Goal: Complete application form

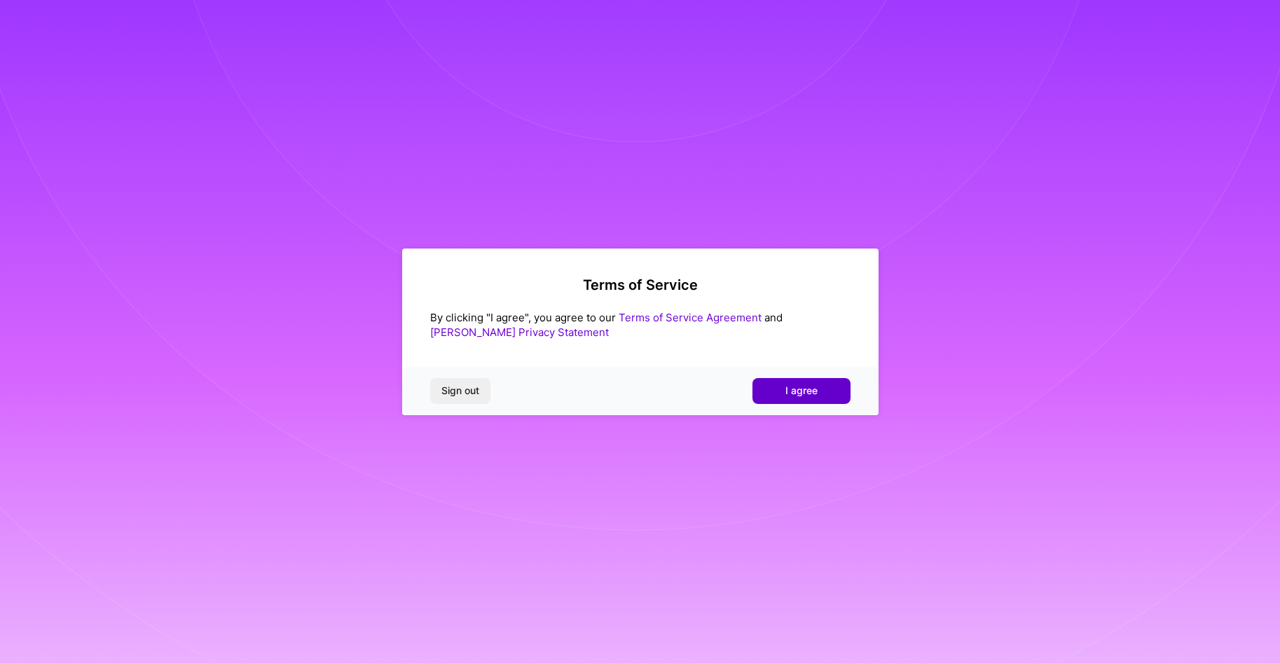
click at [797, 379] on button "I agree" at bounding box center [801, 390] width 98 height 25
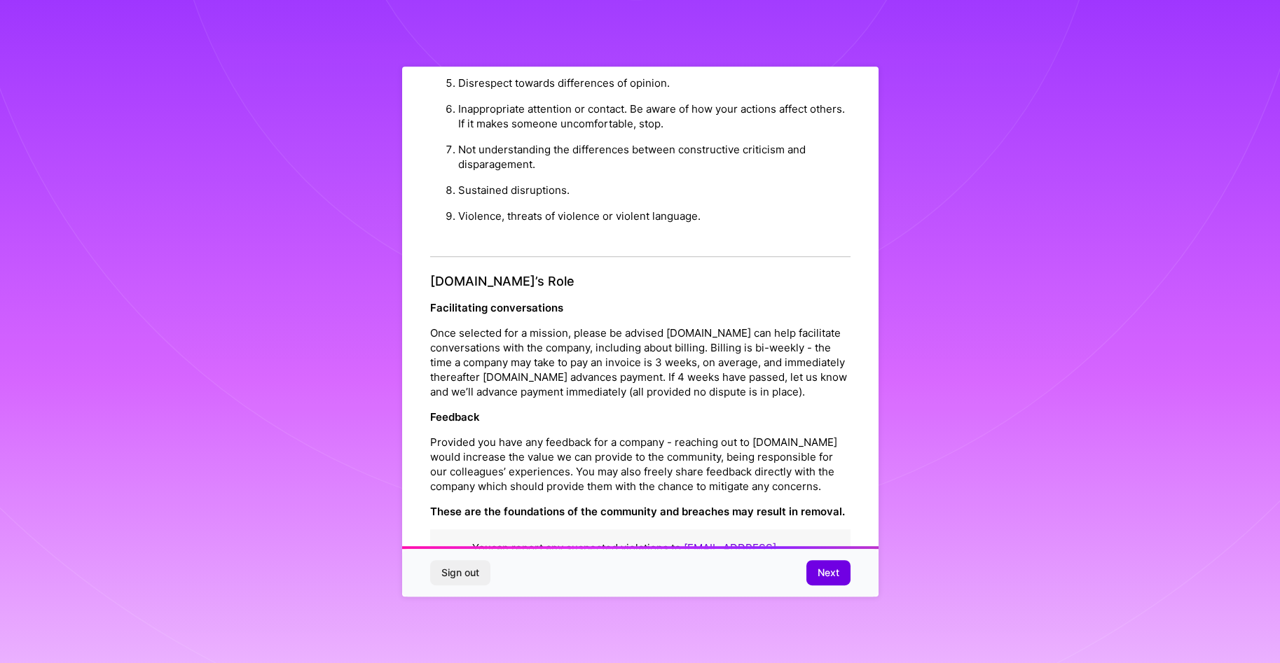
scroll to position [1493, 0]
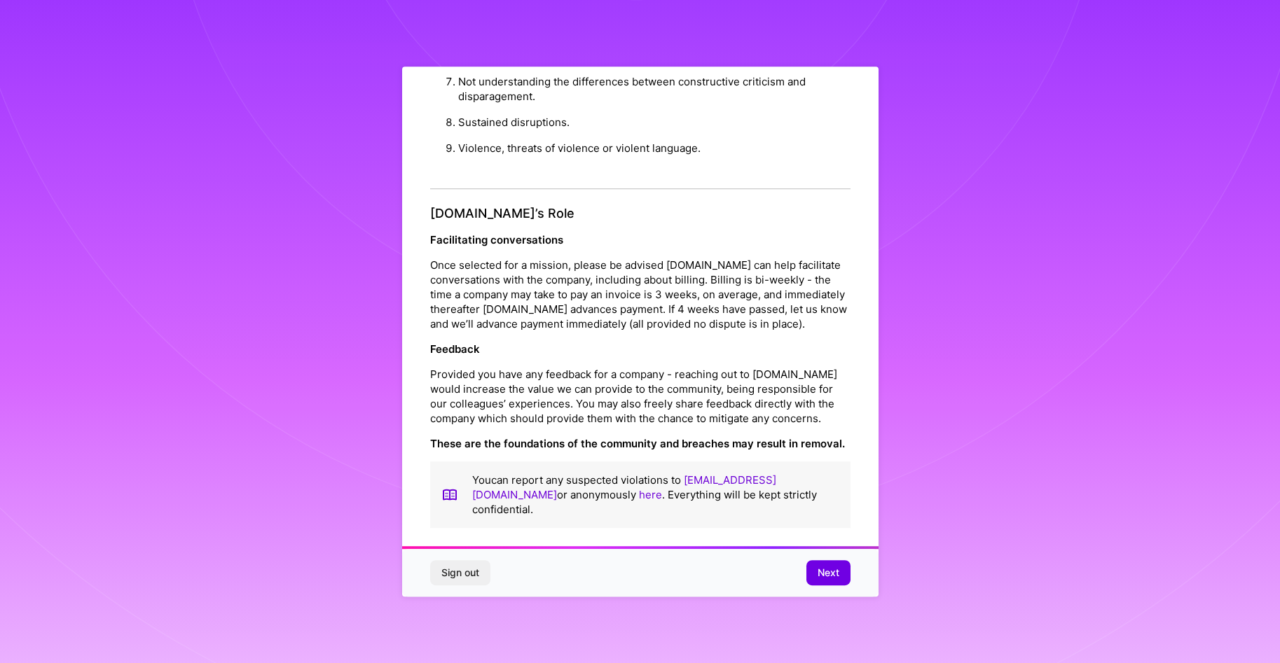
click at [837, 591] on div "Sign out Next" at bounding box center [640, 573] width 476 height 48
click at [837, 578] on span "Next" at bounding box center [828, 573] width 22 height 14
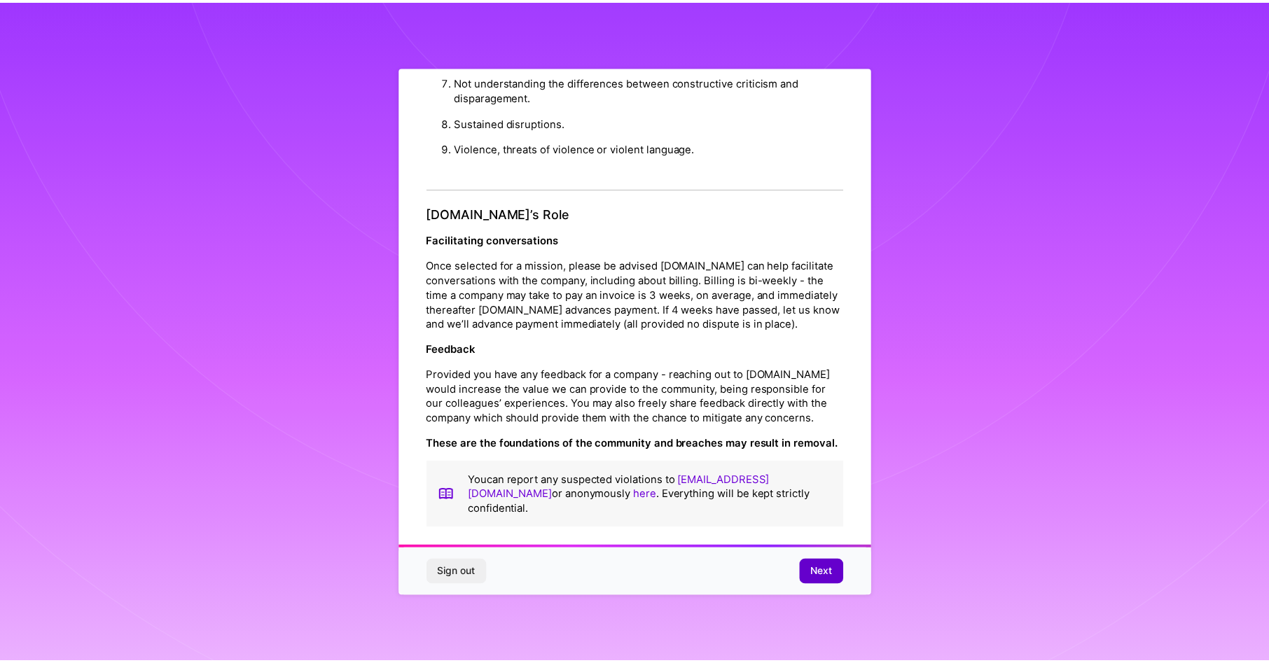
scroll to position [0, 0]
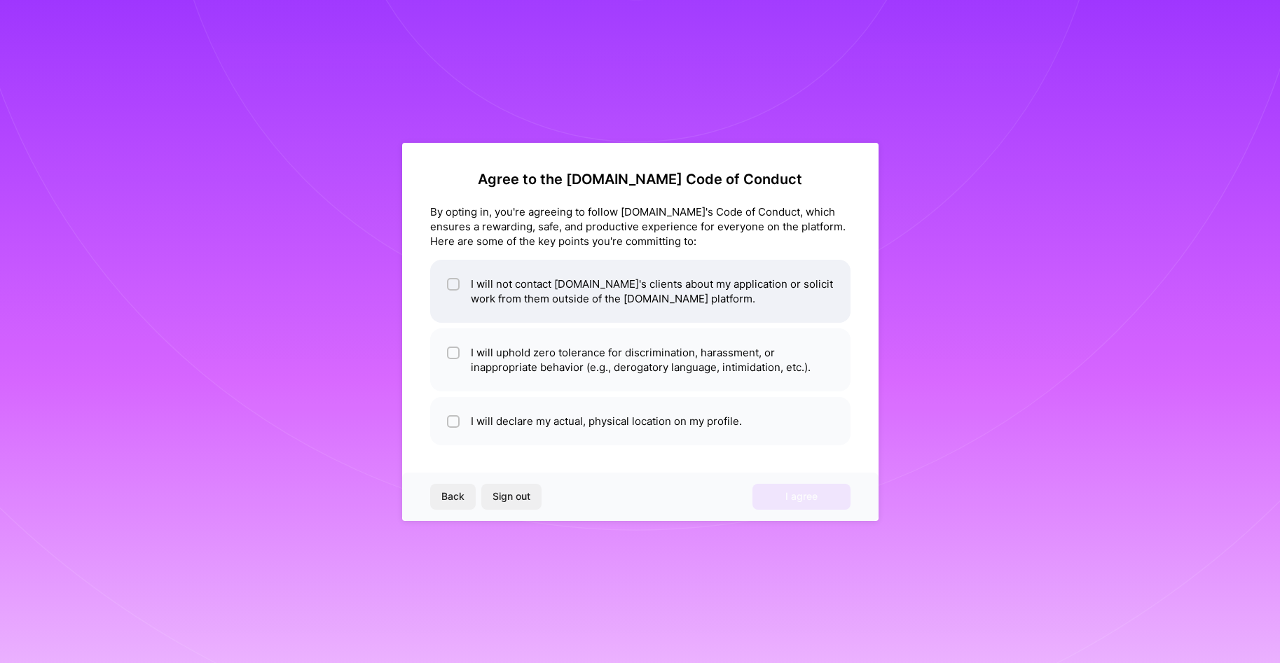
click at [649, 302] on li "I will not contact A.Team's clients about my application or solicit work from t…" at bounding box center [640, 291] width 420 height 63
checkbox input "true"
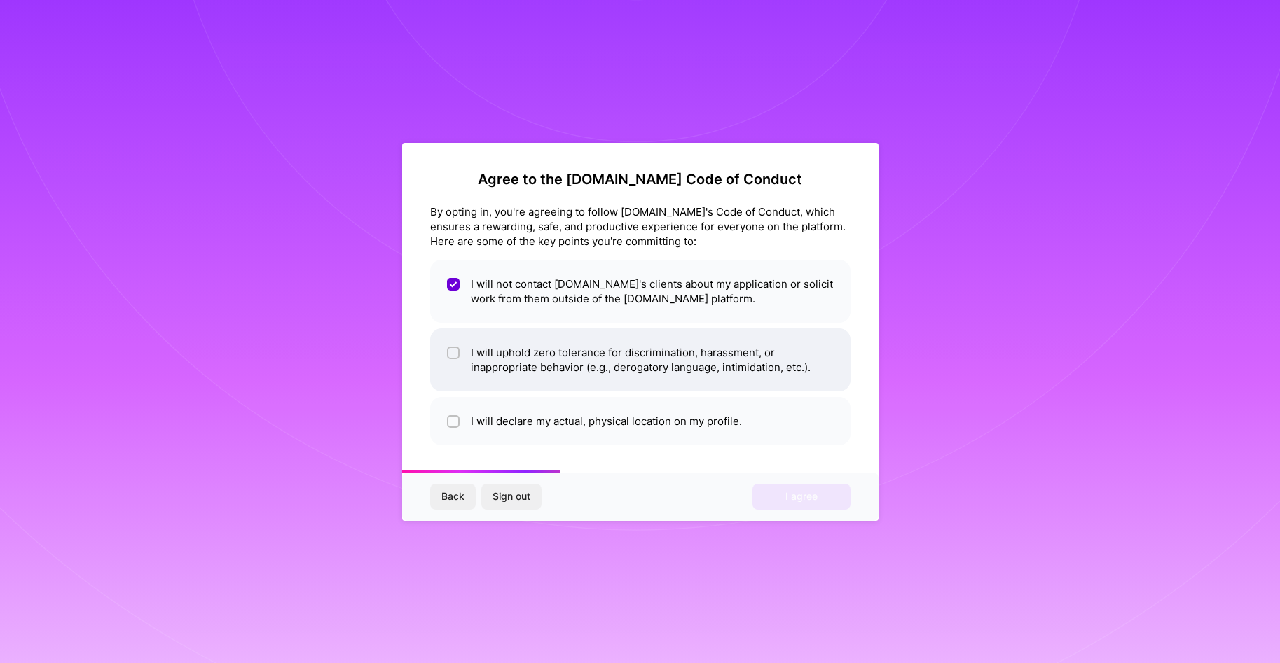
click at [679, 373] on li "I will uphold zero tolerance for discrimination, harassment, or inappropriate b…" at bounding box center [640, 360] width 420 height 63
checkbox input "true"
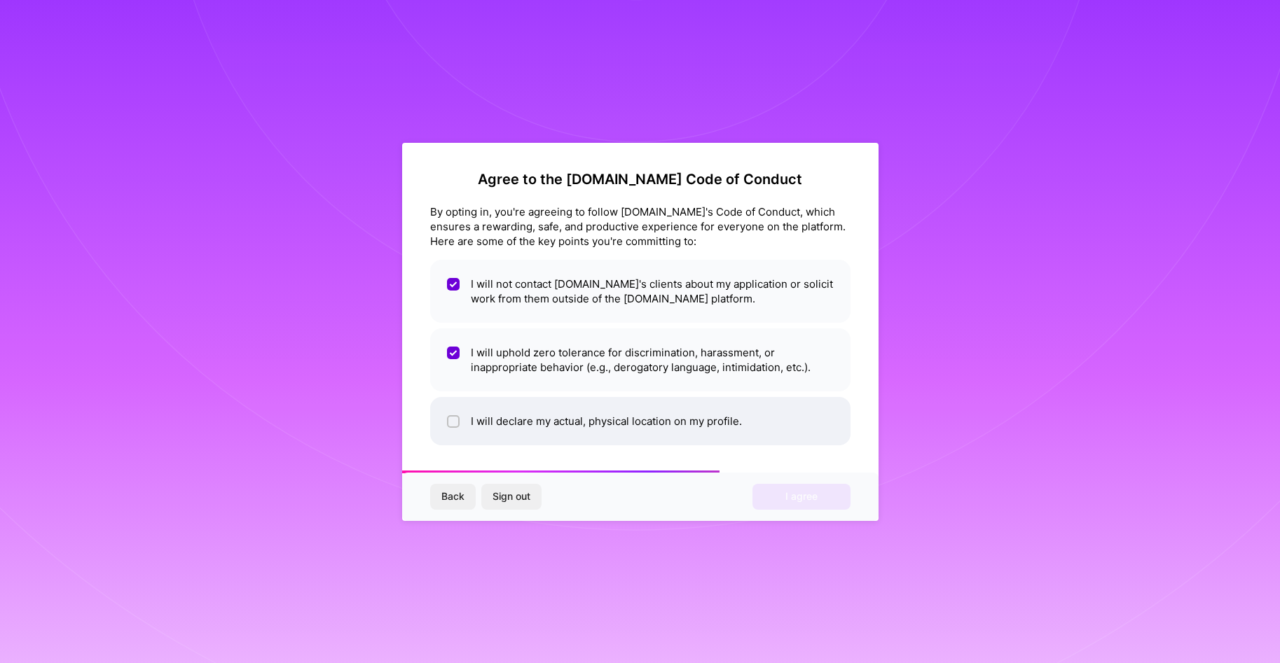
click at [595, 430] on li "I will declare my actual, physical location on my profile." at bounding box center [640, 421] width 420 height 48
checkbox input "true"
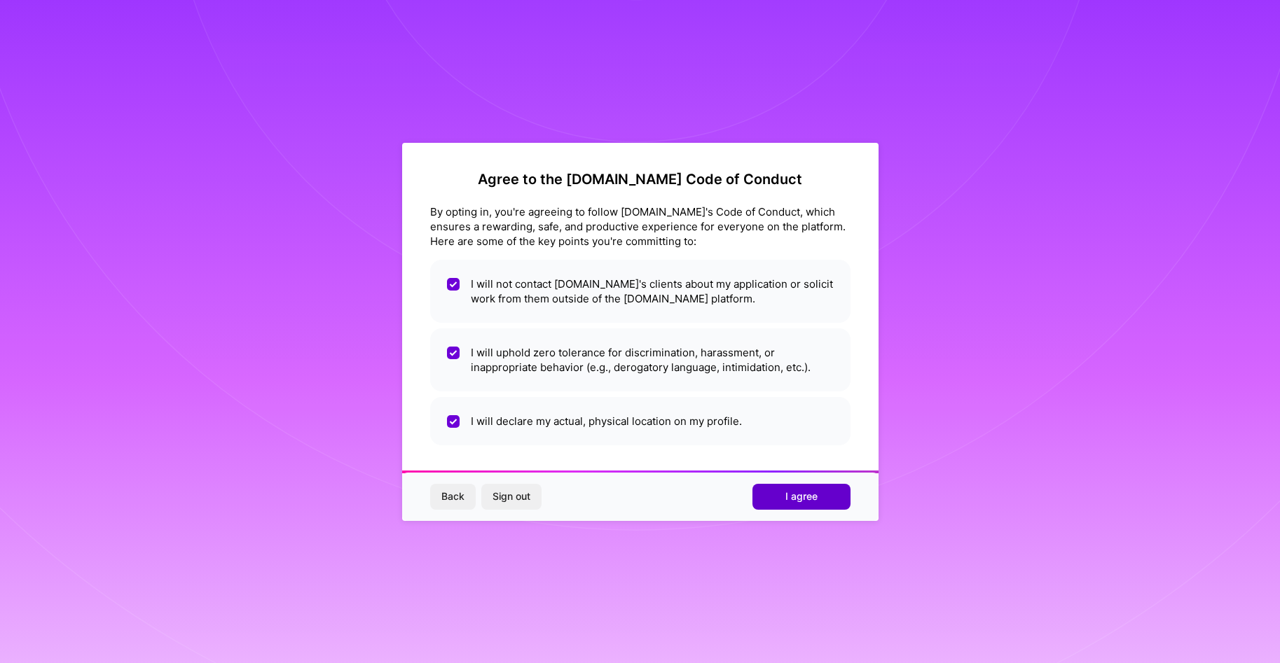
click at [795, 489] on button "I agree" at bounding box center [801, 496] width 98 height 25
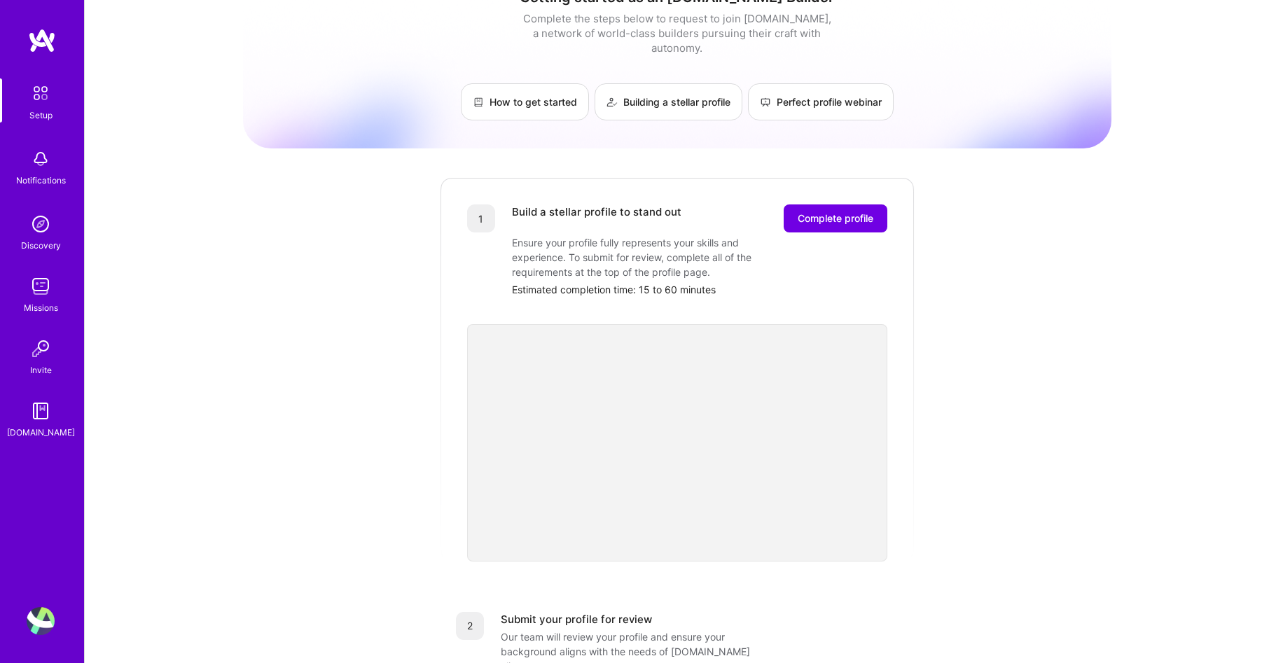
scroll to position [32, 0]
click at [827, 205] on button "Complete profile" at bounding box center [836, 219] width 104 height 28
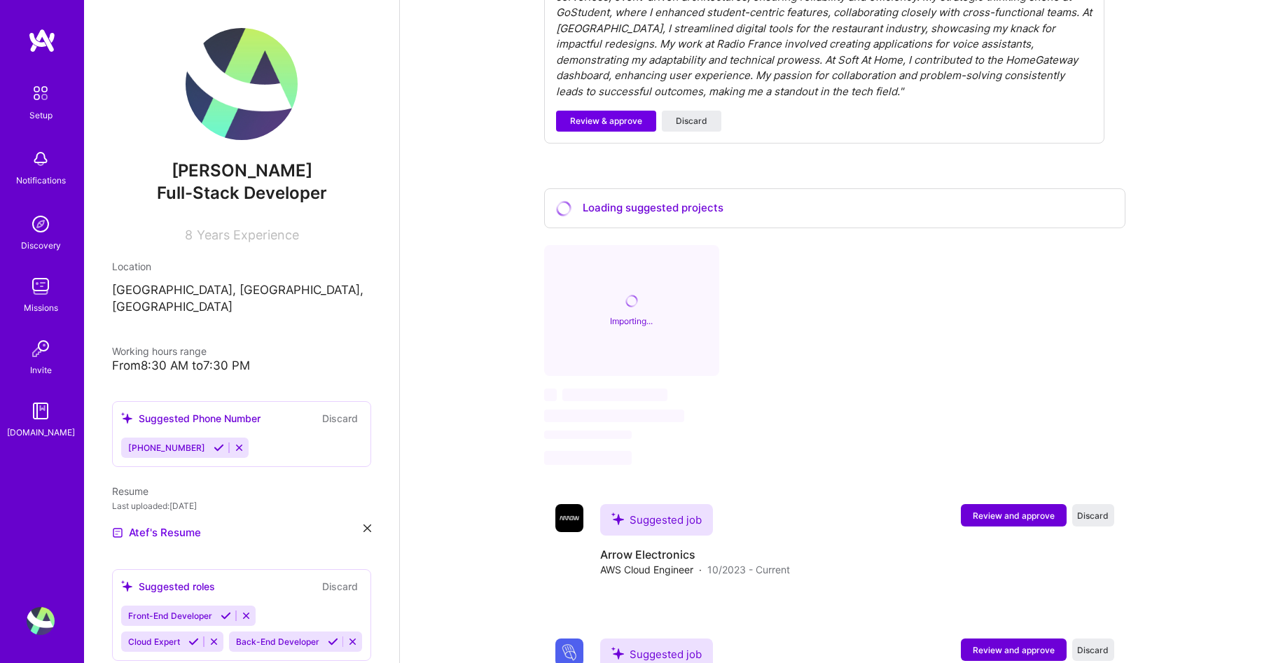
scroll to position [550, 0]
click at [214, 443] on icon at bounding box center [219, 448] width 11 height 11
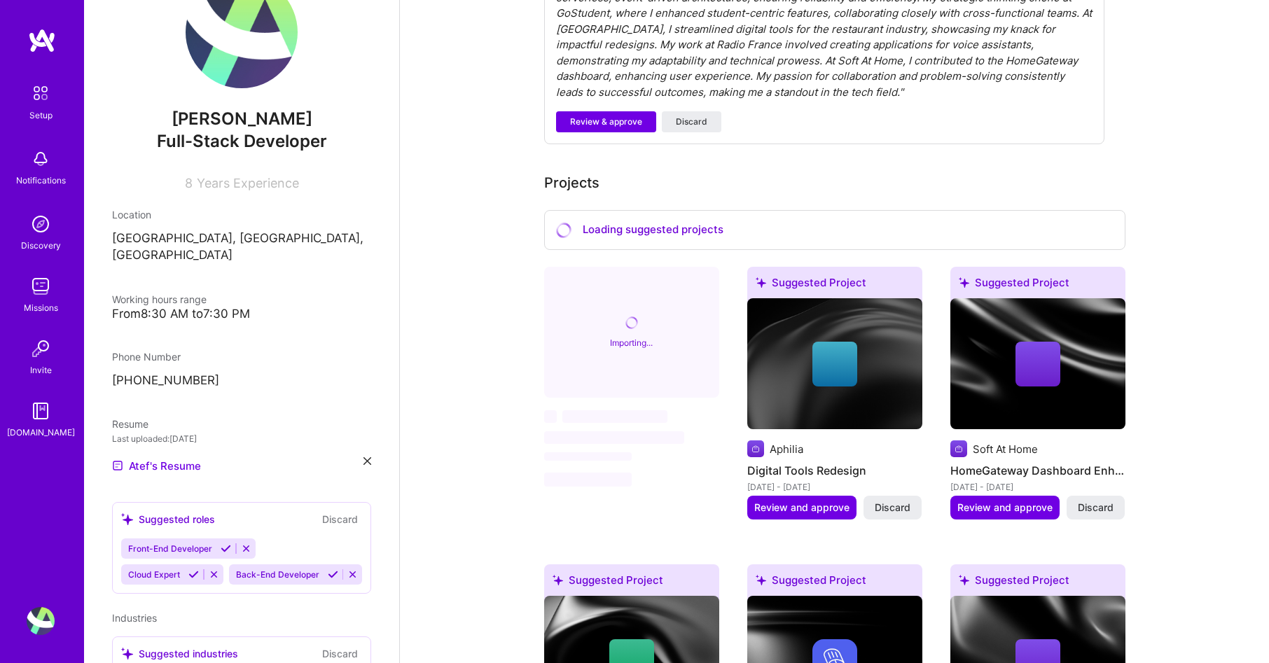
scroll to position [112, 0]
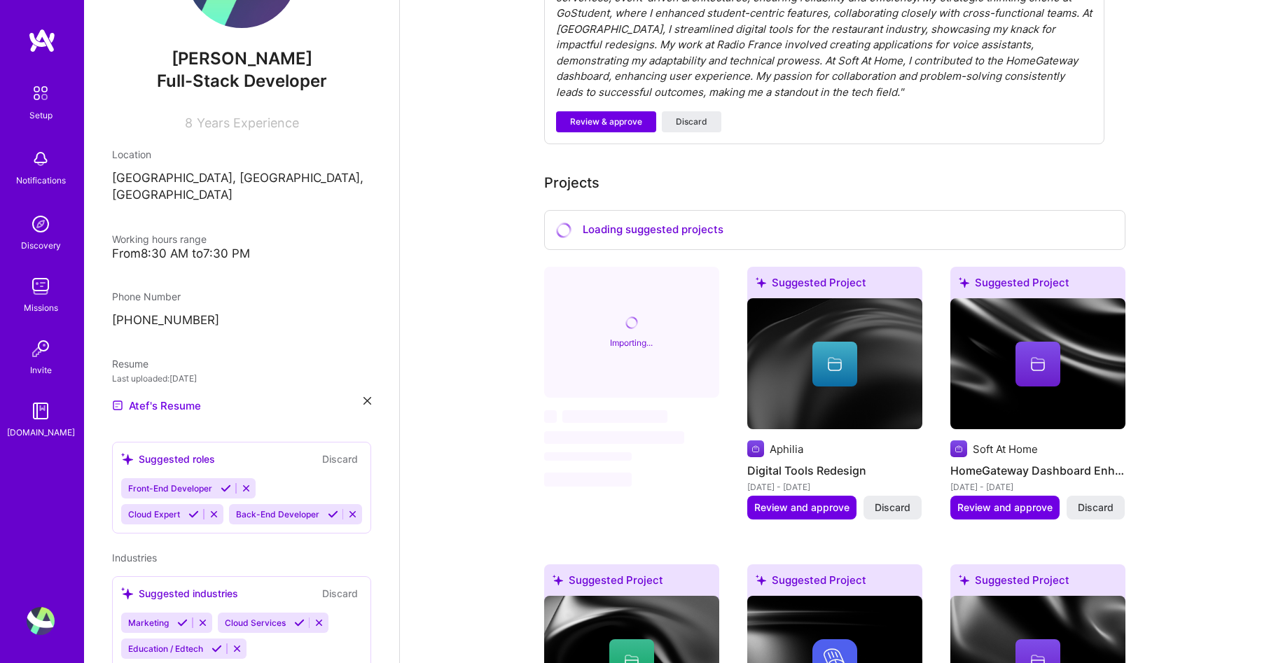
click at [195, 509] on icon at bounding box center [193, 514] width 11 height 11
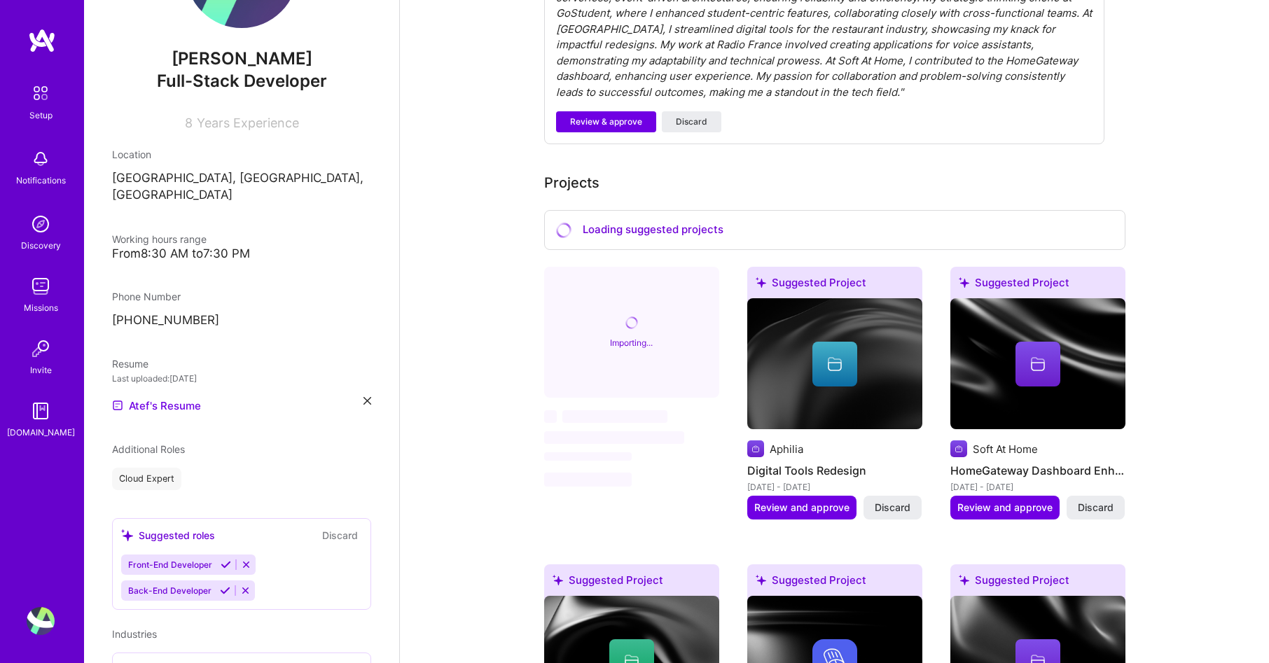
click at [223, 560] on icon at bounding box center [226, 565] width 11 height 11
click at [223, 560] on icon at bounding box center [225, 565] width 11 height 11
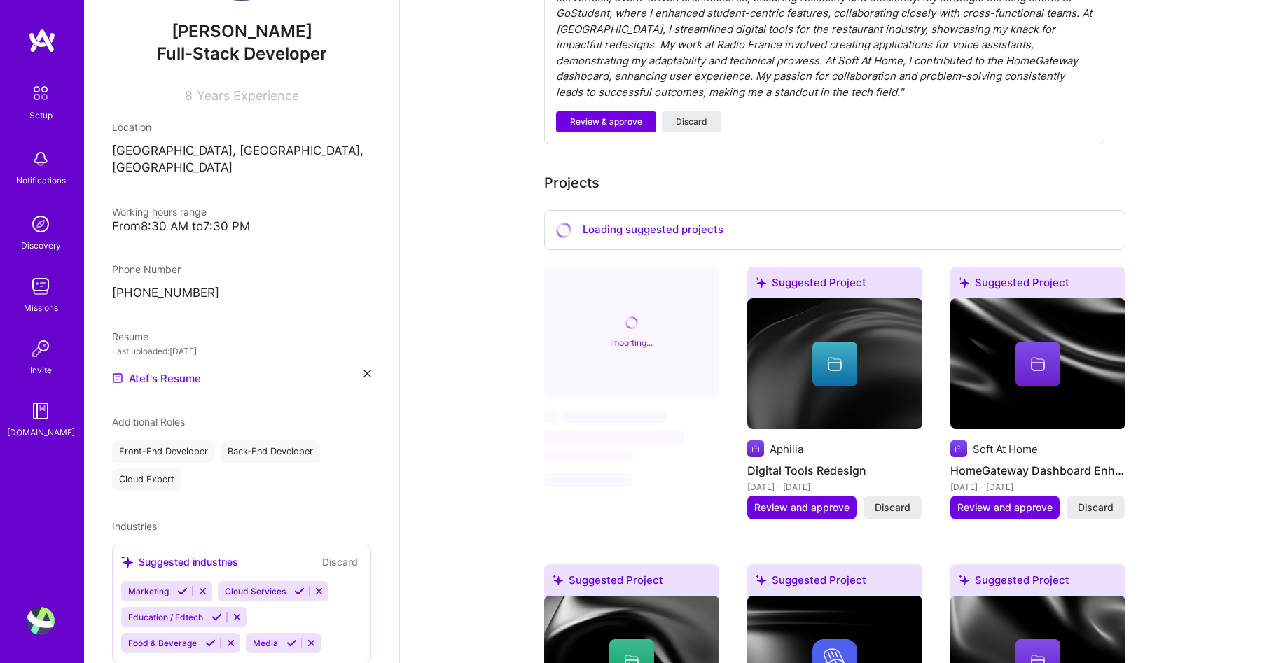
scroll to position [167, 0]
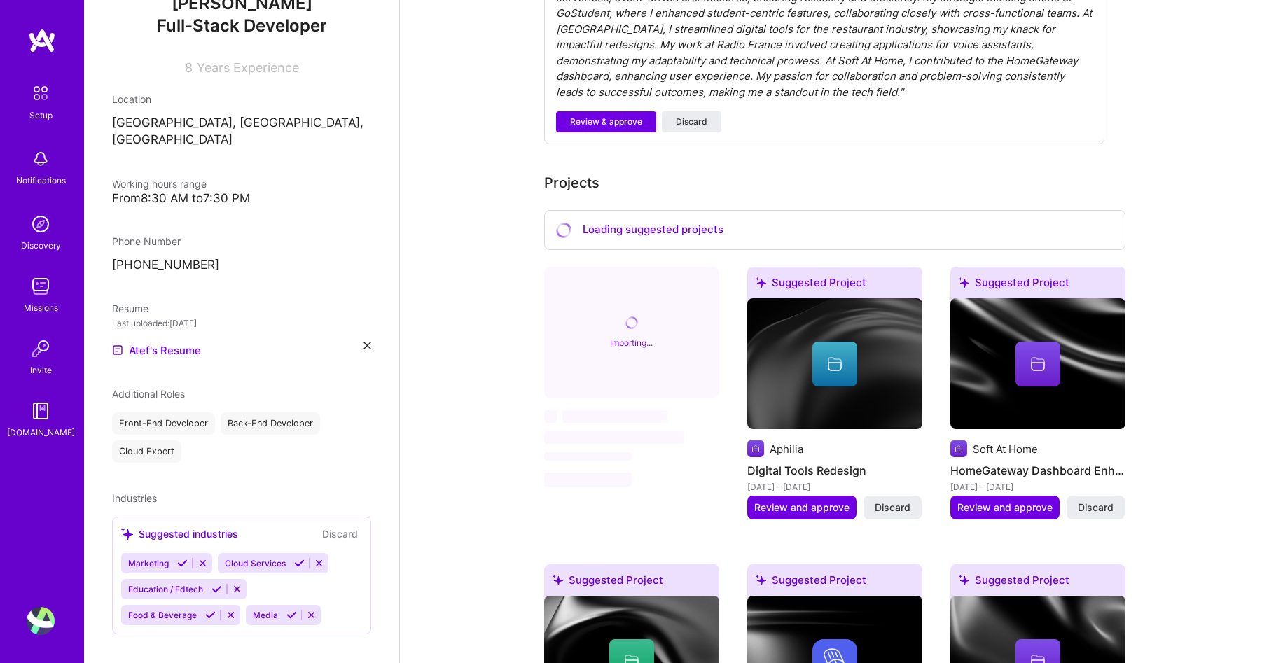
click at [303, 558] on icon at bounding box center [299, 563] width 11 height 11
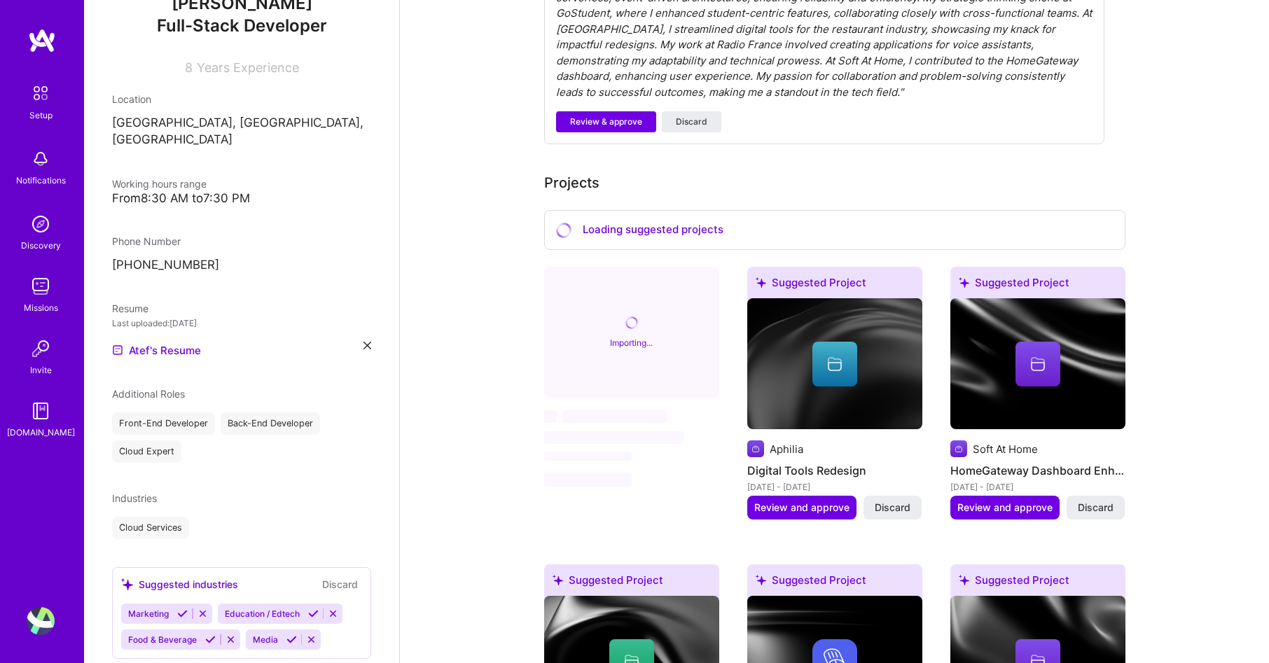
click at [186, 609] on icon at bounding box center [182, 614] width 11 height 11
click at [216, 609] on icon at bounding box center [217, 614] width 11 height 11
click at [210, 606] on div "Food & Beverage" at bounding box center [180, 615] width 119 height 20
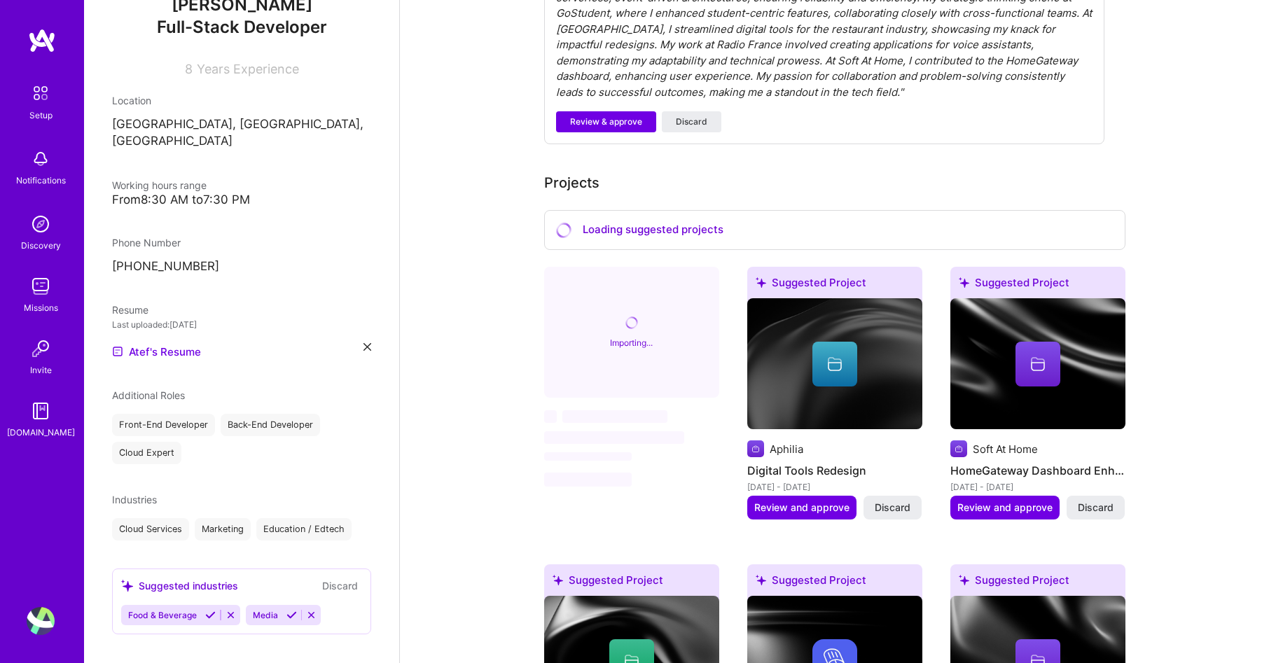
click at [209, 610] on icon at bounding box center [210, 615] width 11 height 11
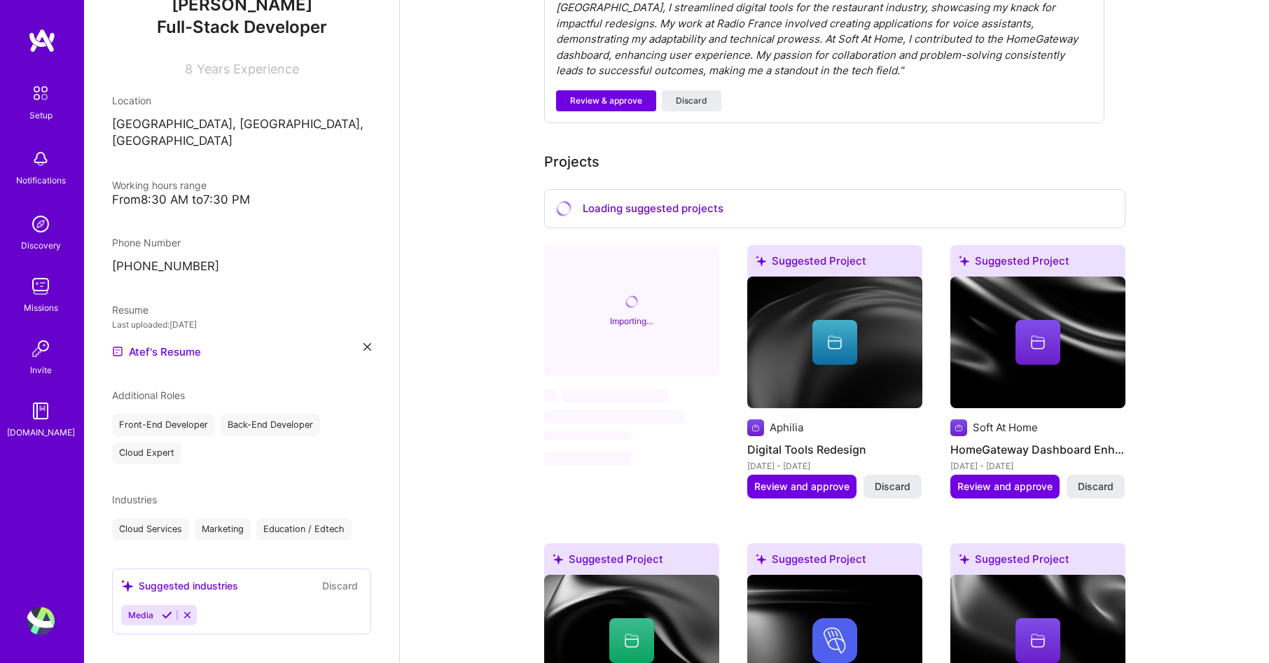
click at [167, 610] on icon at bounding box center [167, 615] width 11 height 11
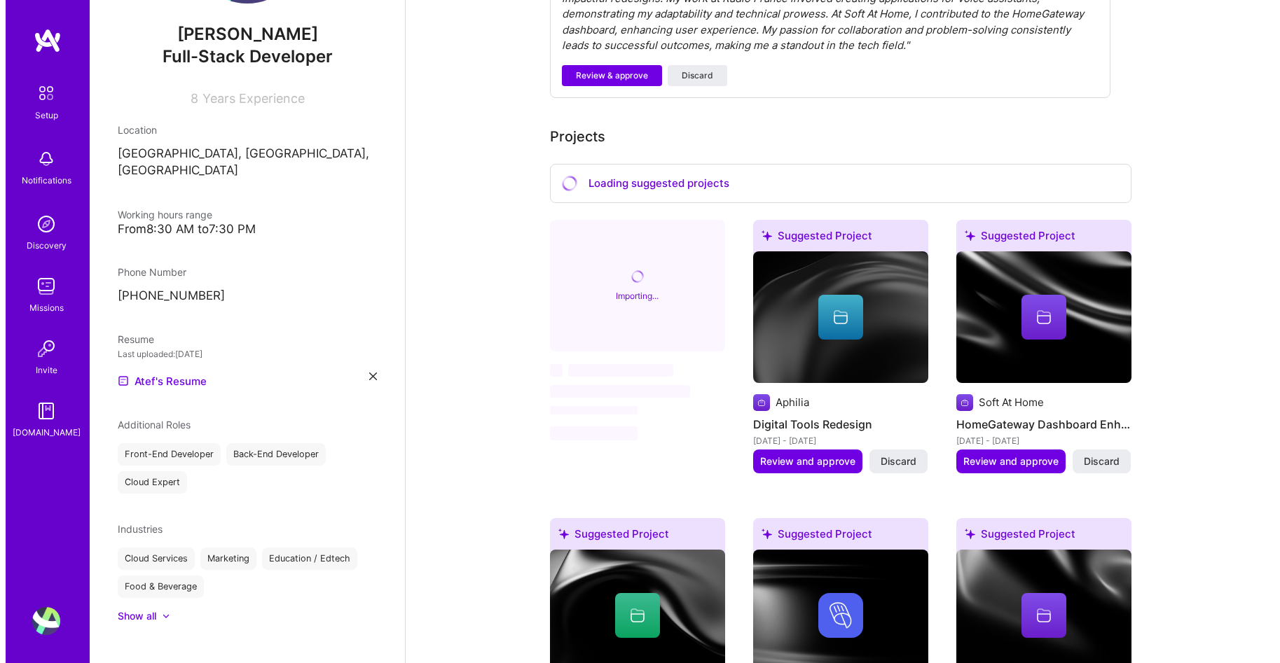
scroll to position [579, 0]
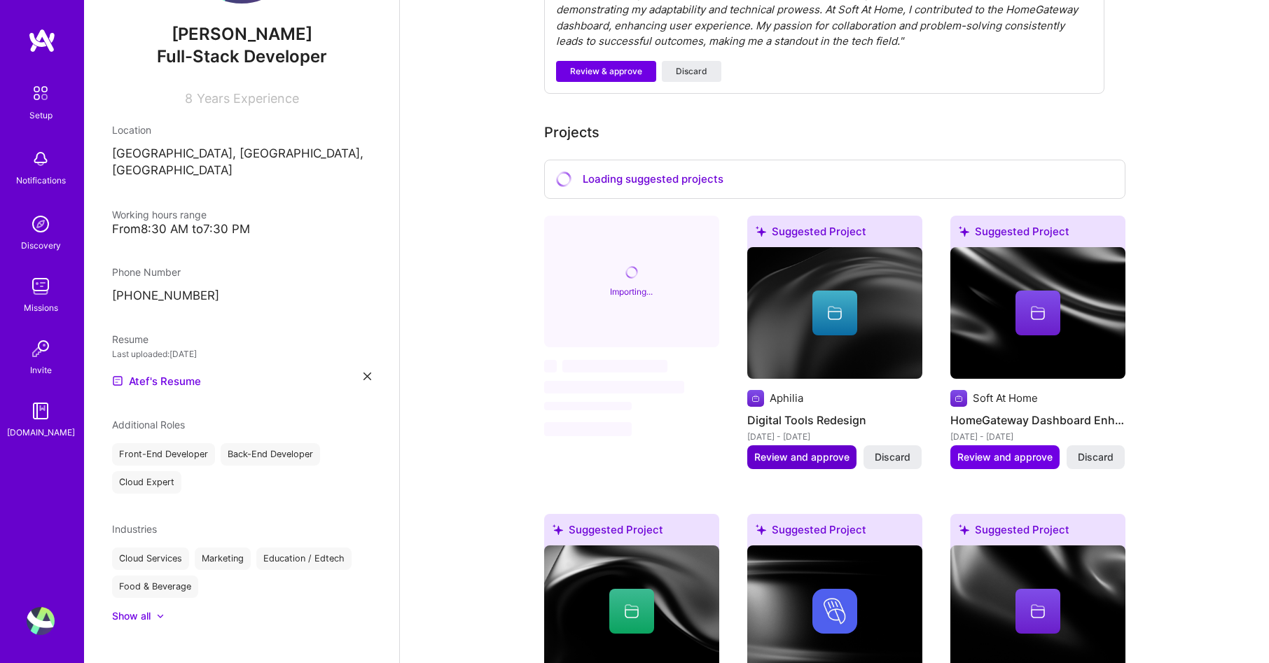
click at [826, 450] on span "Review and approve" at bounding box center [801, 457] width 95 height 14
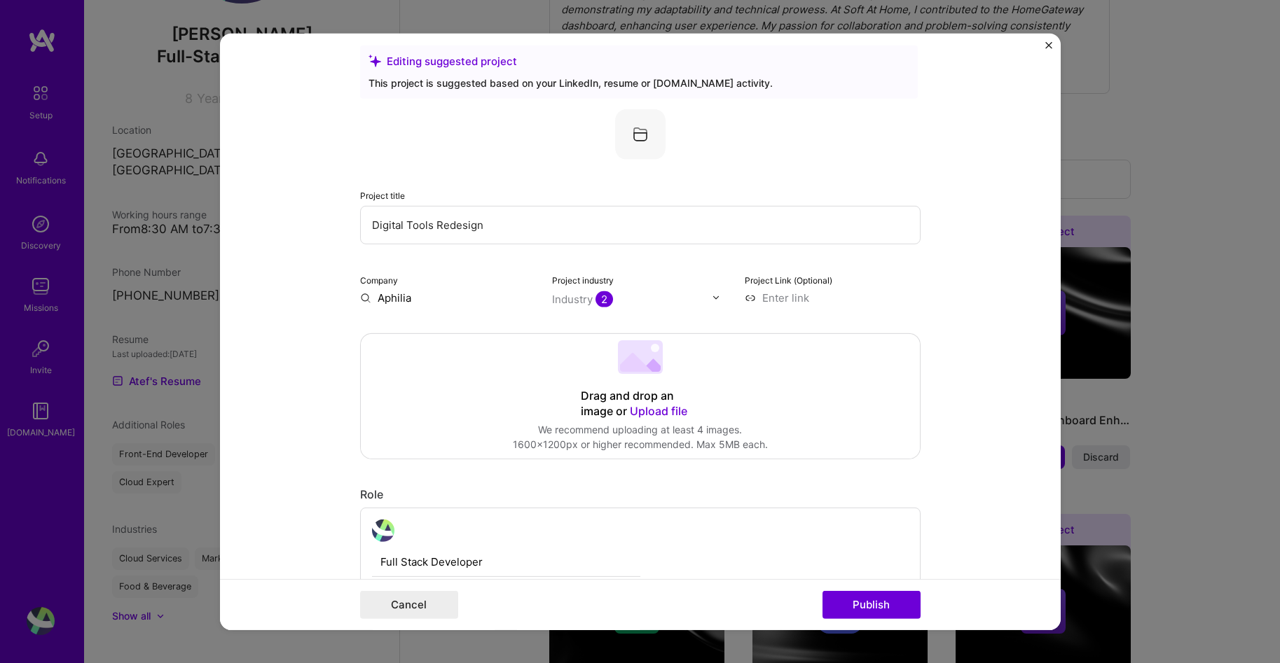
scroll to position [22, 0]
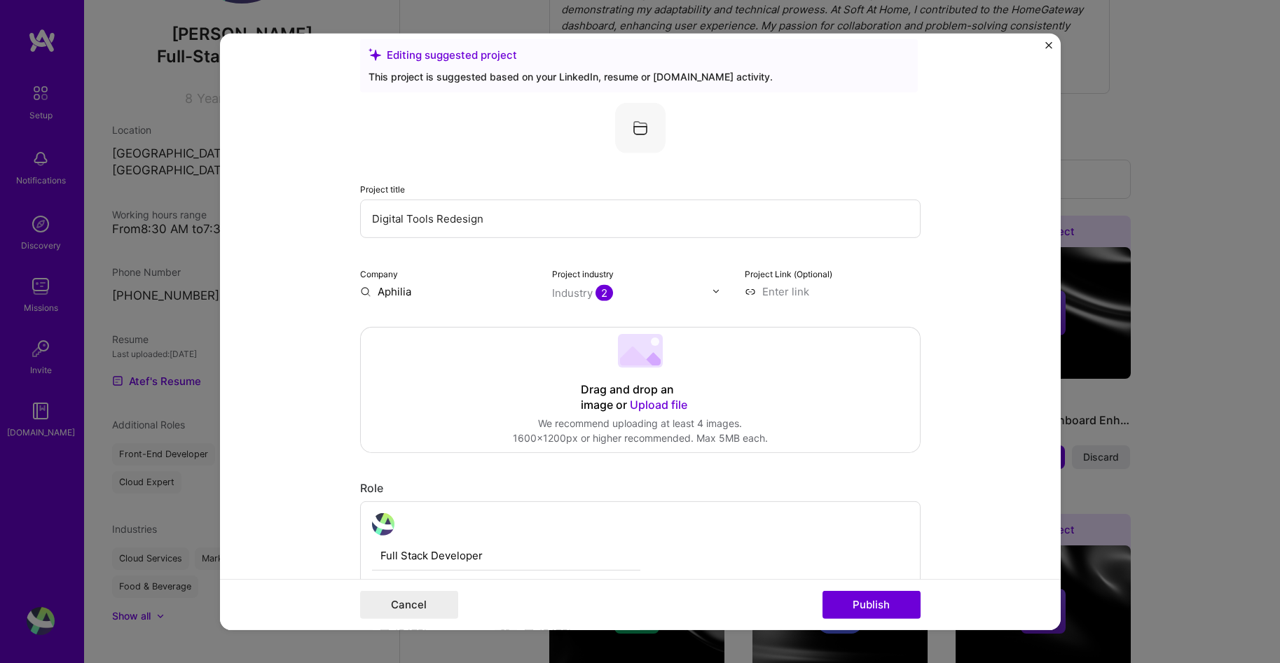
click at [627, 283] on div "Project industry Industry 2" at bounding box center [640, 281] width 176 height 33
click at [686, 293] on input "text" at bounding box center [632, 292] width 160 height 15
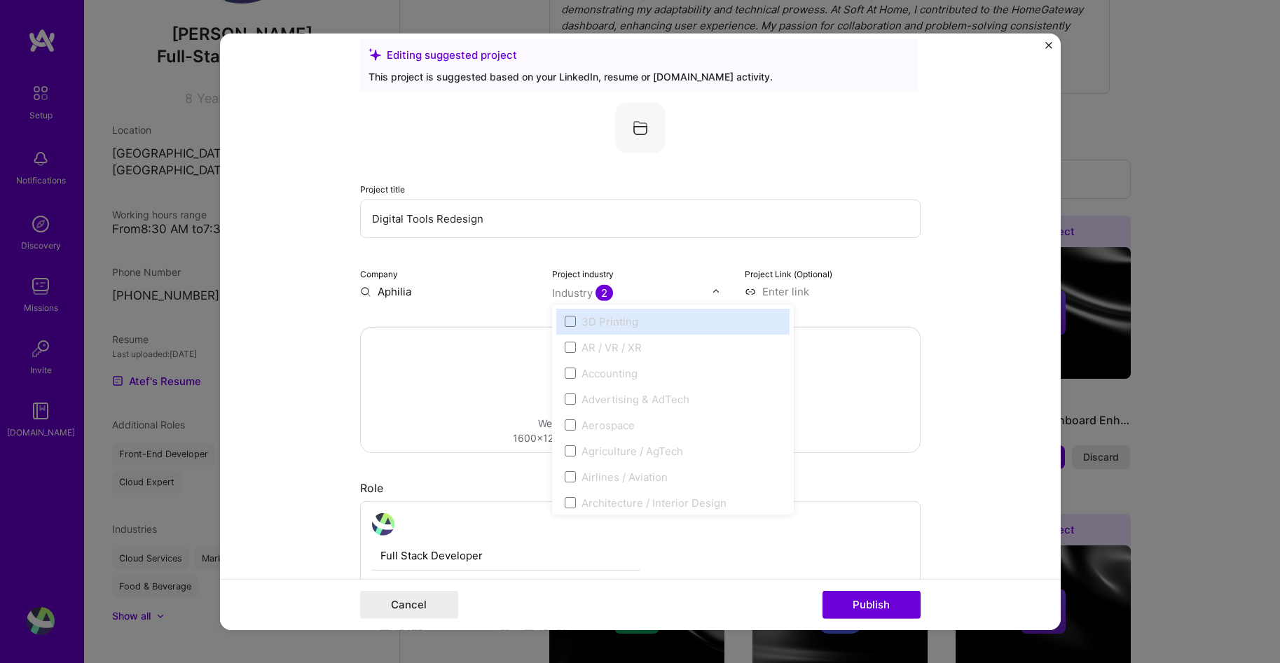
click at [937, 273] on form "Editing suggested project This project is suggested based on your LinkedIn, res…" at bounding box center [640, 331] width 841 height 597
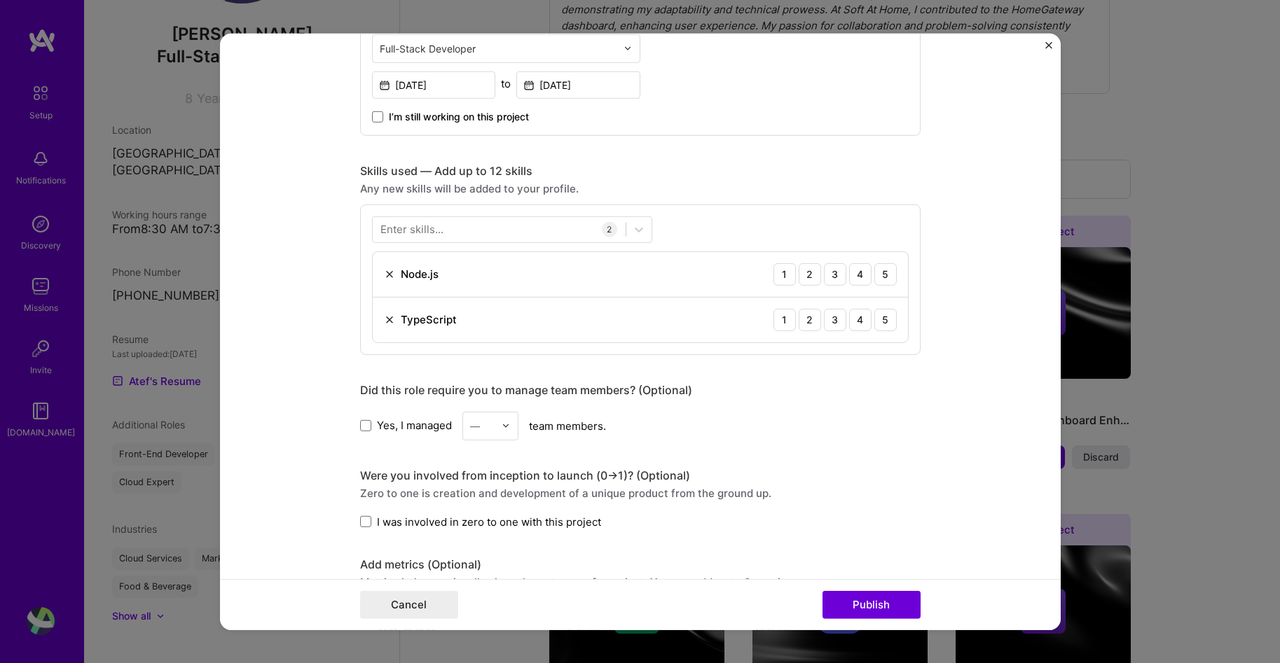
scroll to position [573, 0]
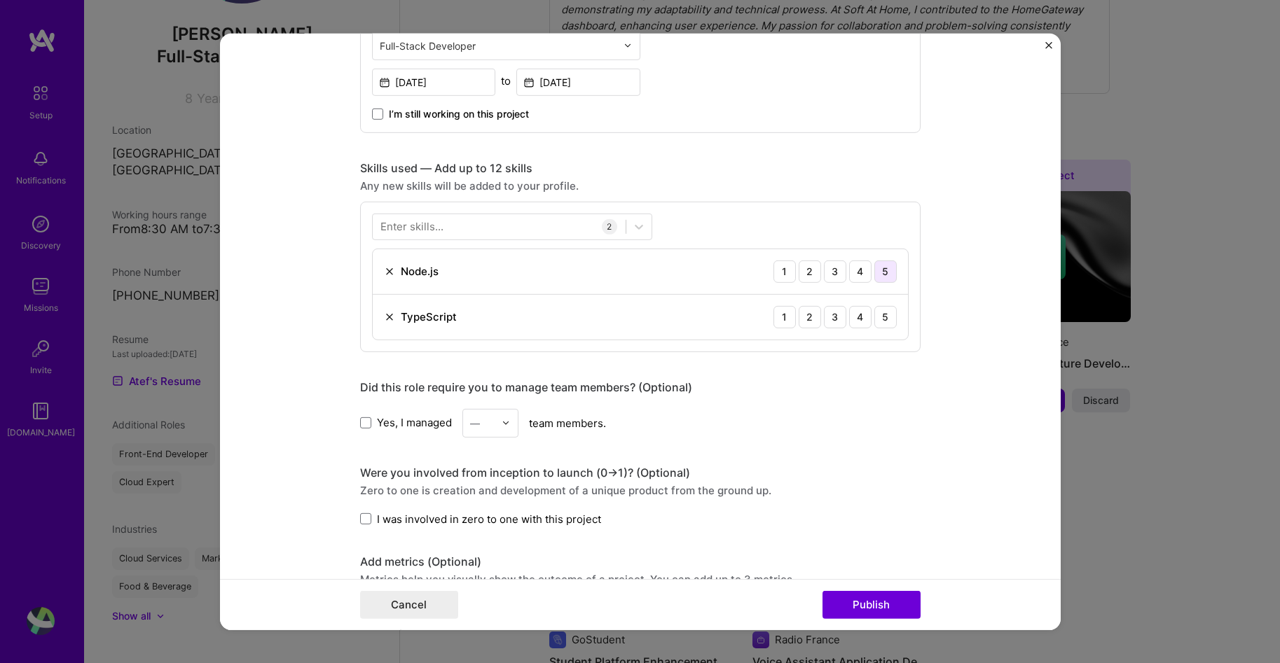
click at [883, 270] on div "5" at bounding box center [885, 271] width 22 height 22
click at [883, 307] on div "5" at bounding box center [885, 316] width 22 height 22
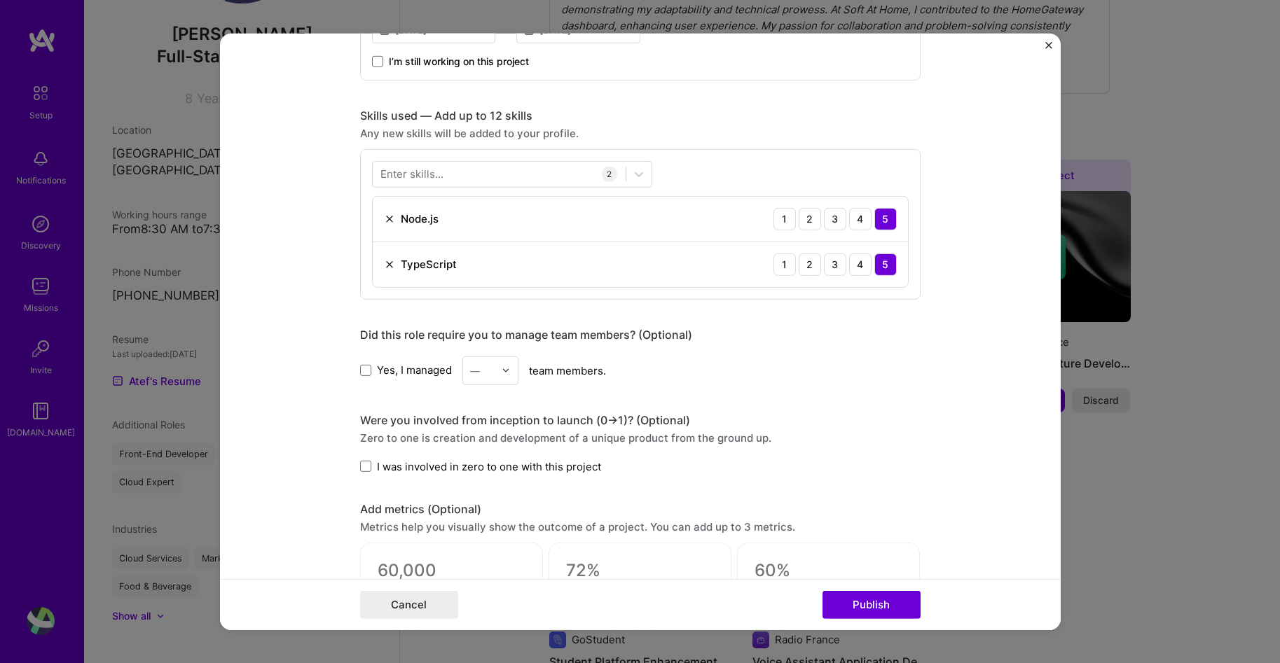
scroll to position [625, 0]
click at [492, 171] on div at bounding box center [499, 174] width 253 height 23
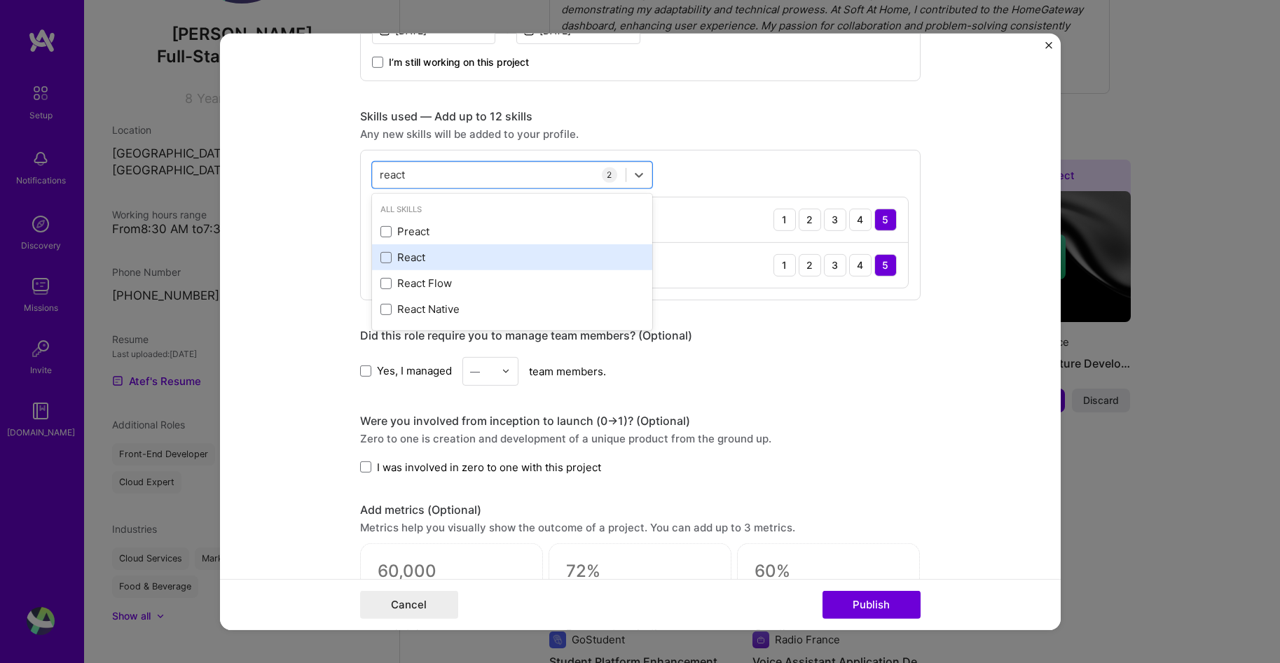
click at [422, 253] on div "React" at bounding box center [511, 257] width 263 height 15
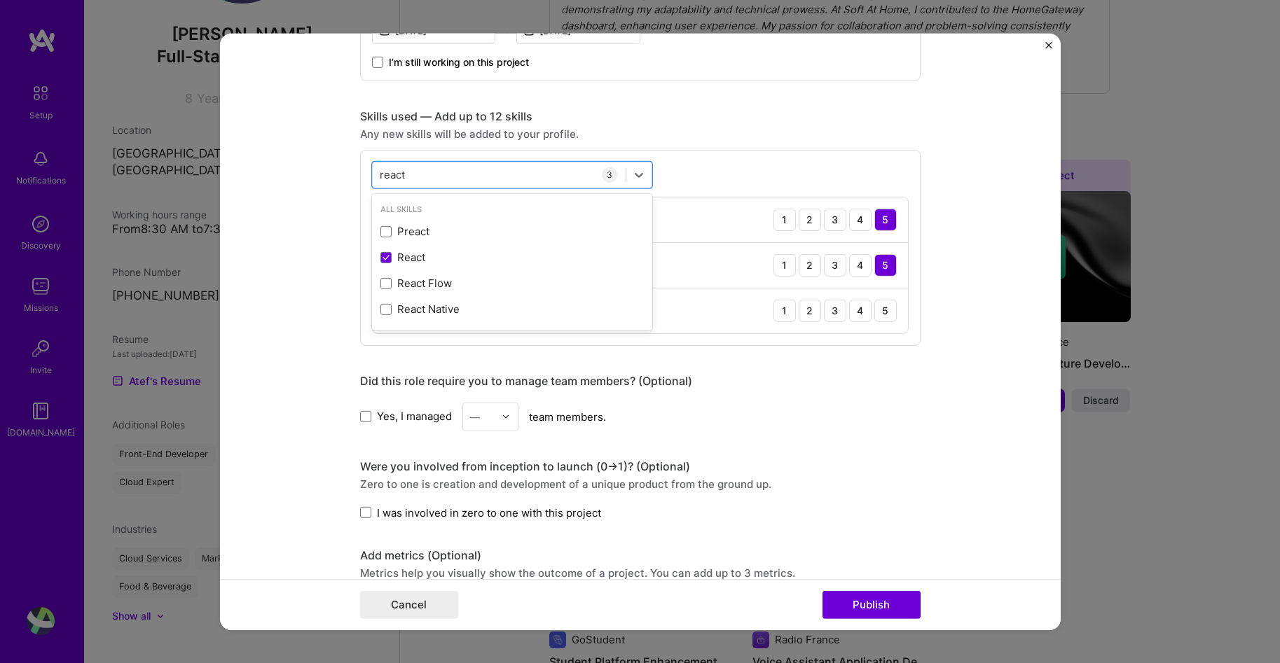
click at [875, 298] on div "React 1 2 3 4 5" at bounding box center [640, 310] width 535 height 45
click at [875, 300] on div "5" at bounding box center [885, 310] width 22 height 22
click at [513, 174] on div "react react" at bounding box center [499, 174] width 253 height 23
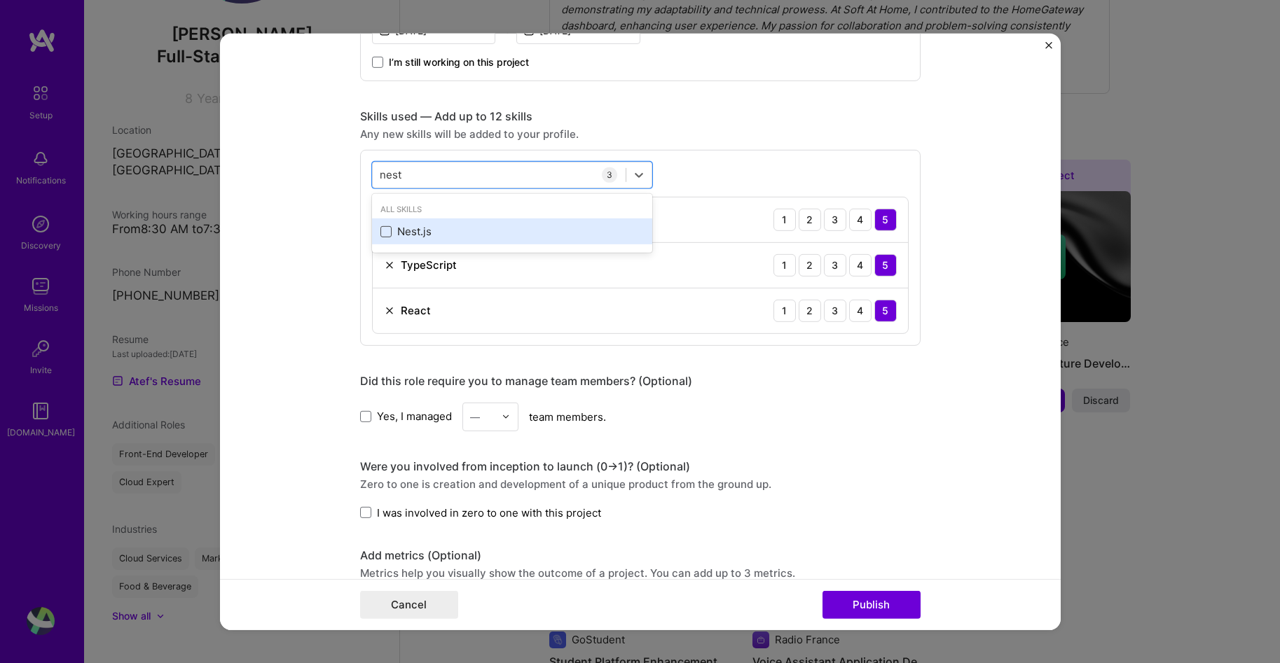
click at [380, 235] on span at bounding box center [385, 231] width 11 height 11
click at [0, 0] on input "checkbox" at bounding box center [0, 0] width 0 height 0
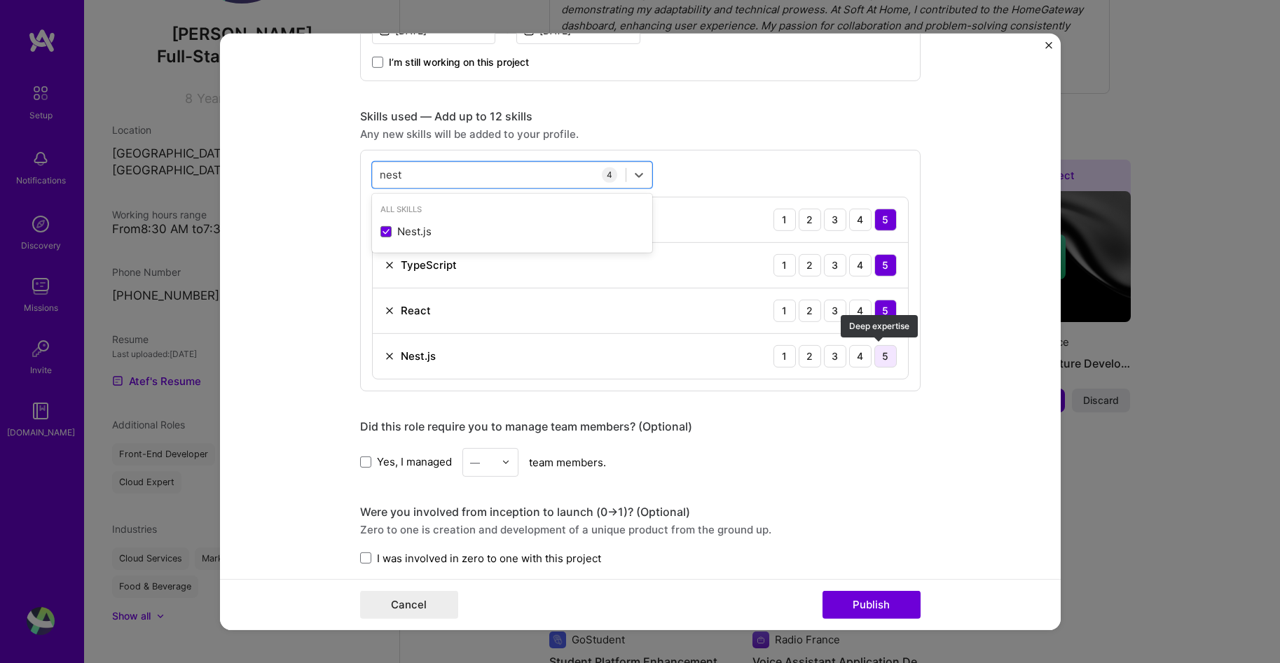
type input "nest"
click at [887, 356] on div "5" at bounding box center [885, 356] width 22 height 22
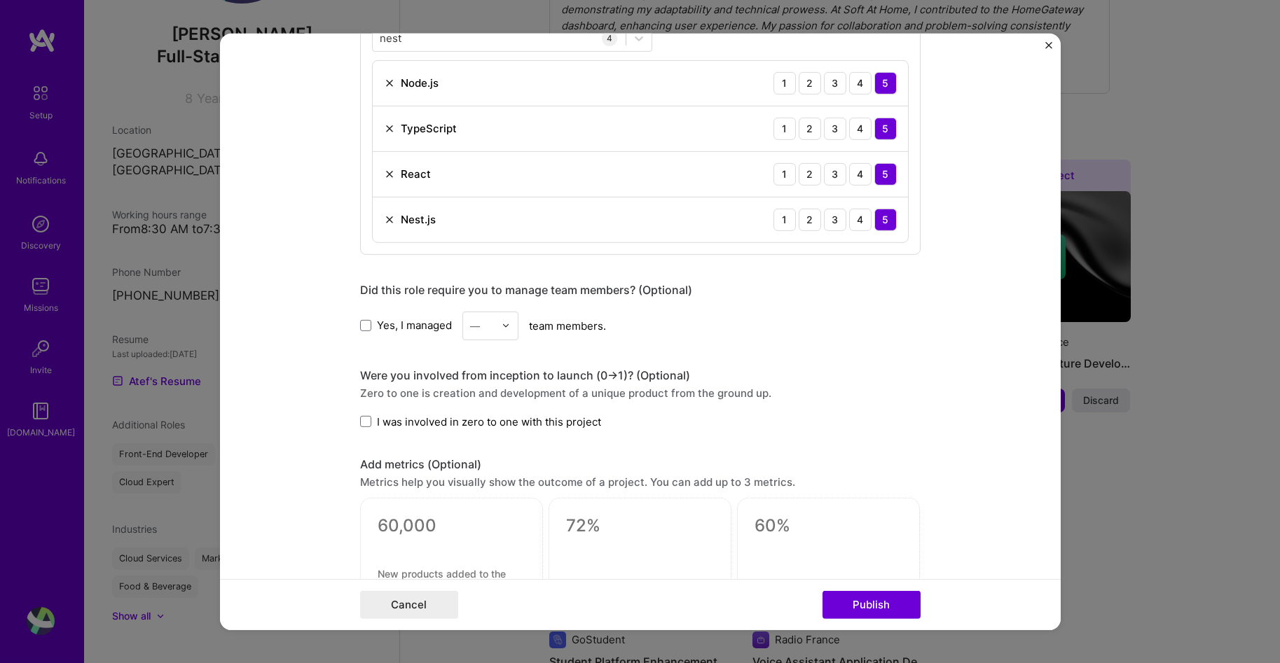
scroll to position [790, 0]
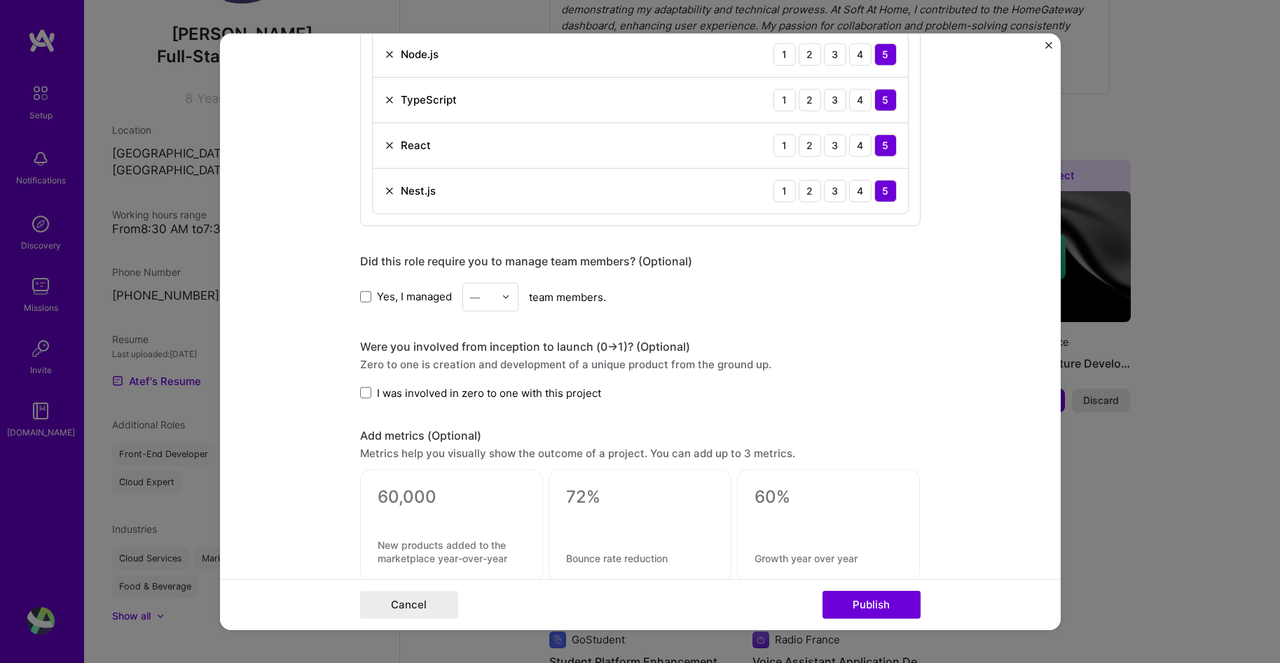
click at [539, 397] on span "I was involved in zero to one with this project" at bounding box center [489, 392] width 224 height 15
click at [0, 0] on input "I was involved in zero to one with this project" at bounding box center [0, 0] width 0 height 0
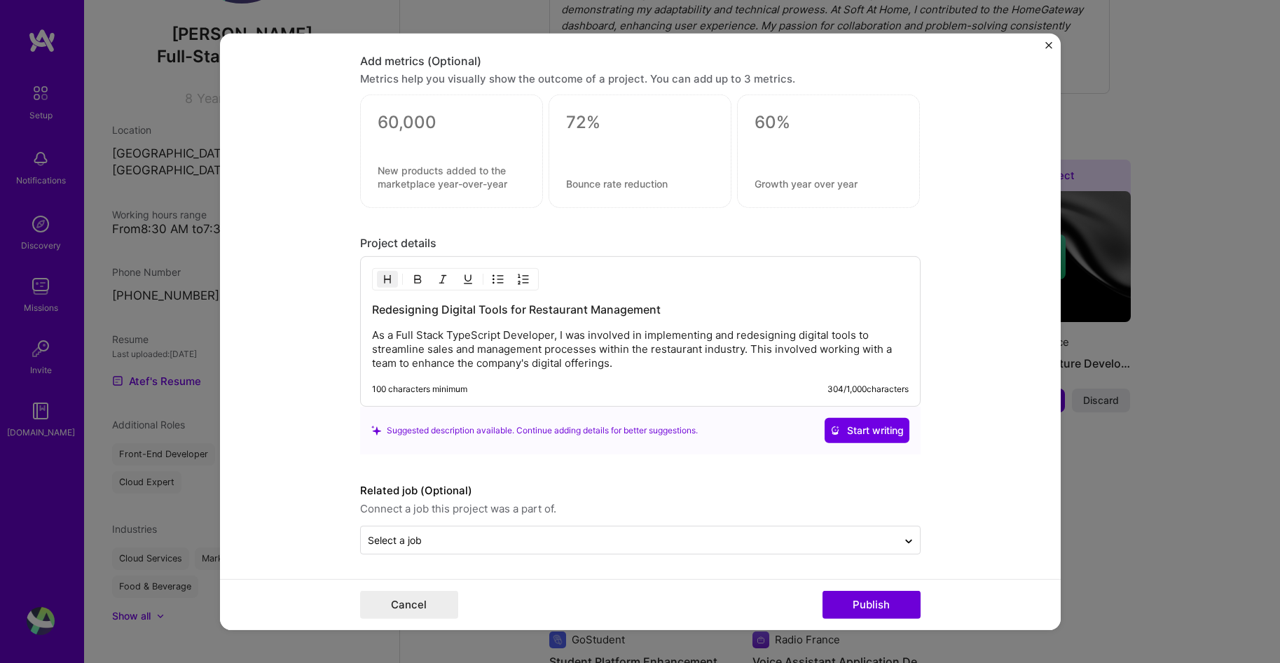
scroll to position [1166, 0]
click at [848, 595] on button "Publish" at bounding box center [871, 605] width 98 height 28
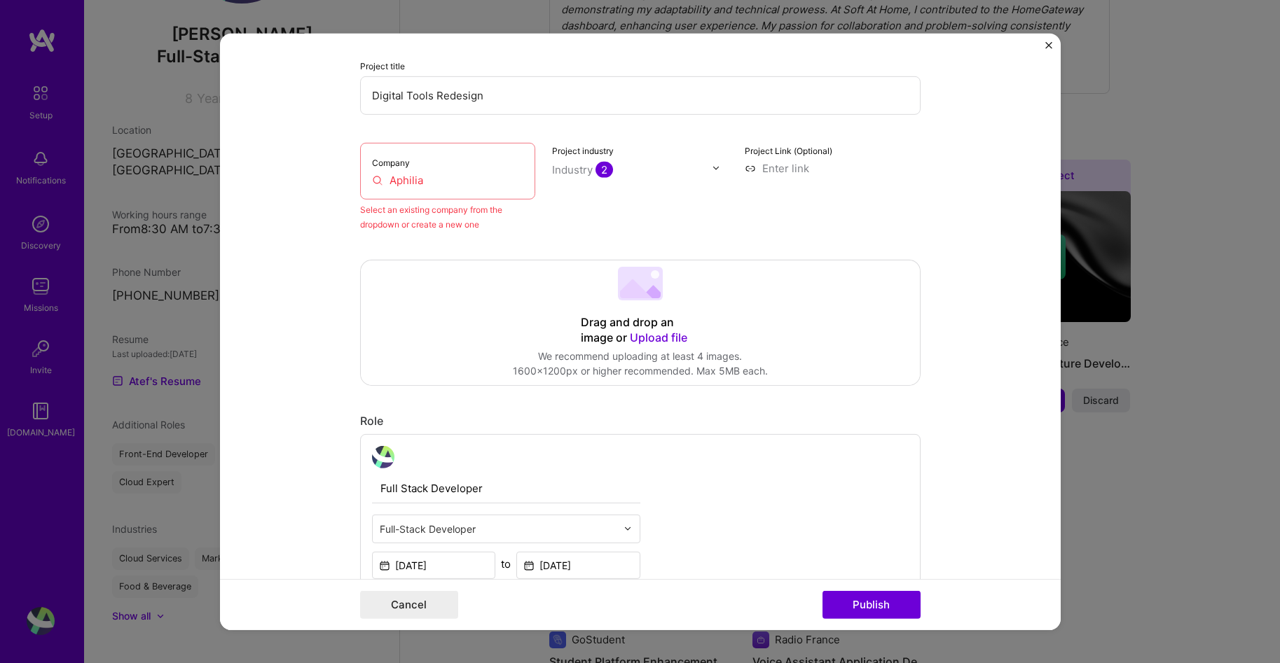
scroll to position [92, 0]
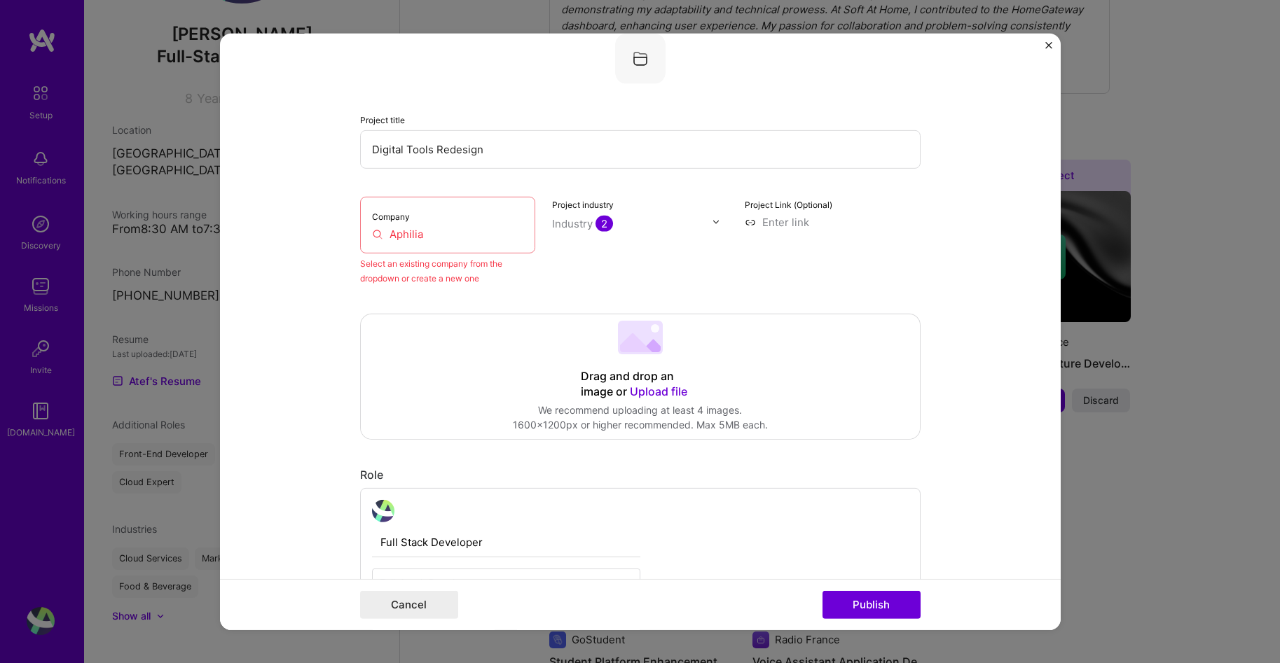
click at [401, 222] on div "Company Aphilia" at bounding box center [448, 224] width 176 height 57
click at [403, 247] on div "Company Aphilia" at bounding box center [448, 224] width 176 height 57
click at [407, 239] on input "Aphilia" at bounding box center [448, 233] width 152 height 15
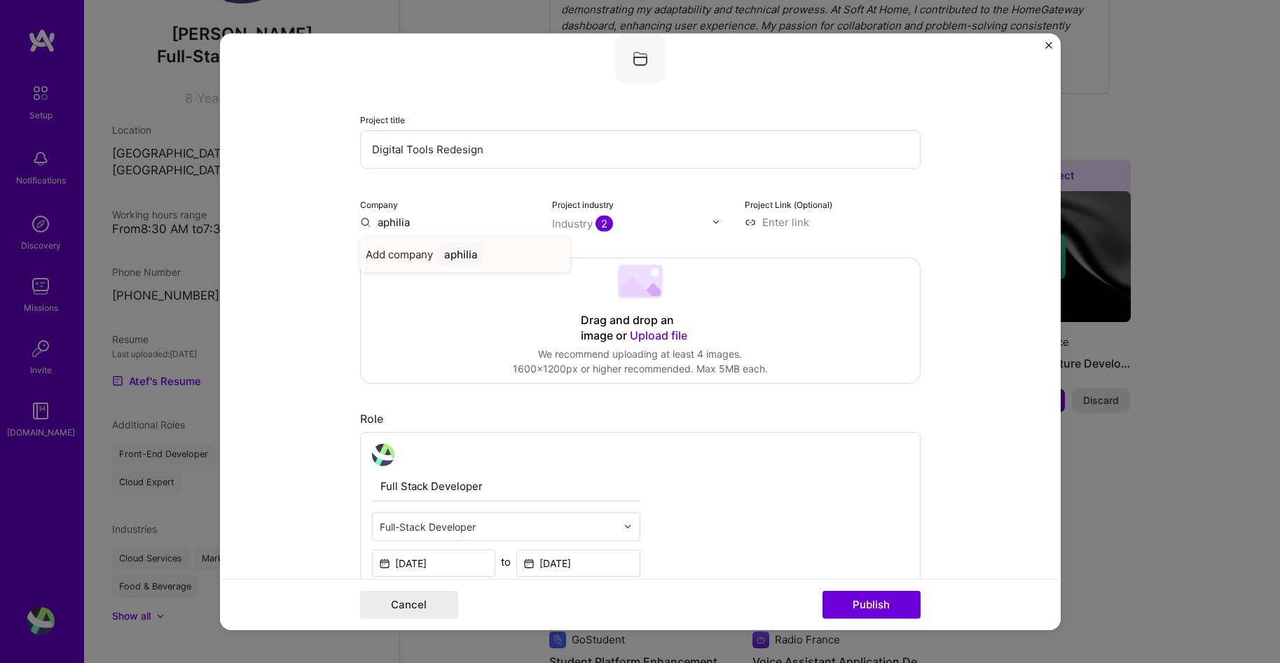
type input "aphilia"
click at [441, 263] on div "aphilia" at bounding box center [460, 254] width 45 height 25
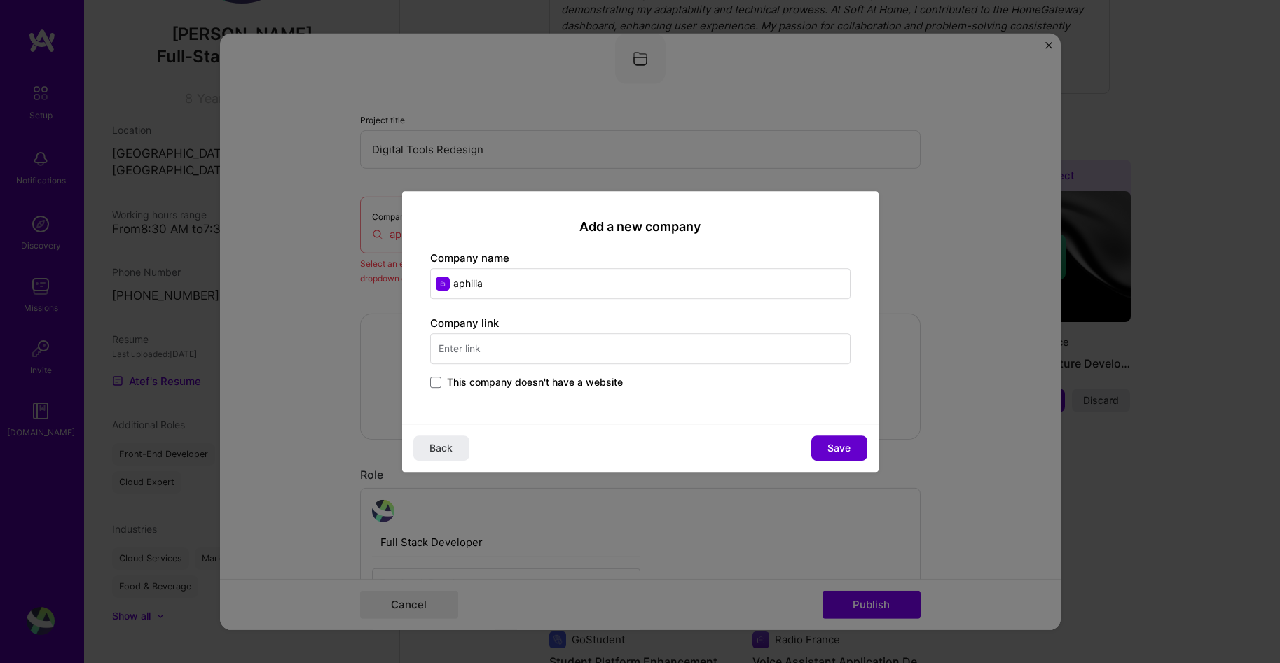
click at [831, 448] on span "Save" at bounding box center [838, 448] width 23 height 14
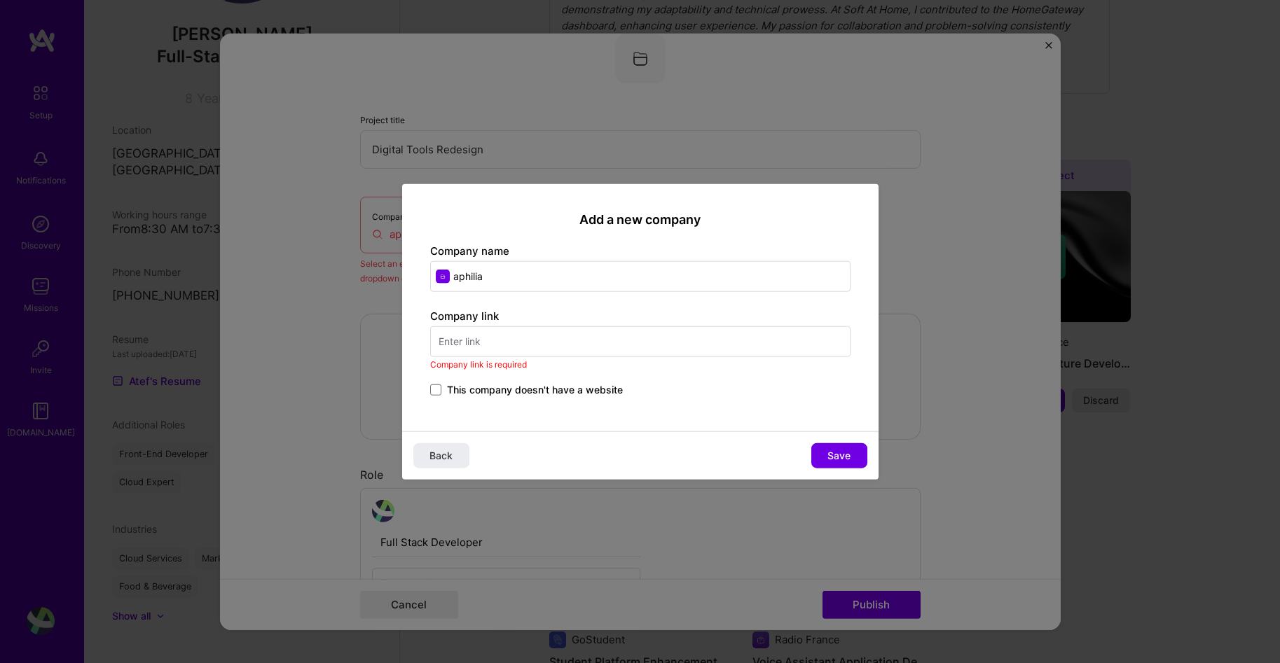
click at [523, 343] on input "text" at bounding box center [640, 341] width 420 height 31
click at [499, 329] on input "text" at bounding box center [640, 341] width 420 height 31
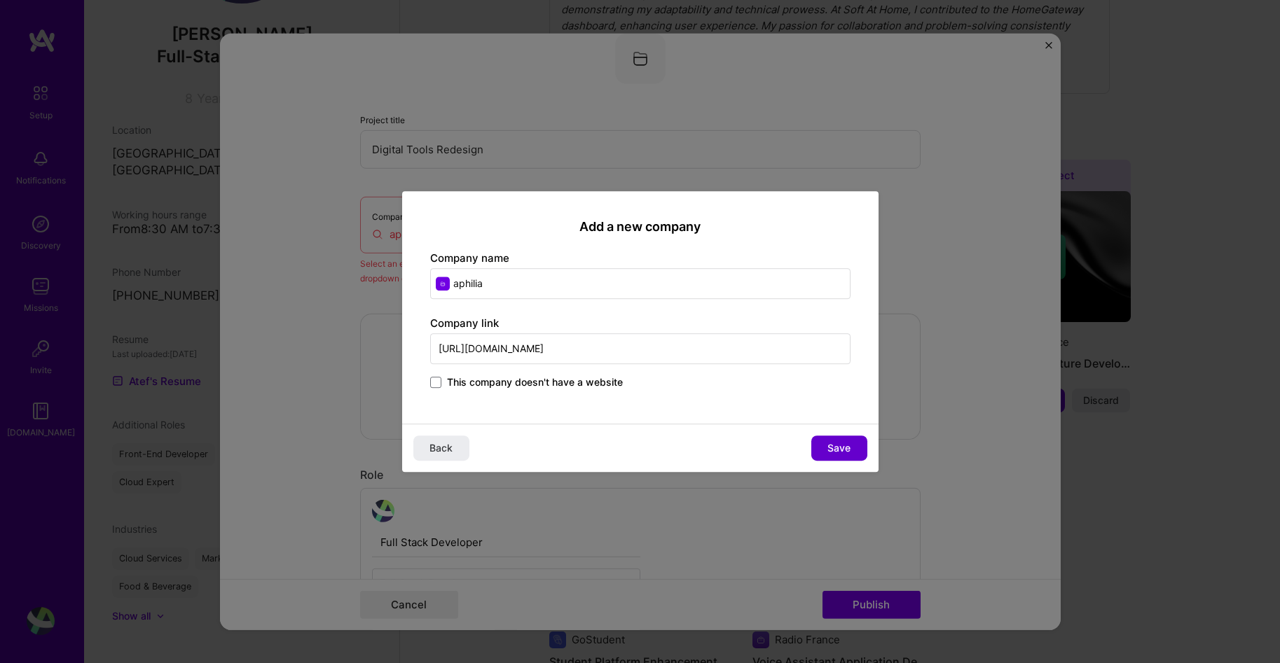
type input "https://google.com"
click at [841, 442] on span "Save" at bounding box center [838, 448] width 23 height 14
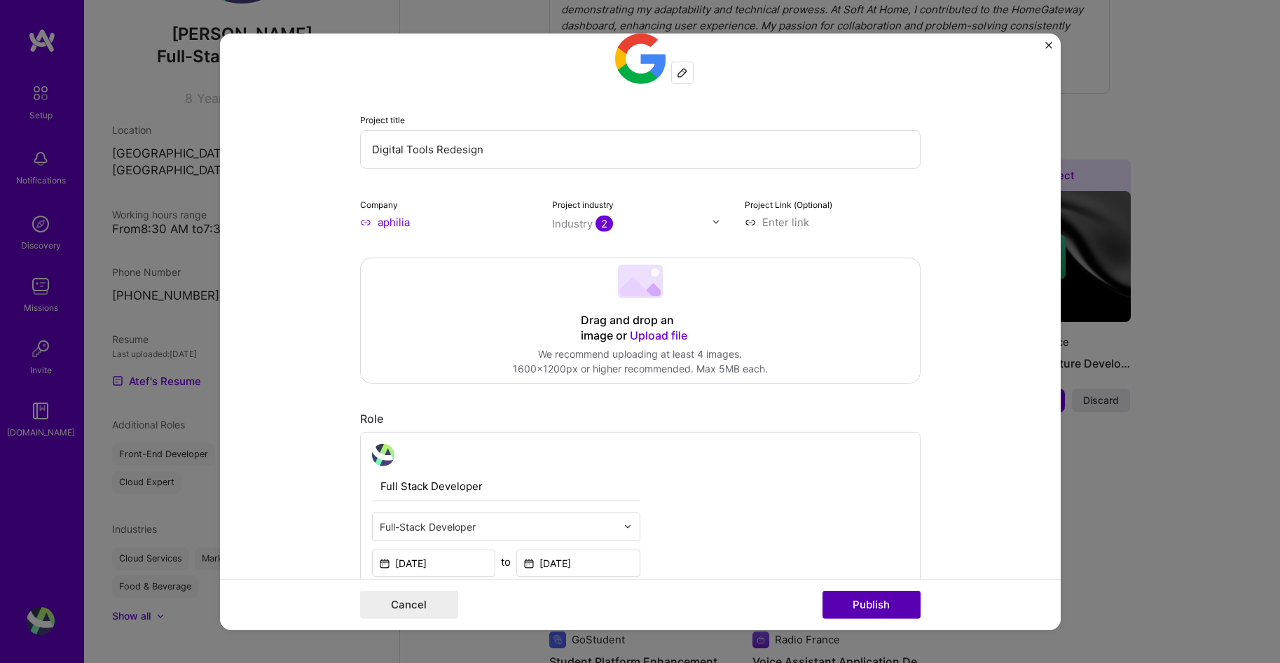
click at [894, 599] on button "Publish" at bounding box center [871, 605] width 98 height 28
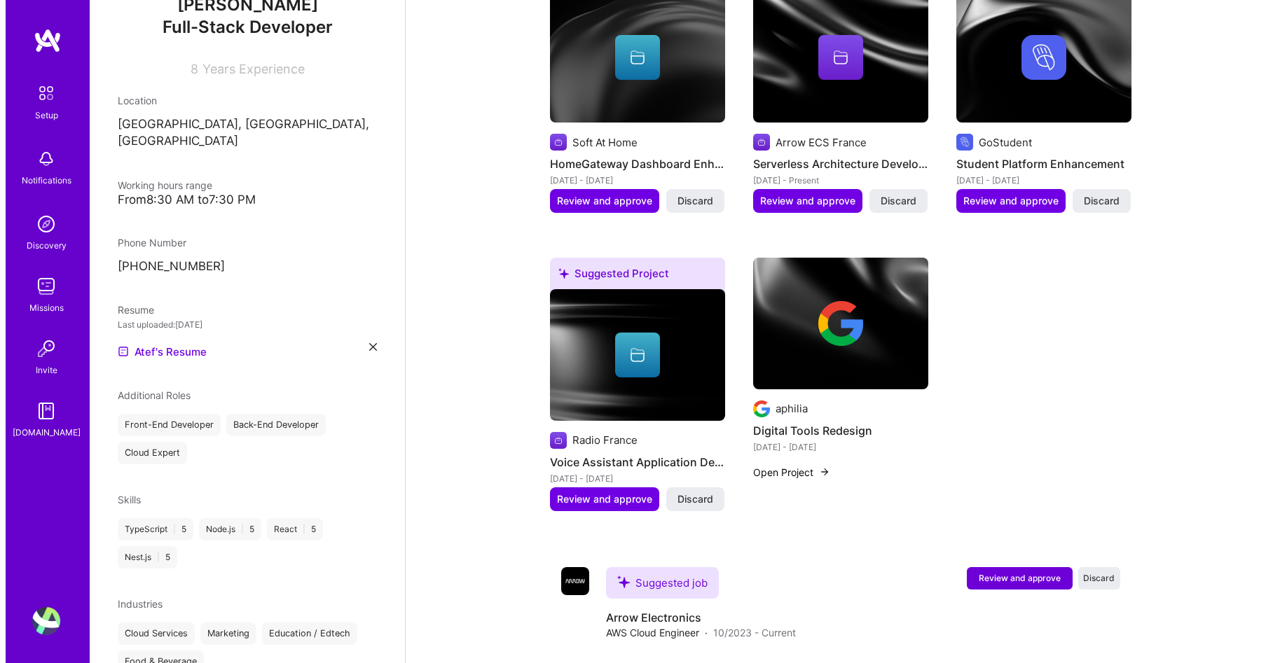
scroll to position [778, 0]
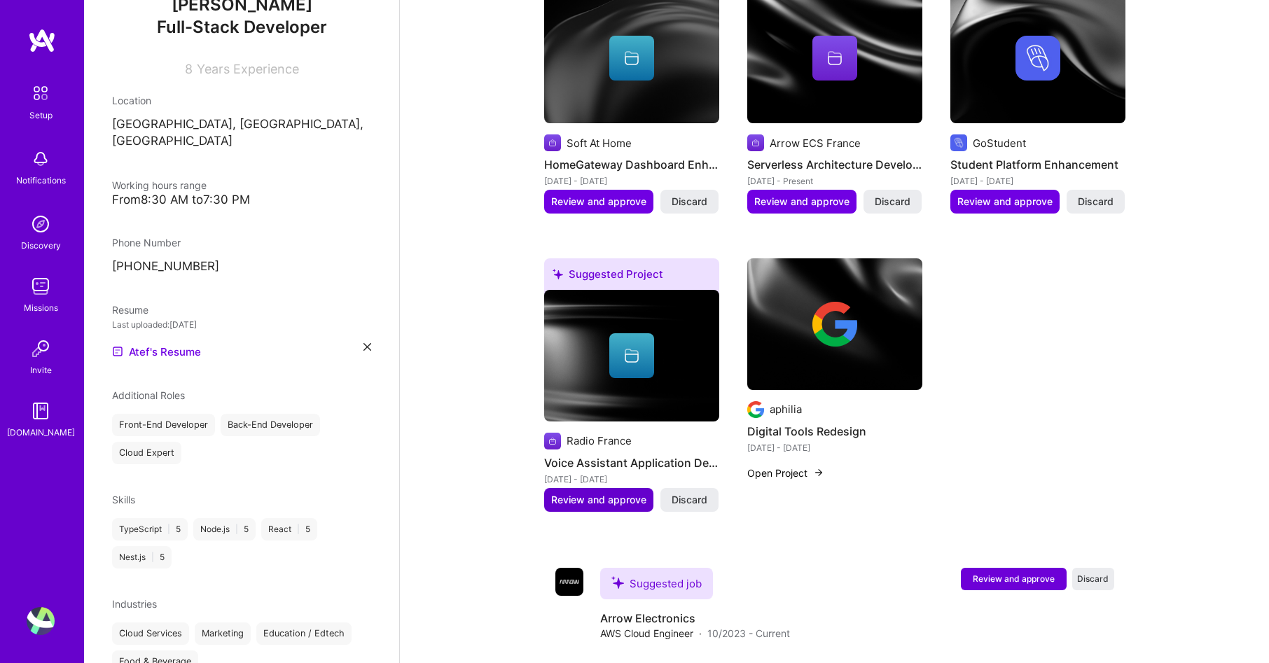
click at [612, 493] on span "Review and approve" at bounding box center [598, 500] width 95 height 14
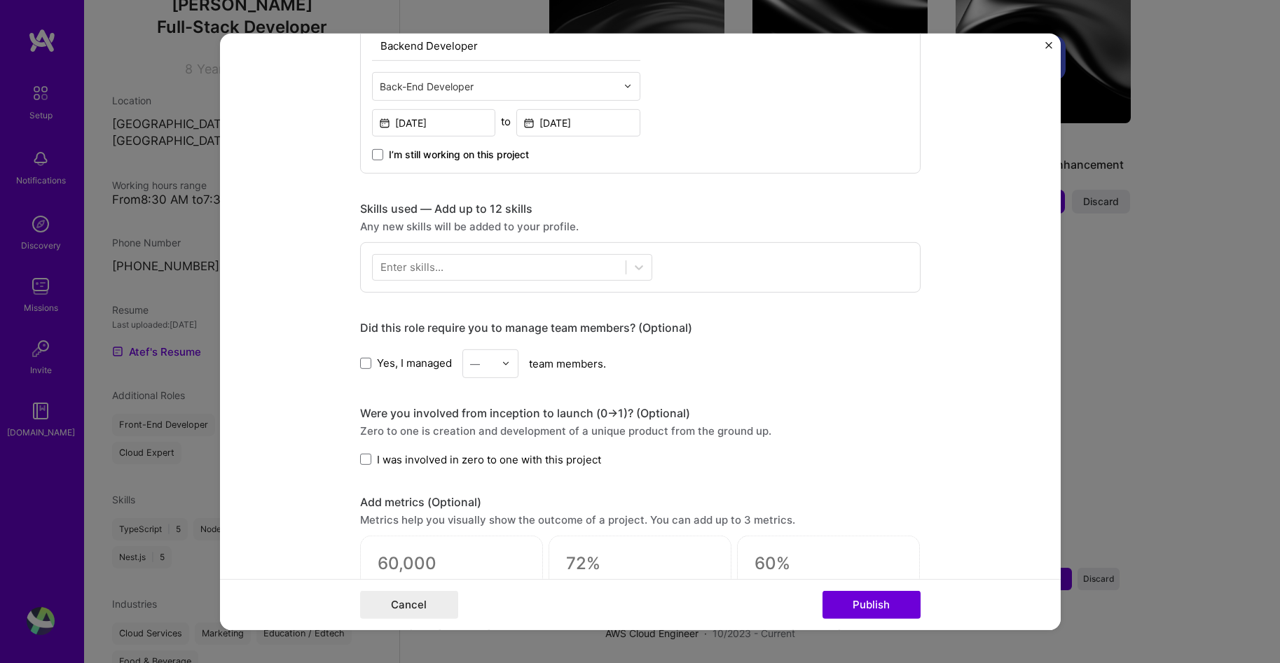
scroll to position [533, 0]
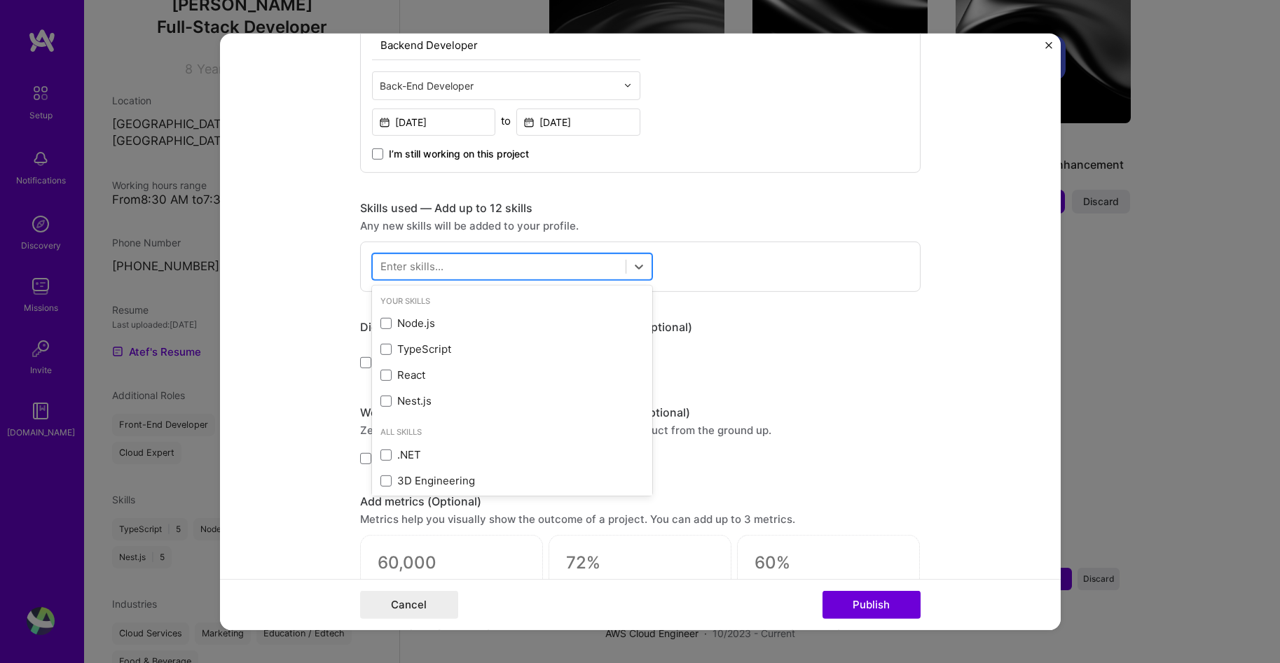
click at [483, 257] on div at bounding box center [499, 266] width 253 height 23
click at [386, 322] on div "Node.js" at bounding box center [511, 323] width 263 height 15
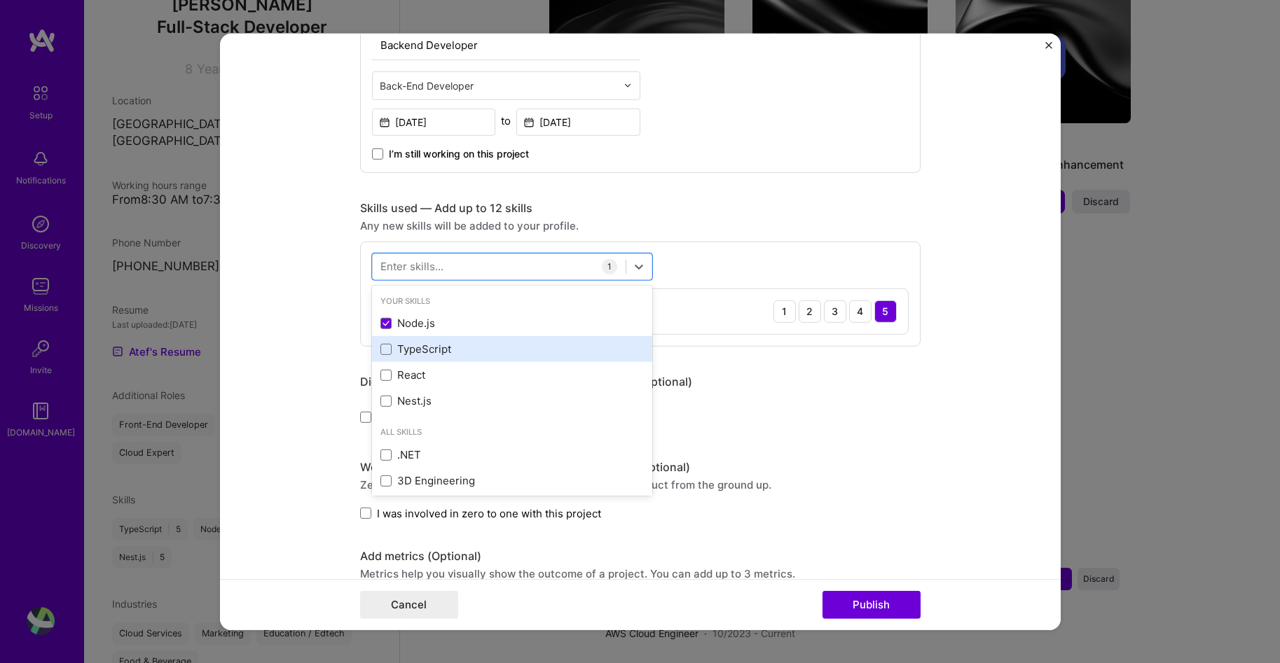
click at [386, 342] on div "TypeScript" at bounding box center [511, 349] width 263 height 15
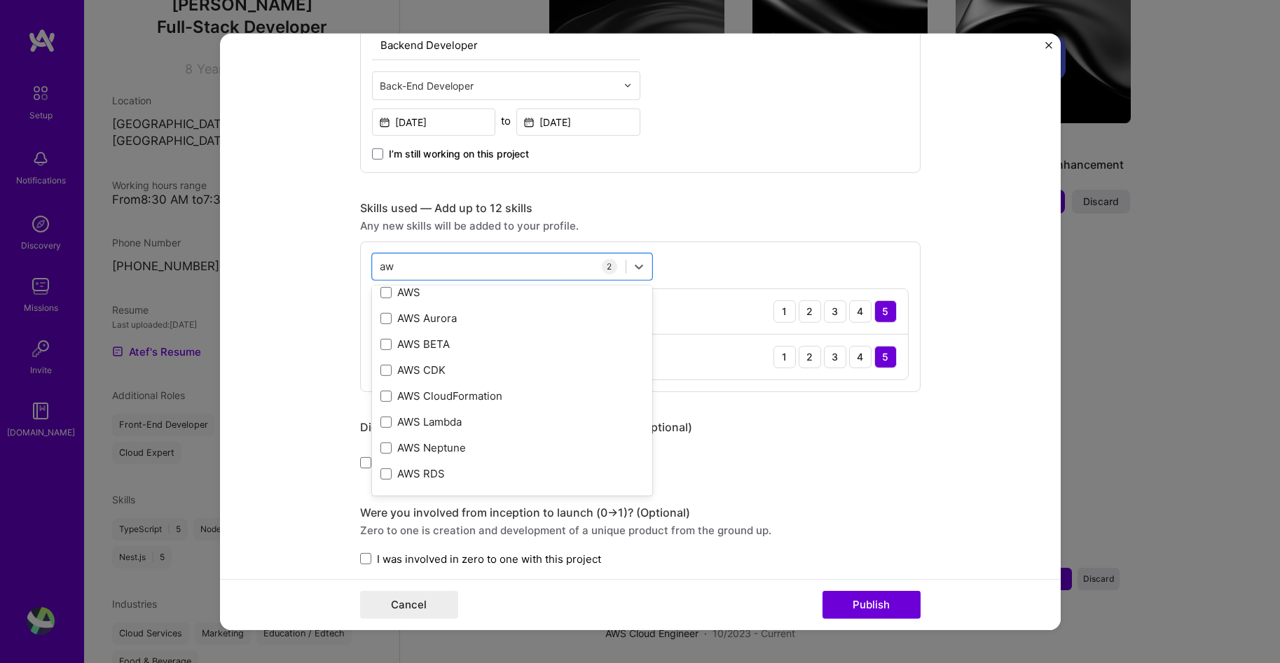
scroll to position [0, 0]
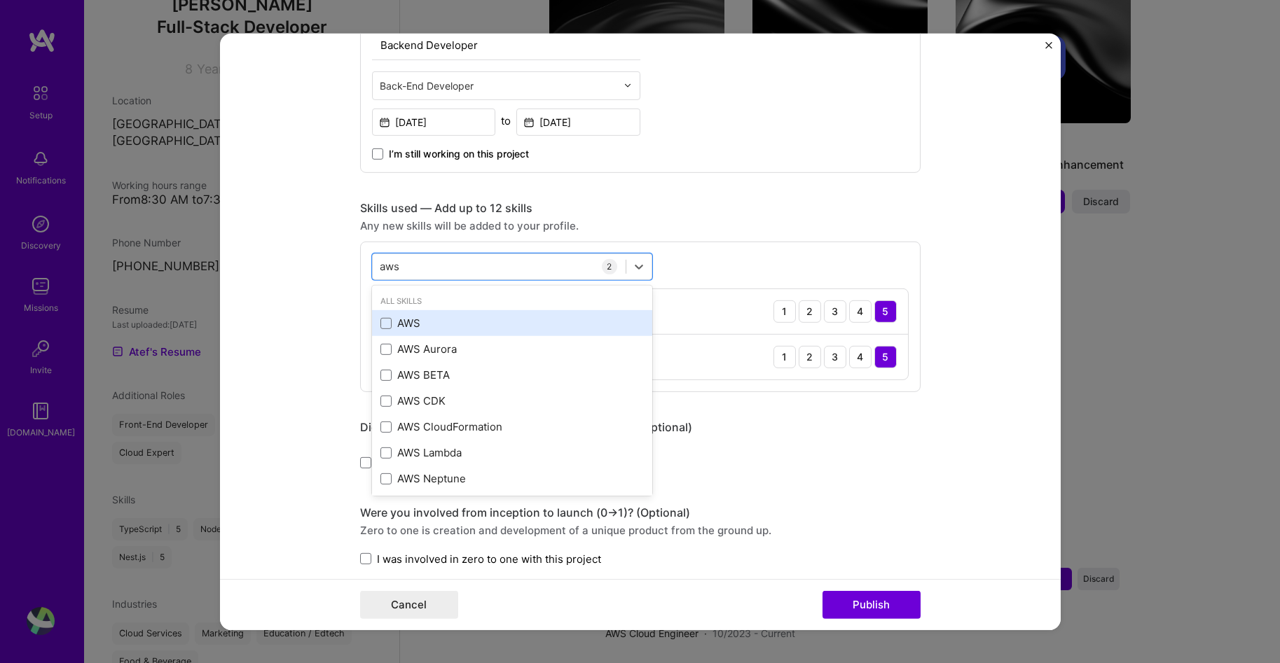
click at [410, 322] on div "AWS" at bounding box center [511, 323] width 263 height 15
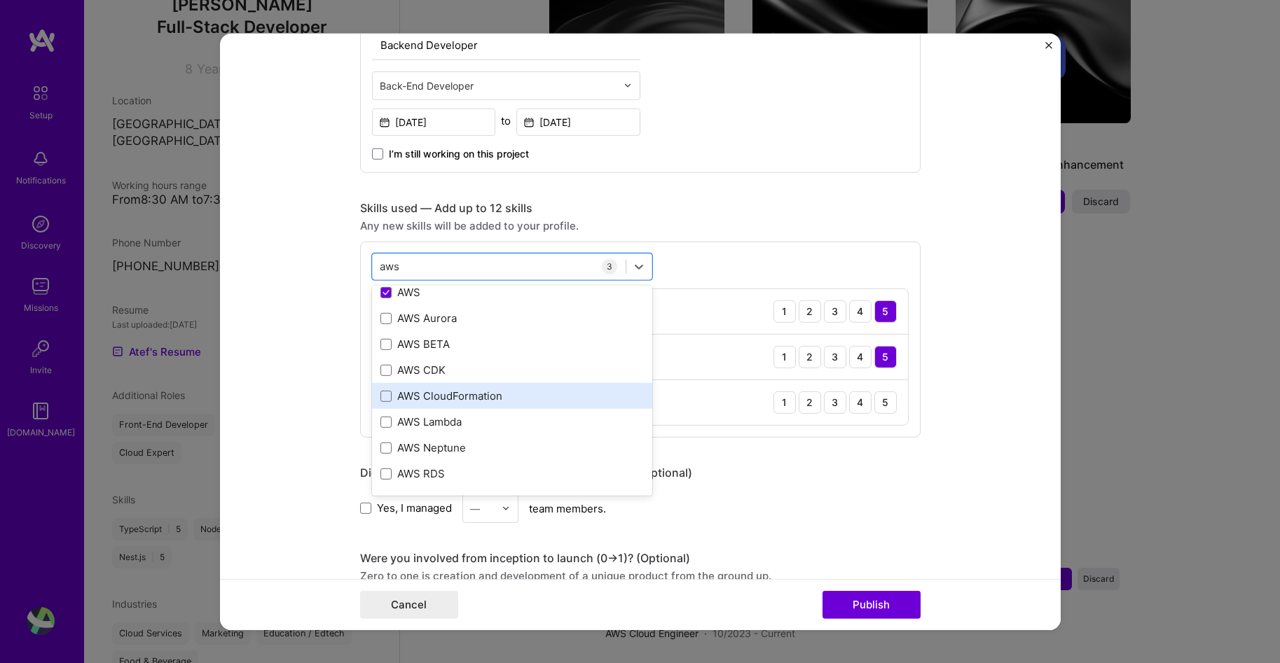
scroll to position [30, 0]
type input "aws"
click at [880, 393] on div "5" at bounding box center [885, 402] width 22 height 22
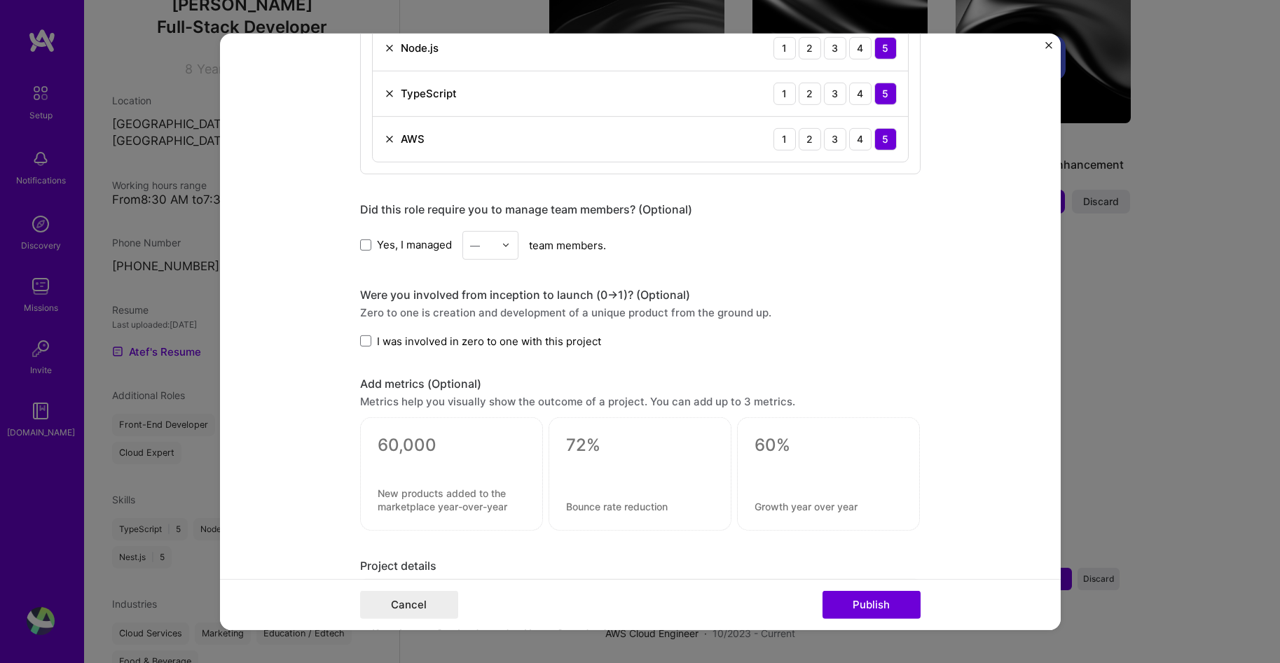
scroll to position [801, 0]
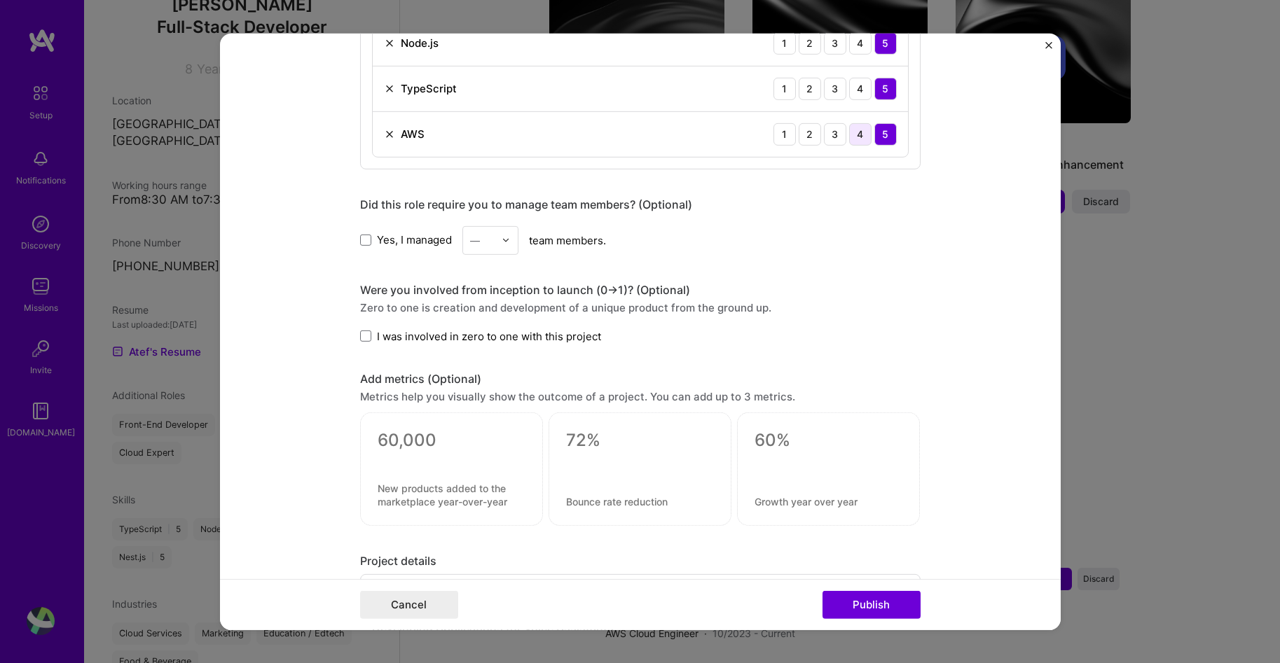
click at [858, 132] on div "4" at bounding box center [860, 134] width 22 height 22
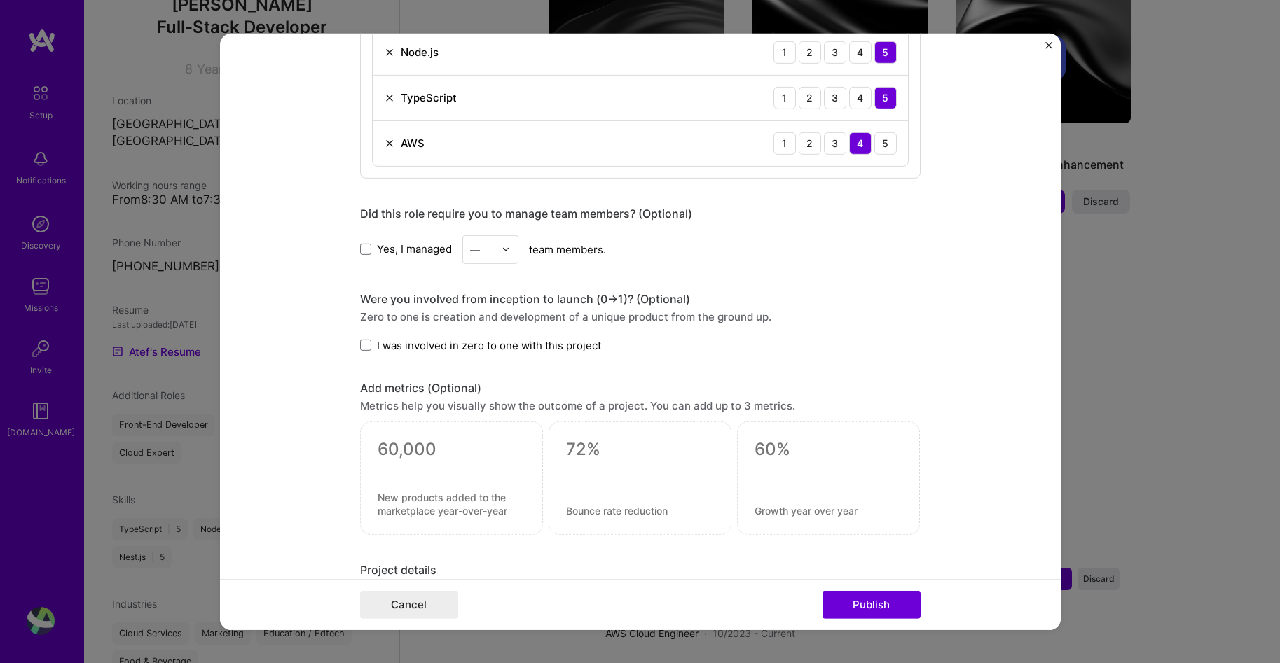
click at [420, 342] on span "I was involved in zero to one with this project" at bounding box center [489, 345] width 224 height 15
click at [0, 0] on input "I was involved in zero to one with this project" at bounding box center [0, 0] width 0 height 0
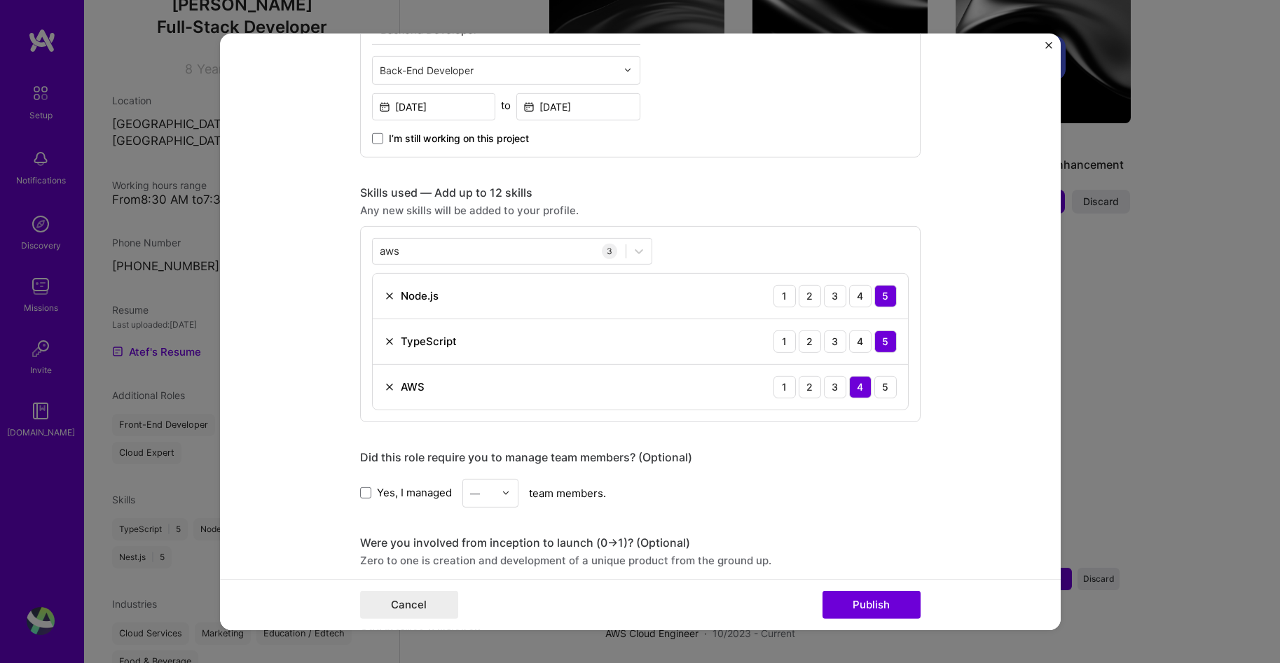
scroll to position [0, 0]
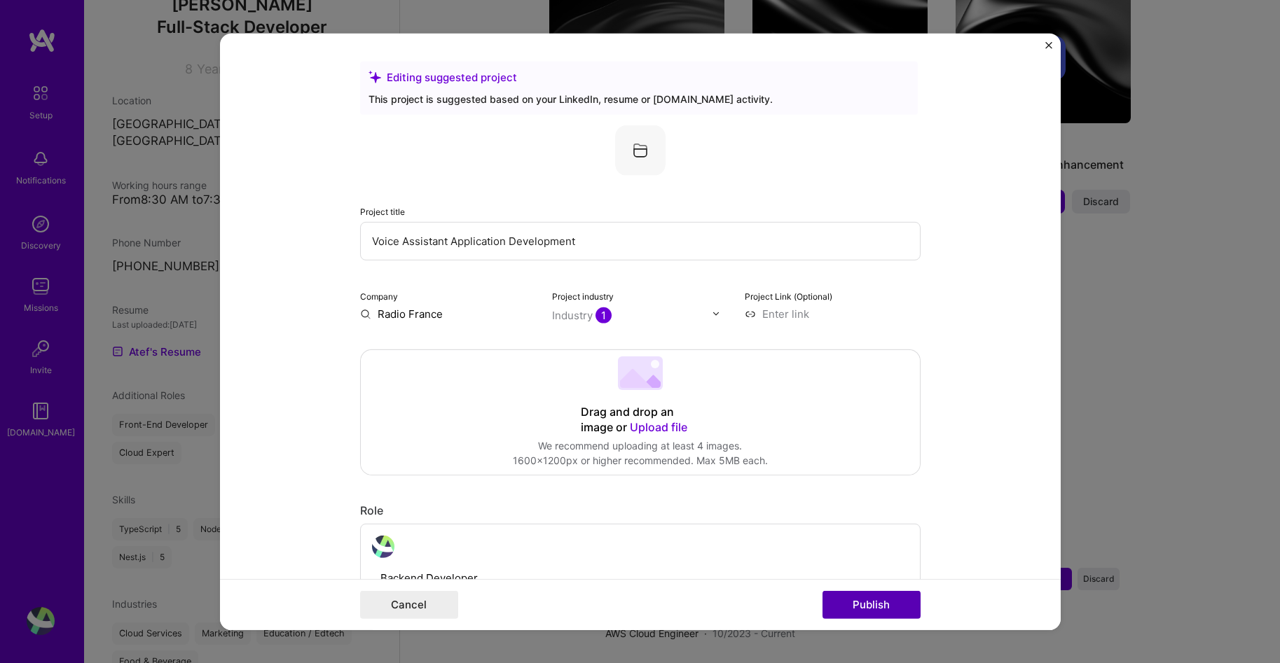
click at [863, 594] on button "Publish" at bounding box center [871, 605] width 98 height 28
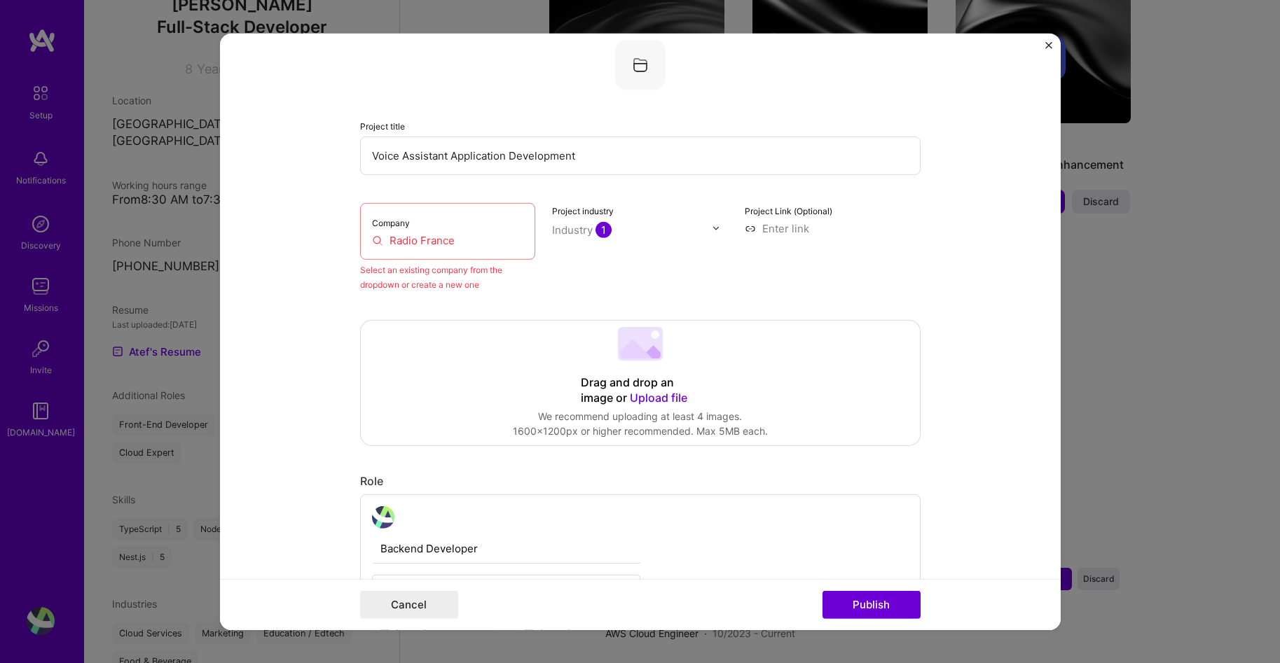
scroll to position [92, 0]
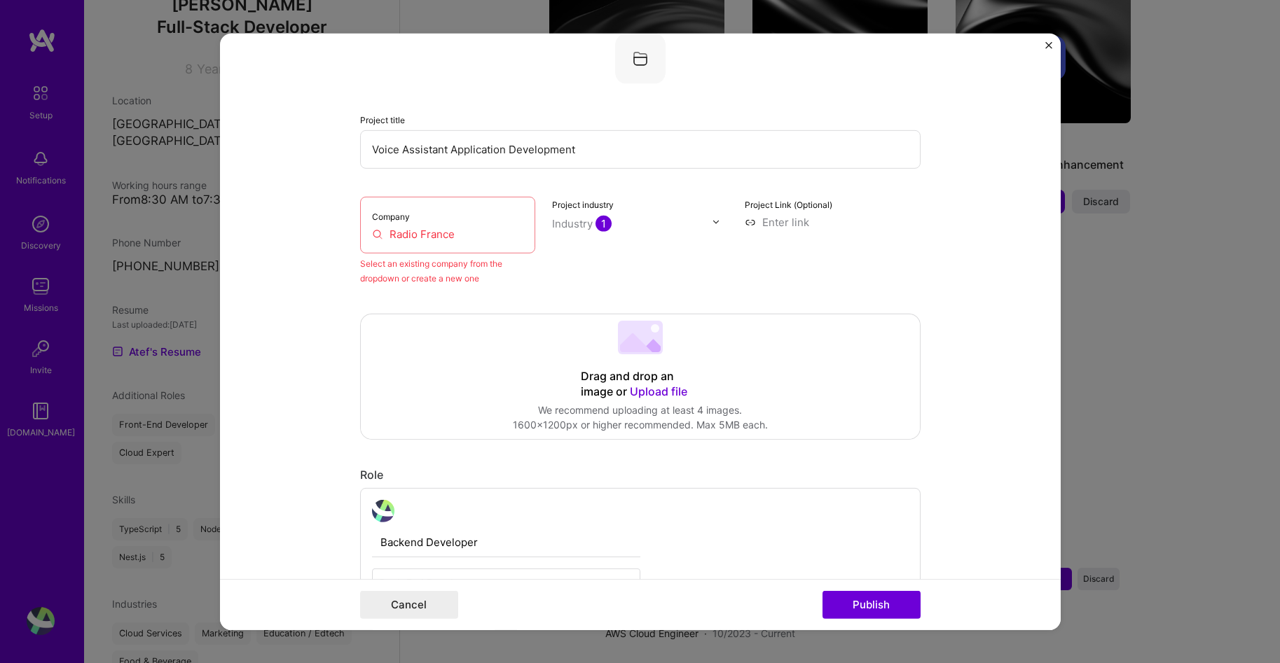
click at [411, 235] on input "Radio France" at bounding box center [448, 233] width 152 height 15
click at [450, 234] on input "Radio France" at bounding box center [448, 233] width 152 height 15
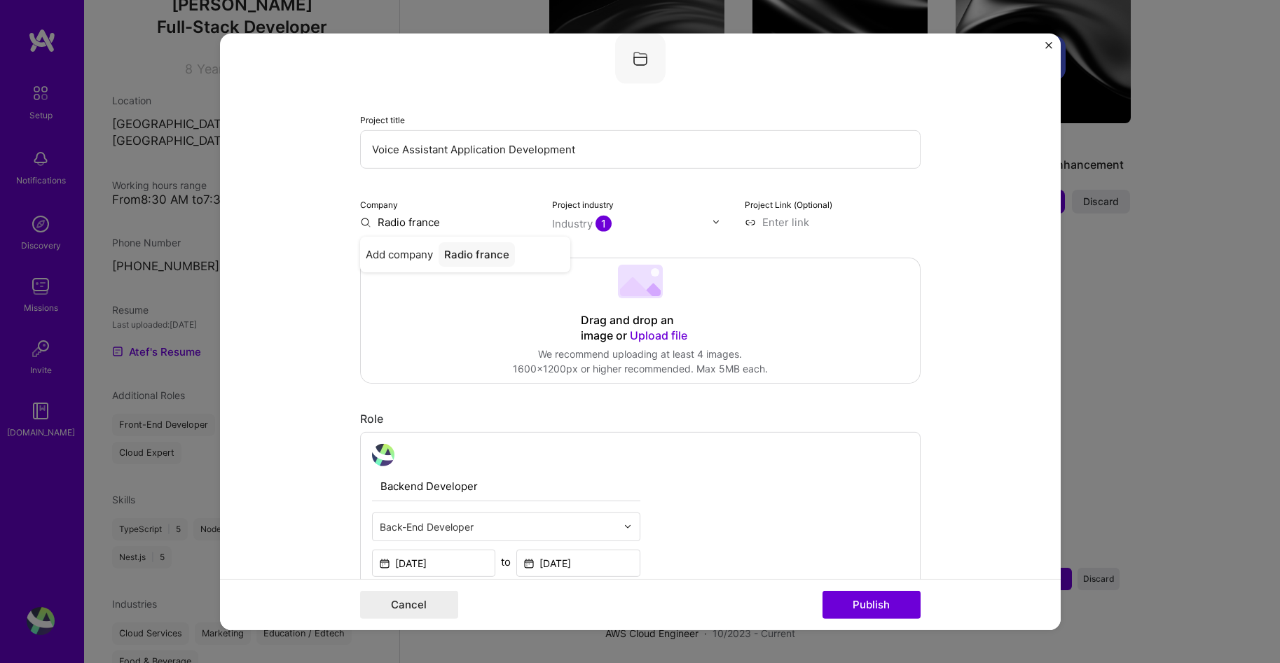
type input "Radio France"
click at [438, 249] on div "Radio France" at bounding box center [477, 254] width 78 height 25
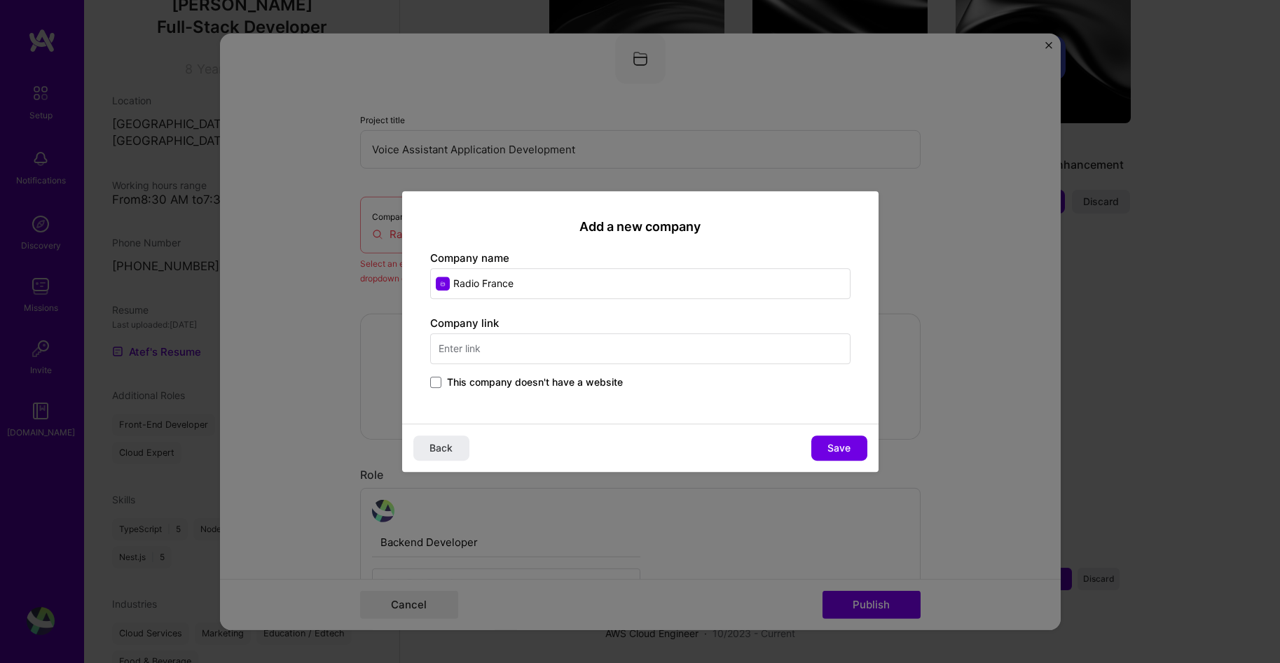
click at [516, 373] on div "Company link This company doesn't have a website" at bounding box center [640, 354] width 420 height 76
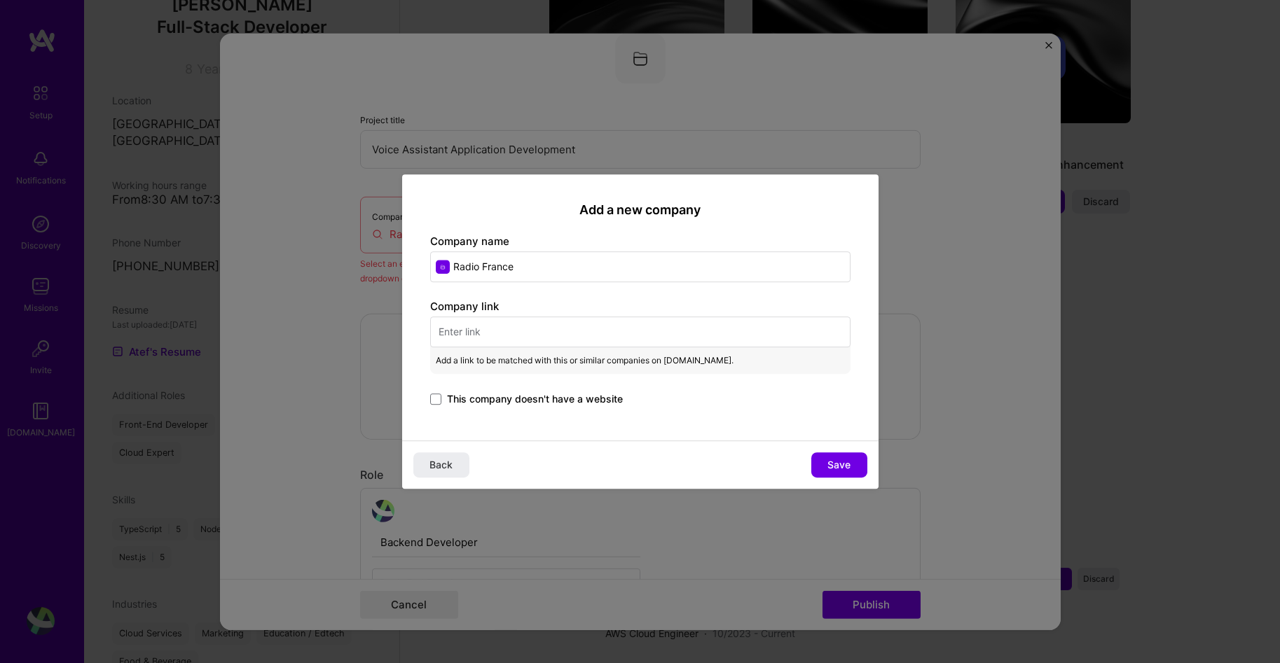
click at [517, 359] on span "Add a link to be matched with this or similar companies on A.Team." at bounding box center [585, 360] width 298 height 15
click at [523, 332] on input "text" at bounding box center [640, 332] width 420 height 31
paste input "https://www.radiofrance.fr/"
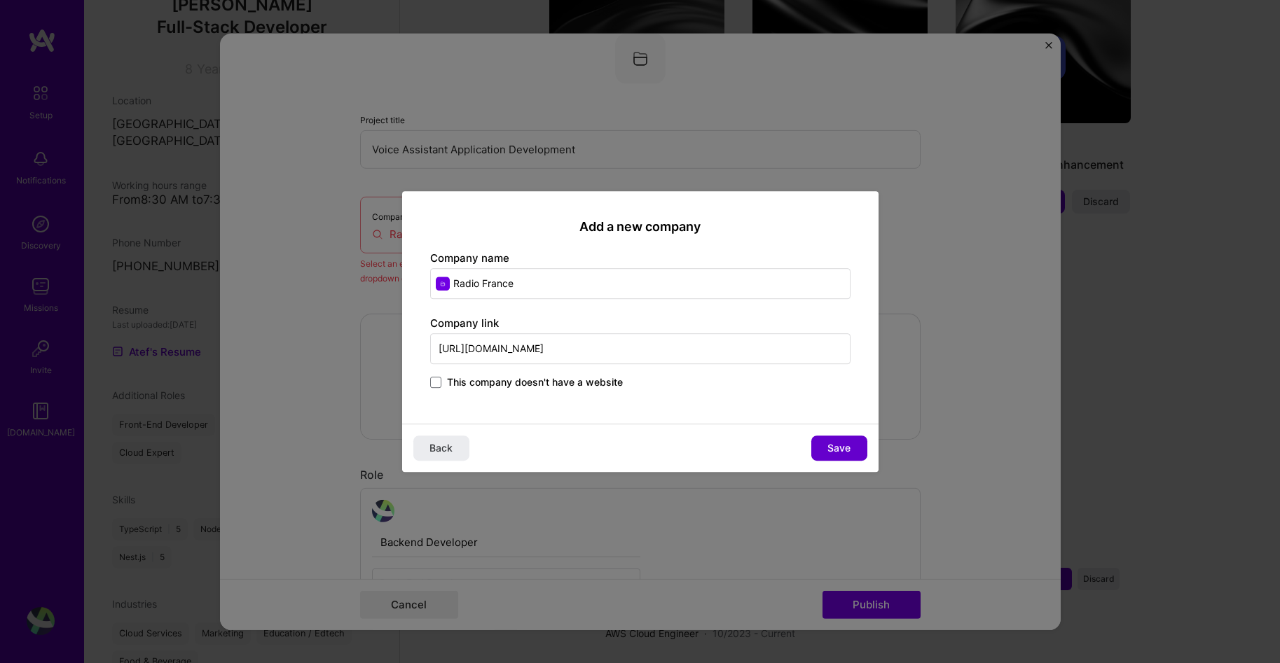
type input "https://www.radiofrance.fr/"
click at [852, 449] on button "Save" at bounding box center [839, 448] width 56 height 25
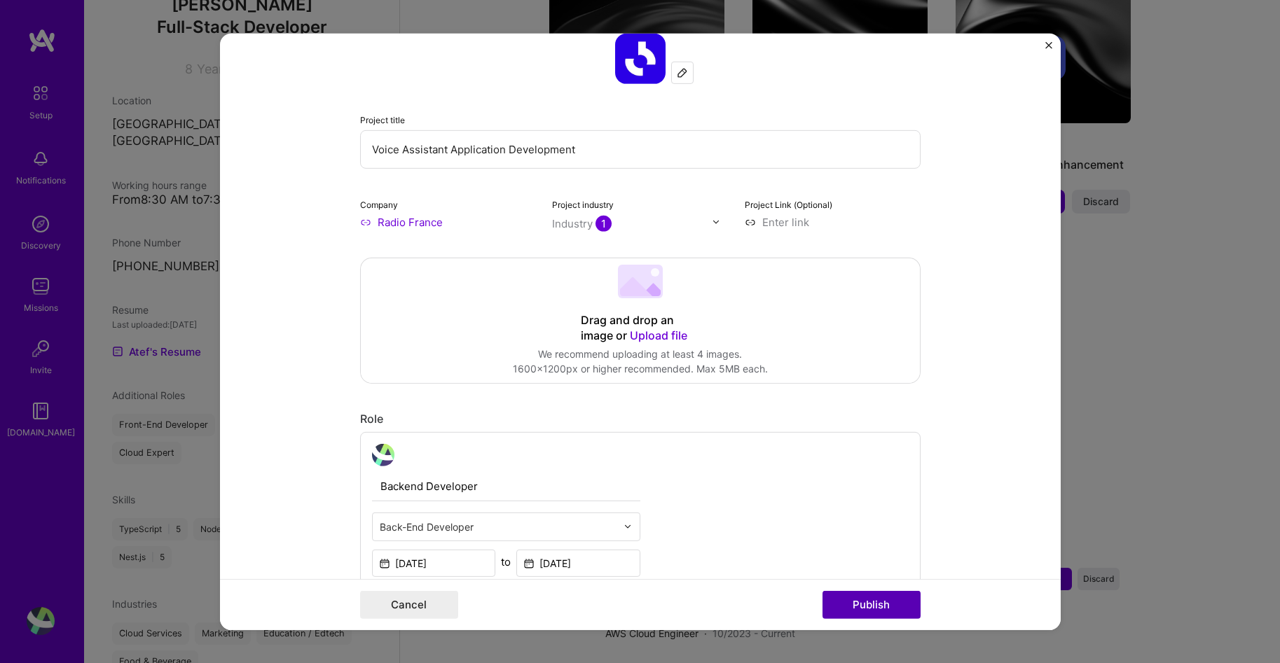
click at [892, 612] on button "Publish" at bounding box center [871, 605] width 98 height 28
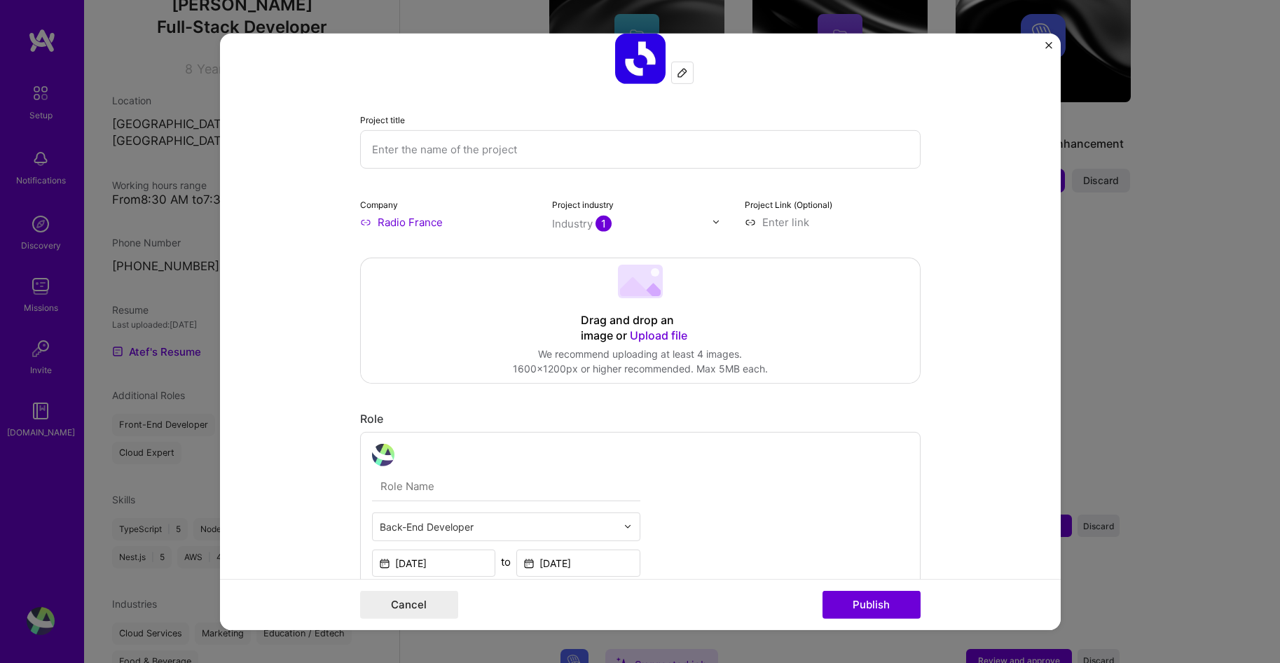
scroll to position [28, 0]
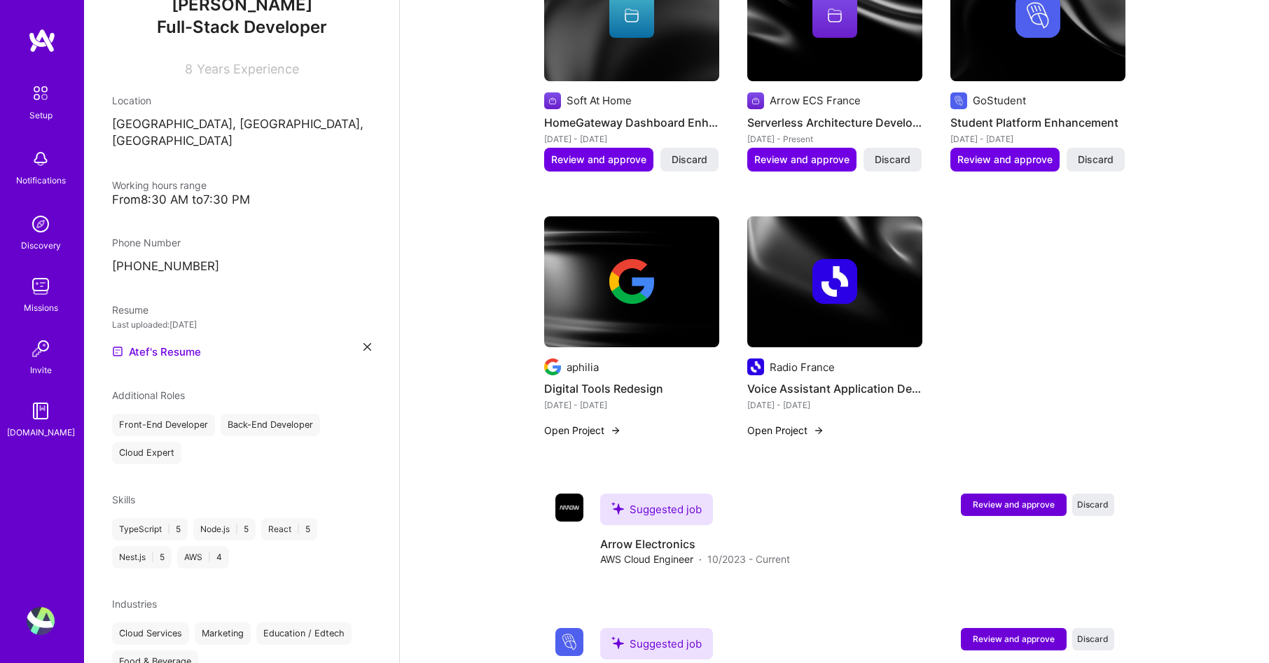
click at [586, 286] on div at bounding box center [631, 281] width 175 height 45
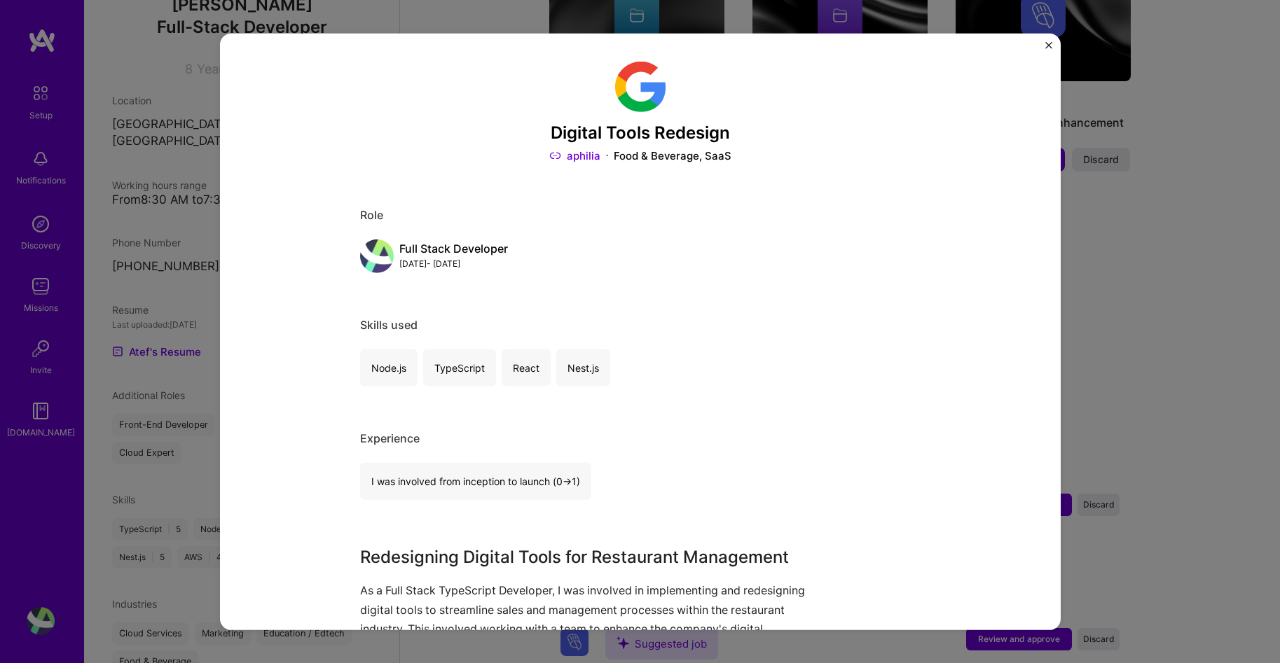
click at [1163, 322] on div "Digital Tools Redesign aphilia Food & Beverage, SaaS Role Full Stack Developer …" at bounding box center [640, 331] width 1280 height 663
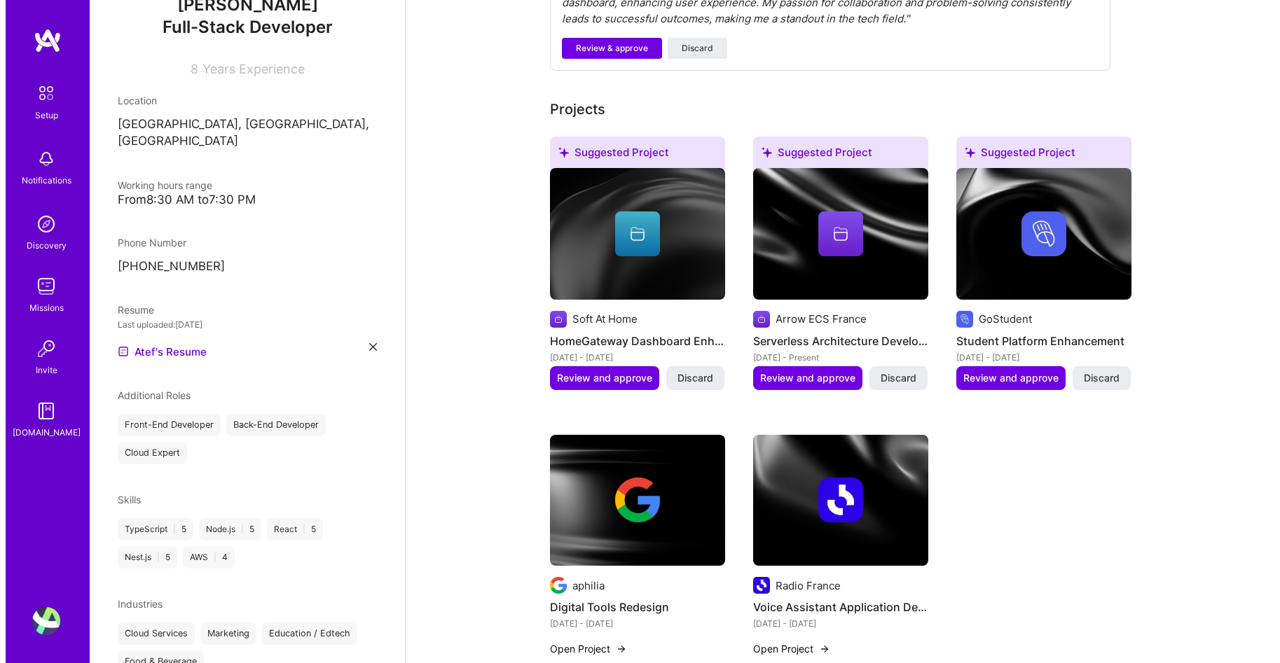
scroll to position [554, 0]
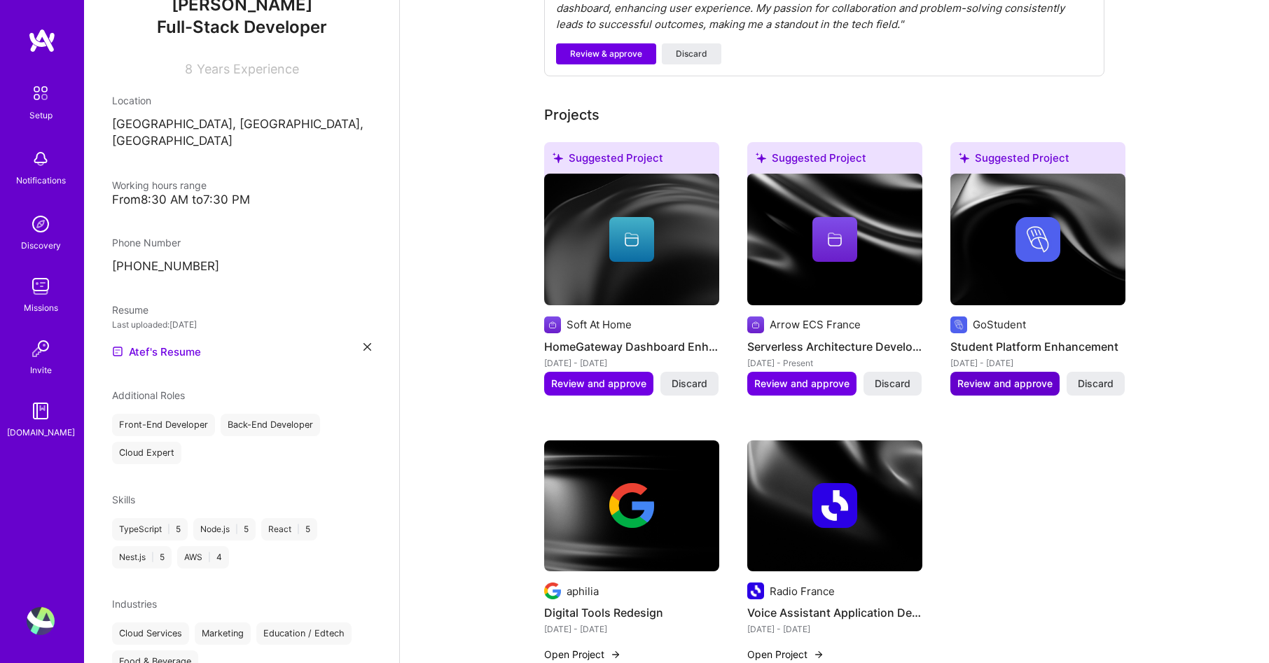
click at [1000, 377] on span "Review and approve" at bounding box center [1005, 384] width 95 height 14
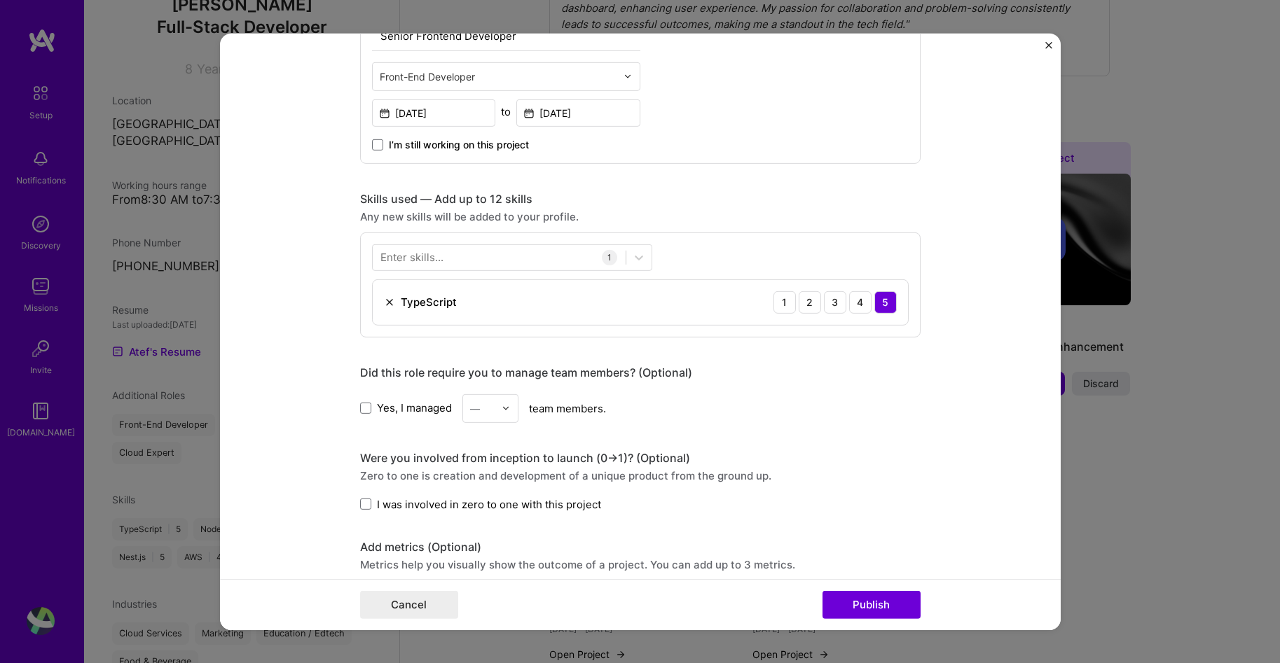
scroll to position [543, 0]
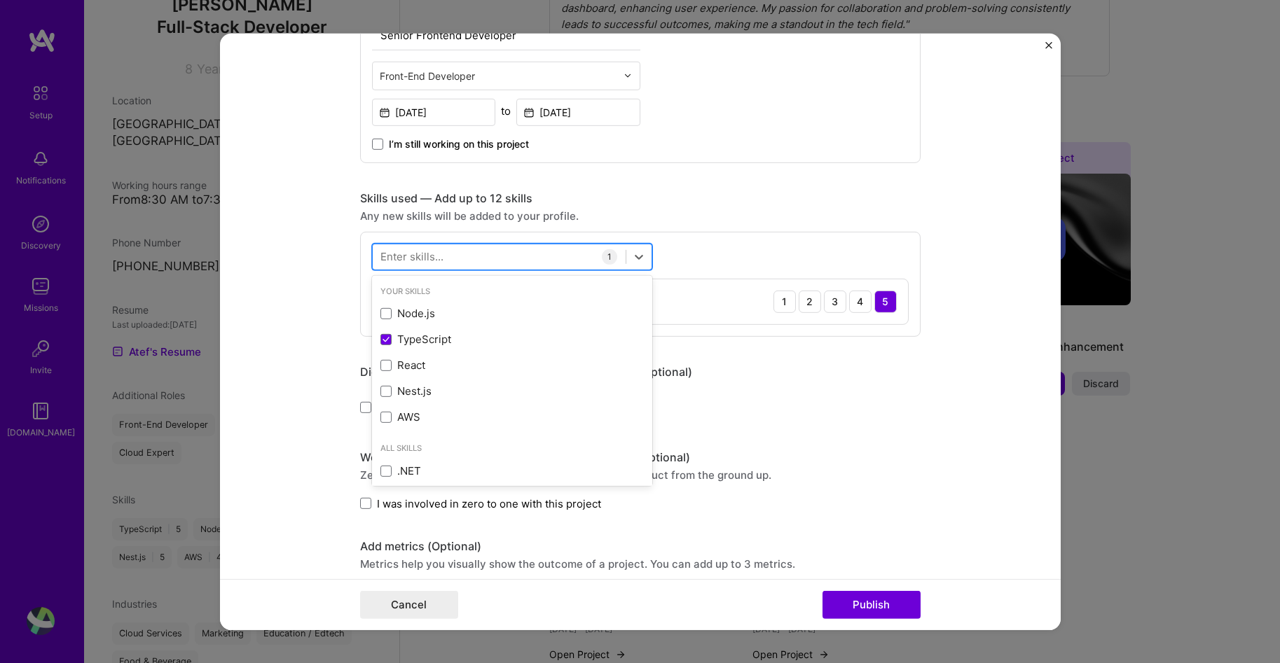
click at [458, 264] on div at bounding box center [499, 256] width 253 height 23
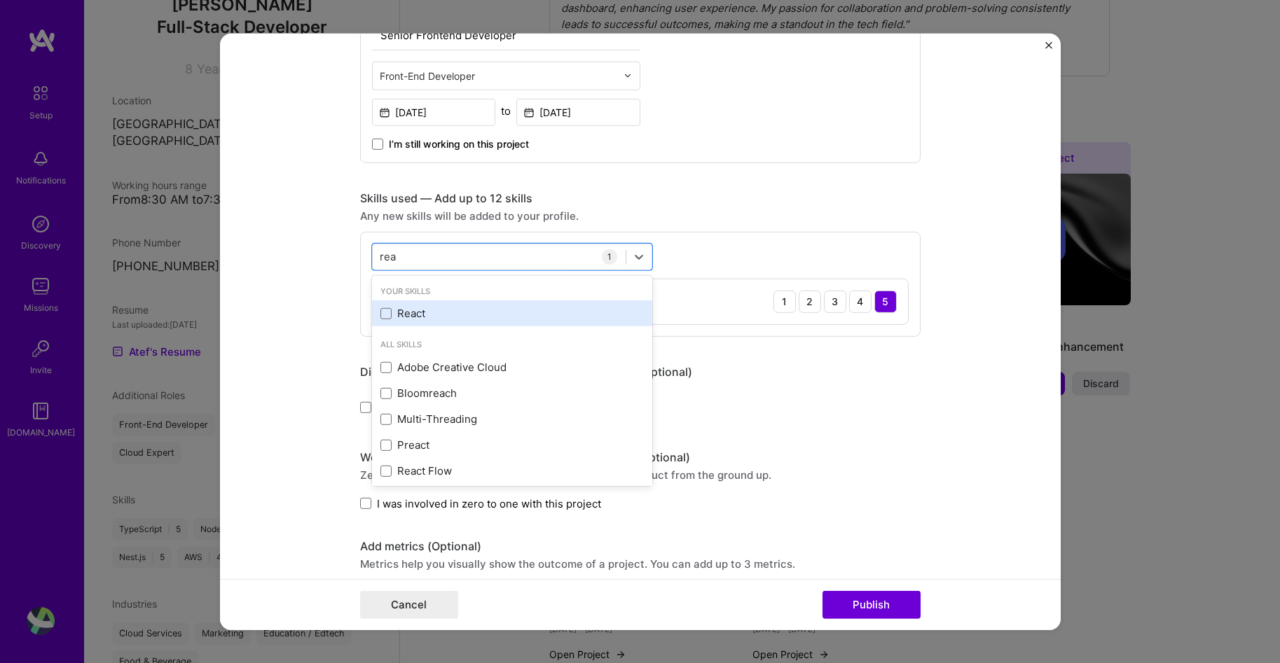
click at [415, 300] on div "Your Skills React" at bounding box center [512, 305] width 280 height 54
click at [399, 312] on div "React" at bounding box center [511, 313] width 263 height 15
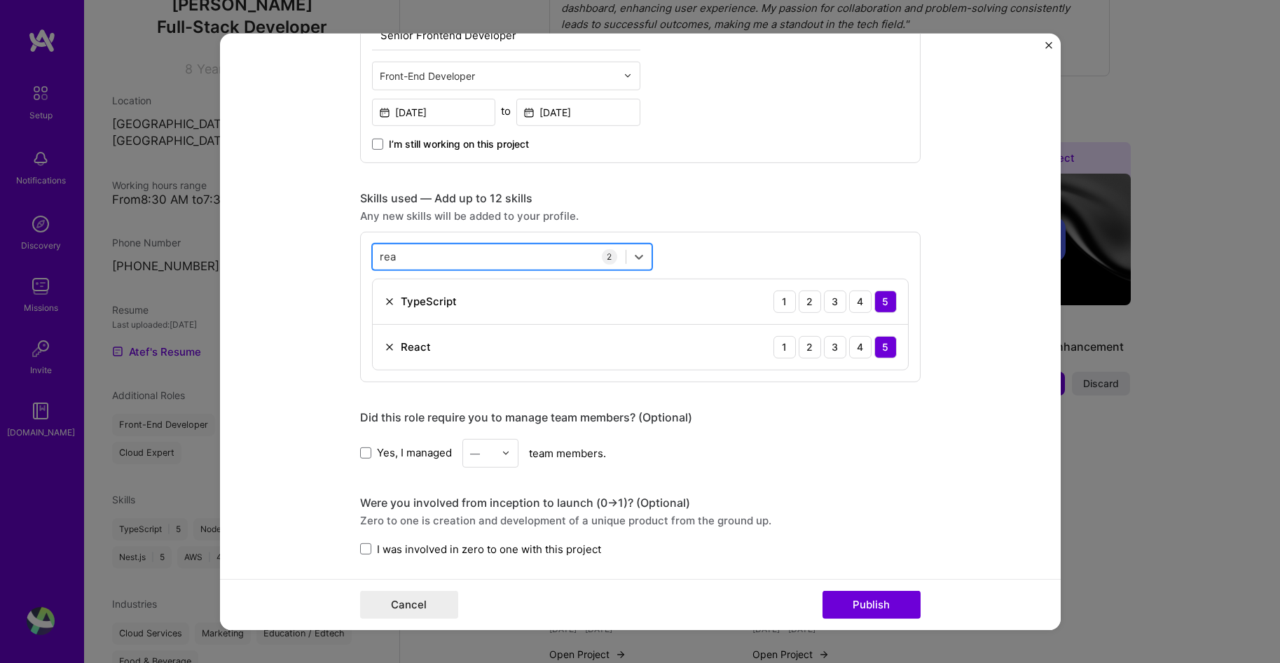
click at [409, 252] on div "rea rea" at bounding box center [499, 256] width 253 height 23
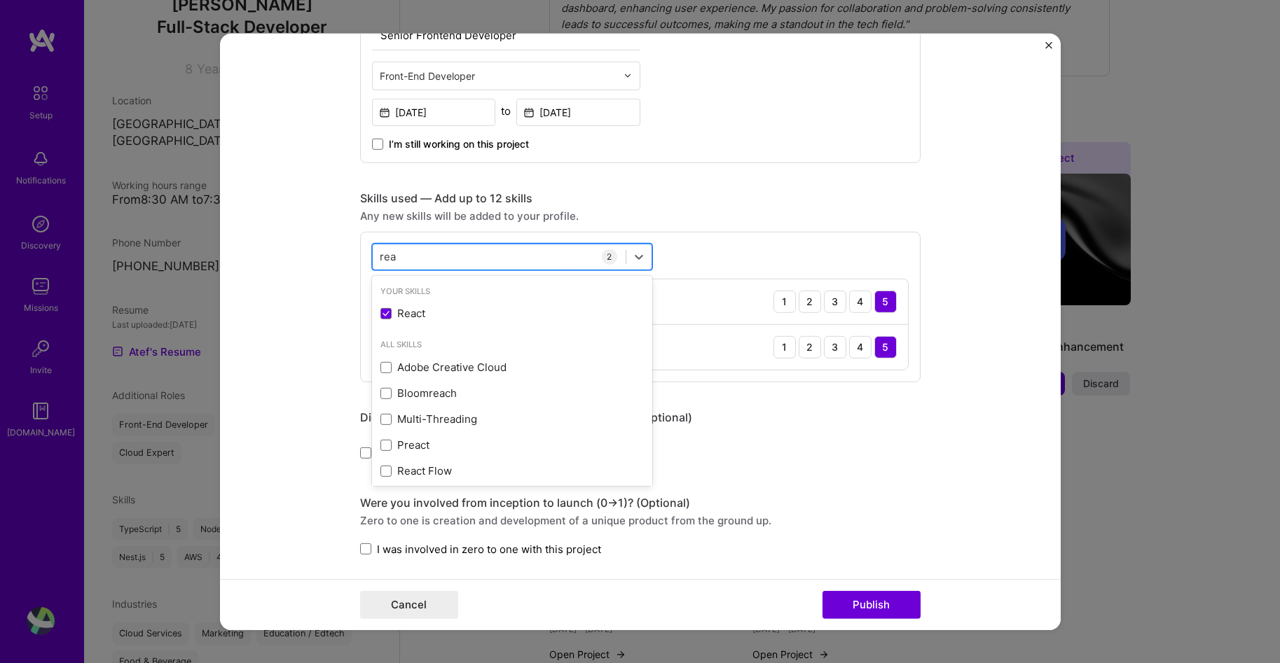
click at [434, 253] on div "rea rea" at bounding box center [499, 256] width 253 height 23
drag, startPoint x: 434, startPoint y: 253, endPoint x: 349, endPoint y: 258, distance: 84.9
click at [349, 258] on form "Editing suggested project This project is suggested based on your LinkedIn, res…" at bounding box center [640, 331] width 841 height 597
click at [387, 255] on input "rea" at bounding box center [389, 256] width 18 height 15
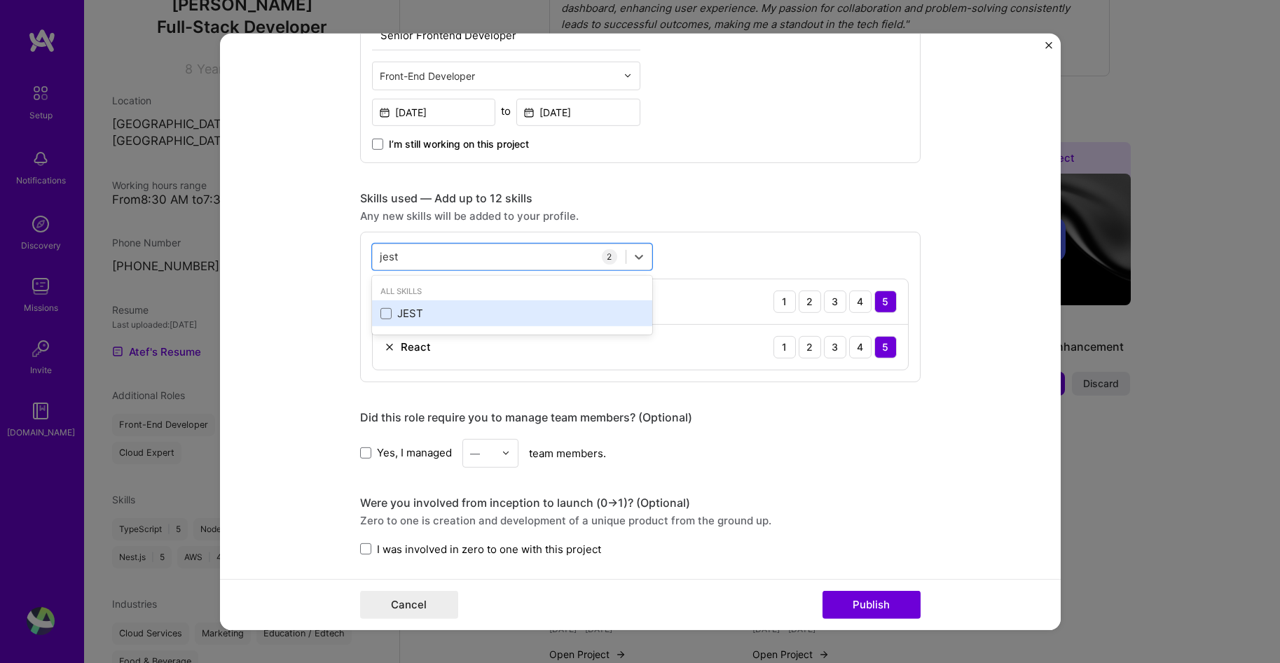
click at [459, 322] on div "JEST" at bounding box center [512, 313] width 280 height 26
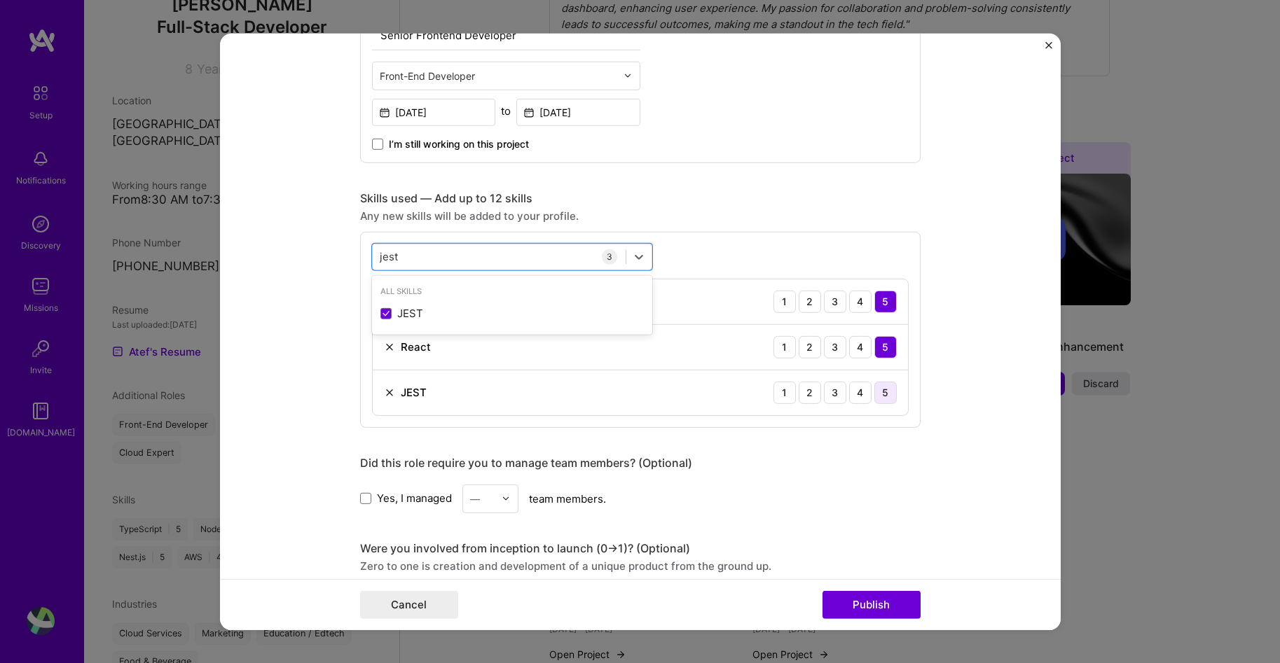
type input "jest"
click at [874, 389] on div "5" at bounding box center [885, 392] width 22 height 22
click at [441, 263] on div "jest jest" at bounding box center [499, 256] width 253 height 23
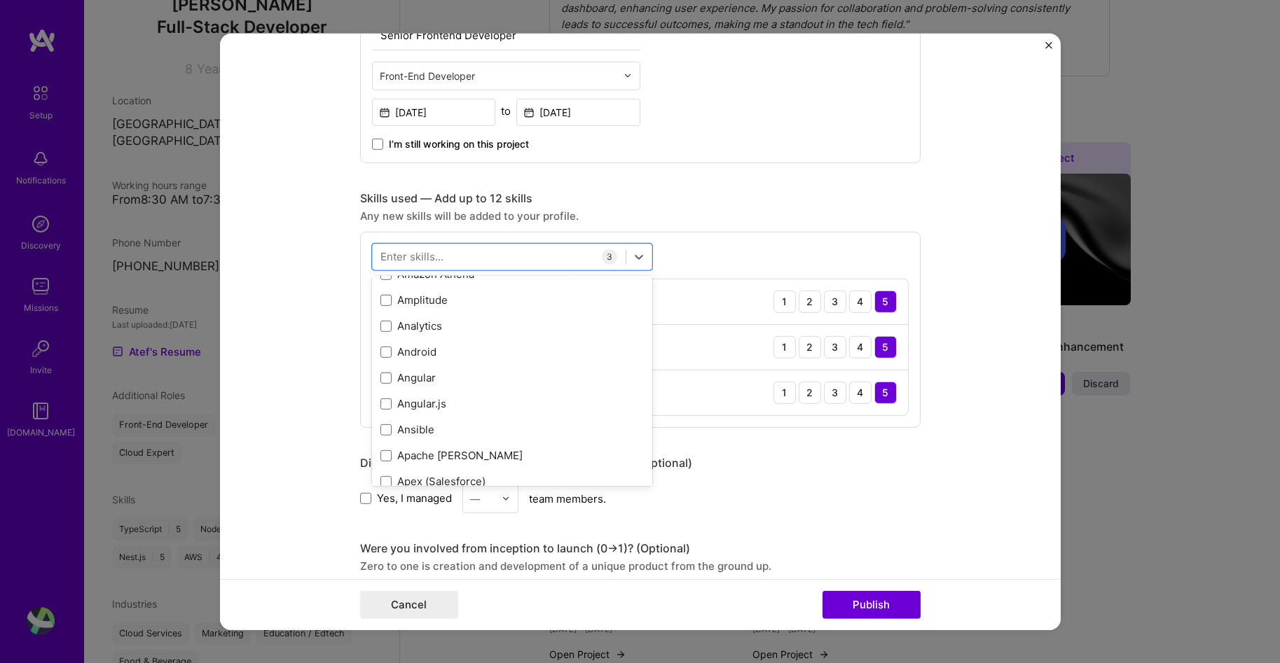
scroll to position [910, 0]
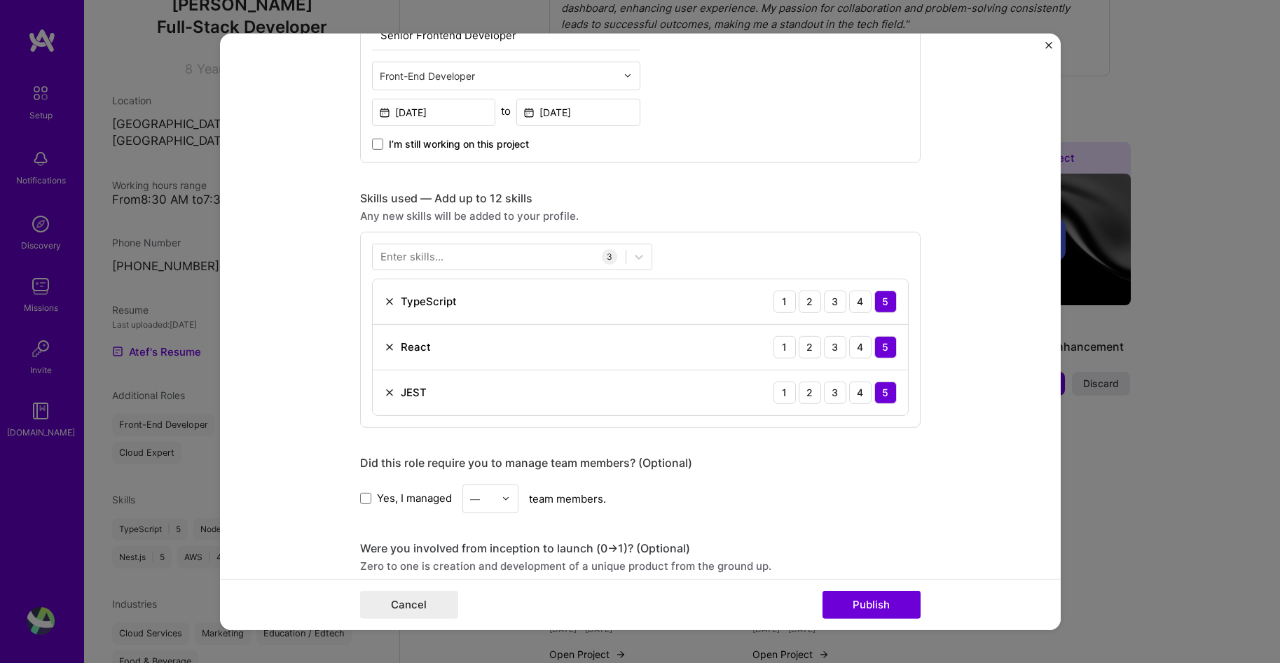
click at [873, 457] on div "Did this role require you to manage team members? (Optional)" at bounding box center [640, 462] width 560 height 15
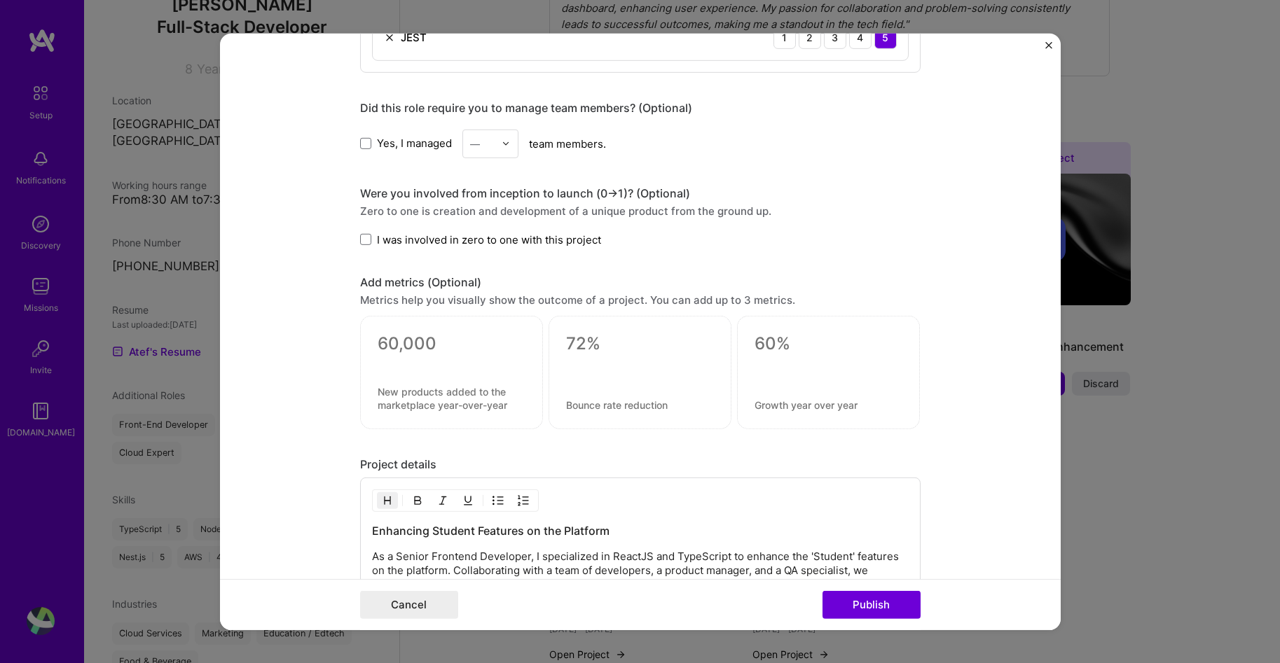
scroll to position [934, 0]
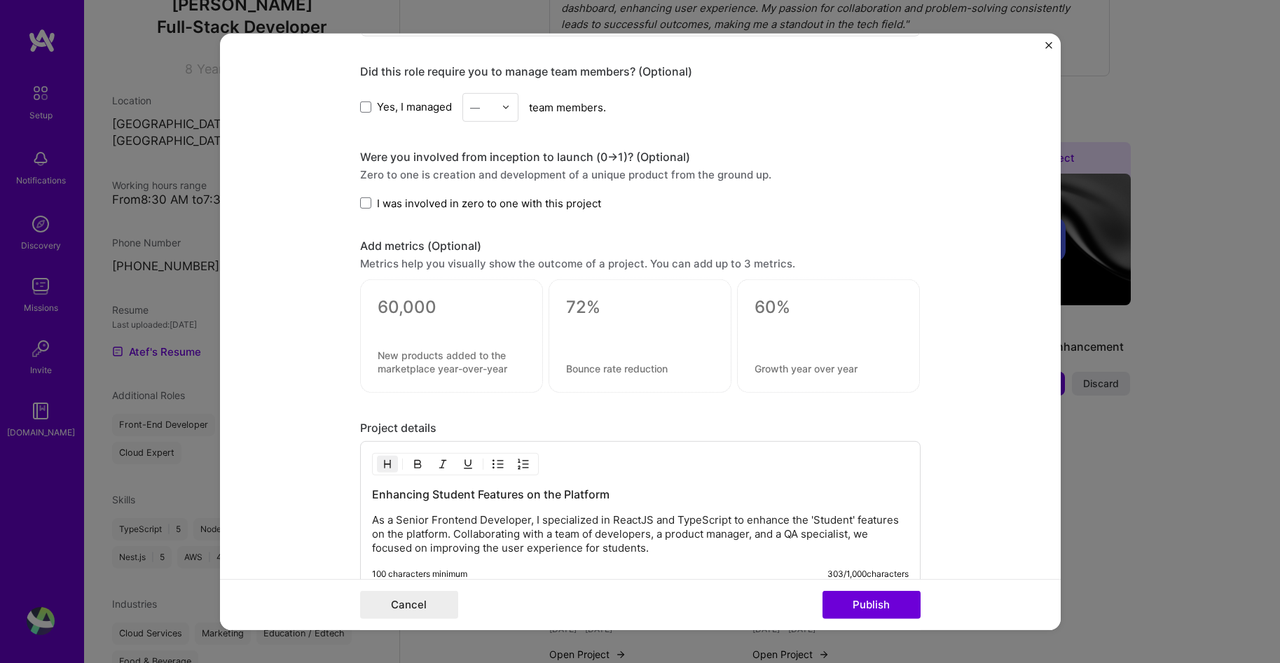
click at [530, 187] on div "Were you involved from inception to launch (0 -> 1)? (Optional) Zero to one is …" at bounding box center [640, 179] width 560 height 61
click at [529, 201] on span "I was involved in zero to one with this project" at bounding box center [489, 202] width 224 height 15
click at [0, 0] on input "I was involved in zero to one with this project" at bounding box center [0, 0] width 0 height 0
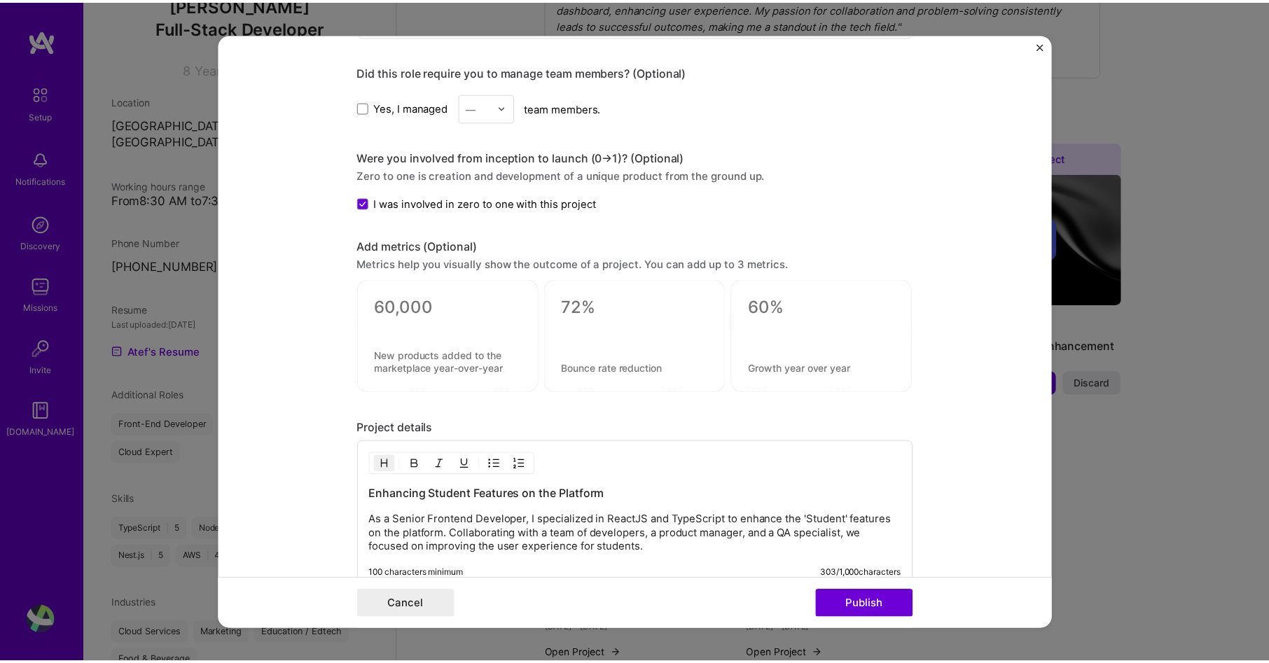
scroll to position [1121, 0]
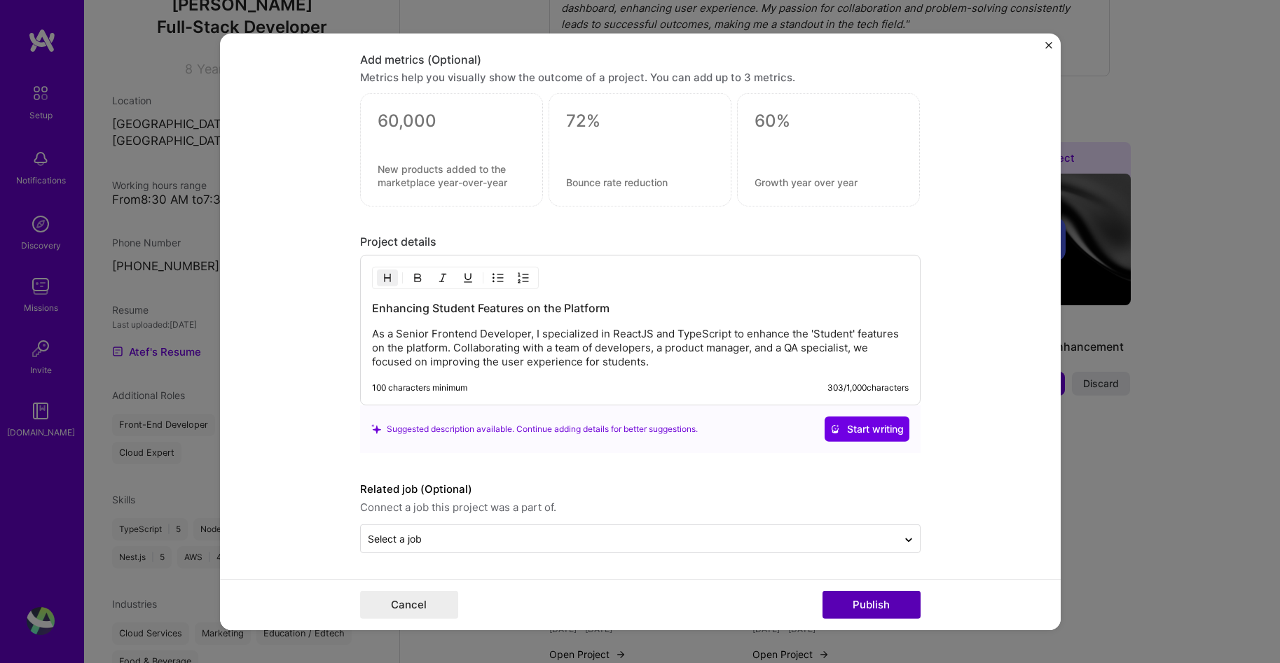
click at [892, 606] on button "Publish" at bounding box center [871, 605] width 98 height 28
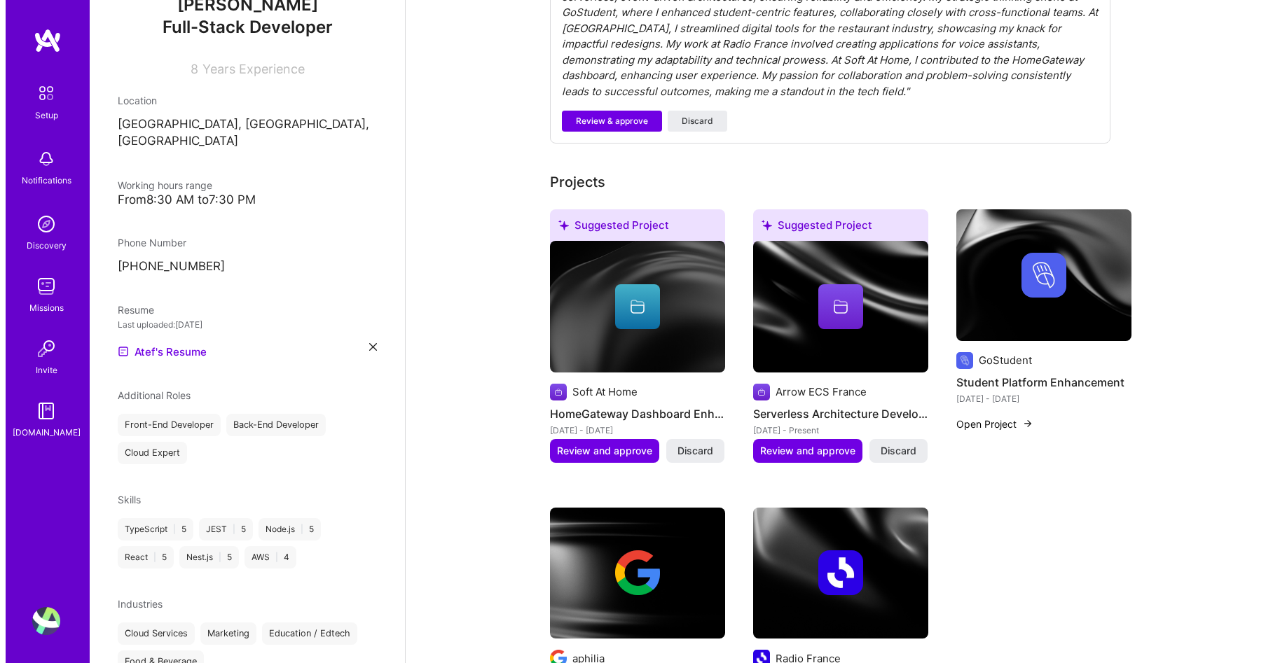
scroll to position [569, 0]
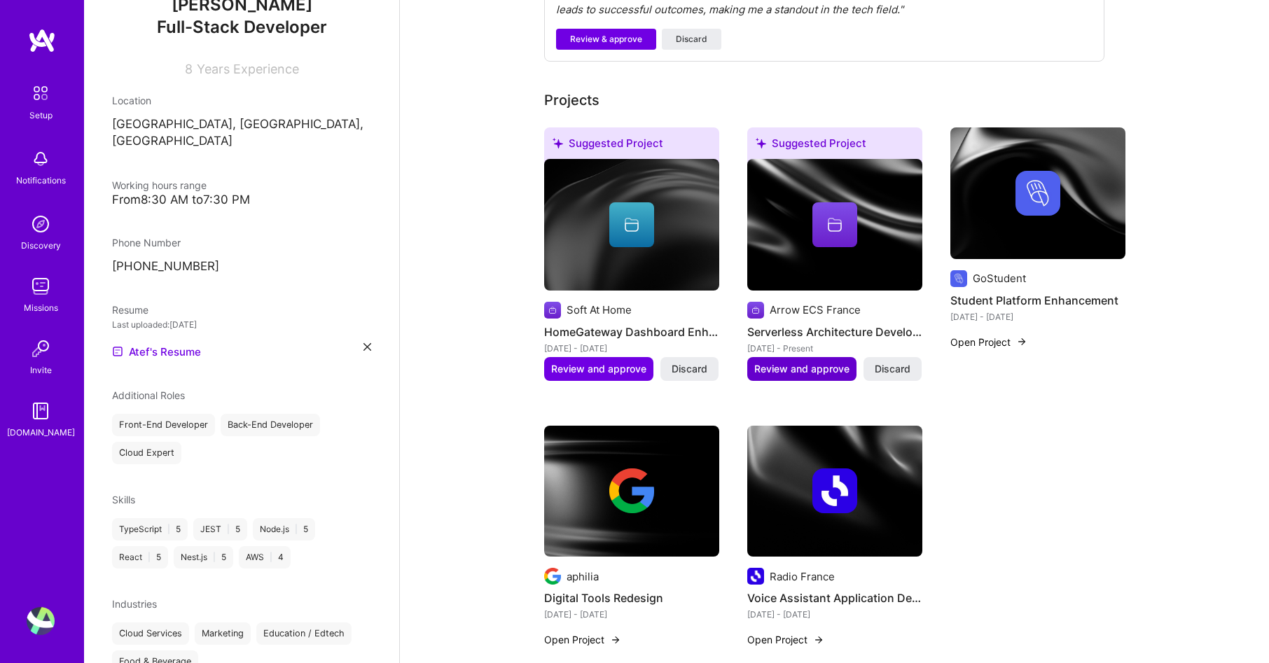
click at [791, 362] on span "Review and approve" at bounding box center [801, 369] width 95 height 14
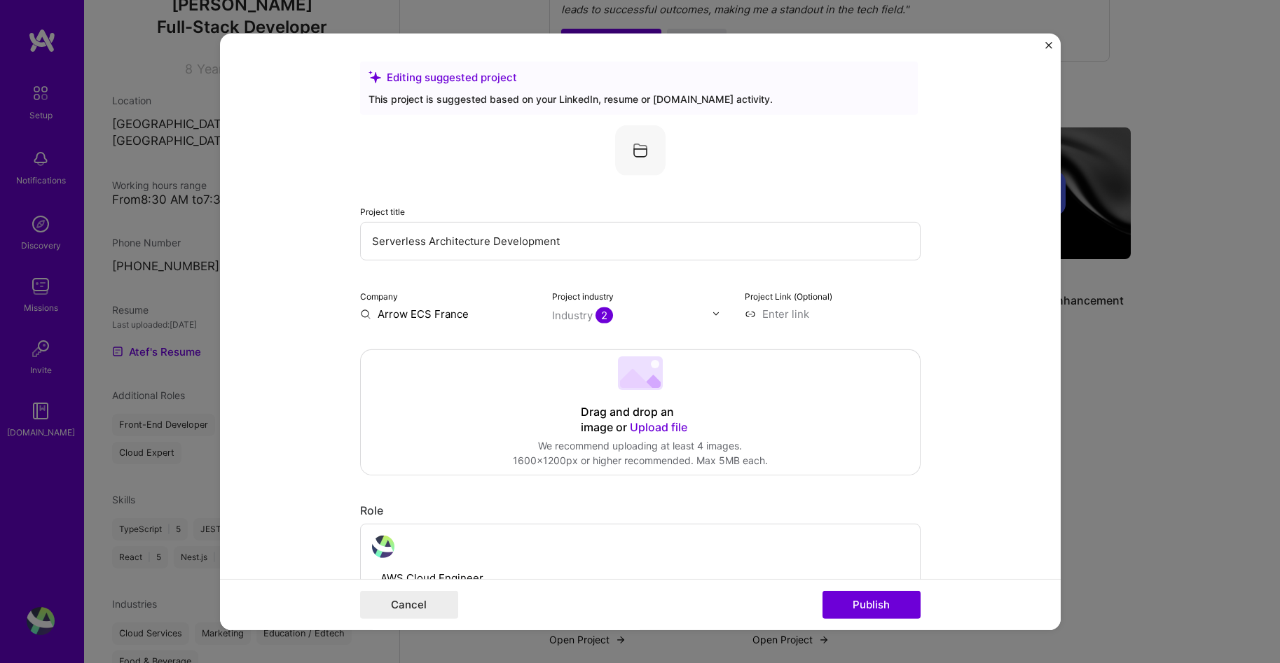
click at [446, 319] on input "Arrow ECS France" at bounding box center [448, 313] width 176 height 15
click at [447, 316] on input "Arrow ECS France" at bounding box center [448, 313] width 176 height 15
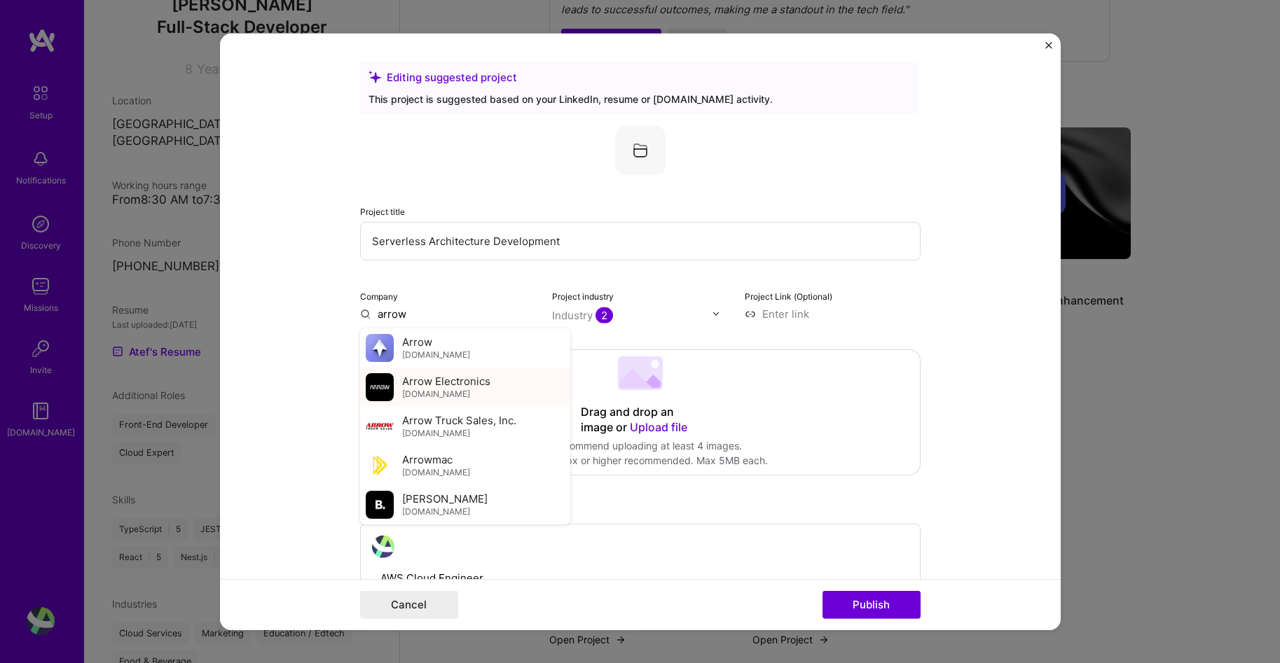
click at [413, 377] on span "Arrow Electronics" at bounding box center [446, 381] width 88 height 15
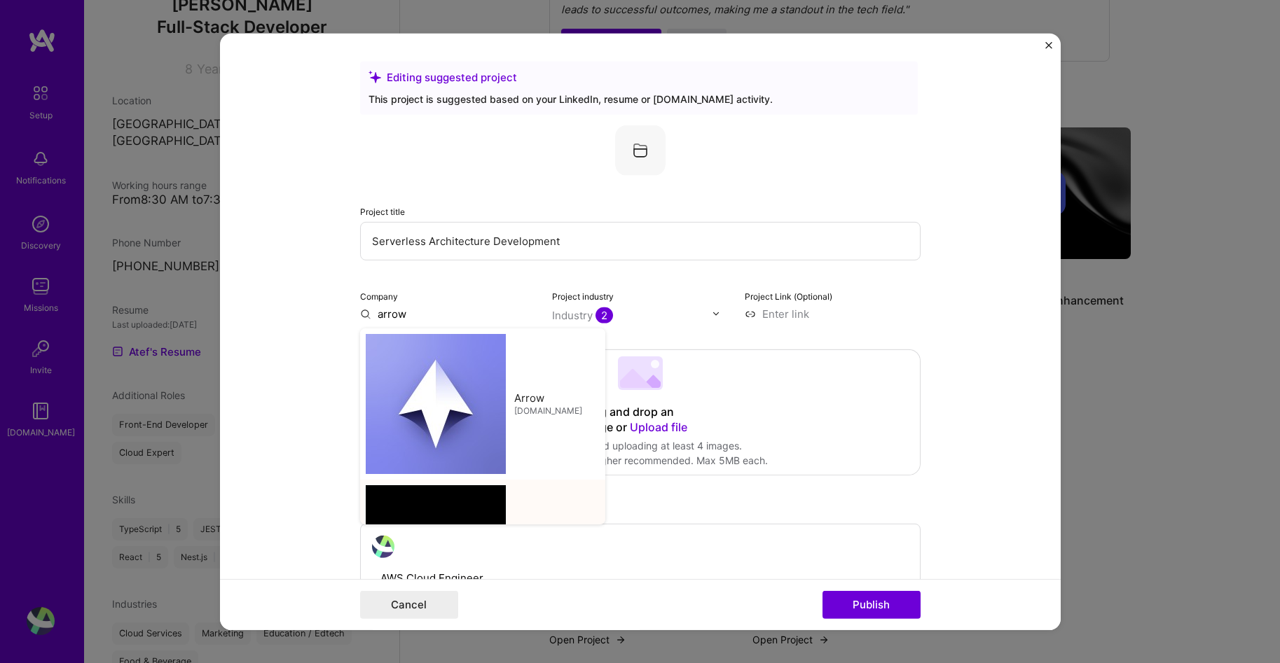
type input "Arrow Electronics"
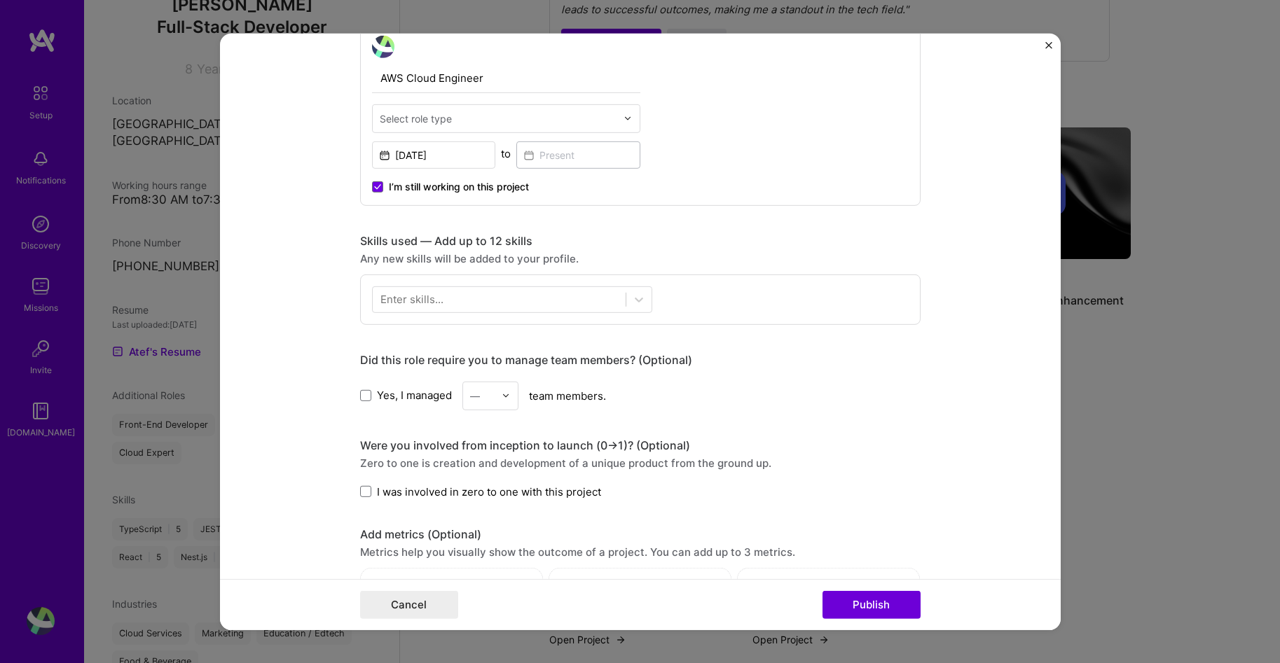
scroll to position [528, 0]
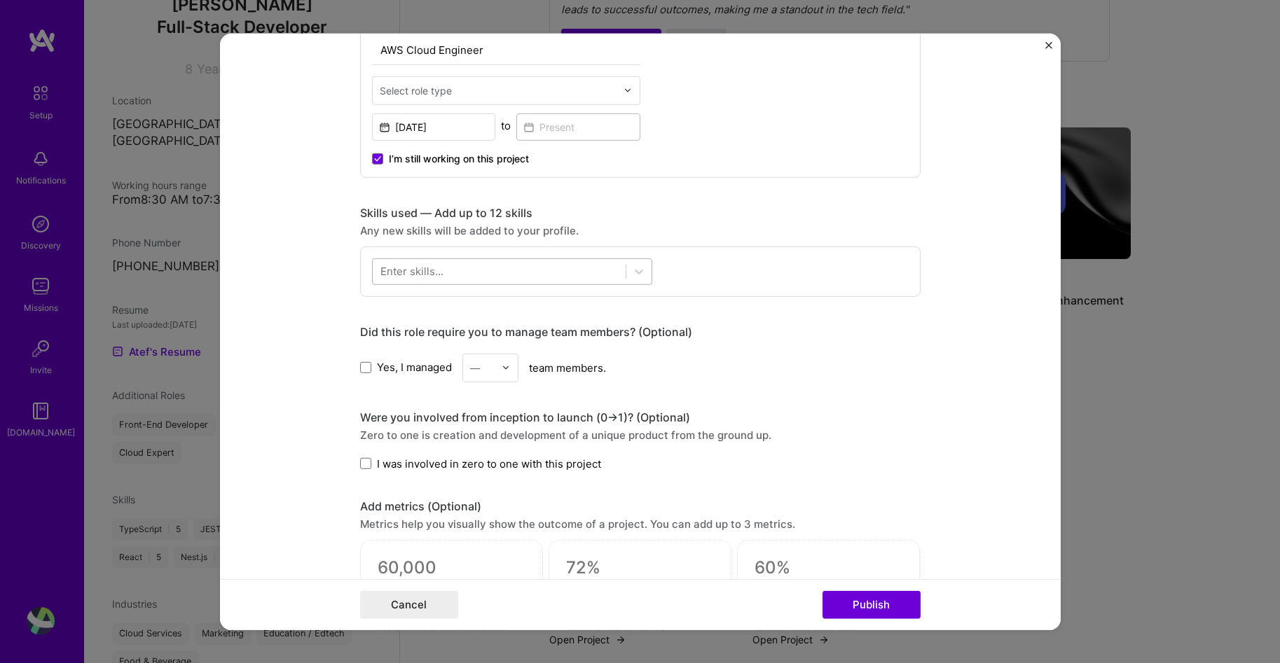
click at [543, 279] on div at bounding box center [499, 271] width 253 height 23
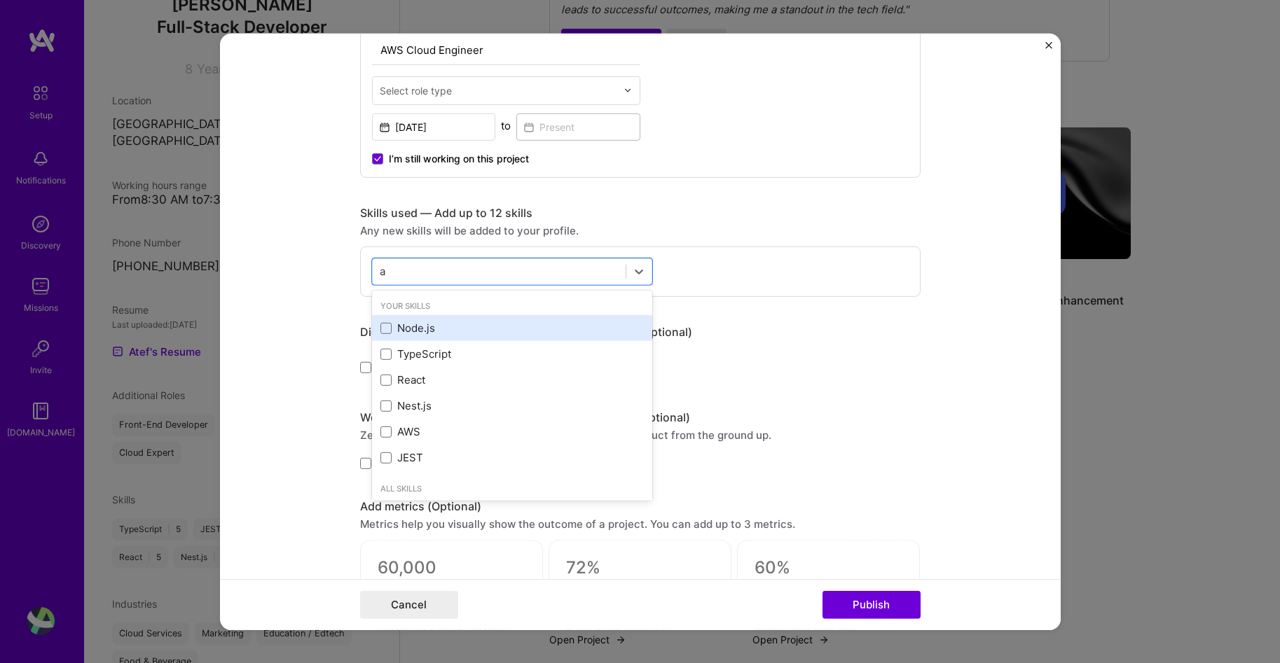
click at [393, 320] on div "Node.js" at bounding box center [512, 328] width 280 height 26
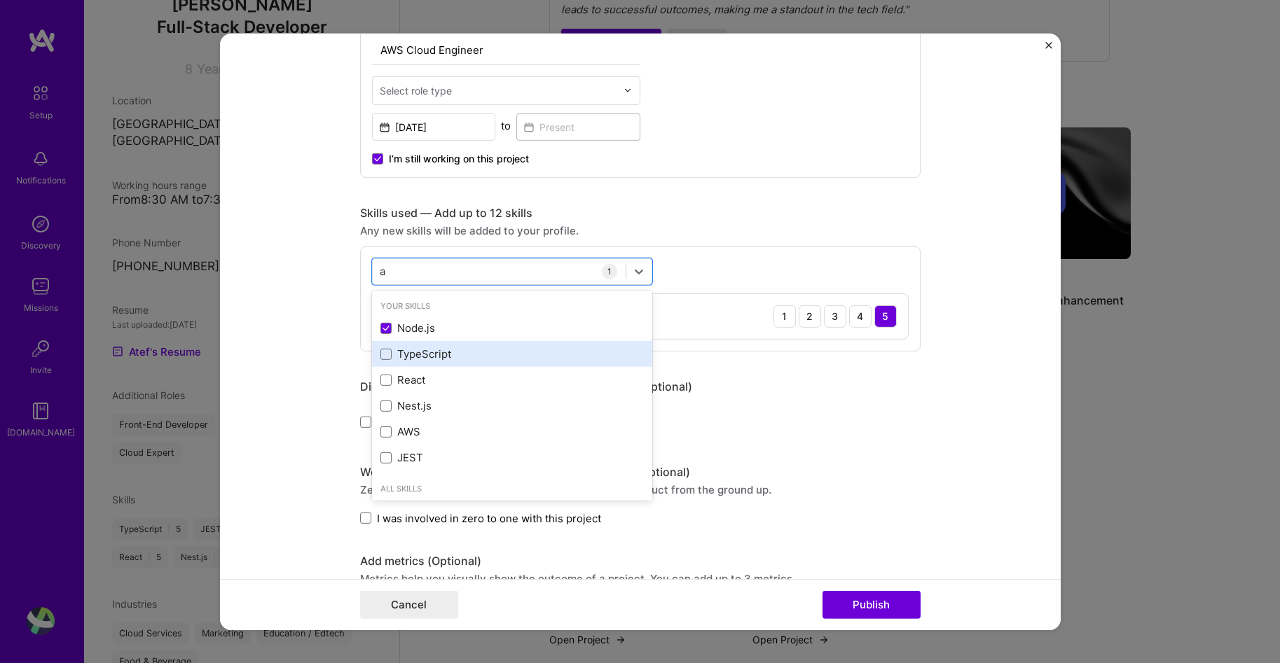
click at [396, 352] on div "TypeScript" at bounding box center [511, 354] width 263 height 15
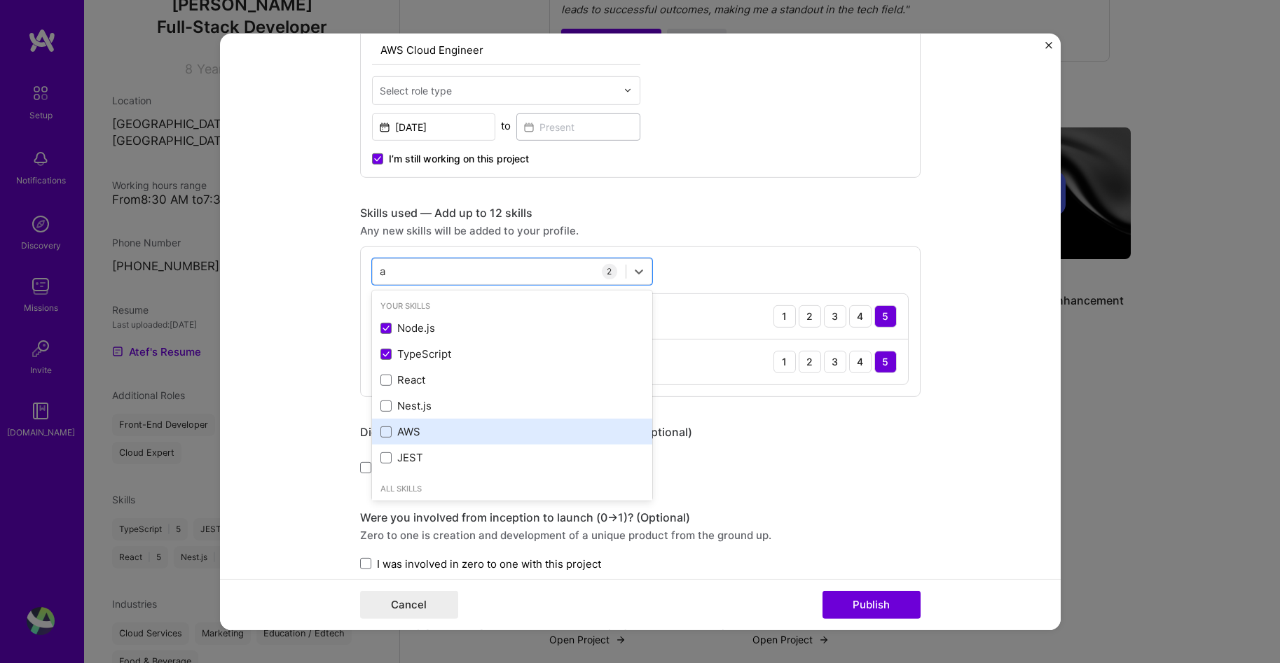
click at [413, 438] on div "AWS" at bounding box center [511, 431] width 263 height 15
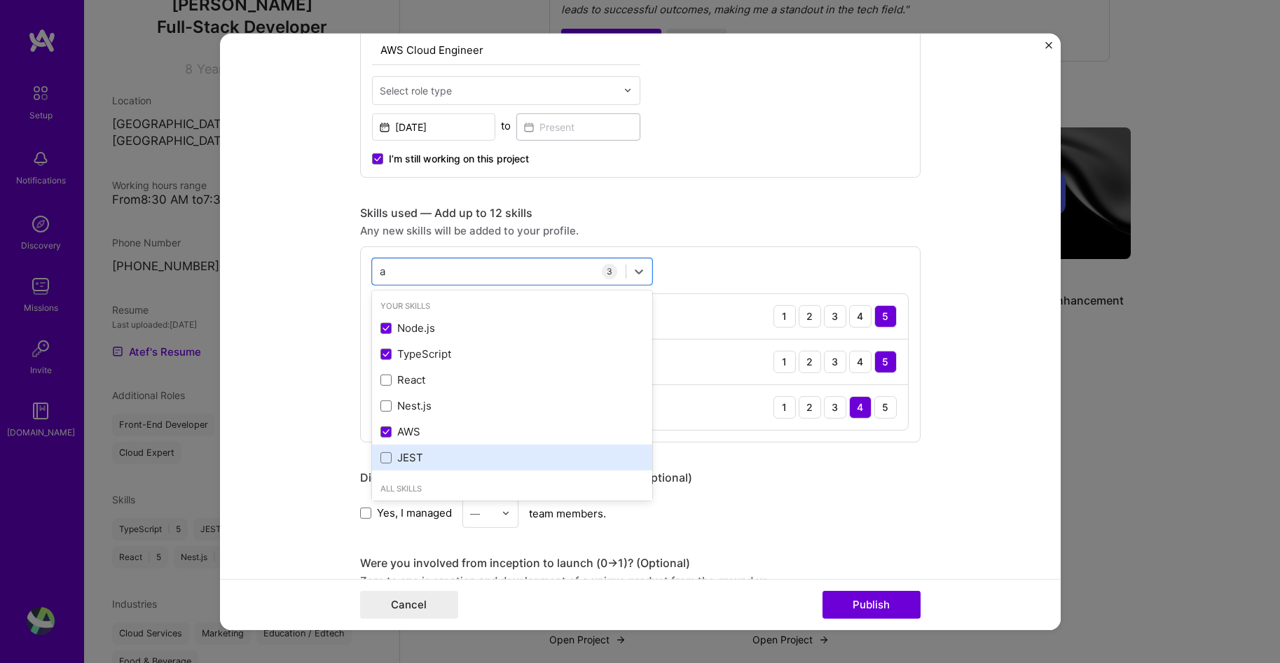
click at [405, 459] on div "JEST" at bounding box center [511, 457] width 263 height 15
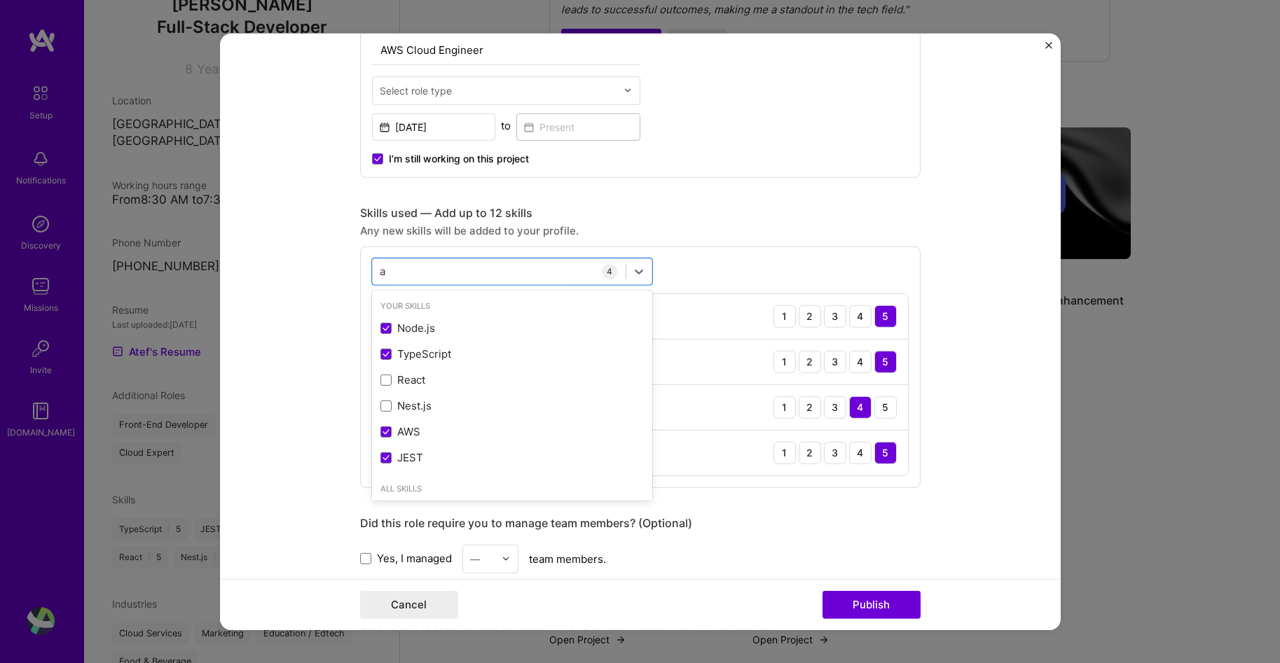
type input "a"
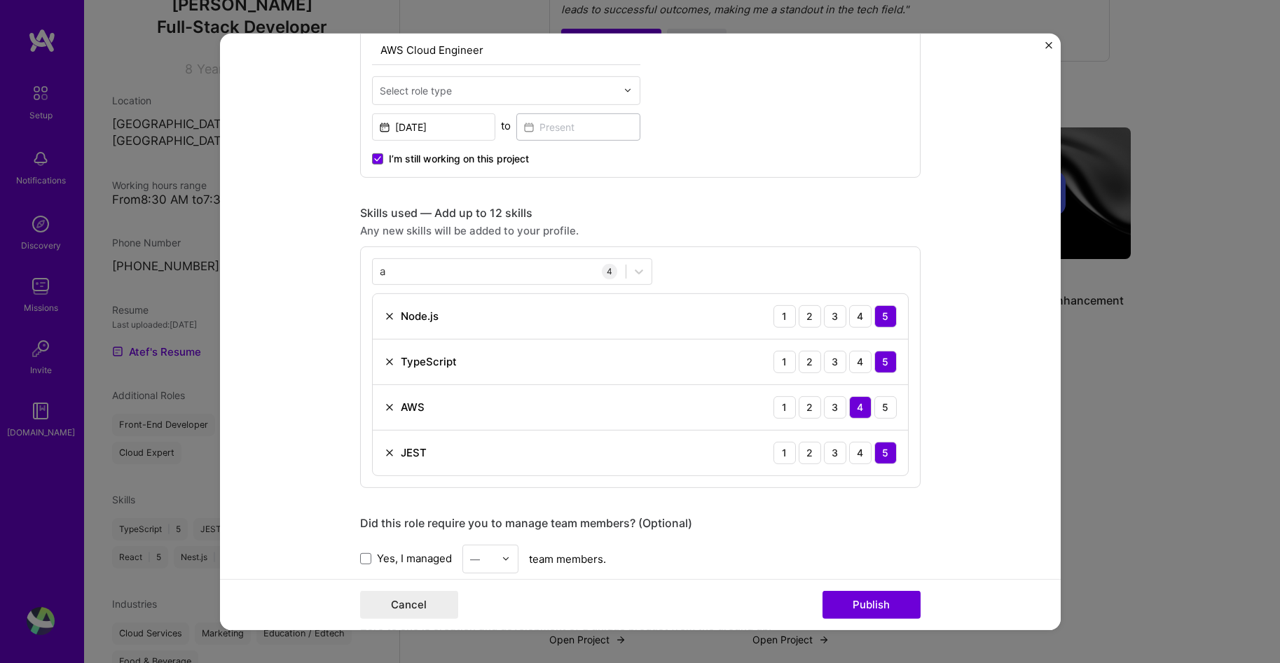
click at [934, 424] on form "Editing suggested project This project is suggested based on your LinkedIn, res…" at bounding box center [640, 331] width 841 height 597
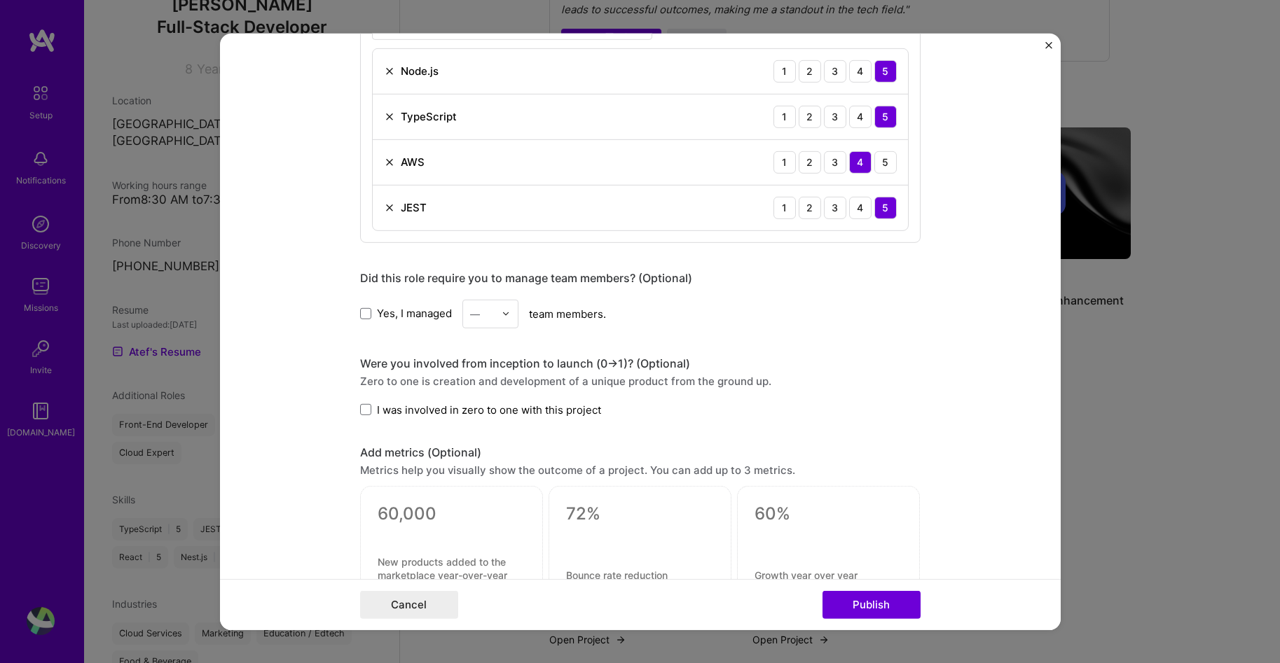
scroll to position [794, 0]
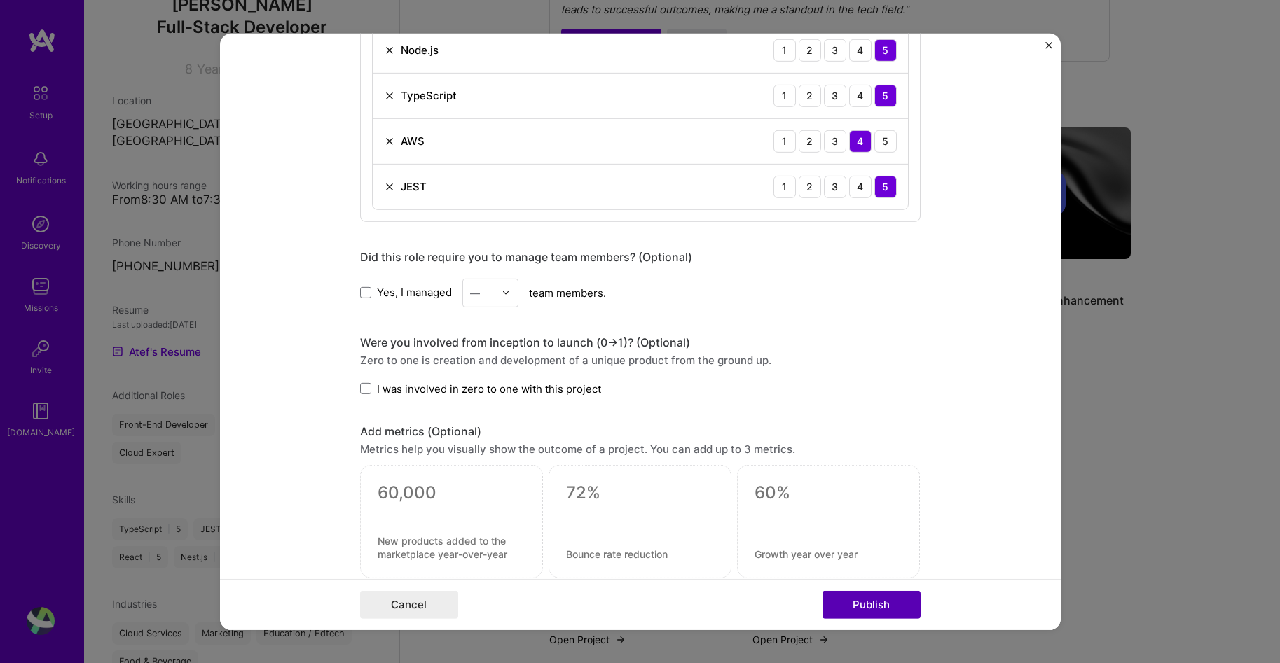
click at [862, 602] on button "Publish" at bounding box center [871, 605] width 98 height 28
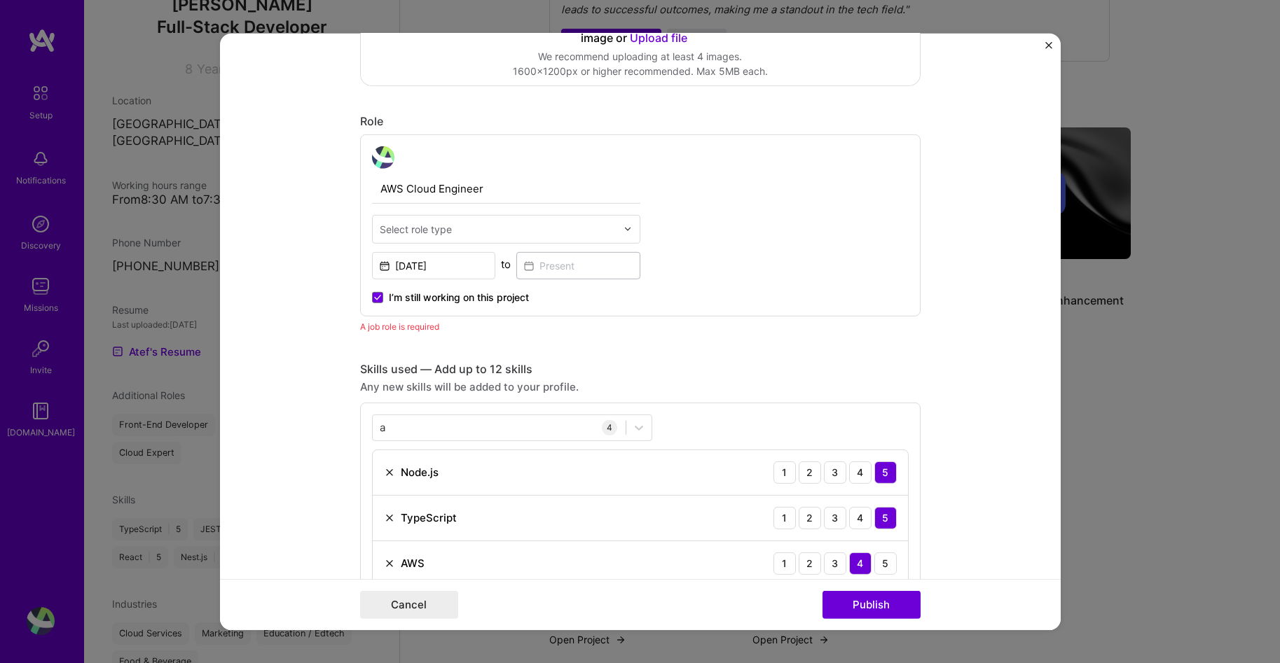
scroll to position [352, 0]
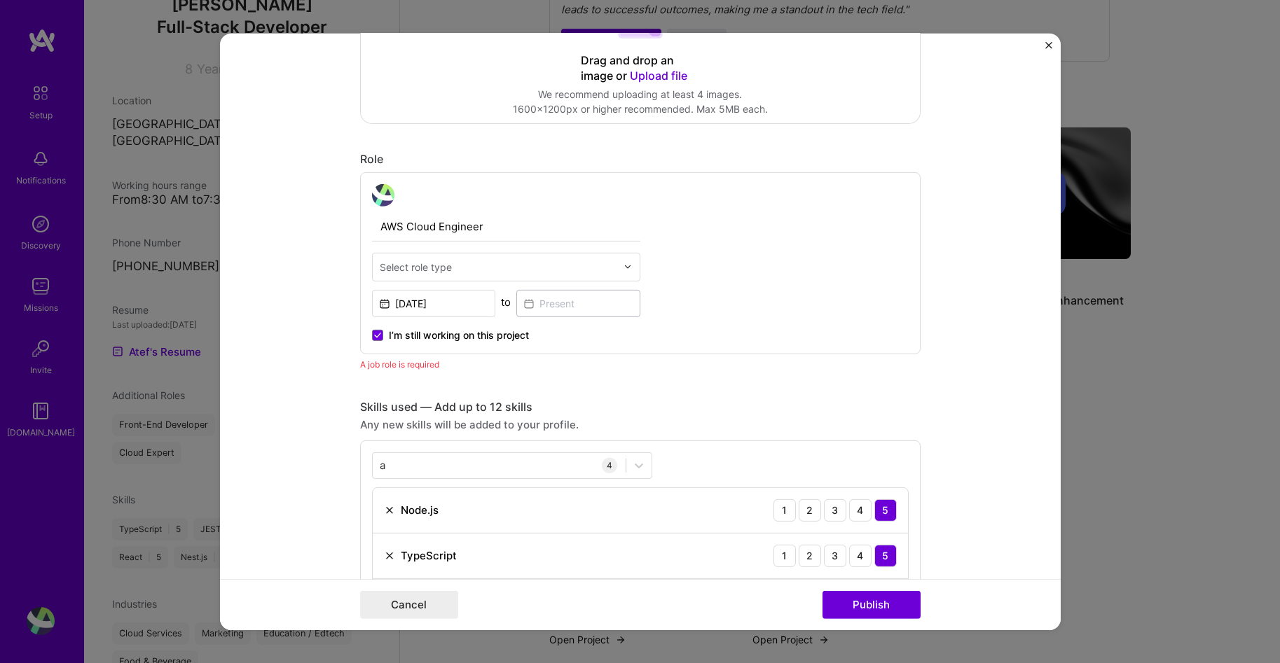
click at [431, 281] on div "AWS Cloud Engineer Select role type Oct, 2023 to I’m still working on this proj…" at bounding box center [506, 263] width 268 height 158
click at [431, 268] on div "Select role type" at bounding box center [416, 266] width 72 height 15
type input "Cloud"
click at [403, 305] on div "Cloud Expert" at bounding box center [506, 304] width 260 height 26
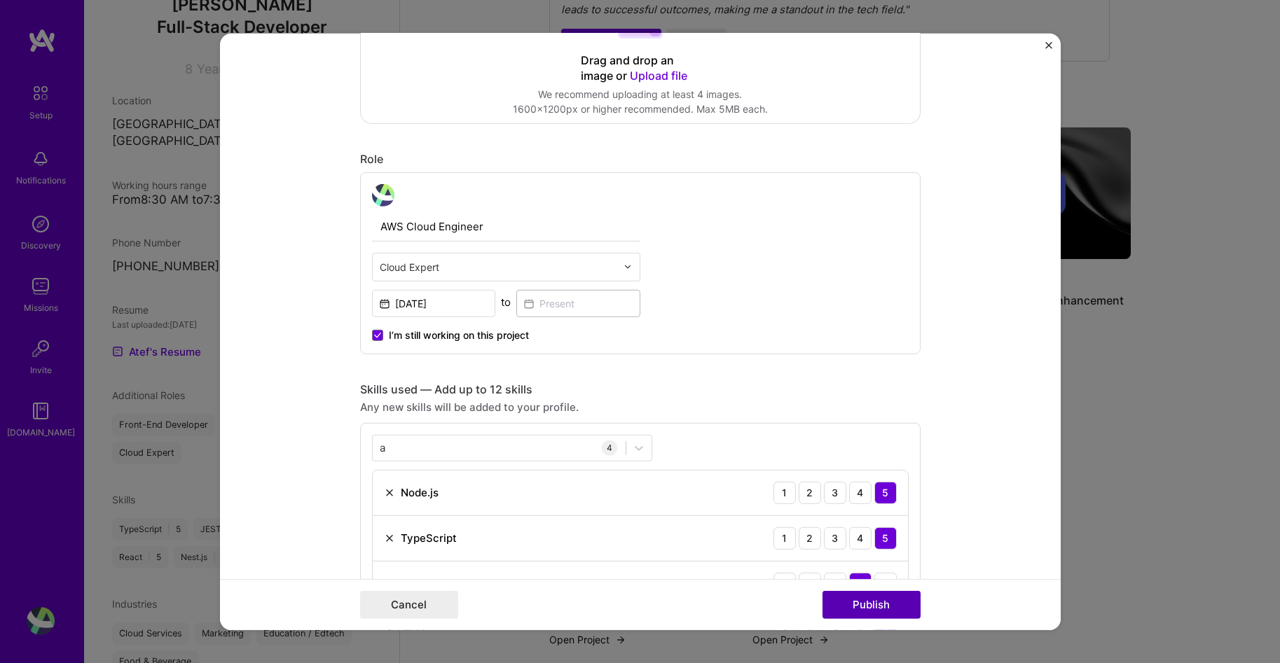
click at [857, 604] on button "Publish" at bounding box center [871, 605] width 98 height 28
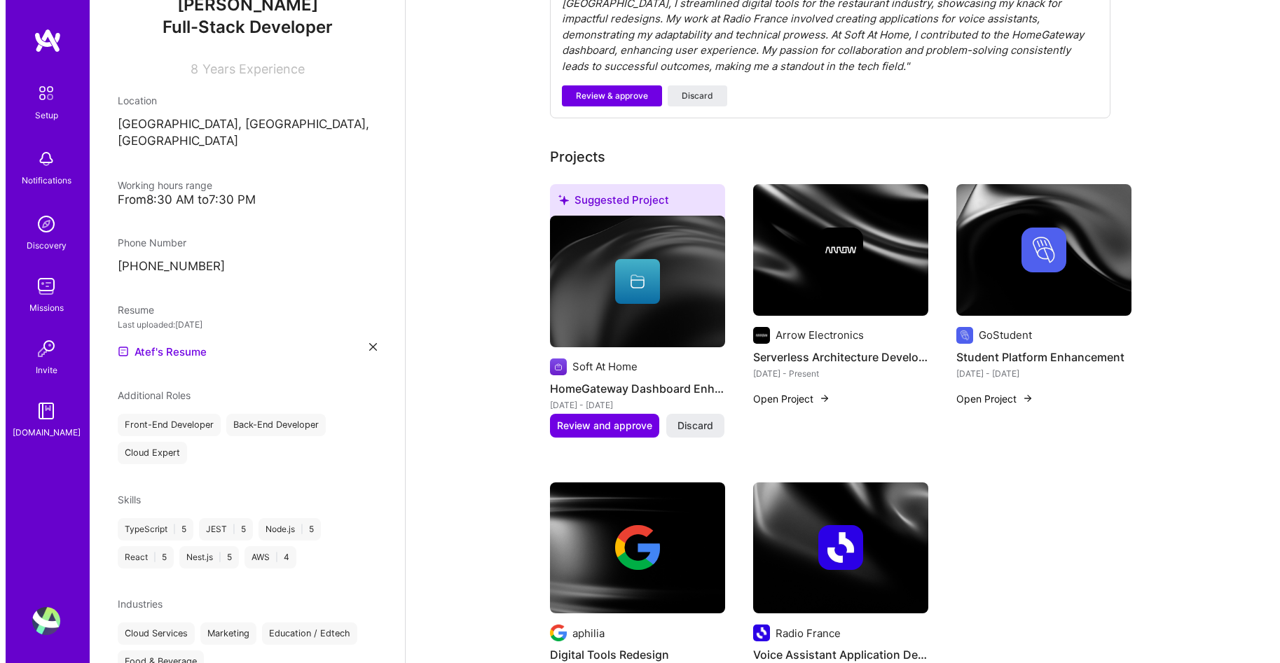
scroll to position [492, 0]
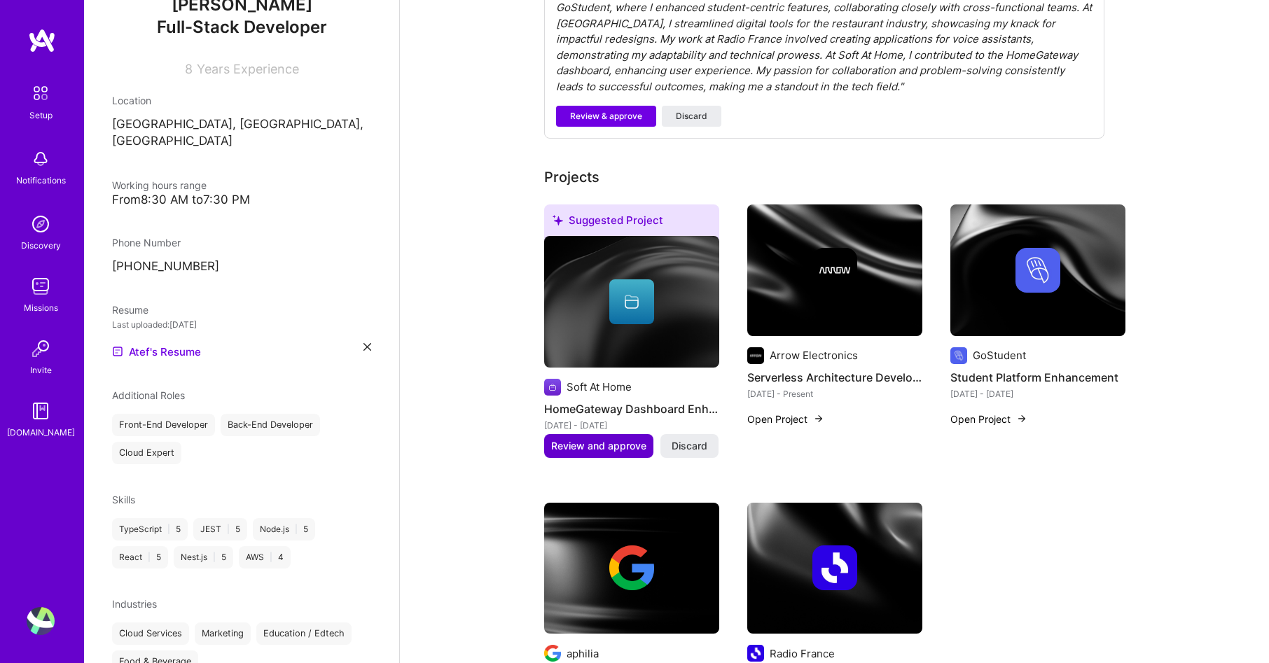
click at [567, 439] on span "Review and approve" at bounding box center [598, 446] width 95 height 14
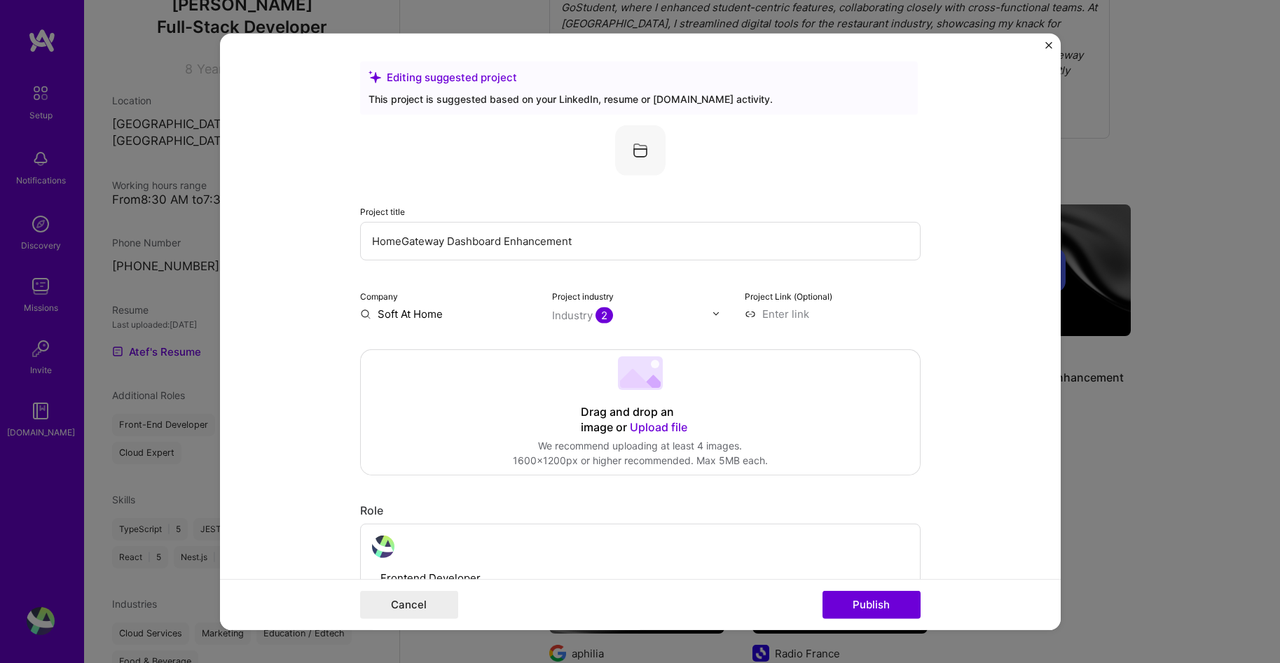
click at [420, 235] on input "HomeGateway Dashboard Enhancement" at bounding box center [640, 240] width 560 height 39
drag, startPoint x: 420, startPoint y: 235, endPoint x: 520, endPoint y: 235, distance: 100.2
click at [520, 235] on input "HomeGateway Dashboard Enhancement" at bounding box center [640, 240] width 560 height 39
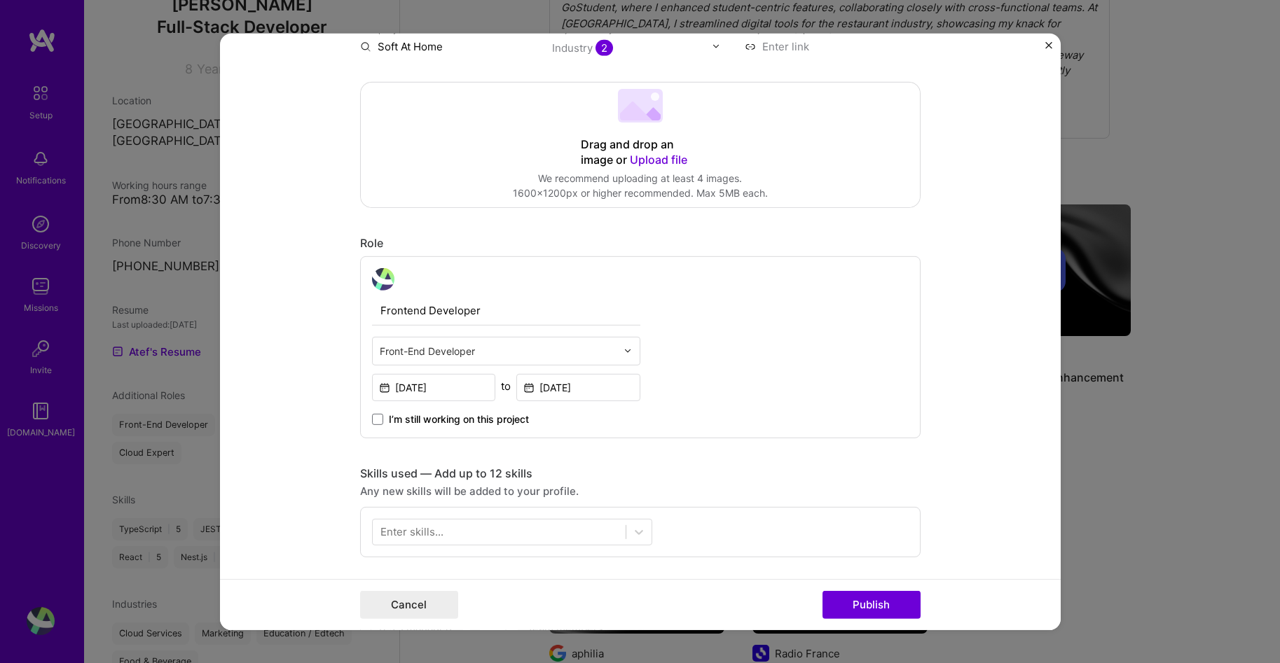
scroll to position [0, 0]
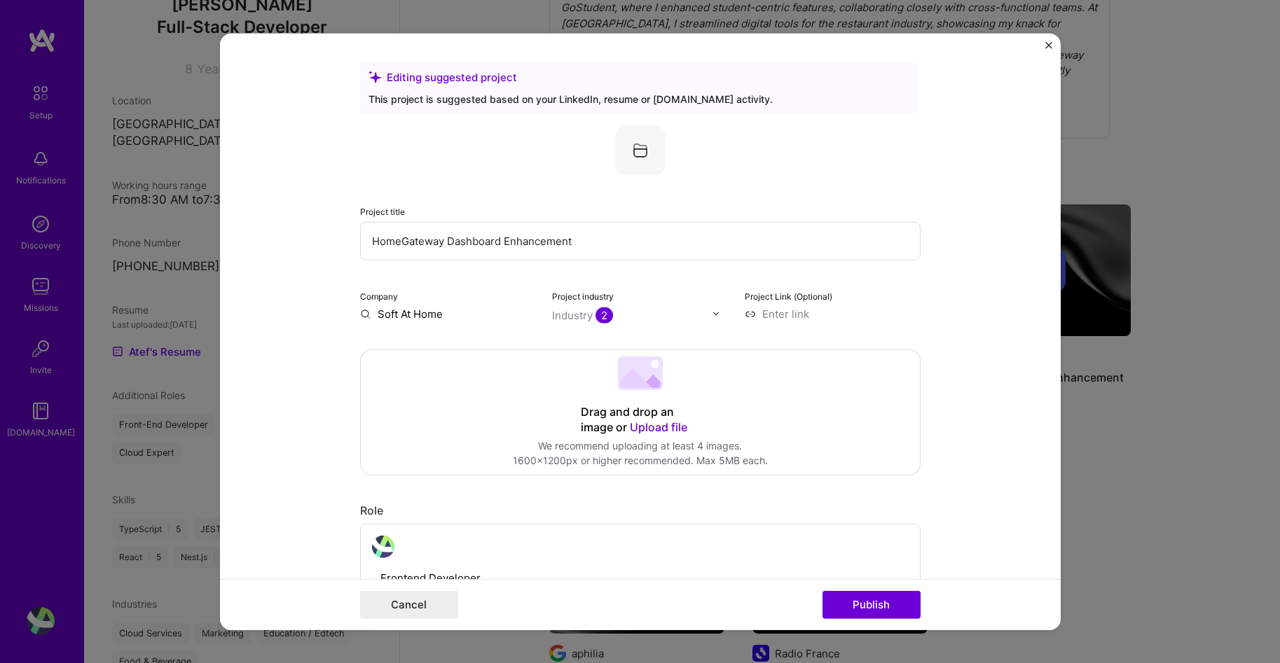
click at [396, 239] on input "HomeGateway Dashboard Enhancement" at bounding box center [640, 240] width 560 height 39
click at [401, 239] on input "HomeGateway Dashboard Enhancement" at bounding box center [640, 240] width 560 height 39
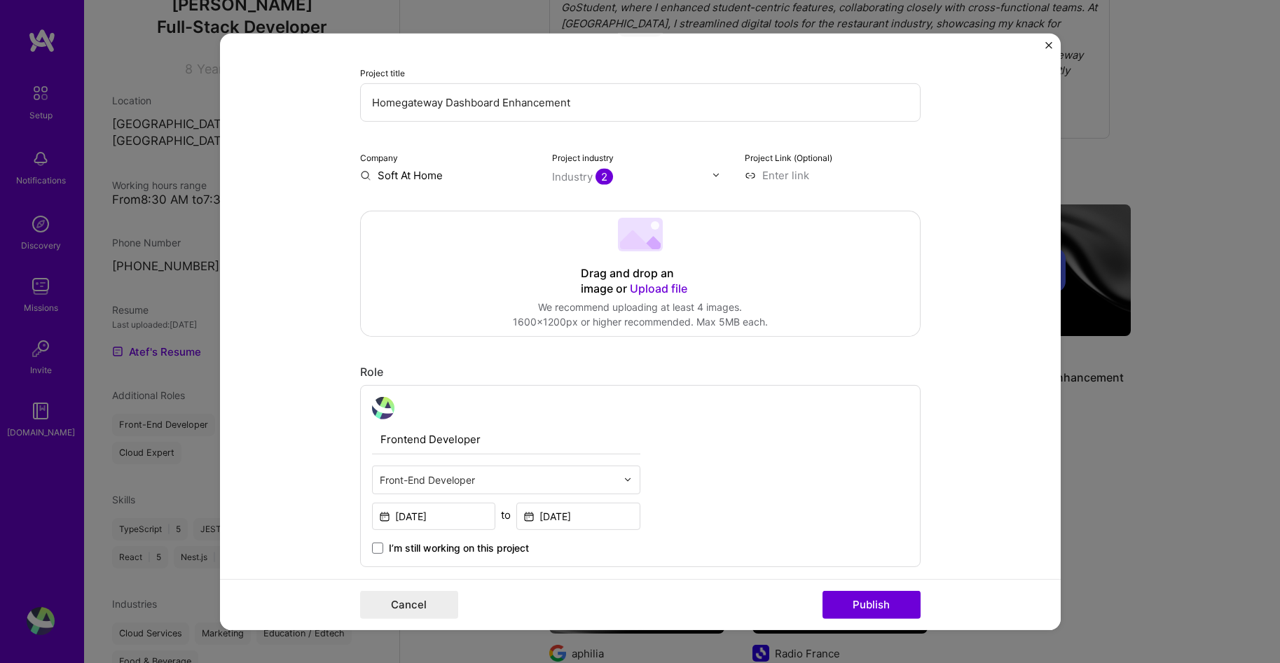
type input "Homegateway Dashboard Enhancement"
click at [398, 184] on div "Editing suggested project This project is suggested based on your LinkedIn, res…" at bounding box center [640, 655] width 560 height 1467
click at [409, 181] on input "Soft At Home" at bounding box center [448, 174] width 176 height 15
click at [412, 170] on input "Soft At Home" at bounding box center [448, 174] width 176 height 15
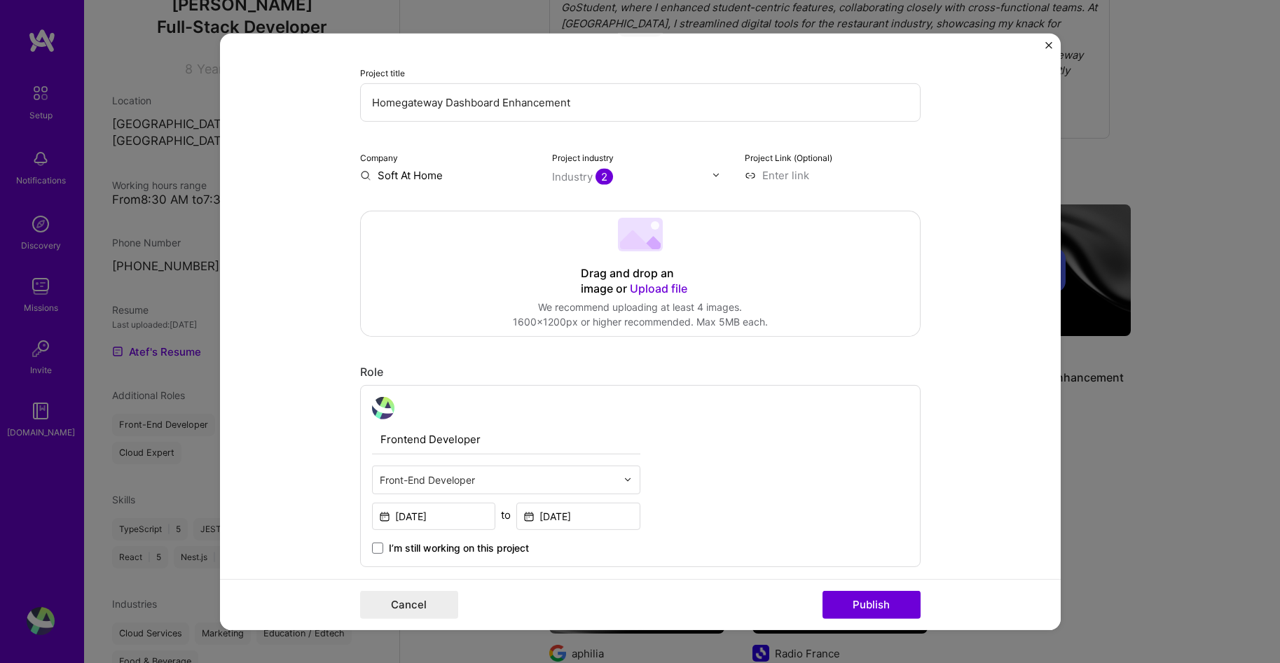
click at [412, 170] on input "Soft At Home" at bounding box center [448, 174] width 176 height 15
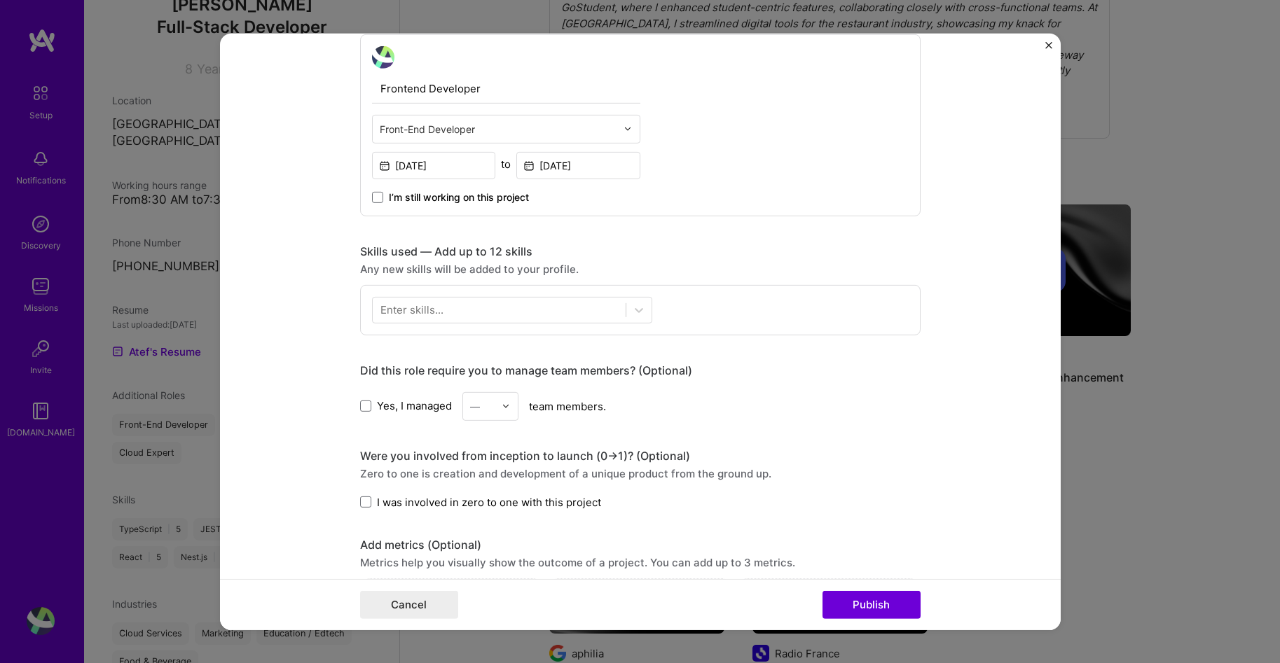
scroll to position [513, 0]
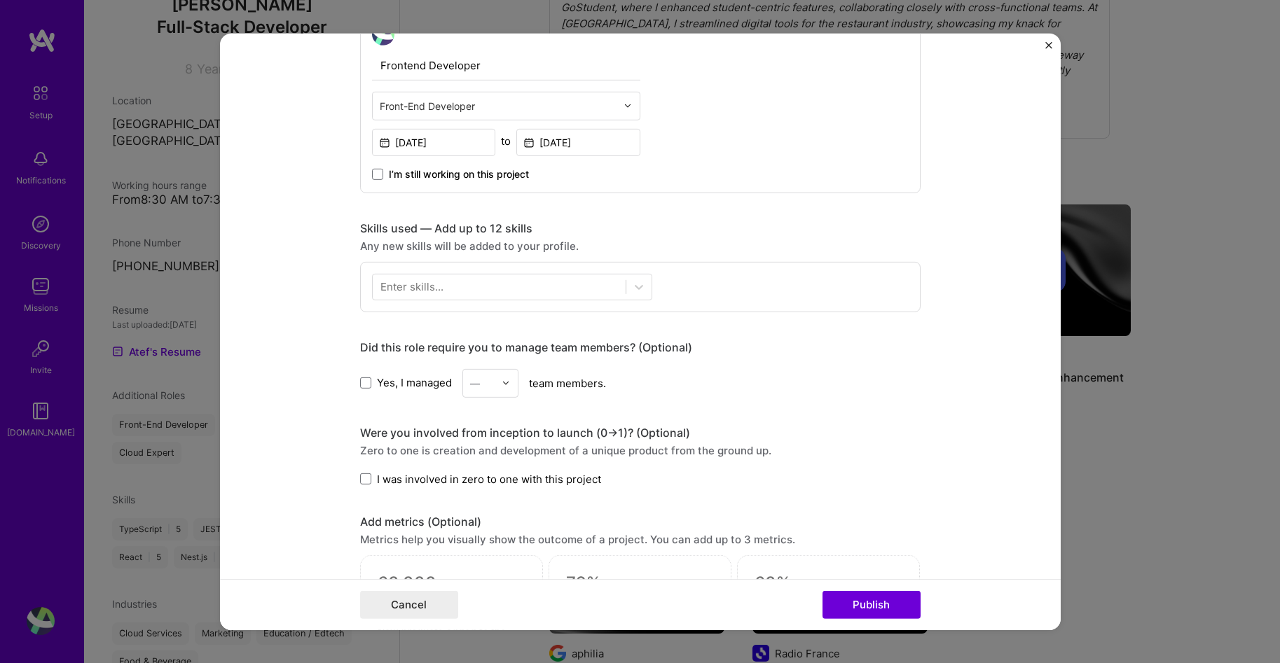
click at [424, 268] on div "Enter skills..." at bounding box center [640, 286] width 560 height 50
click at [424, 275] on div at bounding box center [499, 286] width 253 height 23
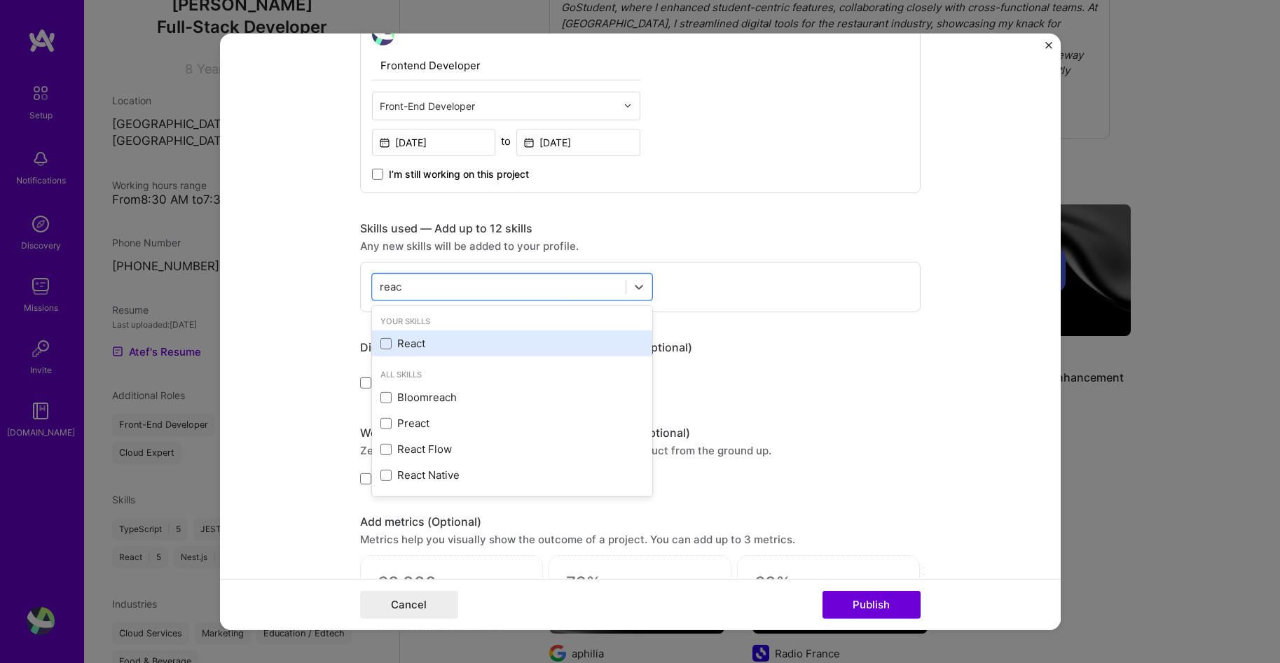
click at [417, 336] on div "React" at bounding box center [511, 343] width 263 height 15
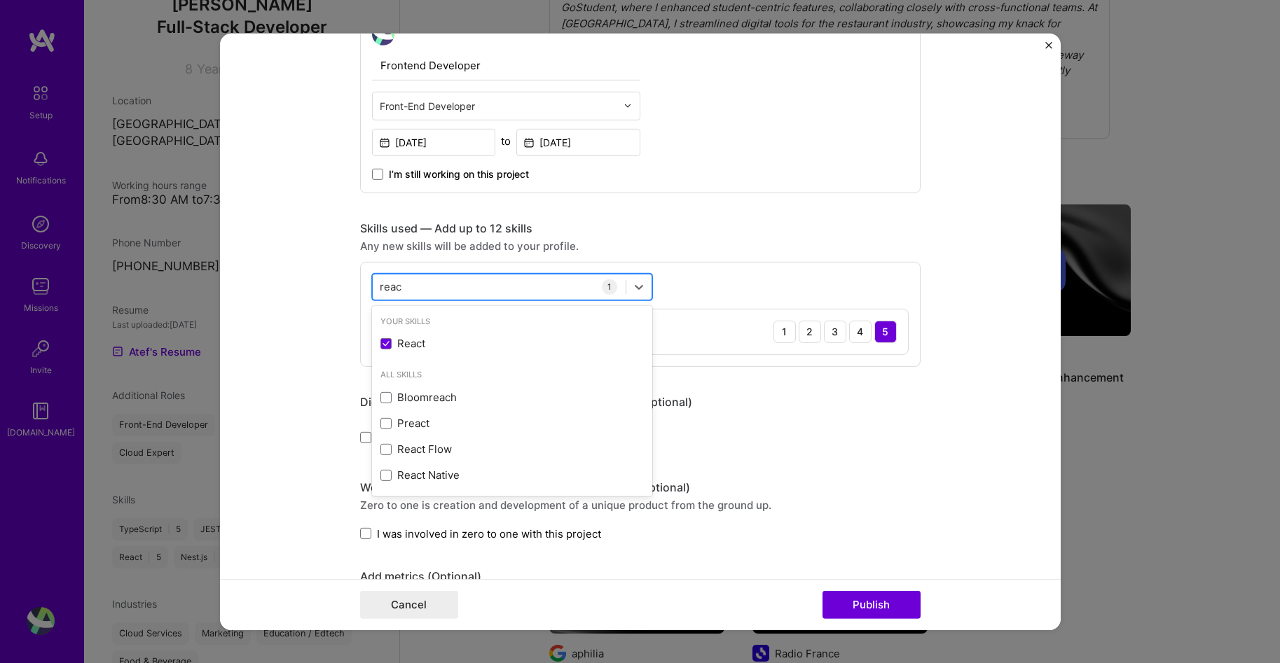
click at [417, 280] on div "reac reac" at bounding box center [499, 286] width 253 height 23
click at [417, 289] on div "reac reac" at bounding box center [499, 286] width 253 height 23
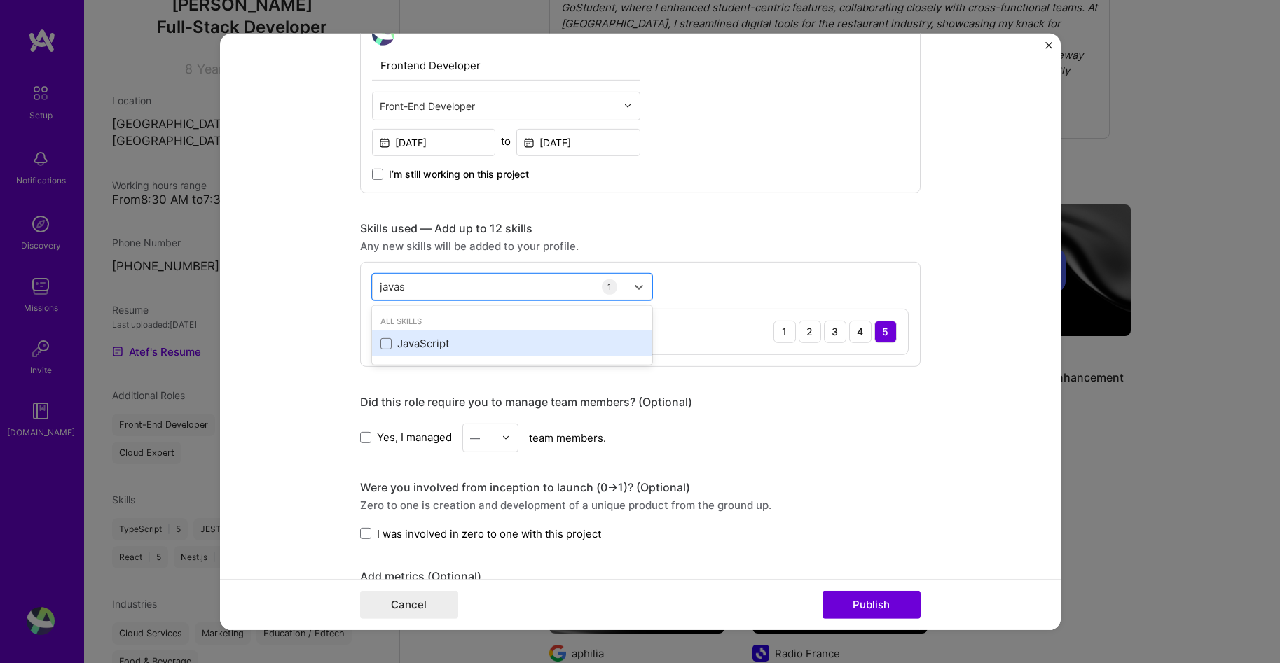
click at [394, 336] on div "JavaScript" at bounding box center [511, 343] width 263 height 15
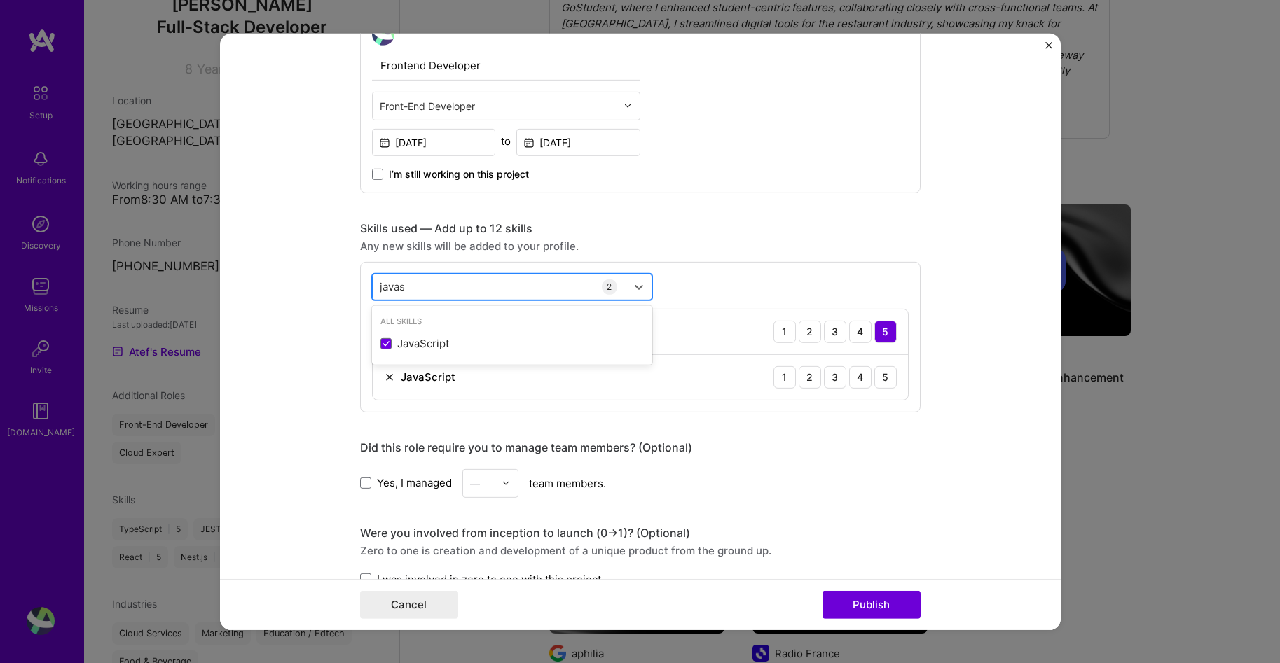
click at [389, 285] on input "javas" at bounding box center [393, 286] width 27 height 15
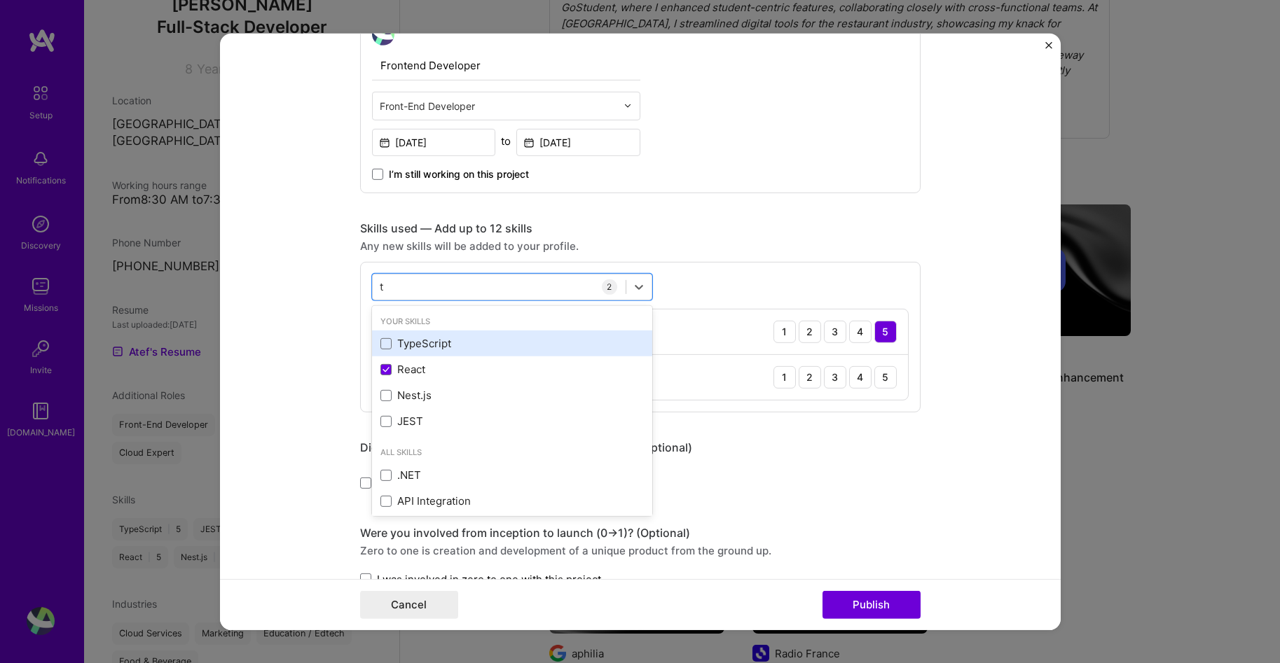
click at [415, 335] on div "TypeScript" at bounding box center [512, 344] width 280 height 26
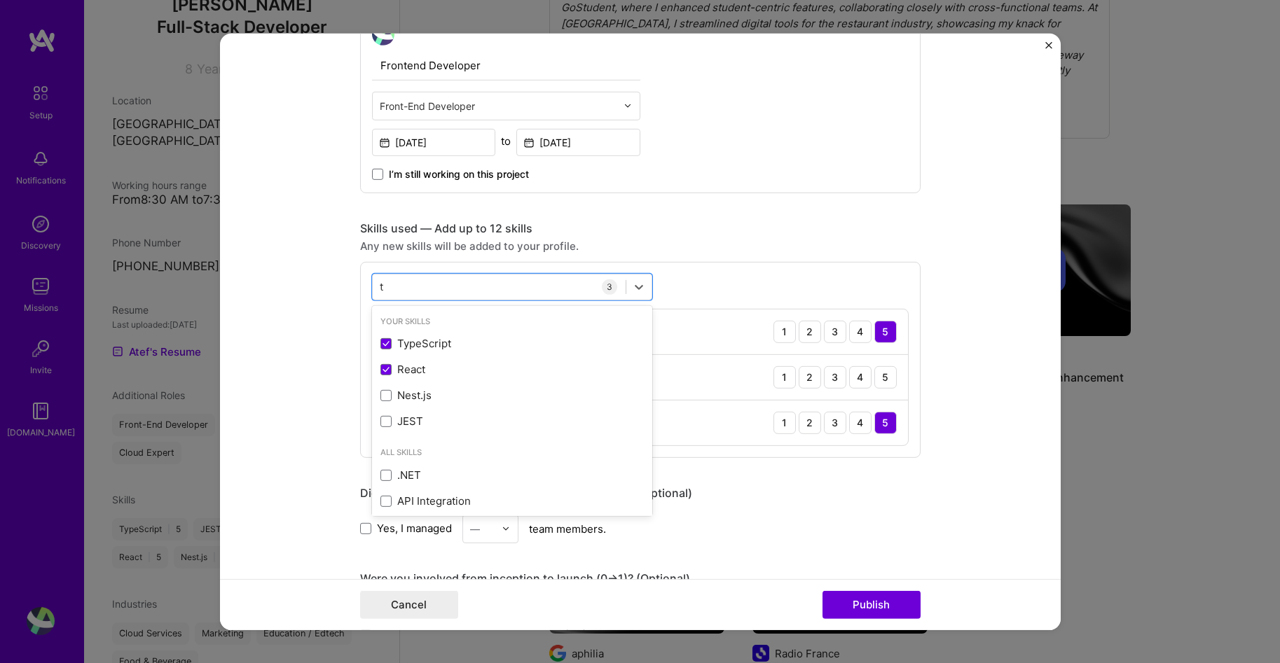
type input "t"
click at [937, 364] on form "Editing suggested project This project is suggested based on your LinkedIn, res…" at bounding box center [640, 331] width 841 height 597
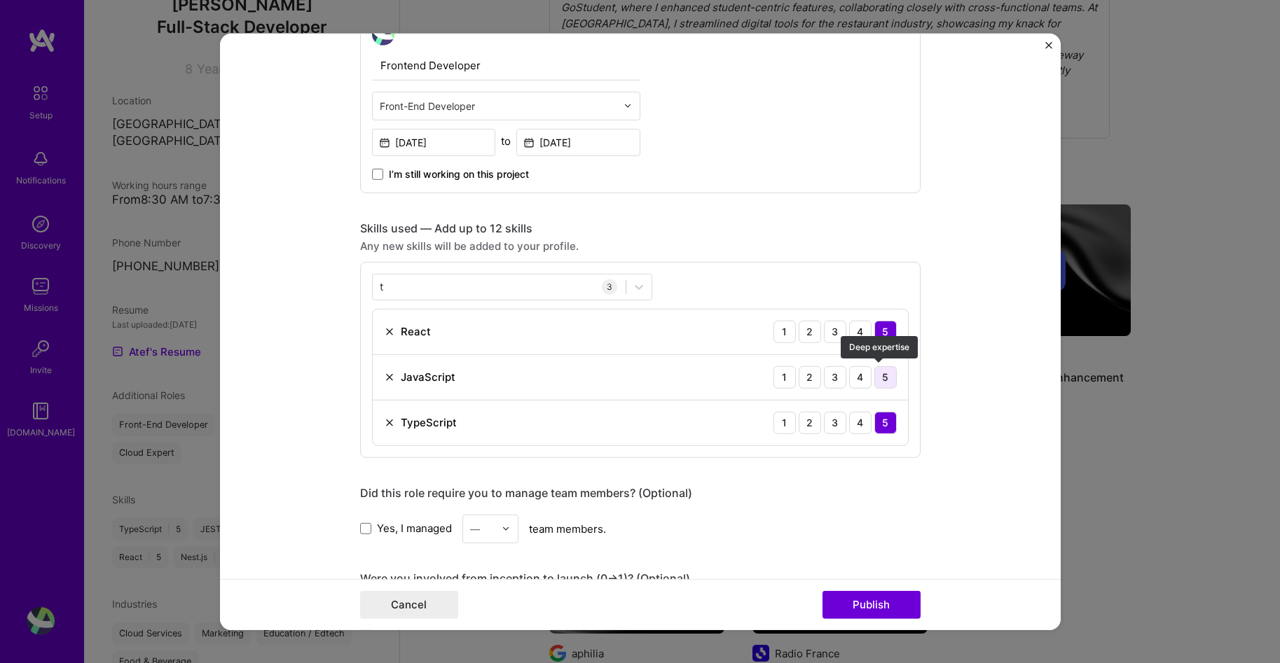
click at [874, 374] on div "5" at bounding box center [885, 377] width 22 height 22
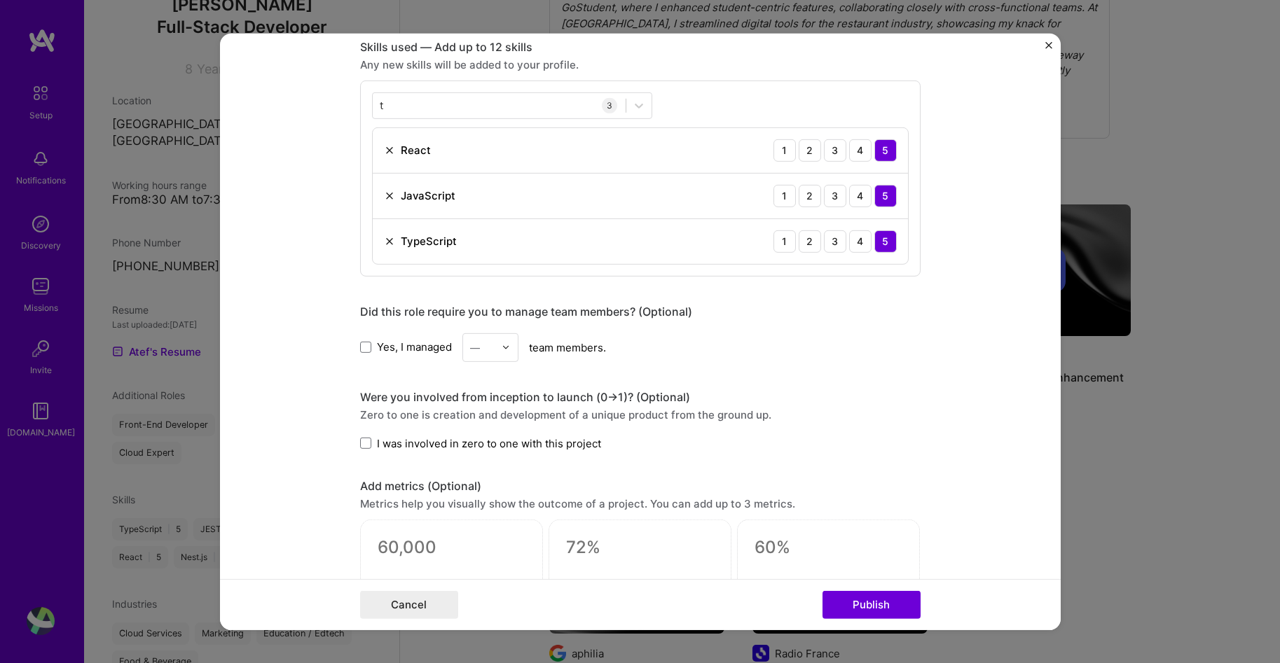
click at [481, 462] on div "Editing suggested project This project is suggested based on your LinkedIn, res…" at bounding box center [640, 173] width 560 height 1612
click at [481, 436] on span "I was involved in zero to one with this project" at bounding box center [489, 443] width 224 height 15
click at [0, 0] on input "I was involved in zero to one with this project" at bounding box center [0, 0] width 0 height 0
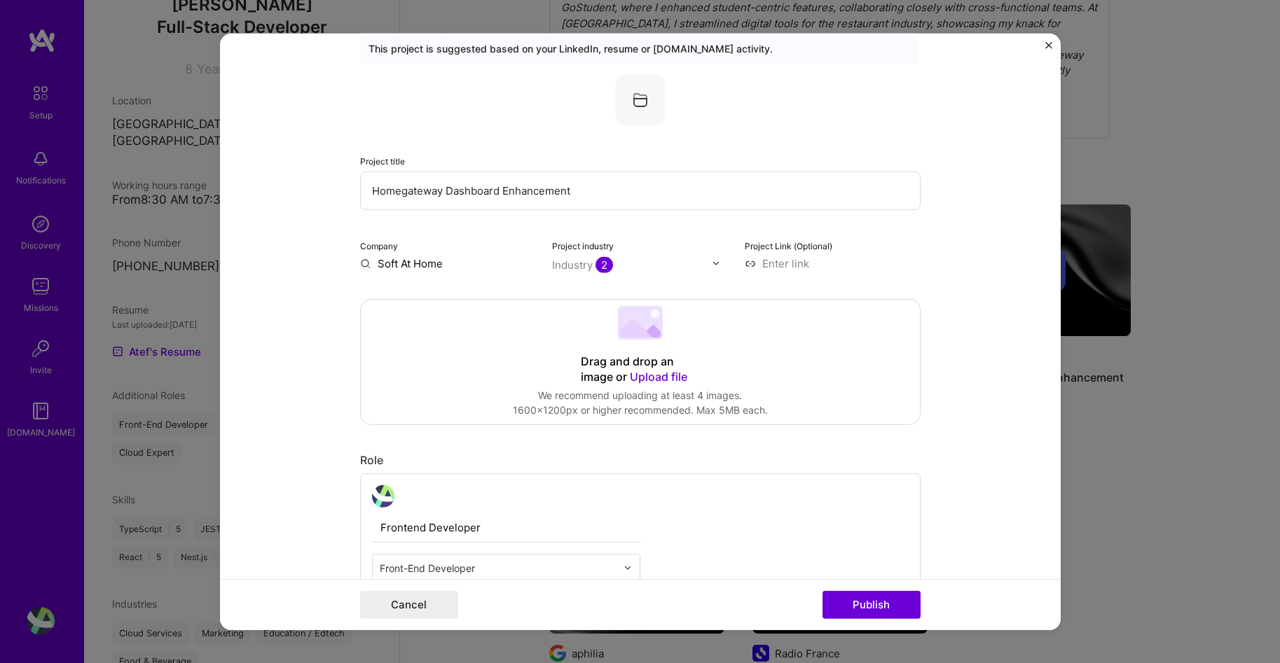
scroll to position [15, 0]
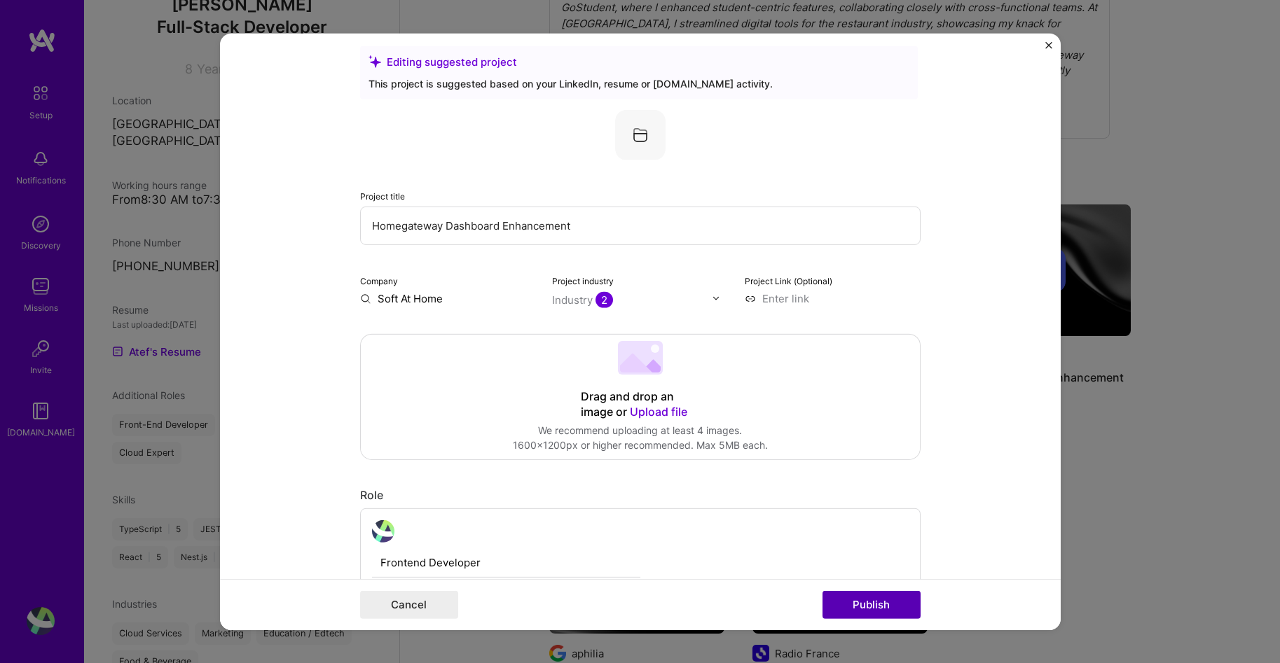
click at [882, 607] on button "Publish" at bounding box center [871, 605] width 98 height 28
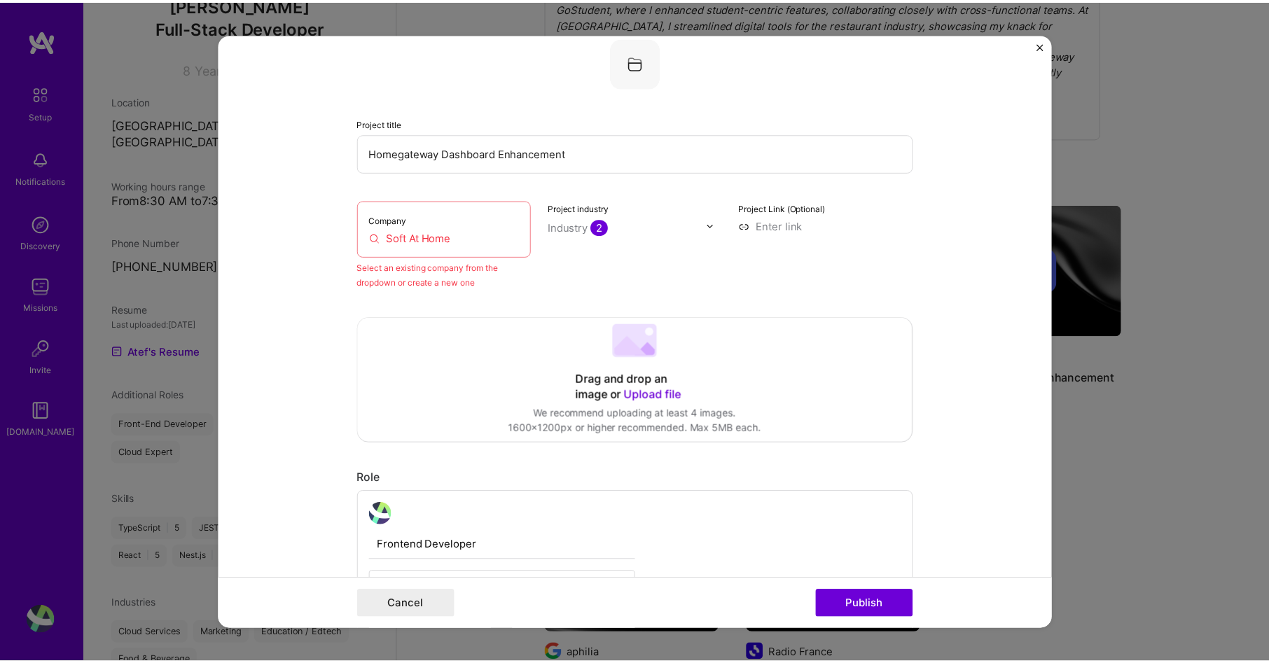
scroll to position [92, 0]
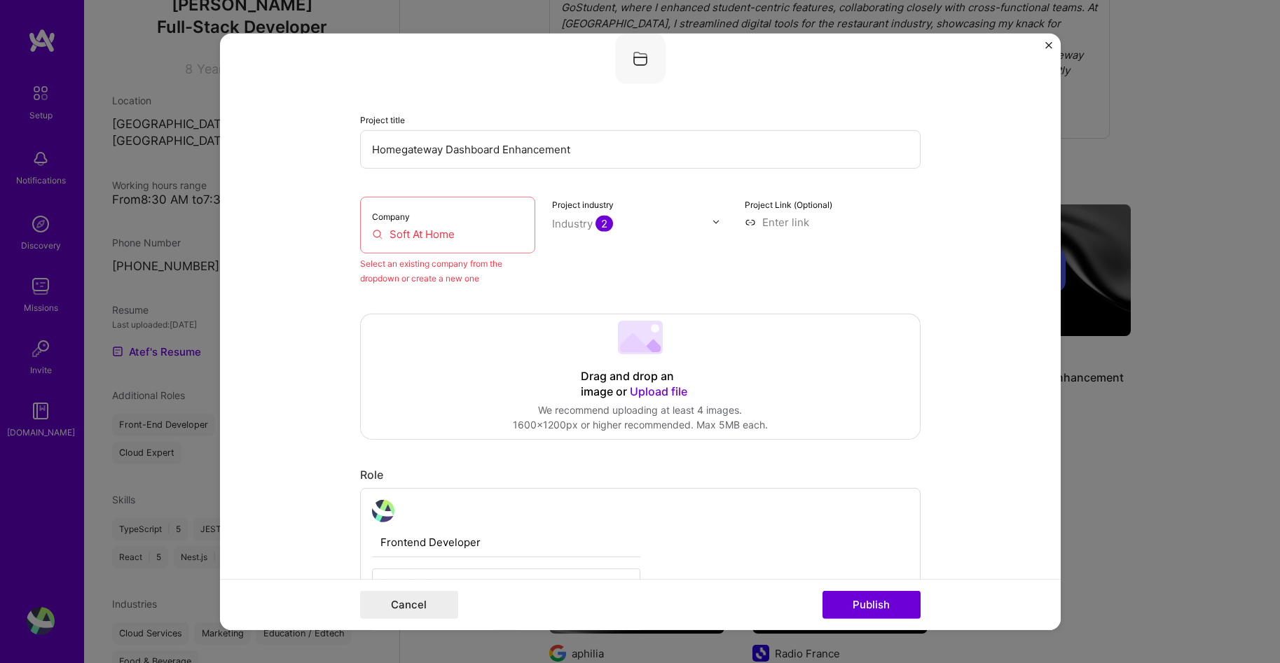
click at [400, 240] on input "Soft At Home" at bounding box center [448, 233] width 152 height 15
click at [405, 233] on input "Soft At Home" at bounding box center [448, 233] width 152 height 15
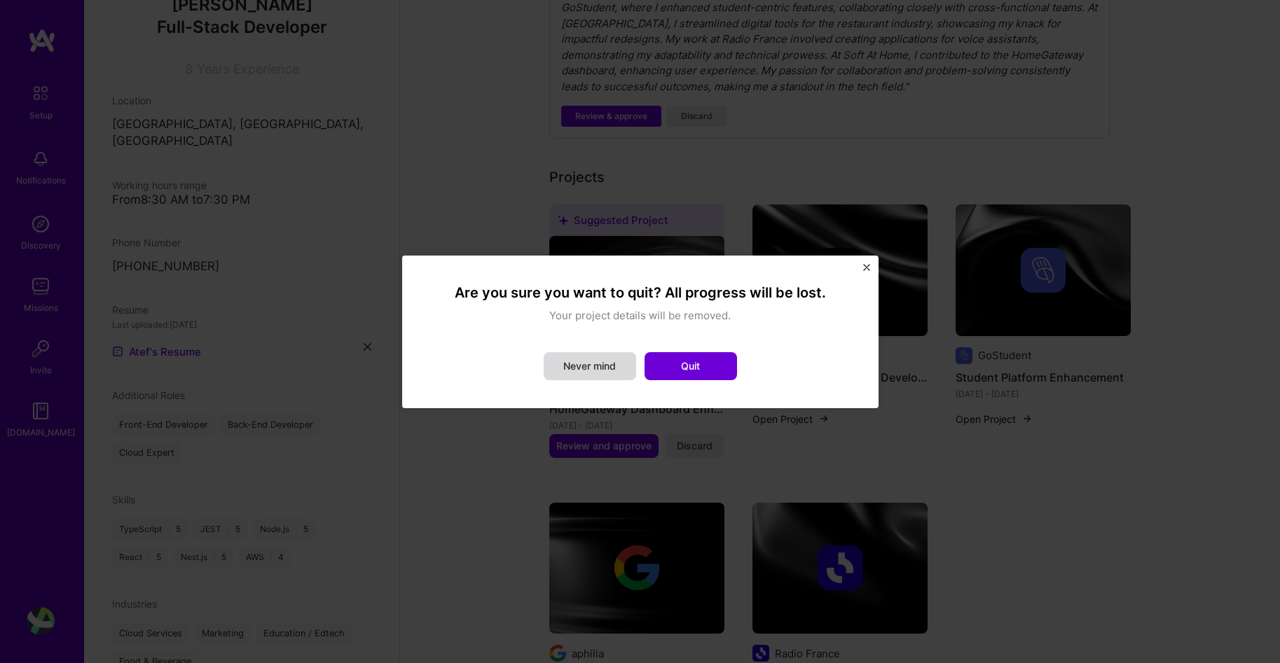
click at [615, 367] on button "Never mind" at bounding box center [590, 366] width 92 height 28
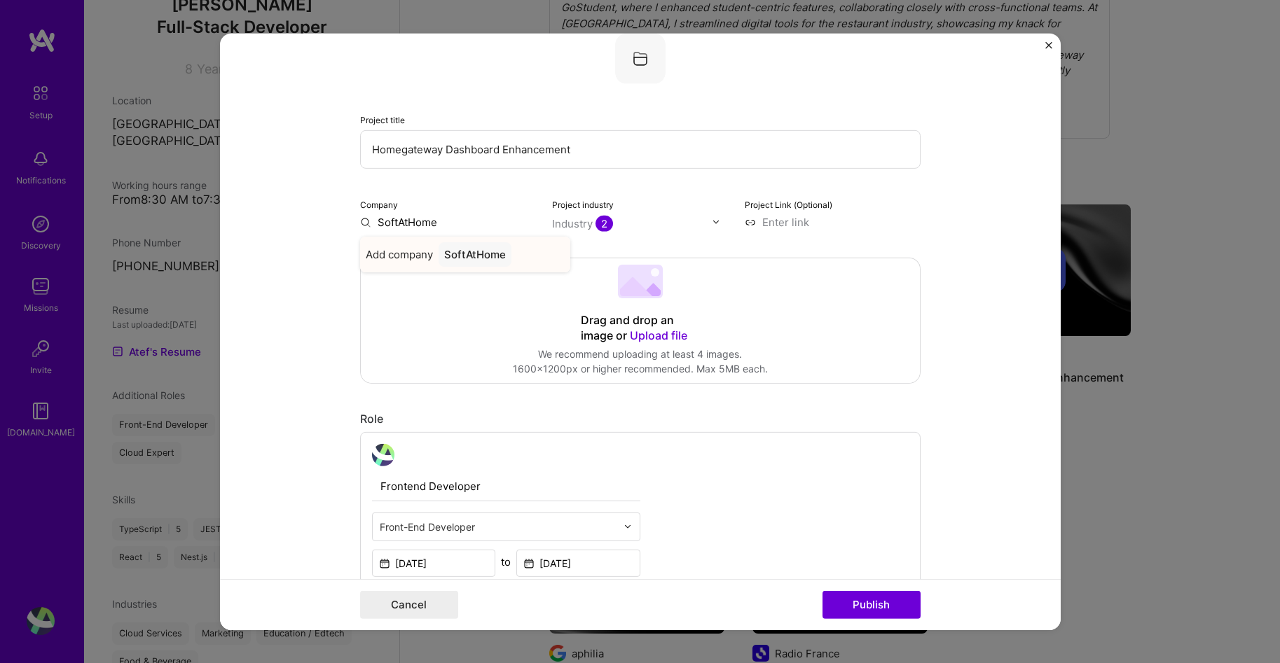
type input "SoftAtHome"
click at [405, 253] on span "Add company" at bounding box center [399, 254] width 67 height 15
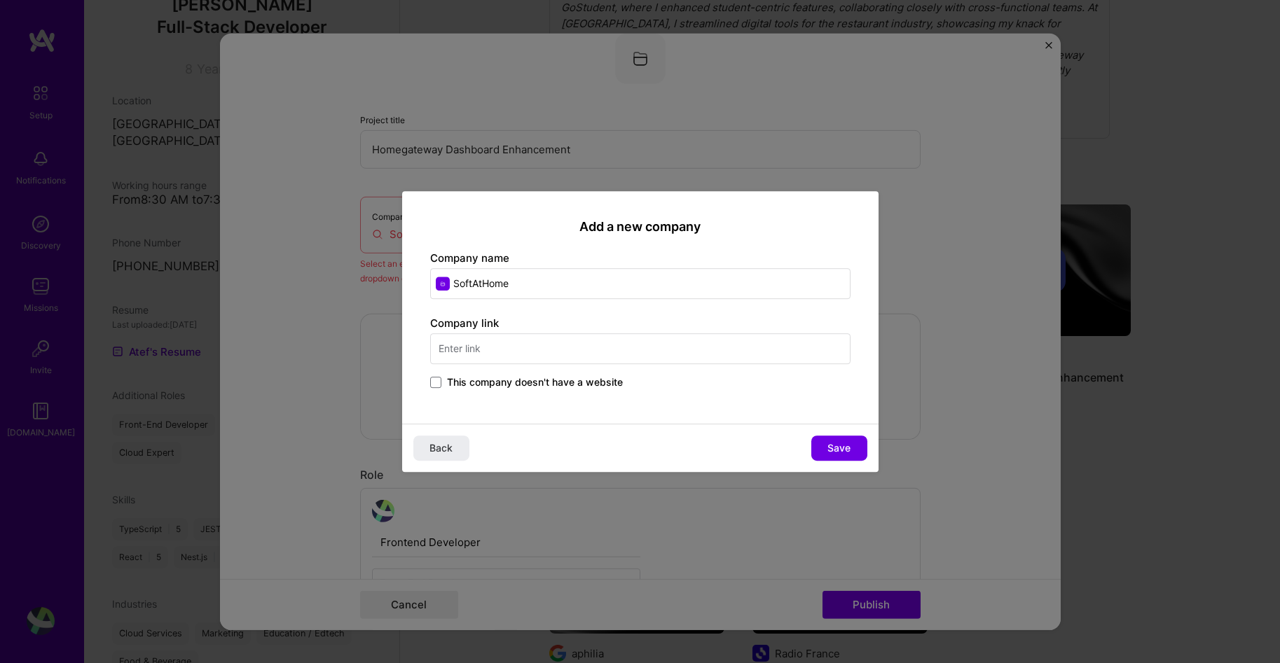
click at [495, 272] on input "SoftAtHome" at bounding box center [640, 283] width 420 height 31
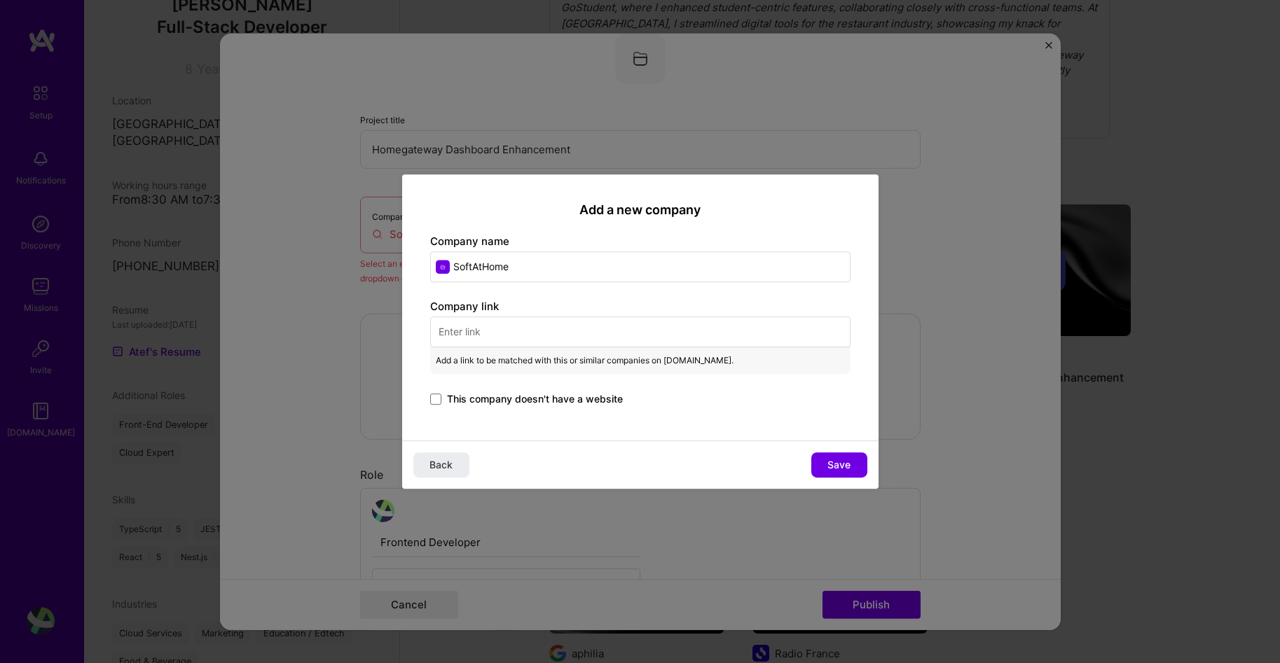
click at [493, 343] on input "text" at bounding box center [640, 332] width 420 height 31
paste input "https://www.softathome.com/"
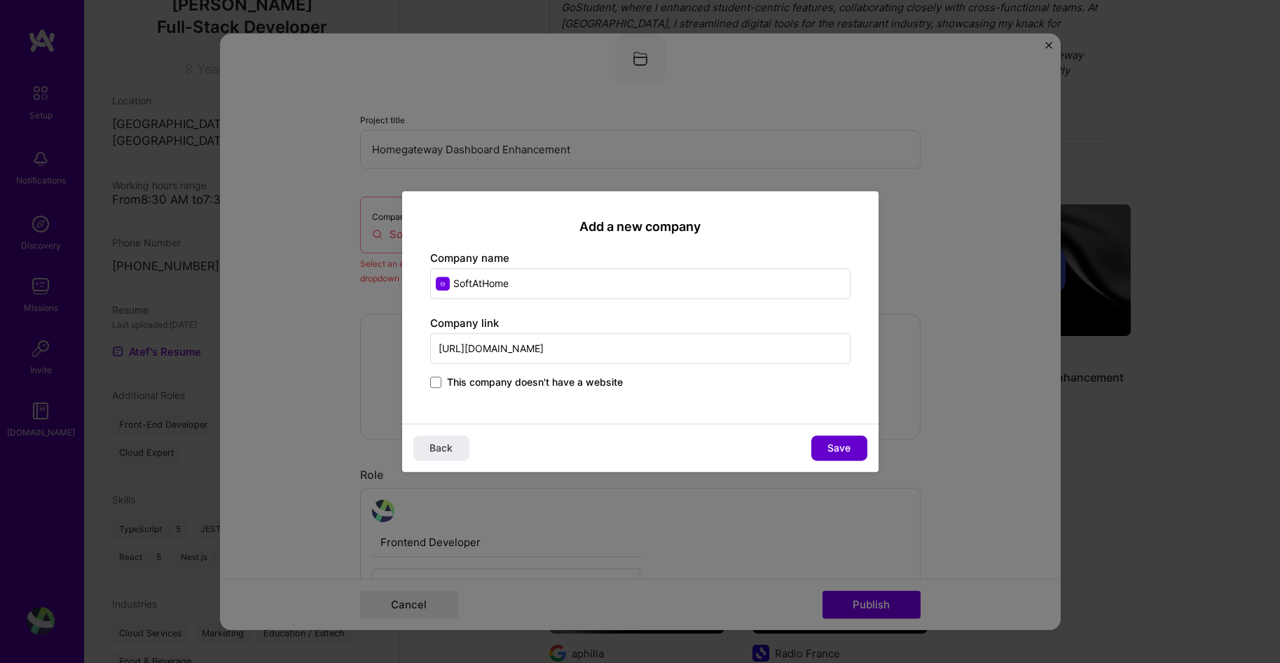
type input "https://www.softathome.com/"
click at [820, 447] on button "Save" at bounding box center [839, 448] width 56 height 25
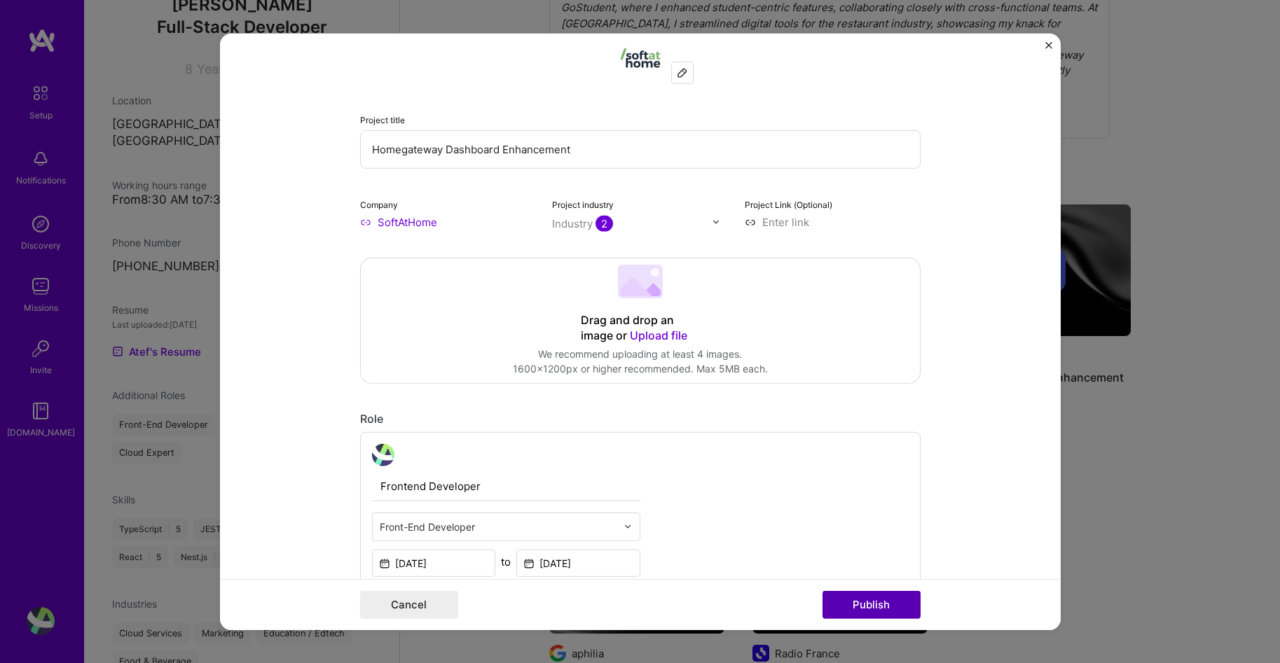
click at [877, 607] on button "Publish" at bounding box center [871, 605] width 98 height 28
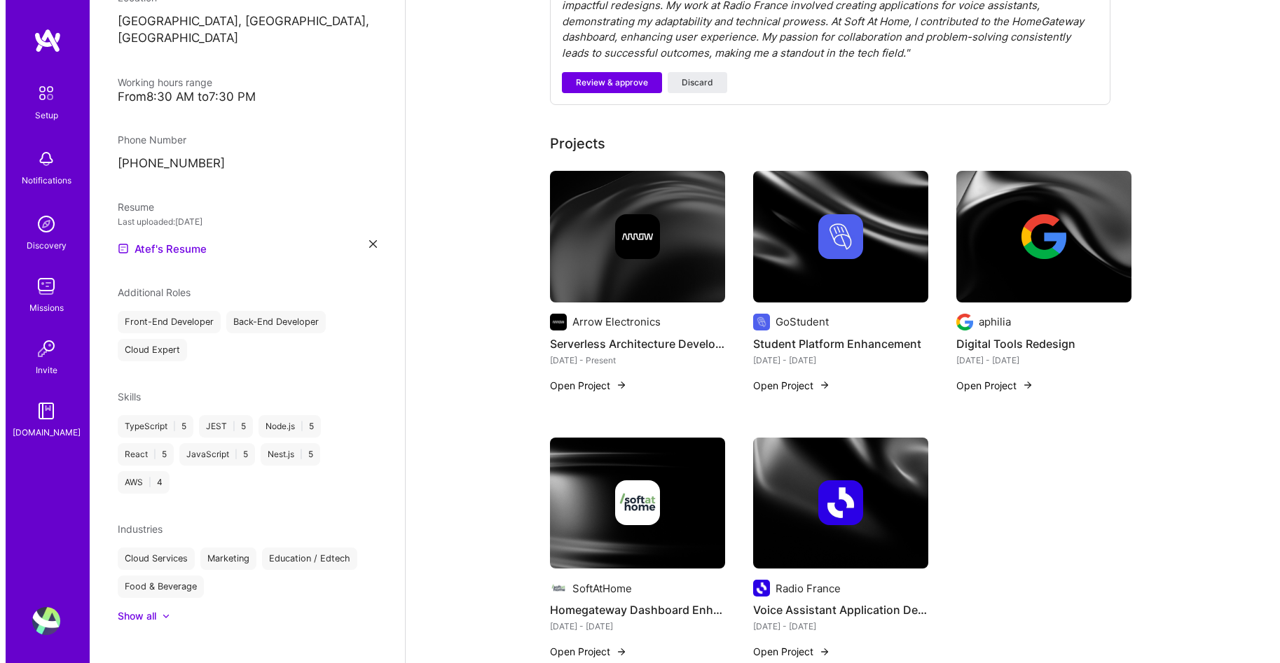
scroll to position [541, 0]
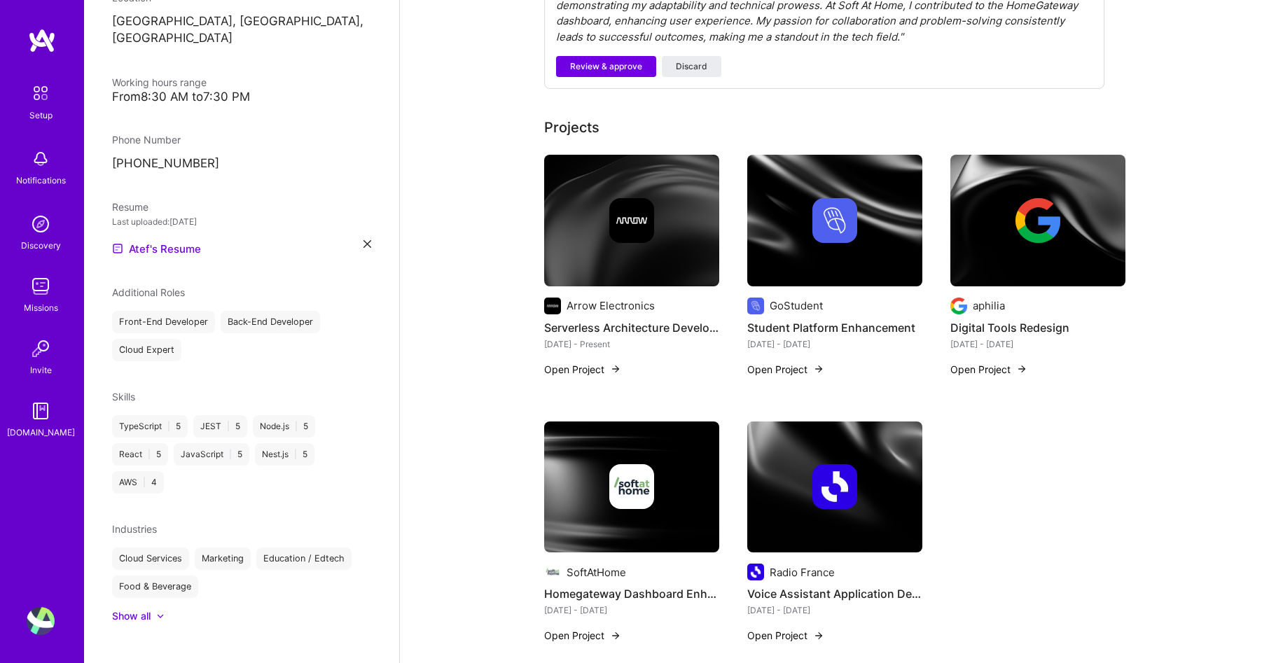
click at [972, 362] on button "Open Project" at bounding box center [989, 369] width 77 height 15
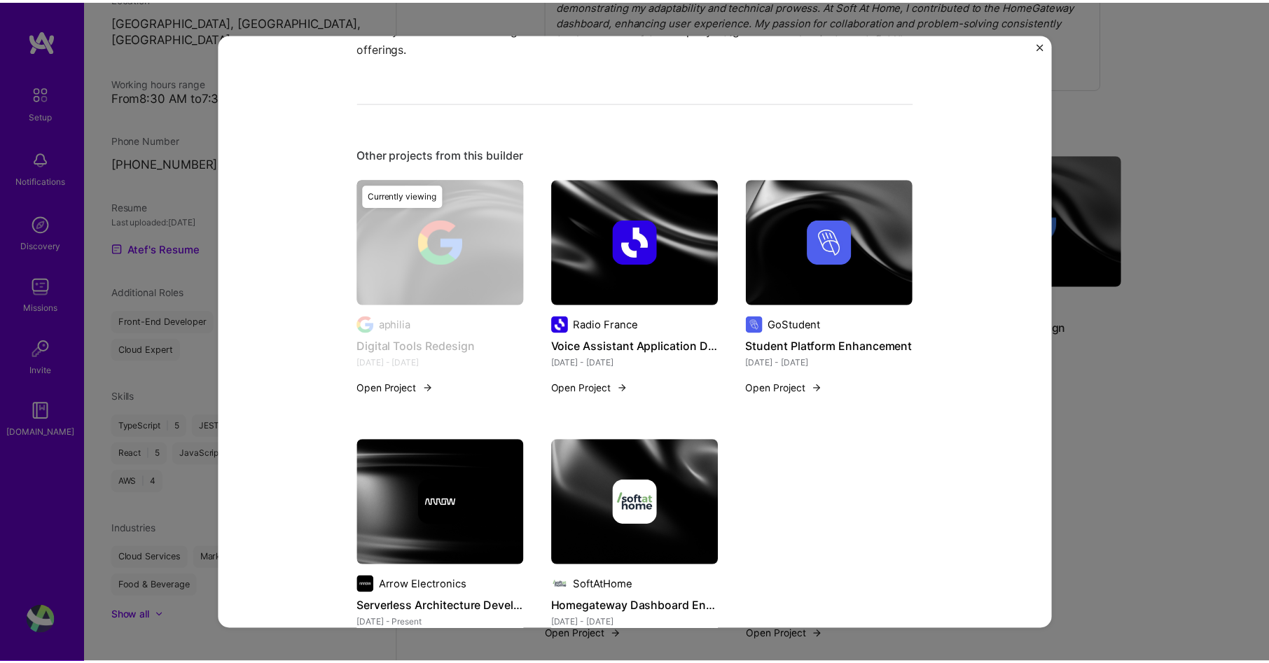
scroll to position [583, 0]
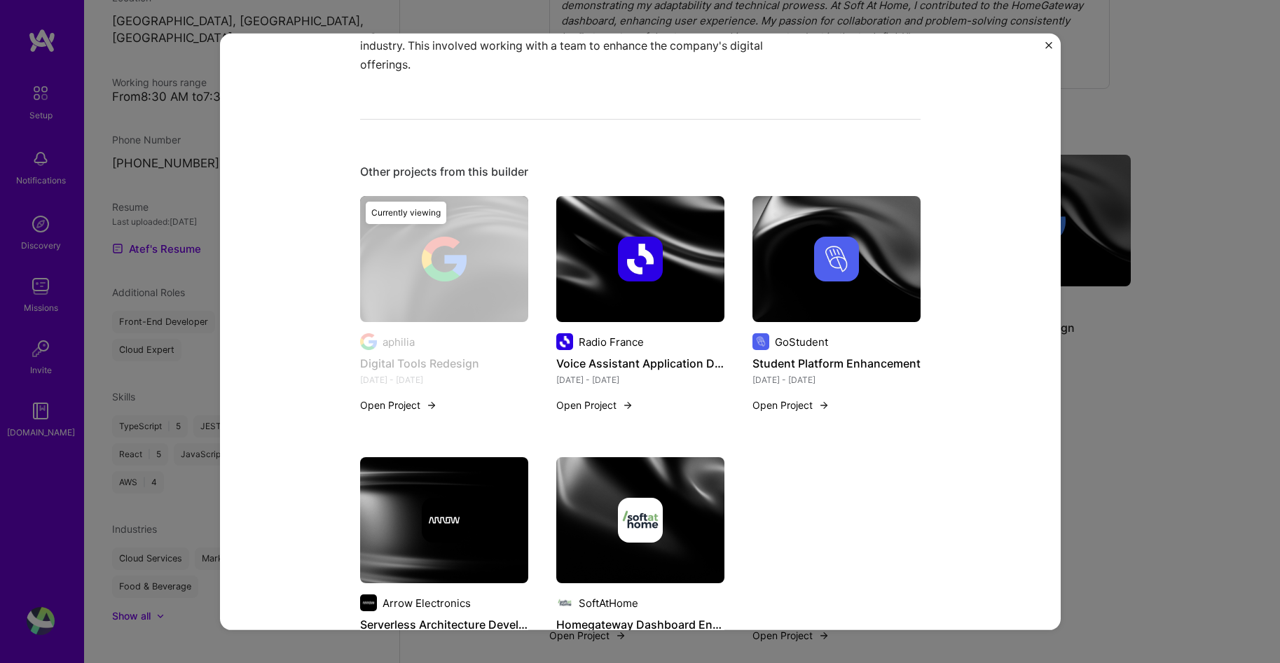
click at [1245, 195] on div "Digital Tools Redesign aphilia Food & Beverage, SaaS Role Full Stack Developer …" at bounding box center [640, 331] width 1280 height 663
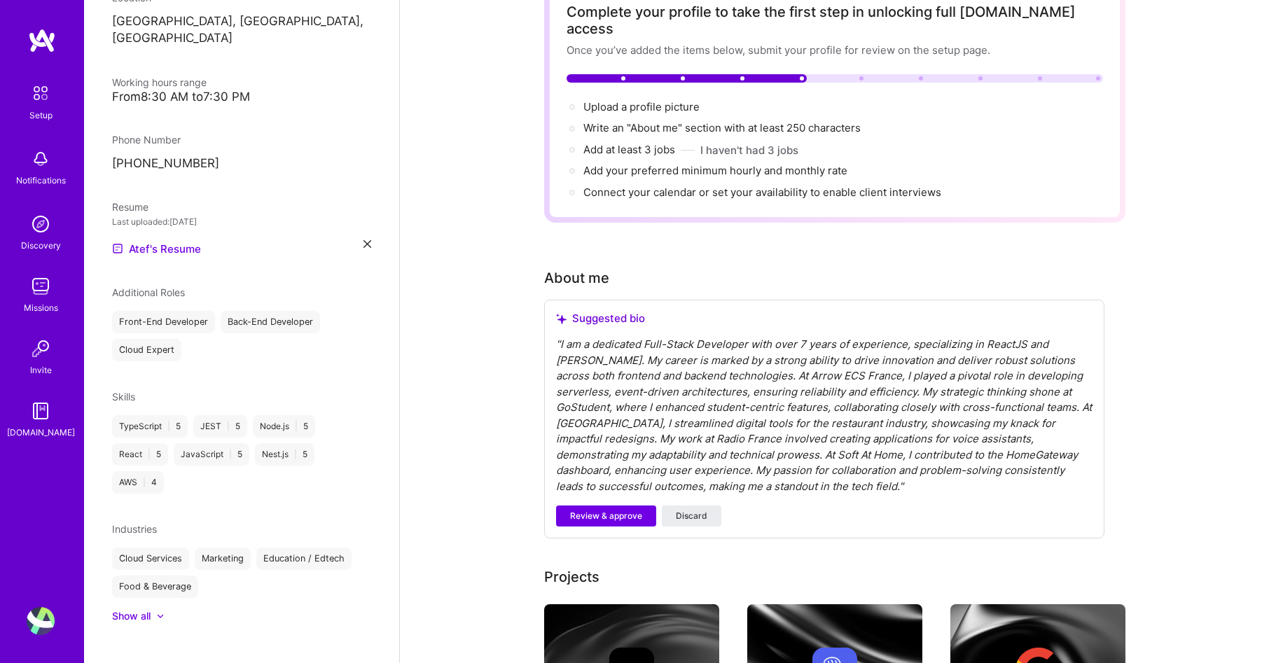
scroll to position [92, 0]
click at [623, 509] on span "Review & approve" at bounding box center [606, 515] width 72 height 13
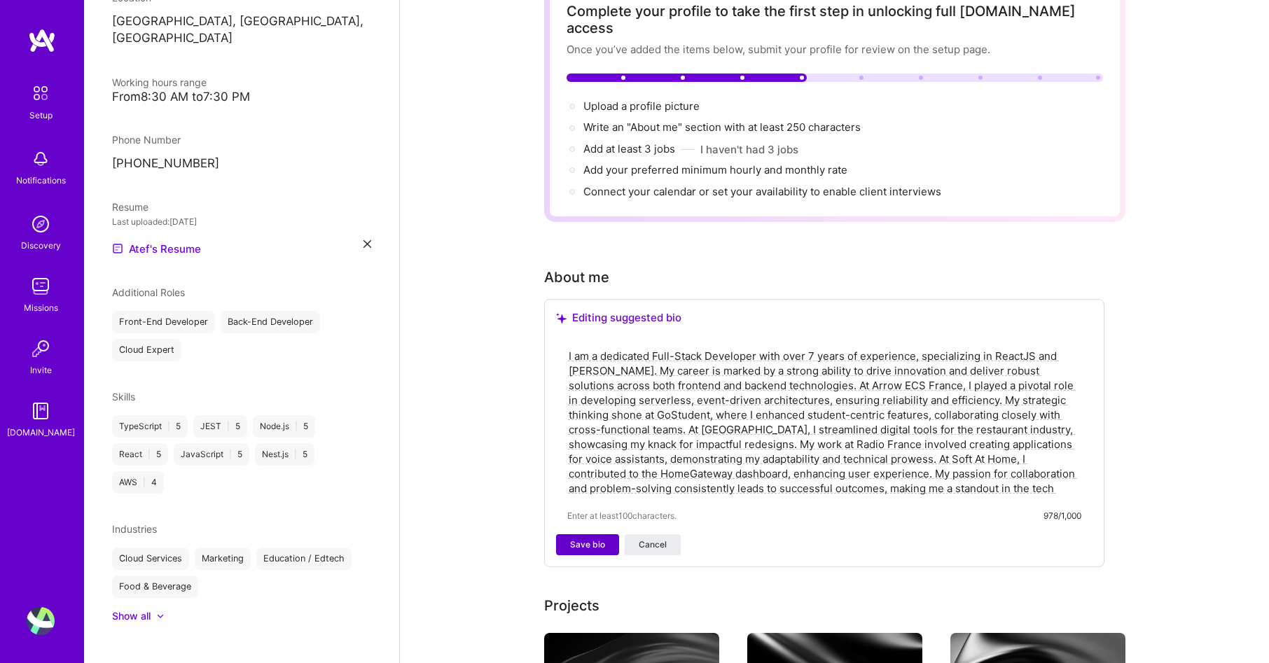
click at [583, 539] on span "Save bio" at bounding box center [587, 545] width 35 height 13
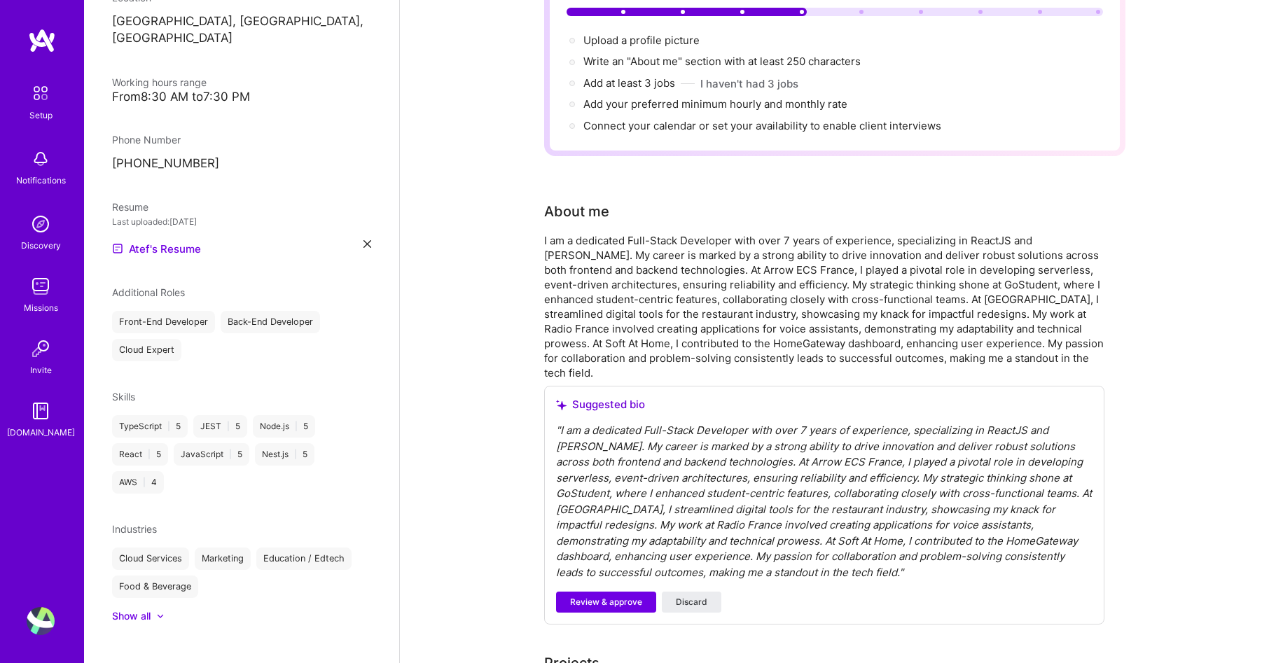
scroll to position [169, 0]
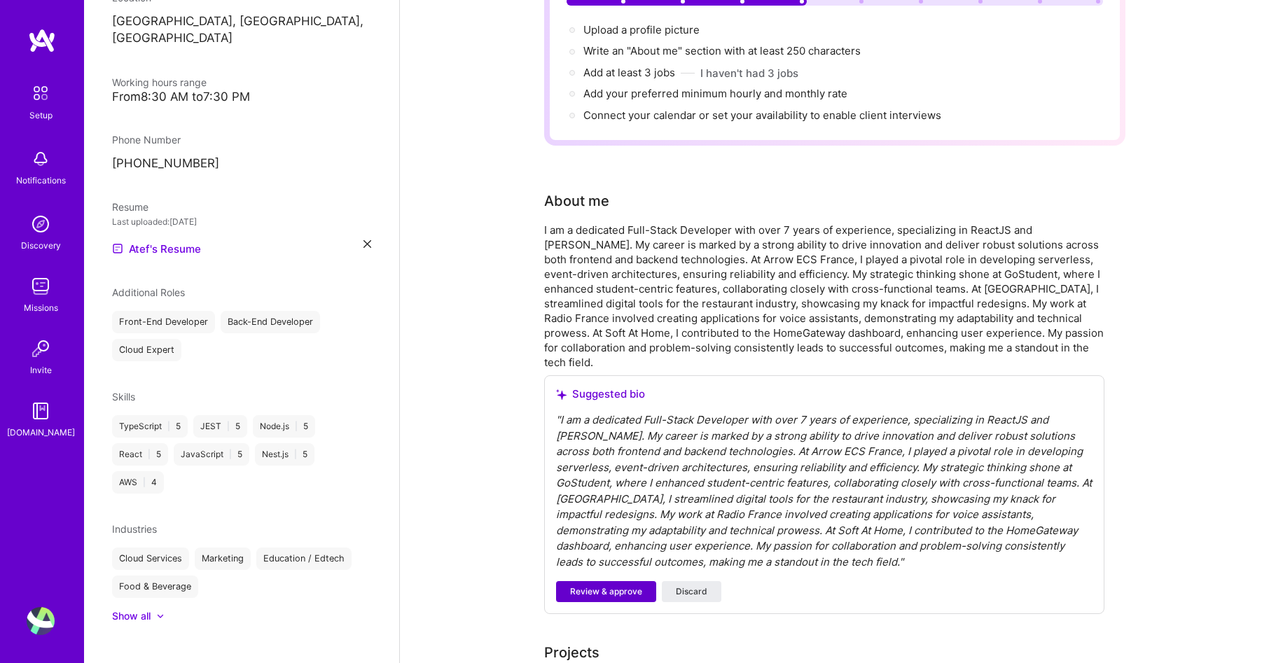
click at [582, 586] on span "Review & approve" at bounding box center [606, 592] width 72 height 13
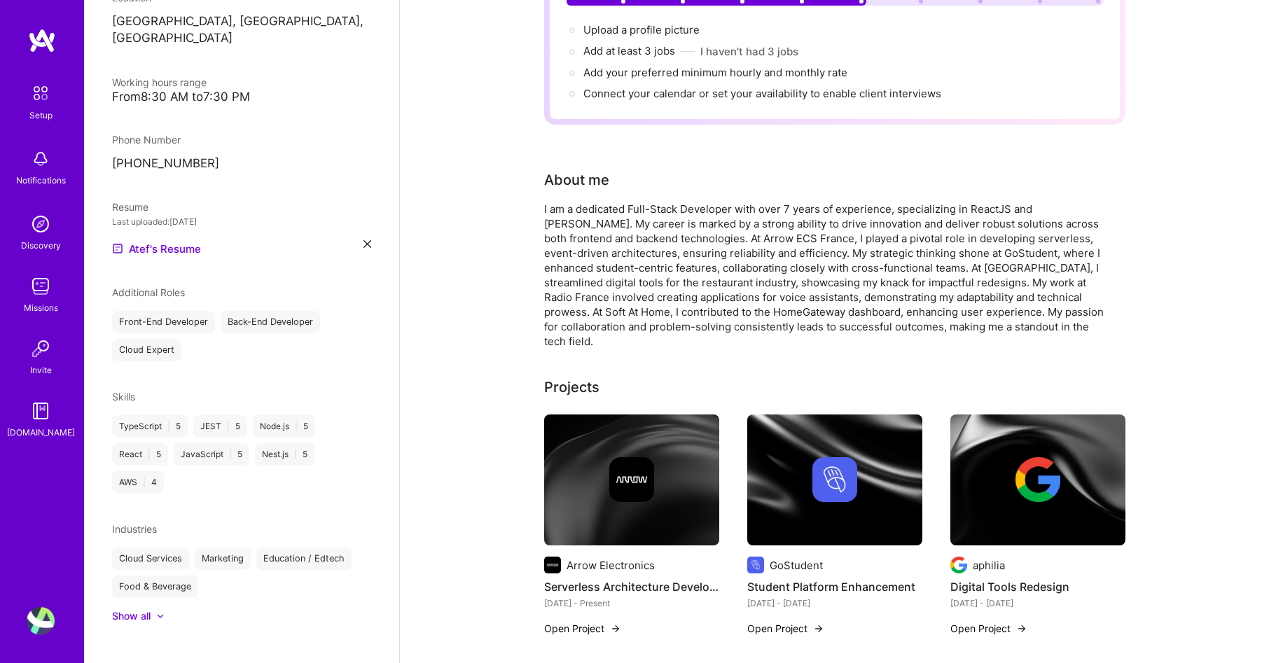
scroll to position [0, 0]
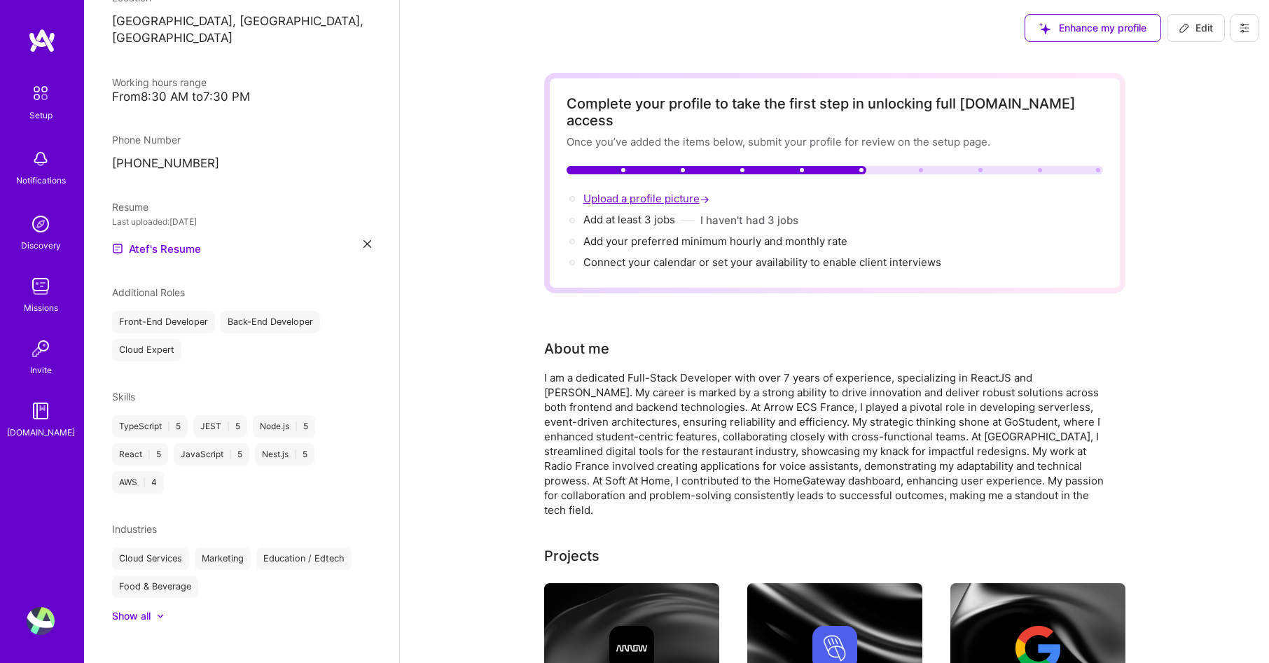
click at [654, 192] on span "Upload a profile picture →" at bounding box center [647, 198] width 129 height 13
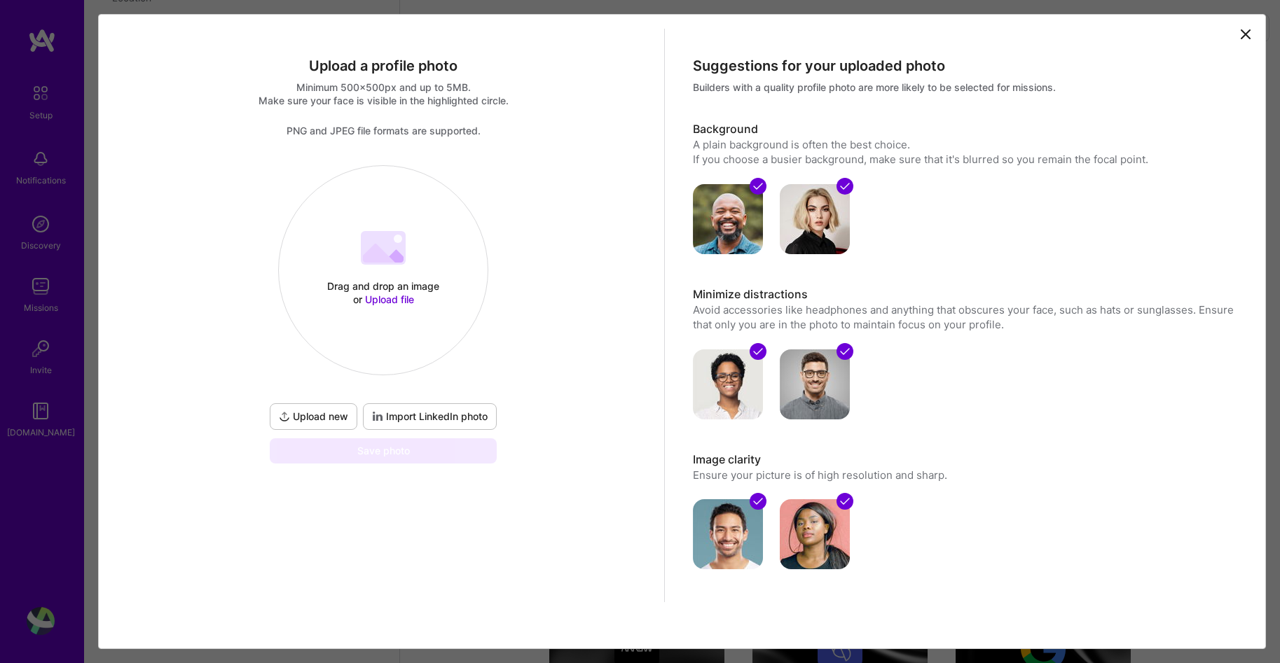
click at [317, 420] on span "Upload new" at bounding box center [313, 417] width 69 height 14
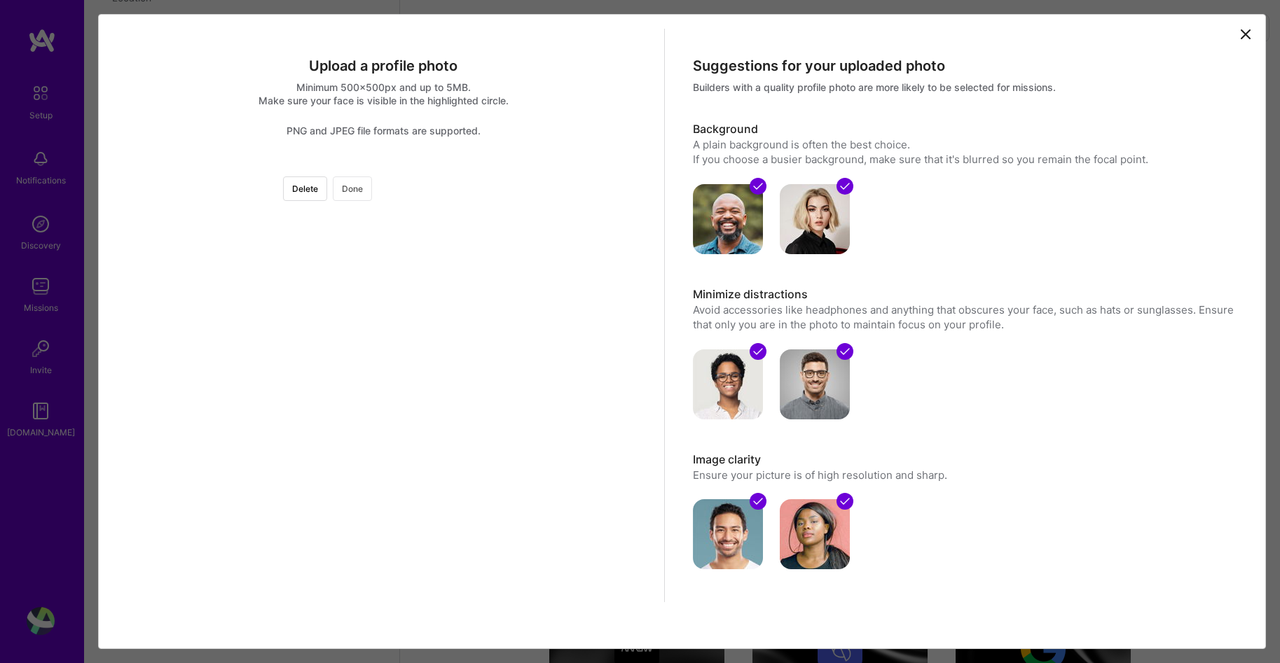
click at [372, 186] on button "Done" at bounding box center [352, 189] width 39 height 25
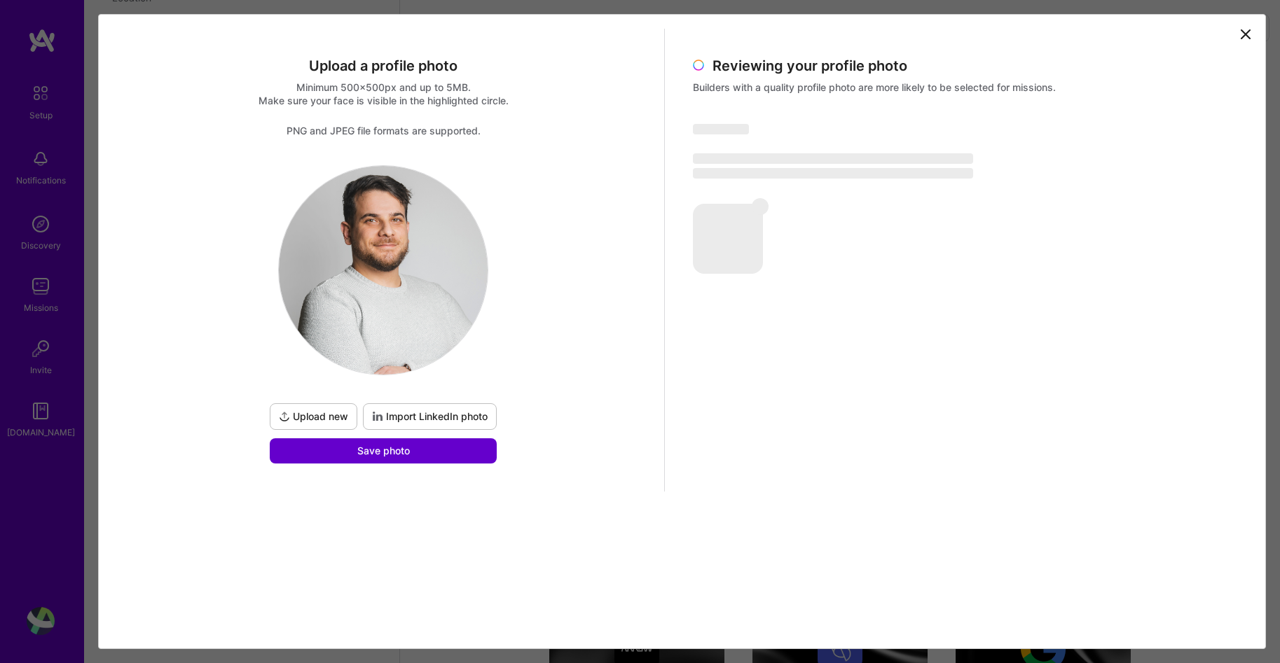
click at [355, 460] on button "Save photo" at bounding box center [383, 450] width 227 height 25
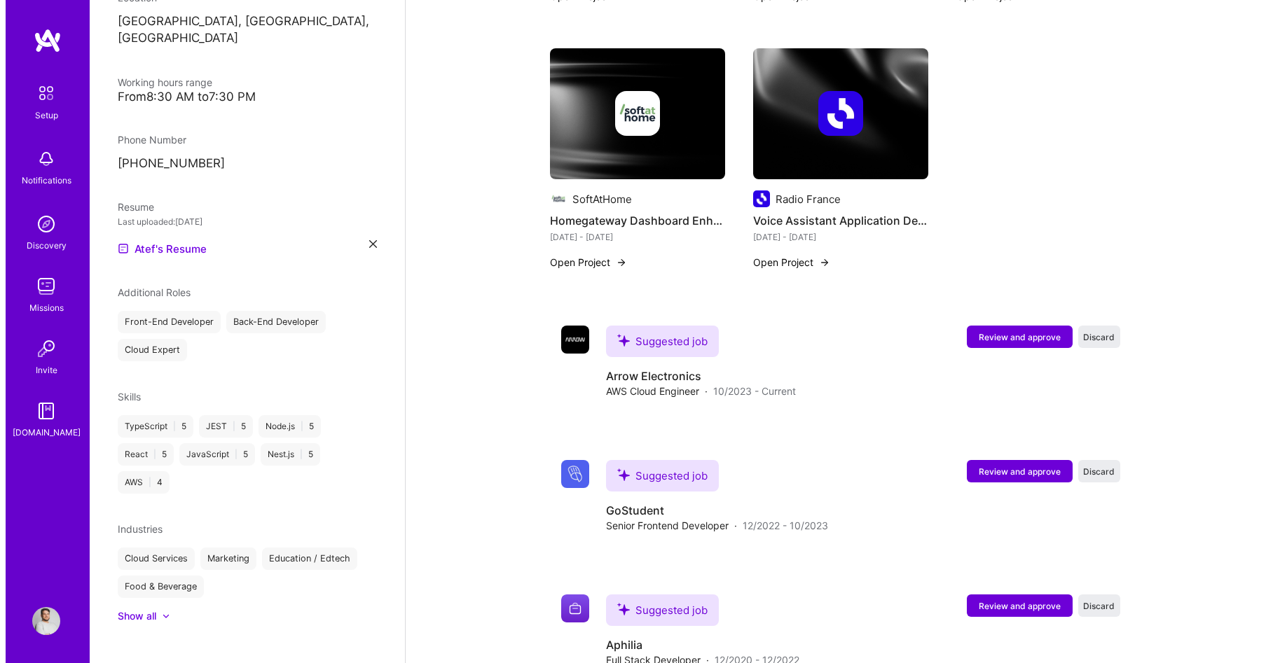
scroll to position [779, 0]
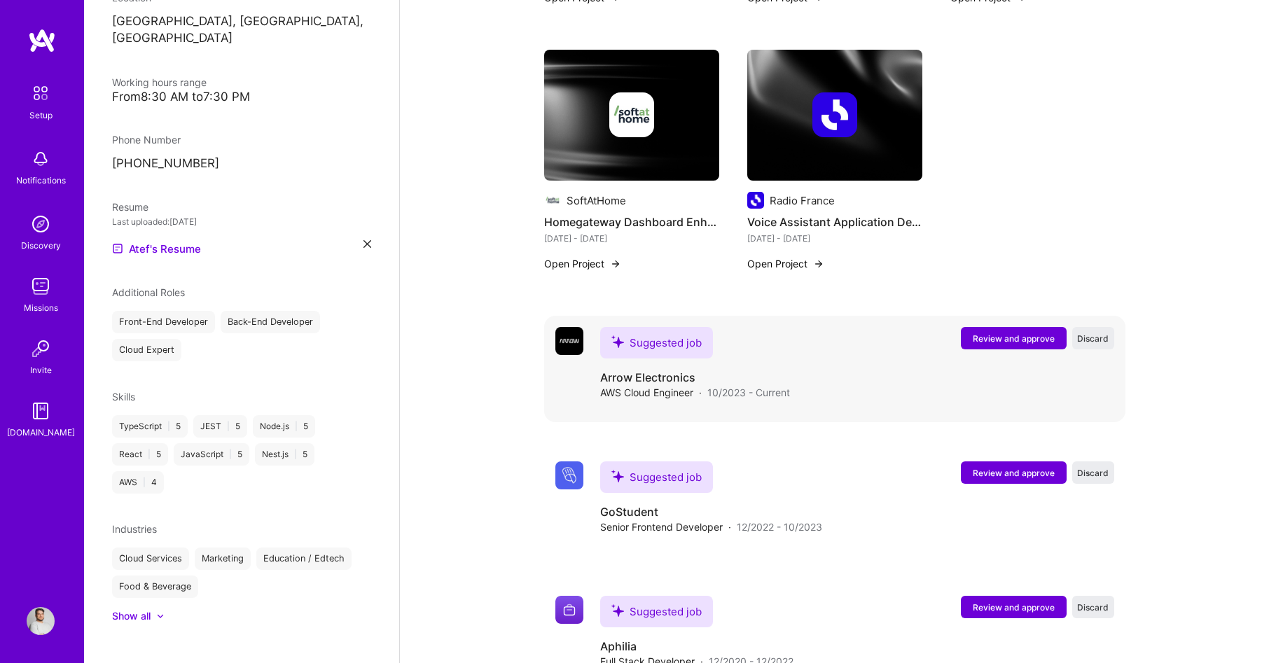
click at [986, 333] on span "Review and approve" at bounding box center [1014, 339] width 82 height 12
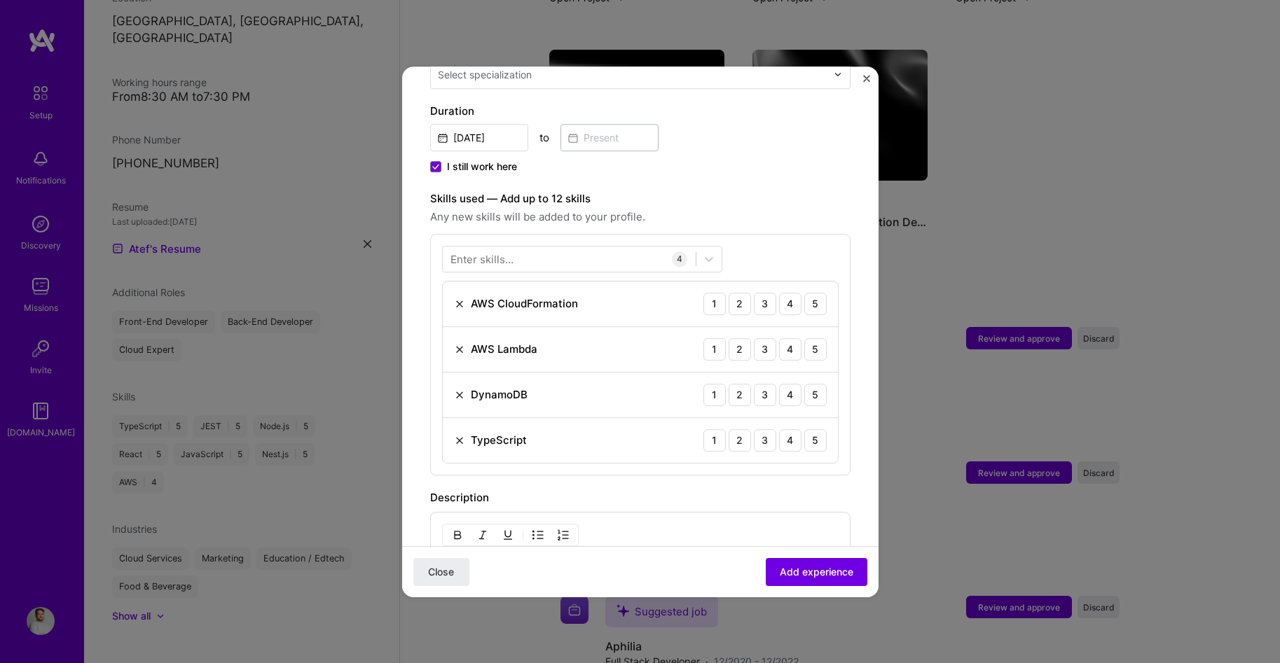
scroll to position [357, 0]
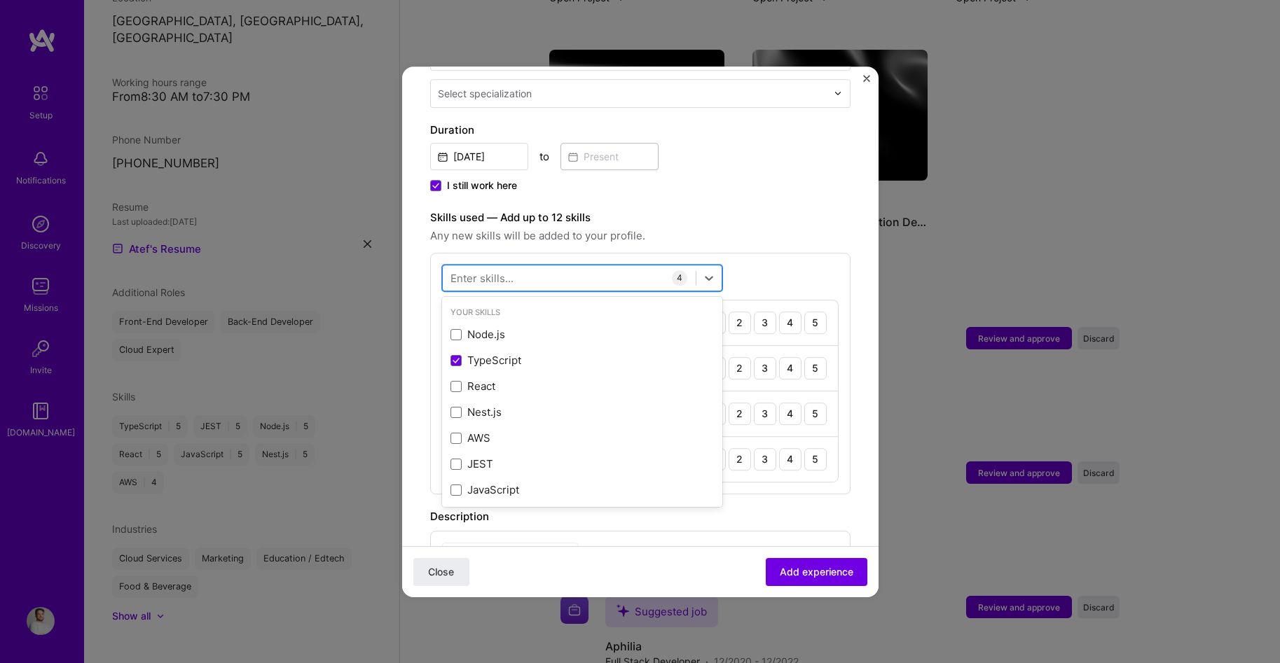
click at [554, 266] on div at bounding box center [569, 277] width 253 height 23
click at [759, 209] on label "Skills used — Add up to 12 skills" at bounding box center [640, 217] width 420 height 17
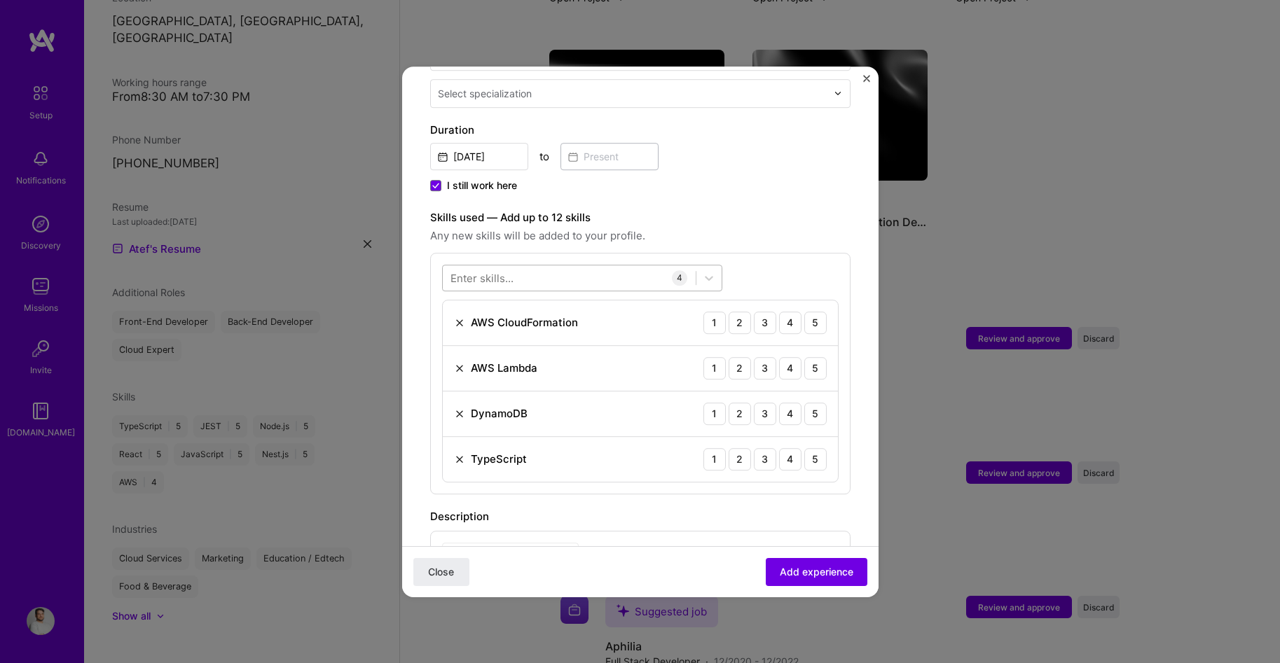
click at [553, 271] on div at bounding box center [569, 277] width 253 height 23
click at [720, 209] on label "Skills used — Add up to 12 skills" at bounding box center [640, 217] width 420 height 17
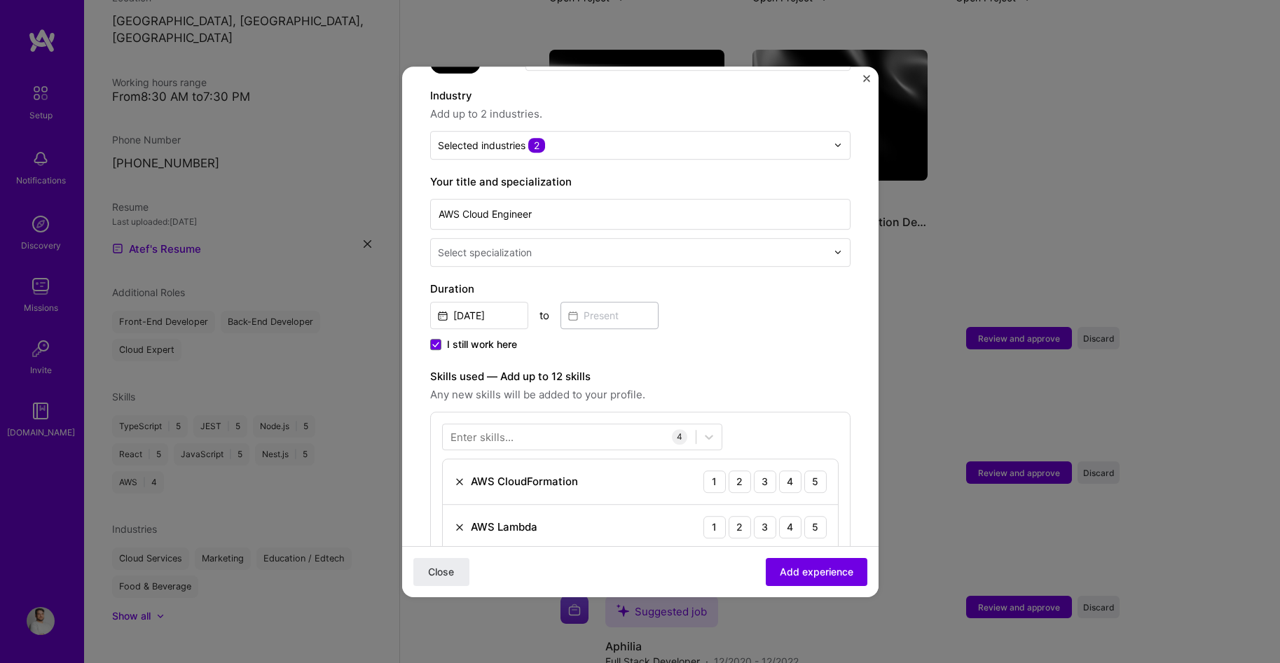
scroll to position [731, 0]
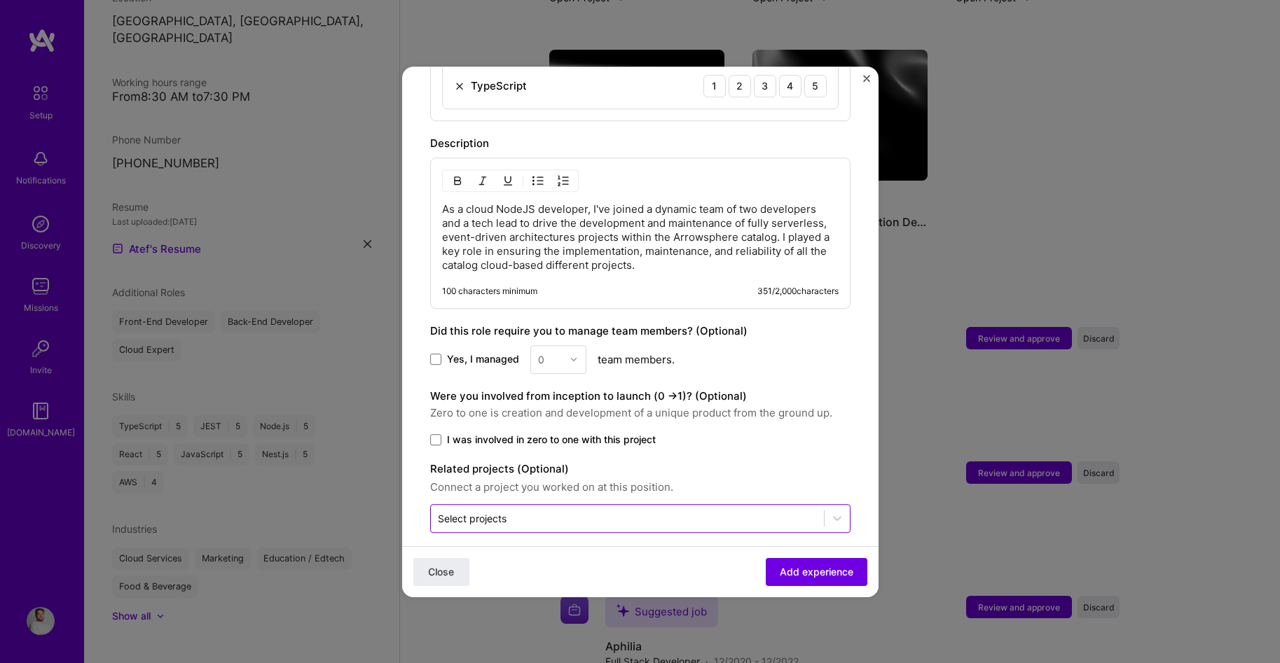
click at [767, 511] on input "text" at bounding box center [627, 518] width 379 height 15
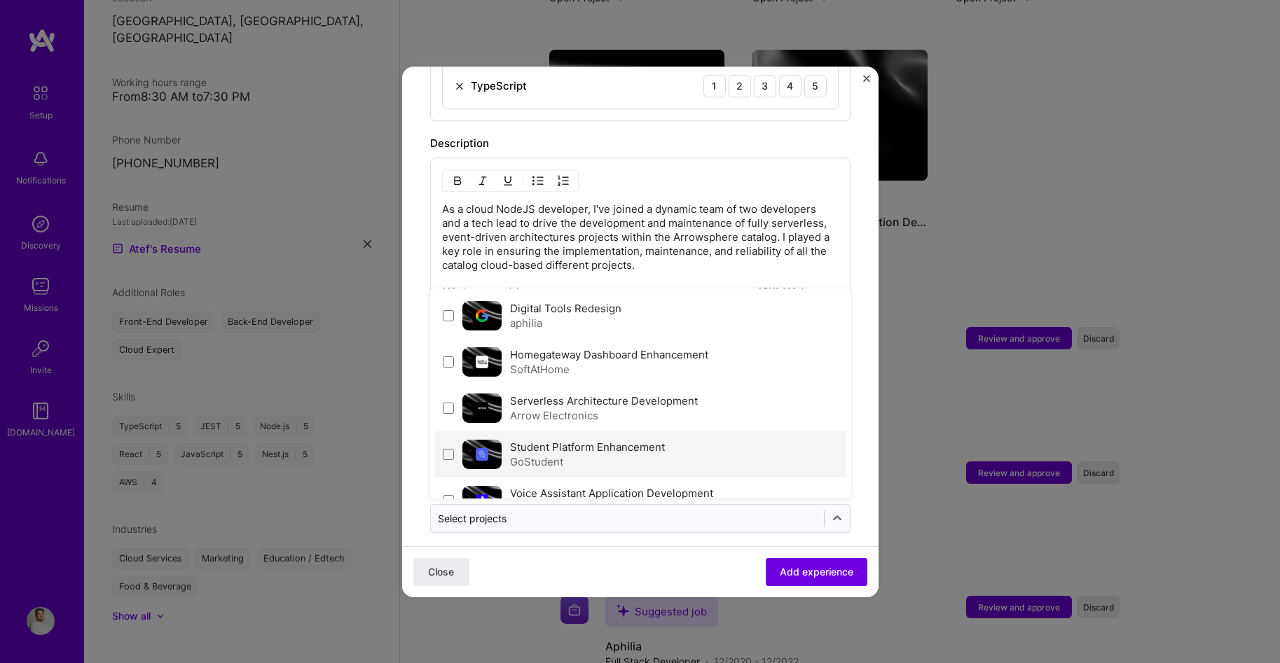
scroll to position [29, 0]
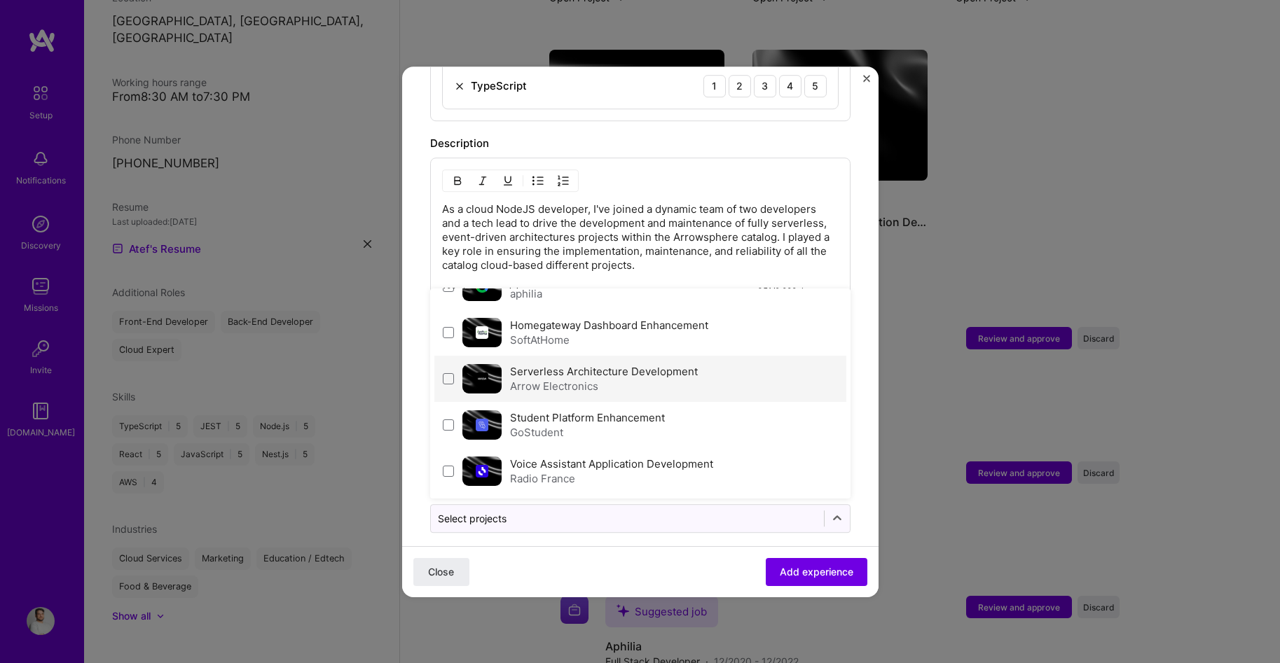
click at [575, 379] on div "Arrow Electronics" at bounding box center [604, 386] width 188 height 15
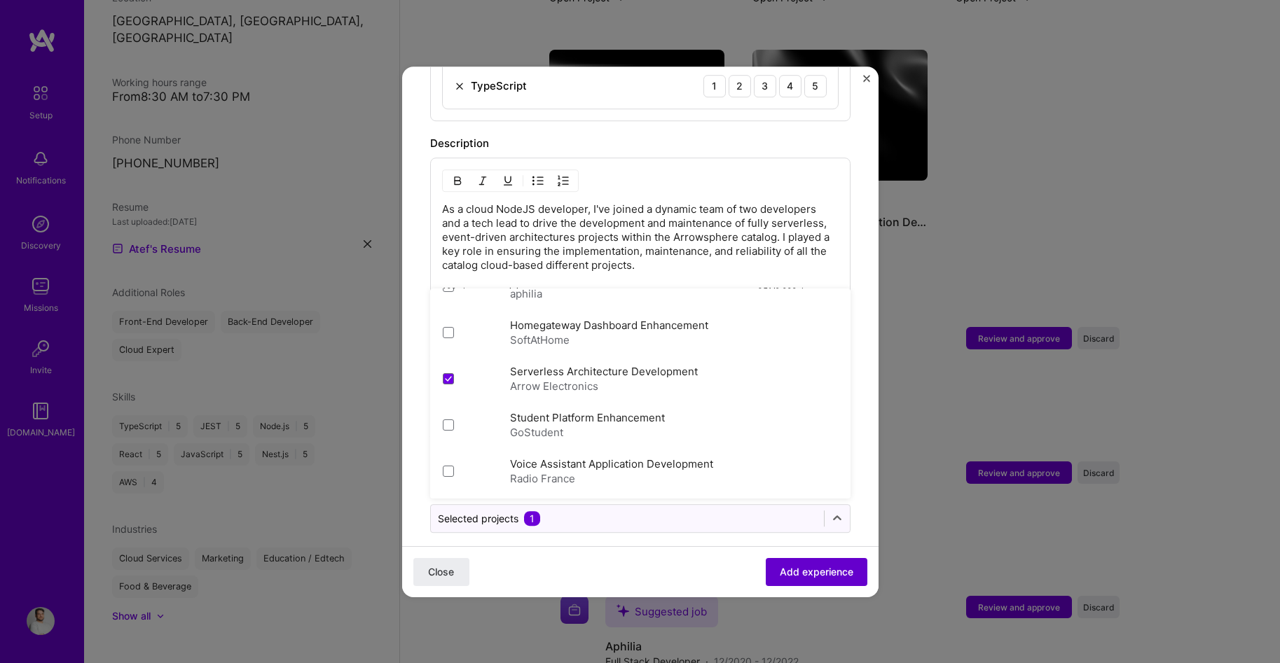
click at [780, 571] on span "Add experience" at bounding box center [817, 572] width 74 height 14
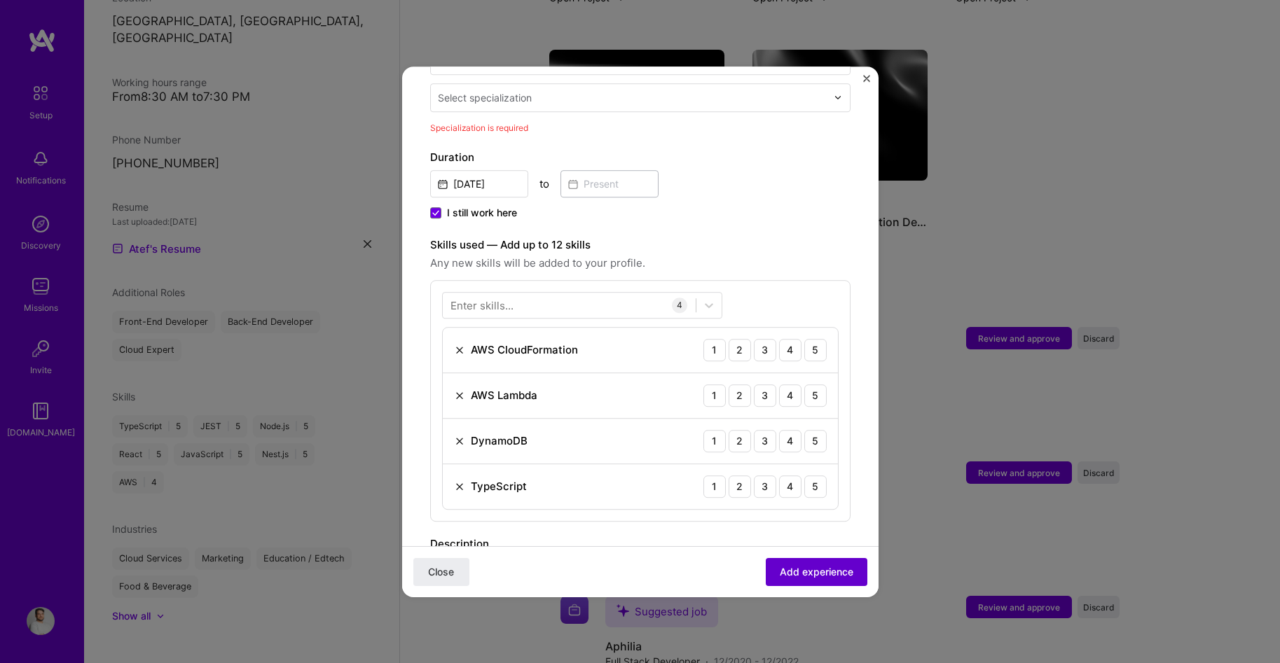
scroll to position [291, 0]
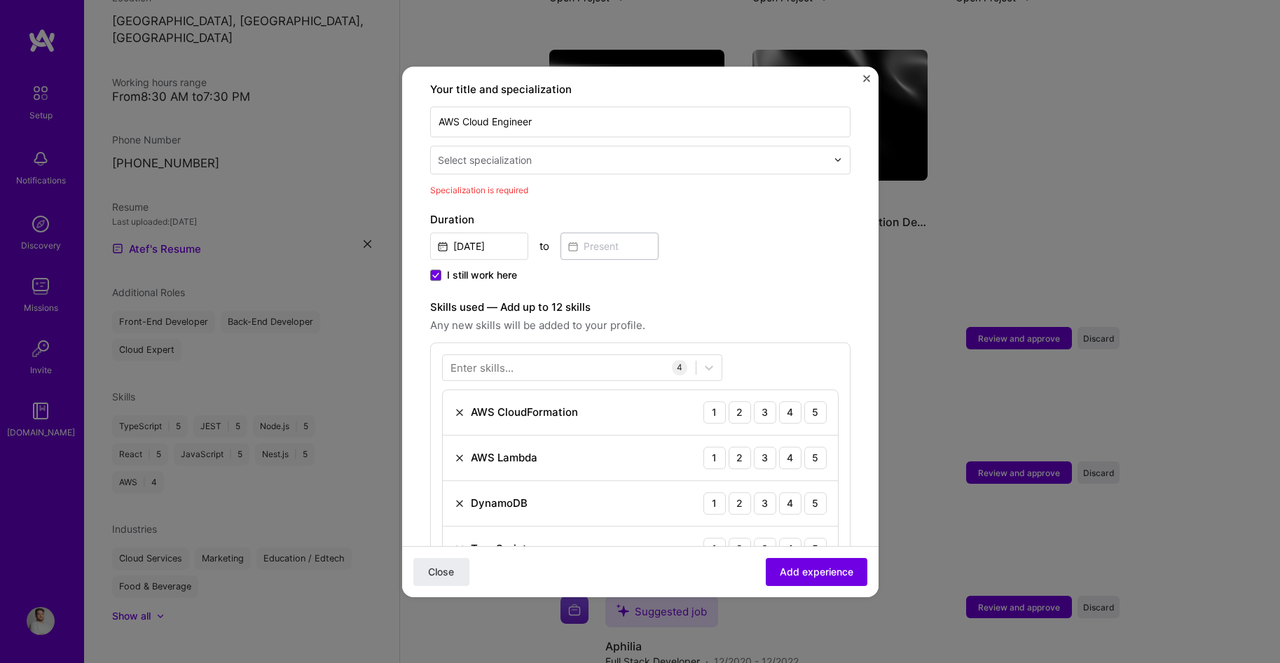
click at [553, 153] on input "text" at bounding box center [634, 160] width 392 height 15
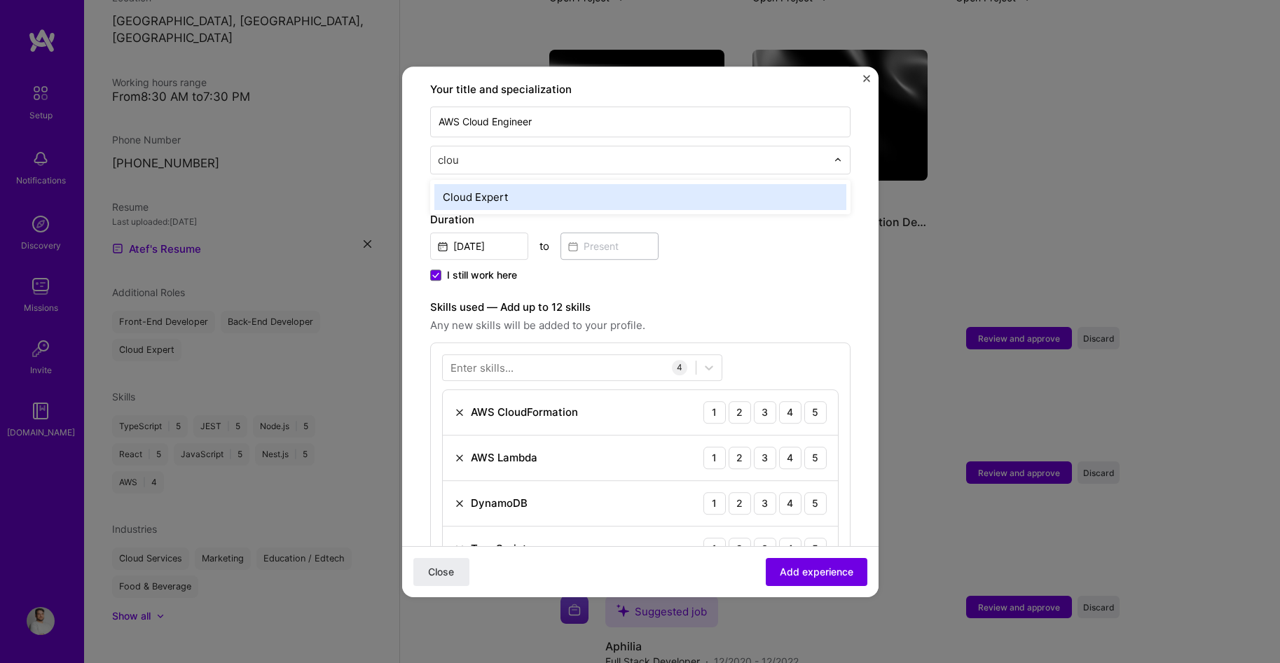
type input "cloud"
click at [471, 184] on div "Cloud Expert" at bounding box center [640, 197] width 412 height 26
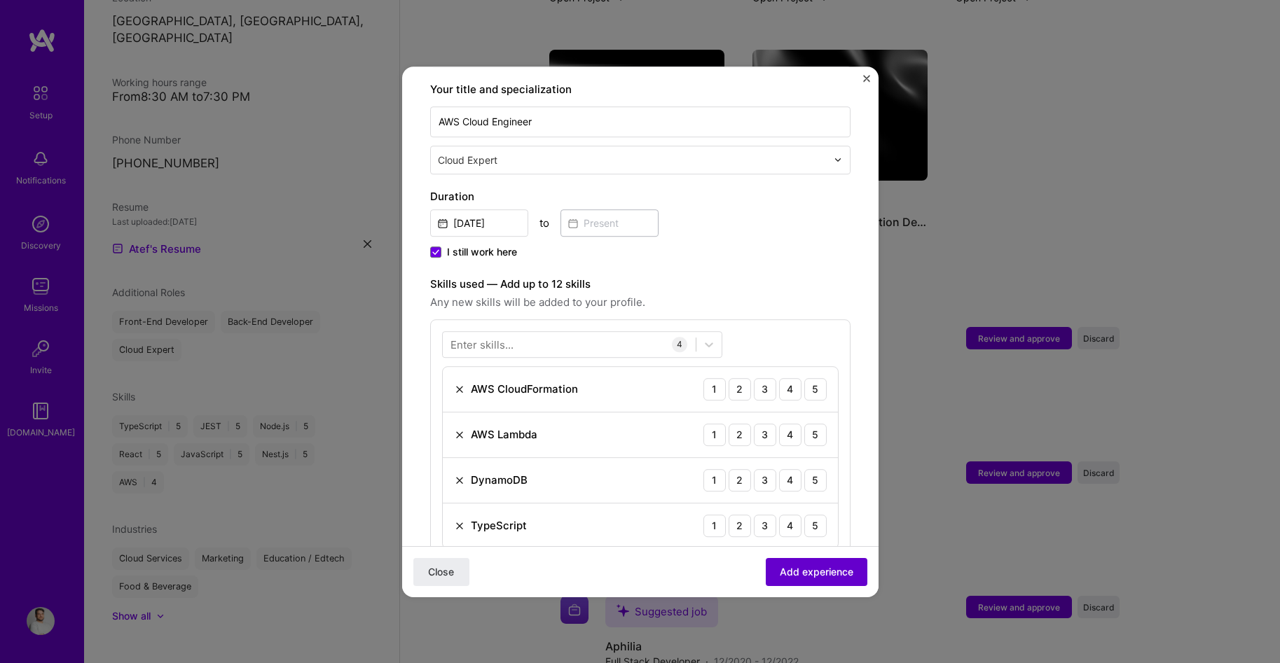
click at [801, 580] on button "Add experience" at bounding box center [817, 572] width 102 height 28
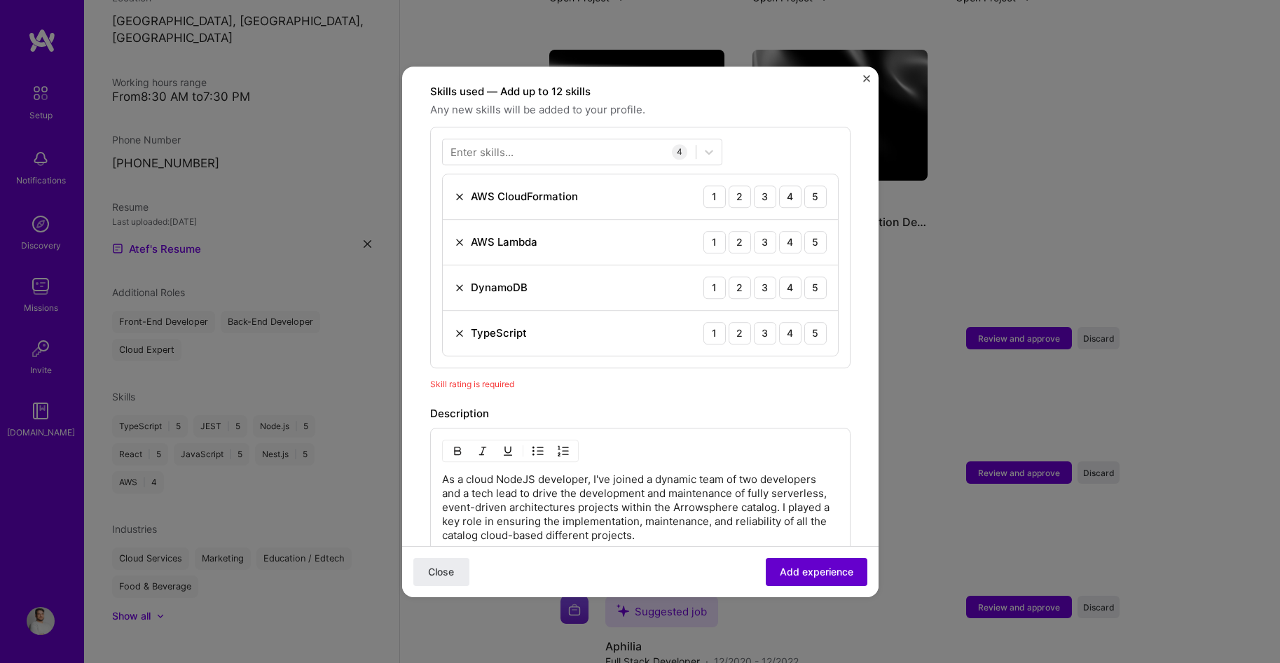
scroll to position [485, 0]
click at [804, 320] on div "5" at bounding box center [815, 331] width 22 height 22
click at [804, 277] on div "5" at bounding box center [815, 286] width 22 height 22
click at [804, 229] on div "5" at bounding box center [815, 240] width 22 height 22
click at [796, 195] on div "AWS CloudFormation 1 2 3 4 5" at bounding box center [640, 195] width 395 height 46
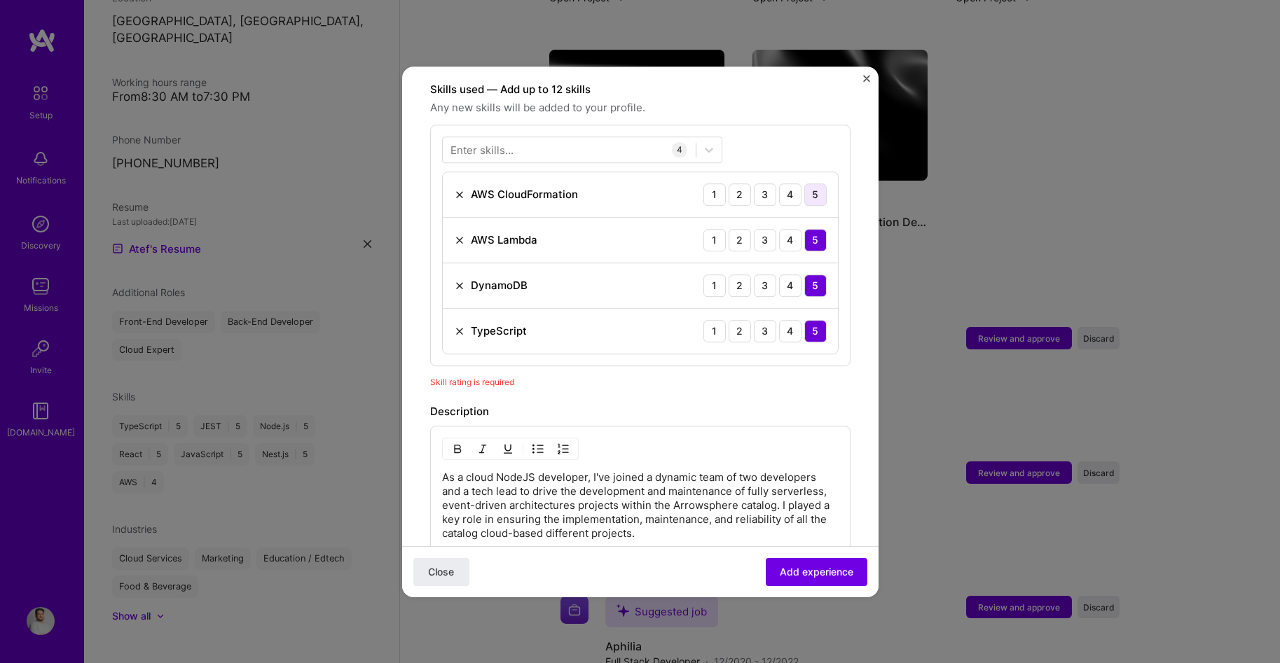
click at [804, 184] on div "5" at bounding box center [815, 195] width 22 height 22
click at [802, 579] on button "Add experience" at bounding box center [817, 572] width 102 height 28
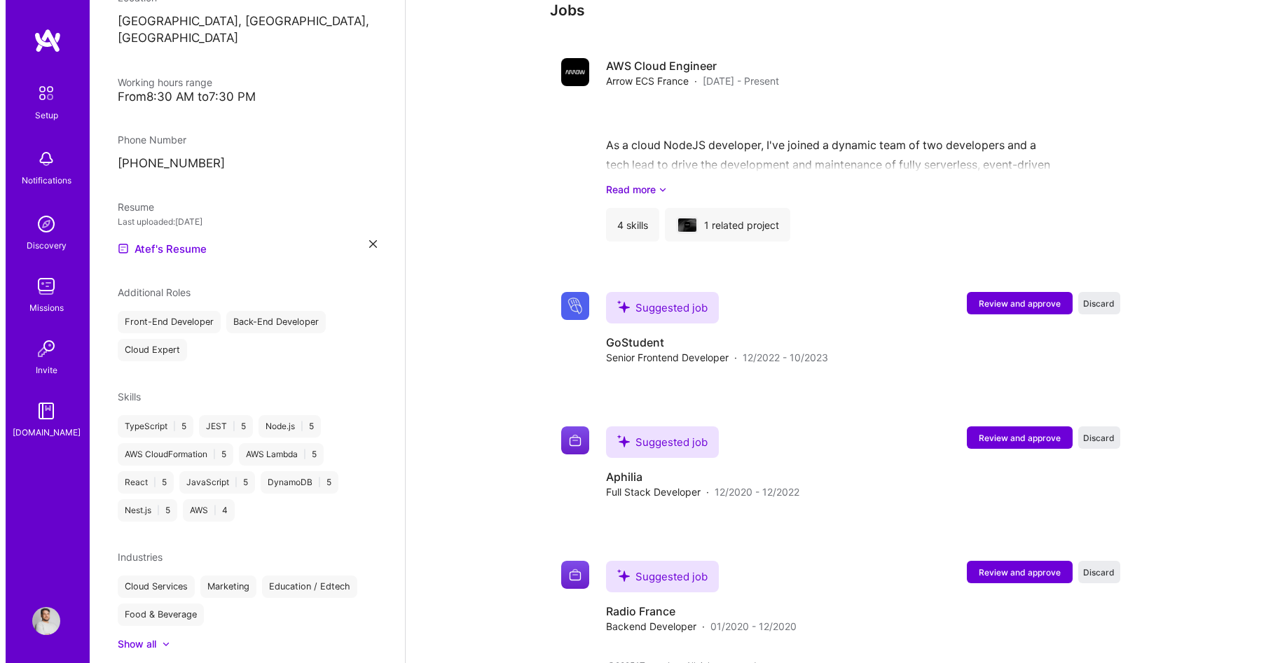
scroll to position [1089, 0]
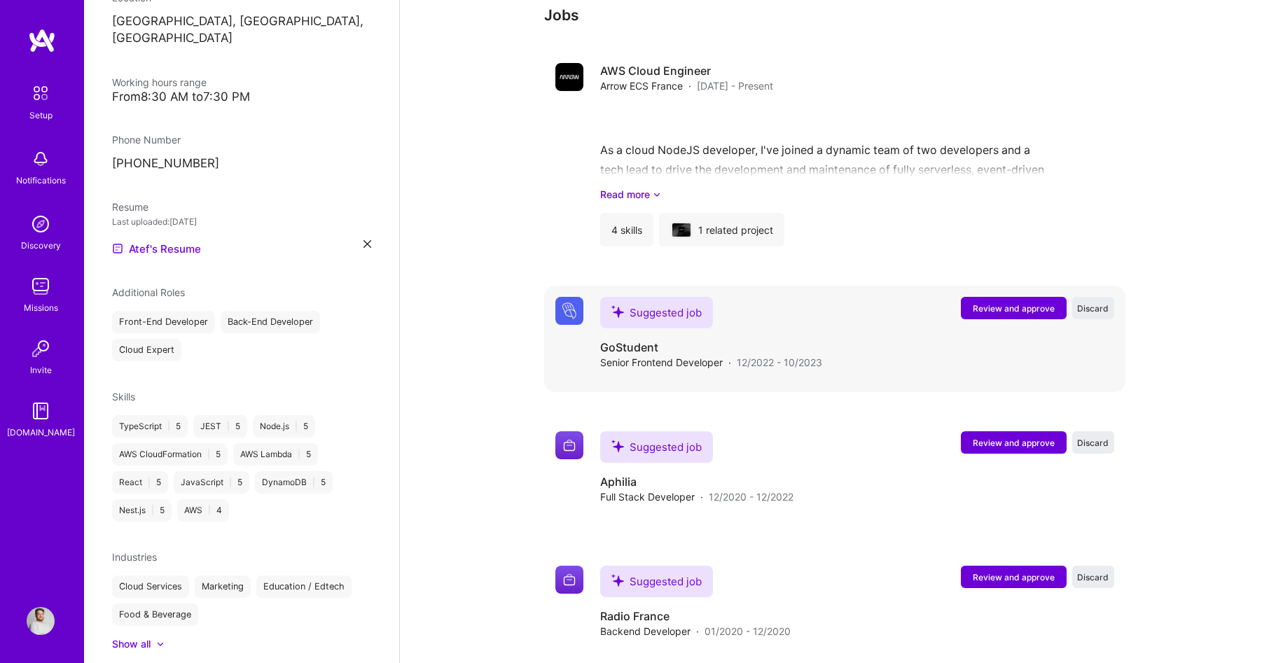
click at [1048, 303] on span "Review and approve" at bounding box center [1014, 309] width 82 height 12
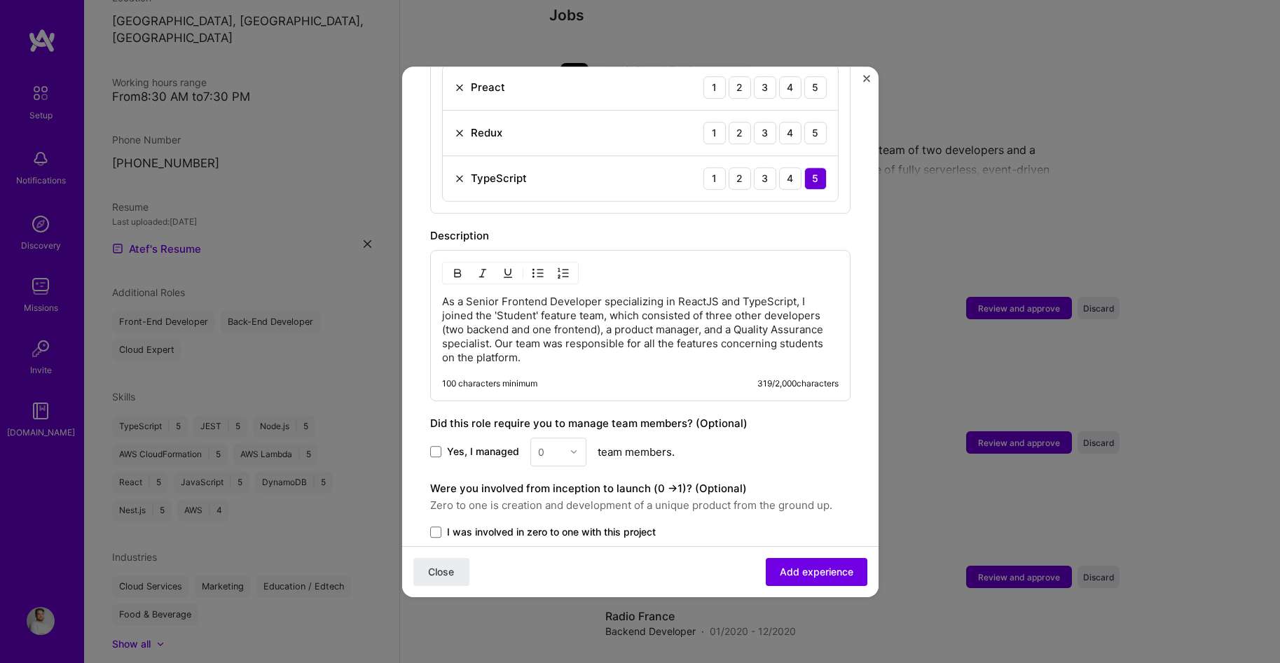
scroll to position [684, 0]
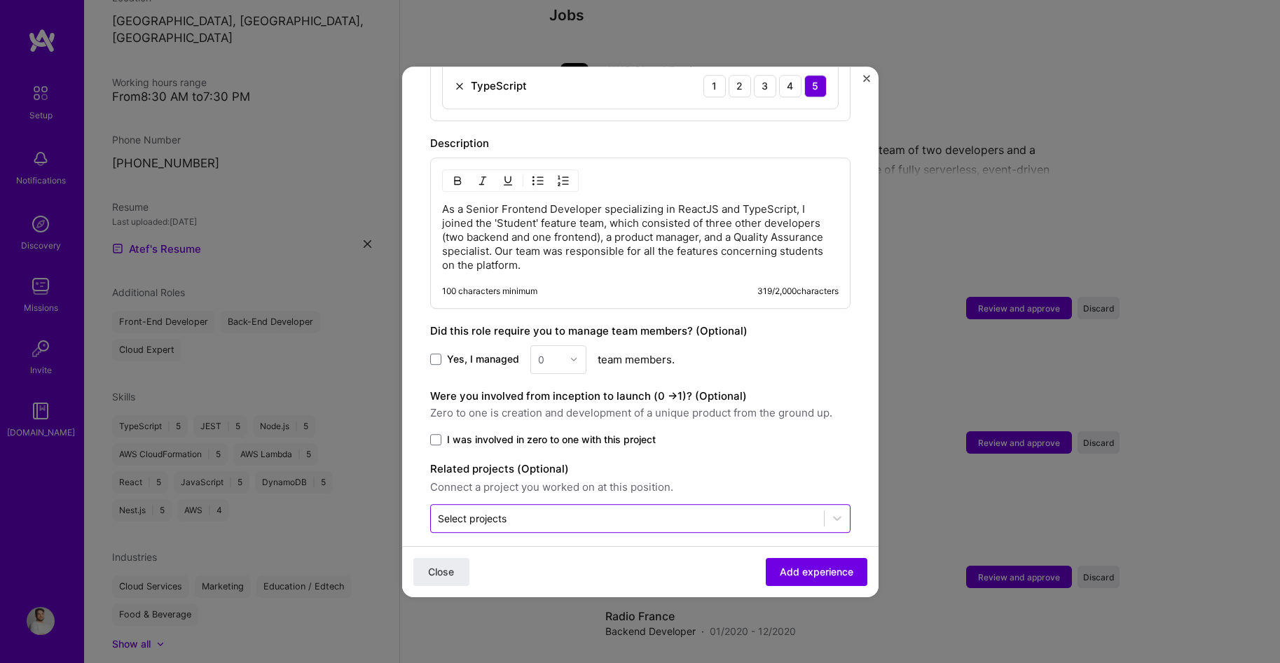
click at [528, 511] on input "text" at bounding box center [627, 518] width 379 height 15
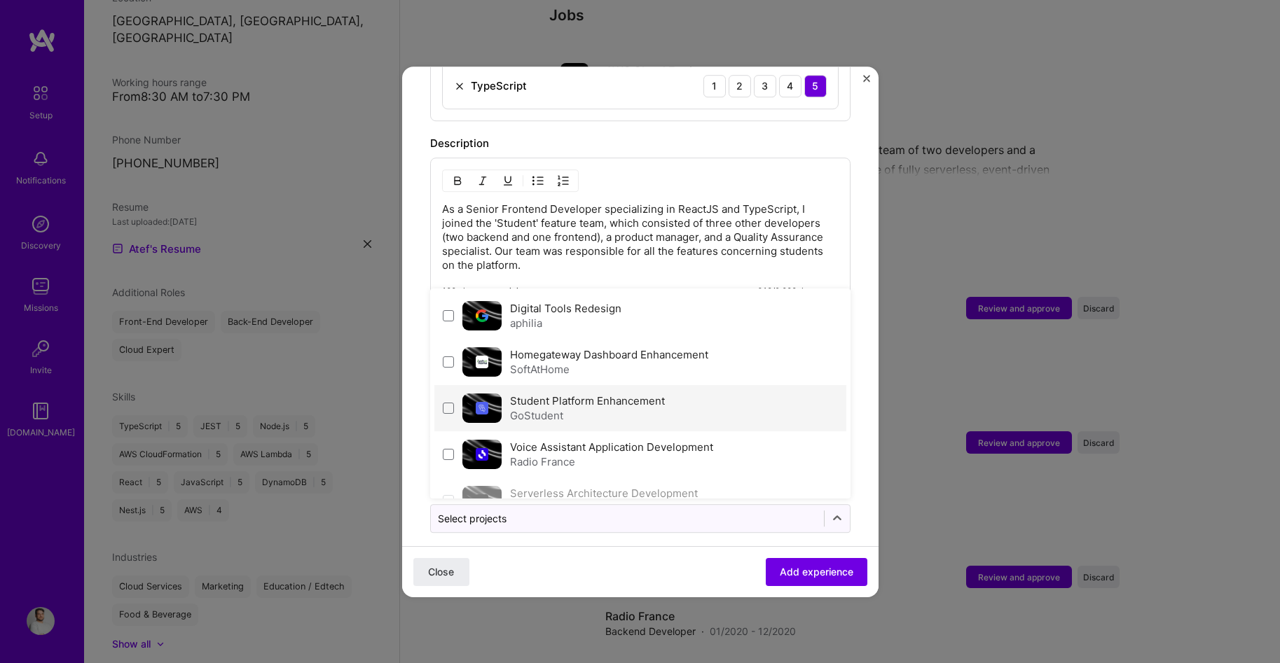
click at [541, 394] on label "Student Platform Enhancement" at bounding box center [587, 400] width 155 height 13
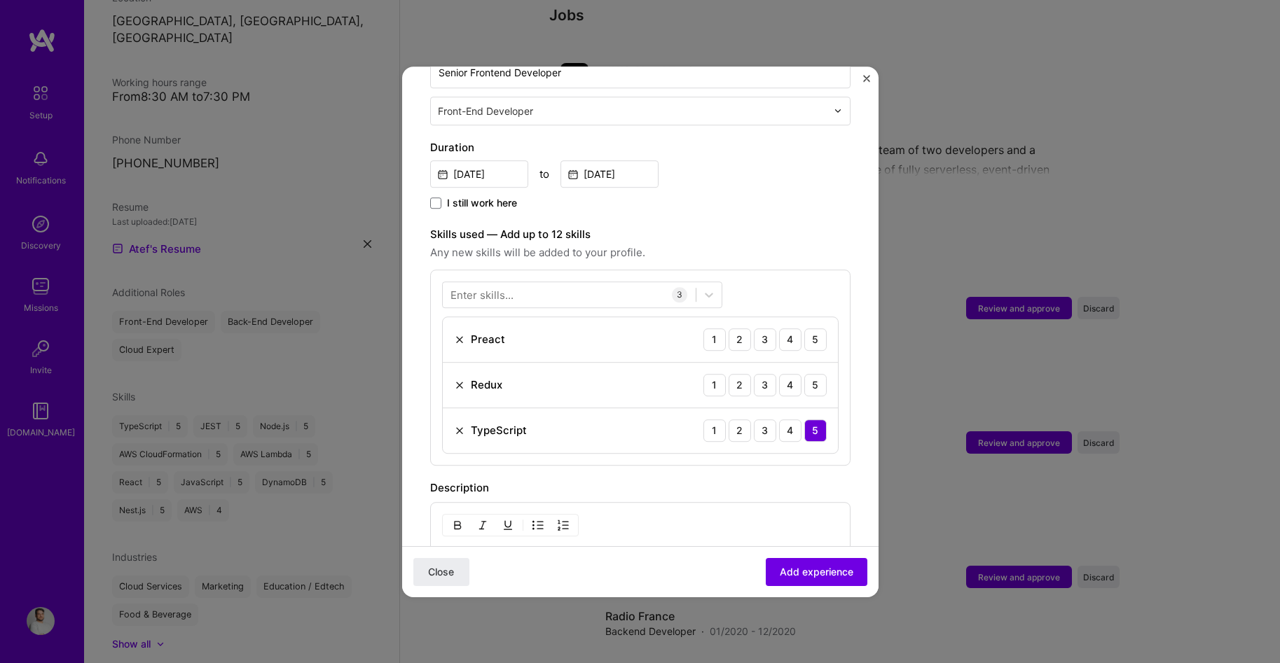
scroll to position [355, 0]
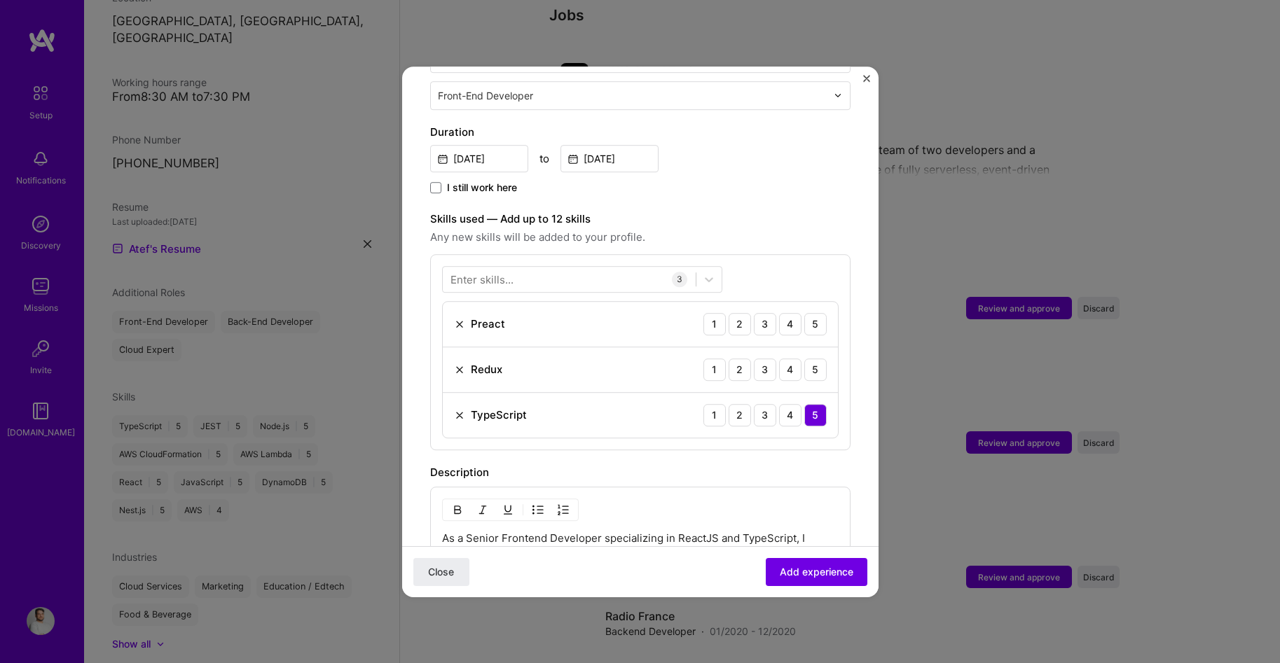
click at [454, 319] on img at bounding box center [459, 324] width 11 height 11
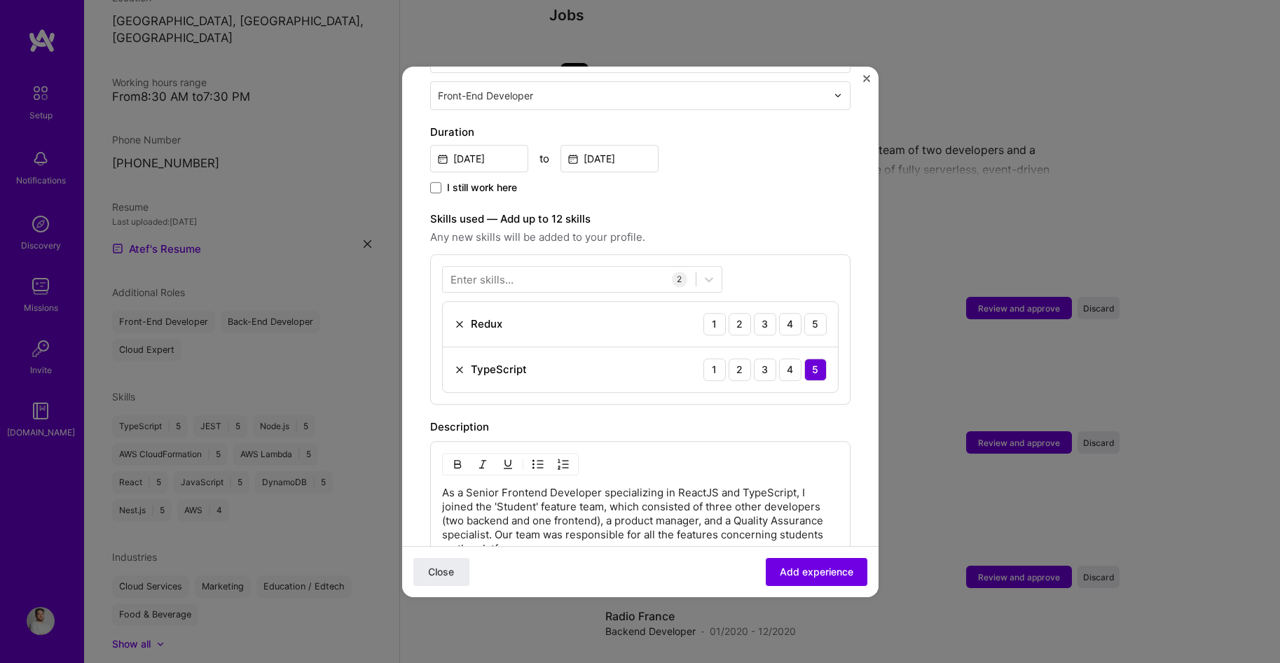
click at [478, 272] on div "Enter skills..." at bounding box center [481, 279] width 63 height 15
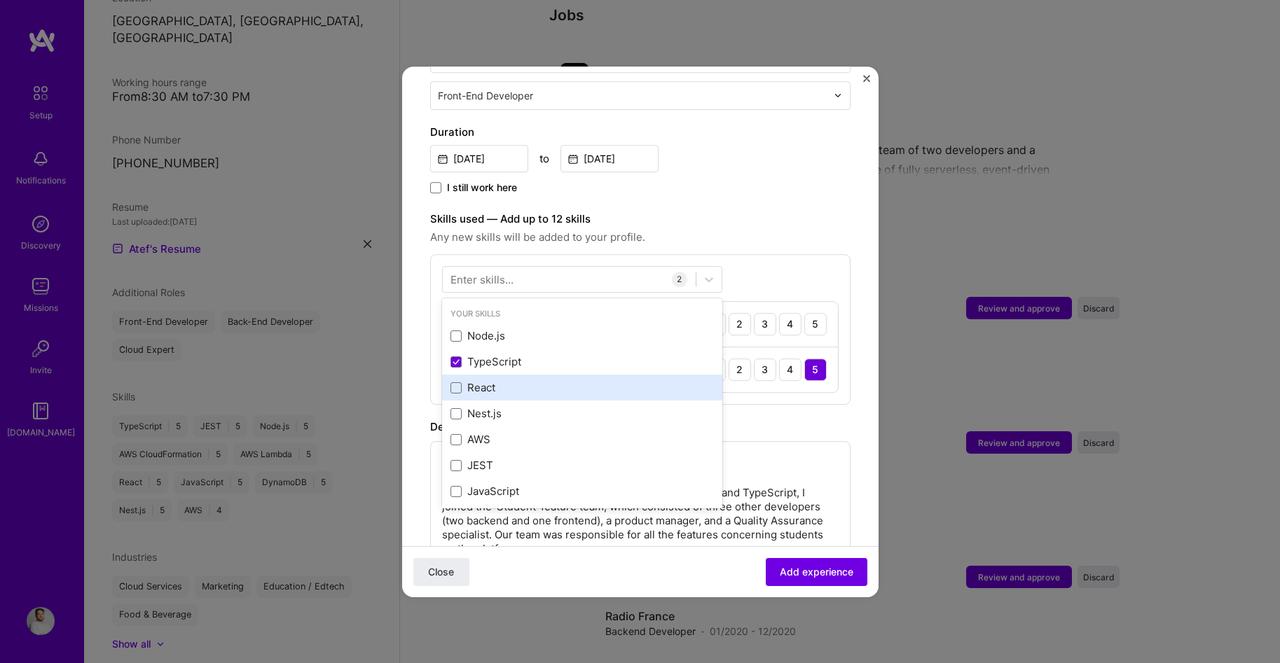
click at [476, 381] on div "React" at bounding box center [581, 388] width 263 height 15
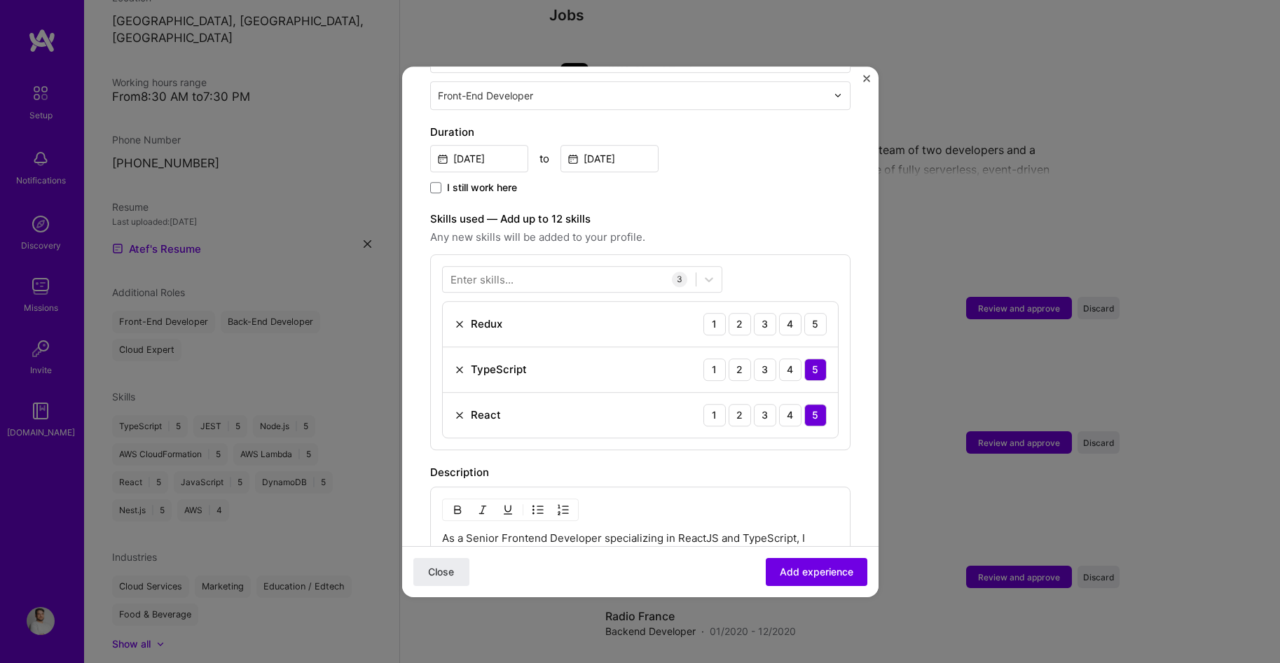
click at [769, 235] on div "Skills used — Add up to 12 skills Any new skills will be added to your profile.…" at bounding box center [640, 331] width 420 height 240
click at [811, 313] on div "5" at bounding box center [815, 324] width 22 height 22
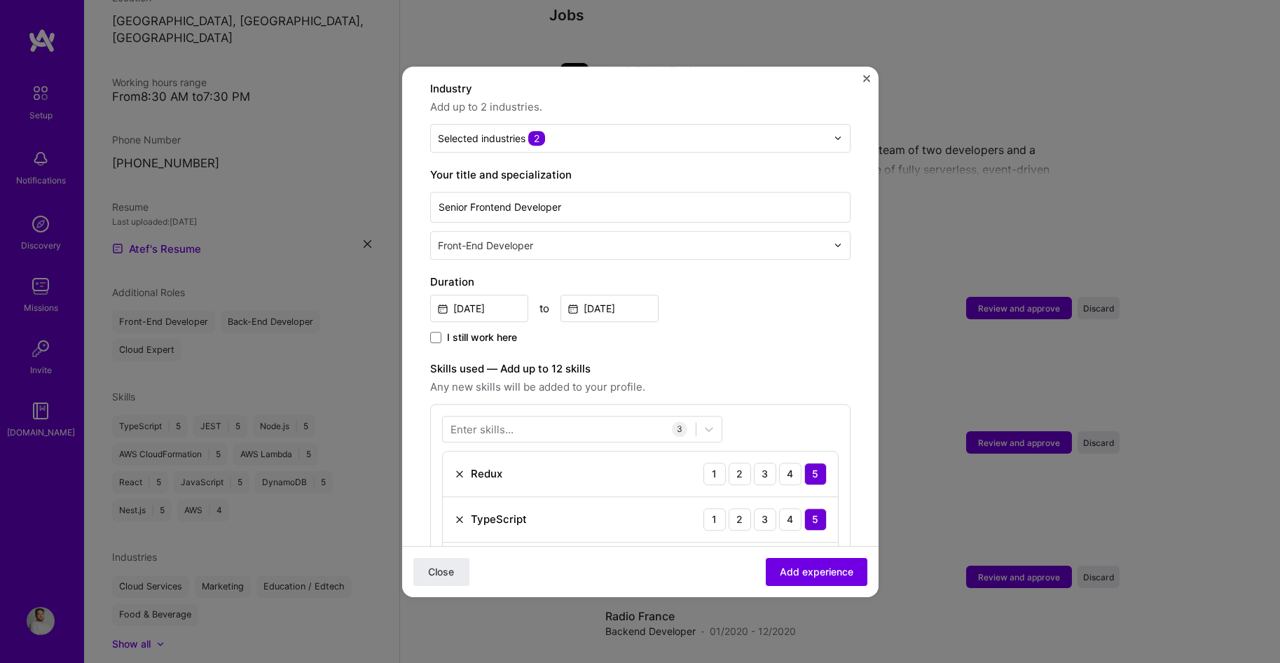
scroll to position [210, 0]
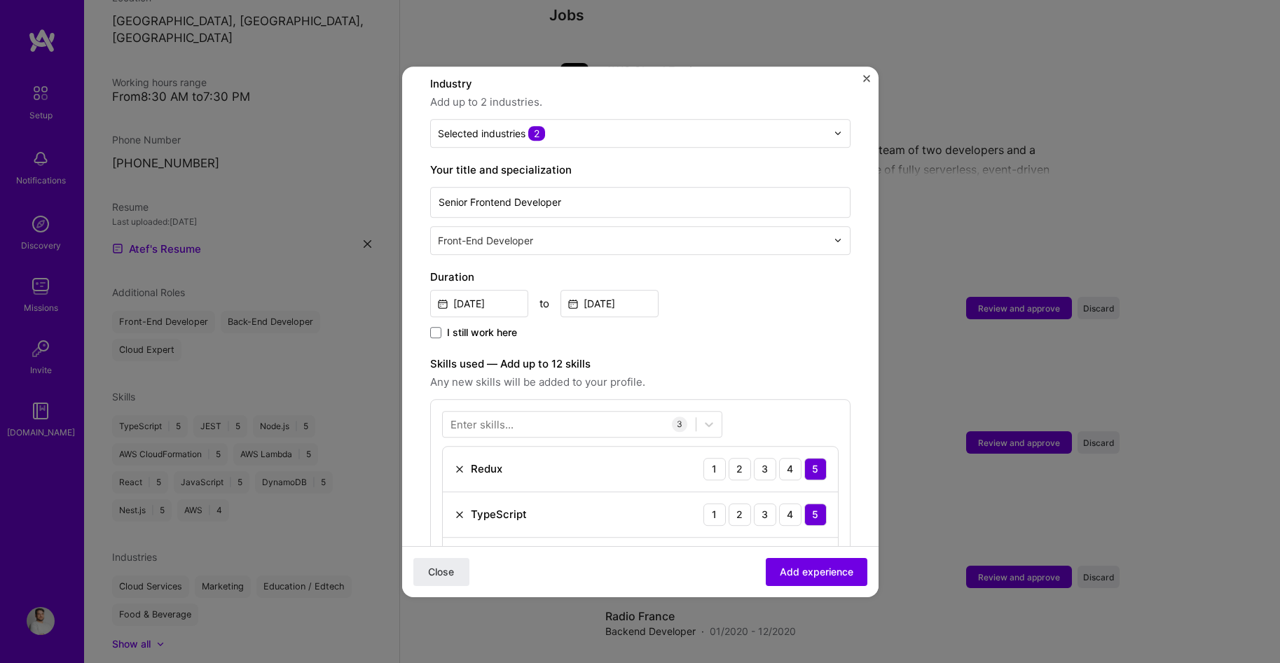
click at [590, 399] on div "Enter skills... 3 Redux 1 2 3 4 5 TypeScript 1 2 3 4 5 React 1 2 3 4 5" at bounding box center [640, 497] width 420 height 196
click at [581, 413] on div at bounding box center [569, 424] width 253 height 23
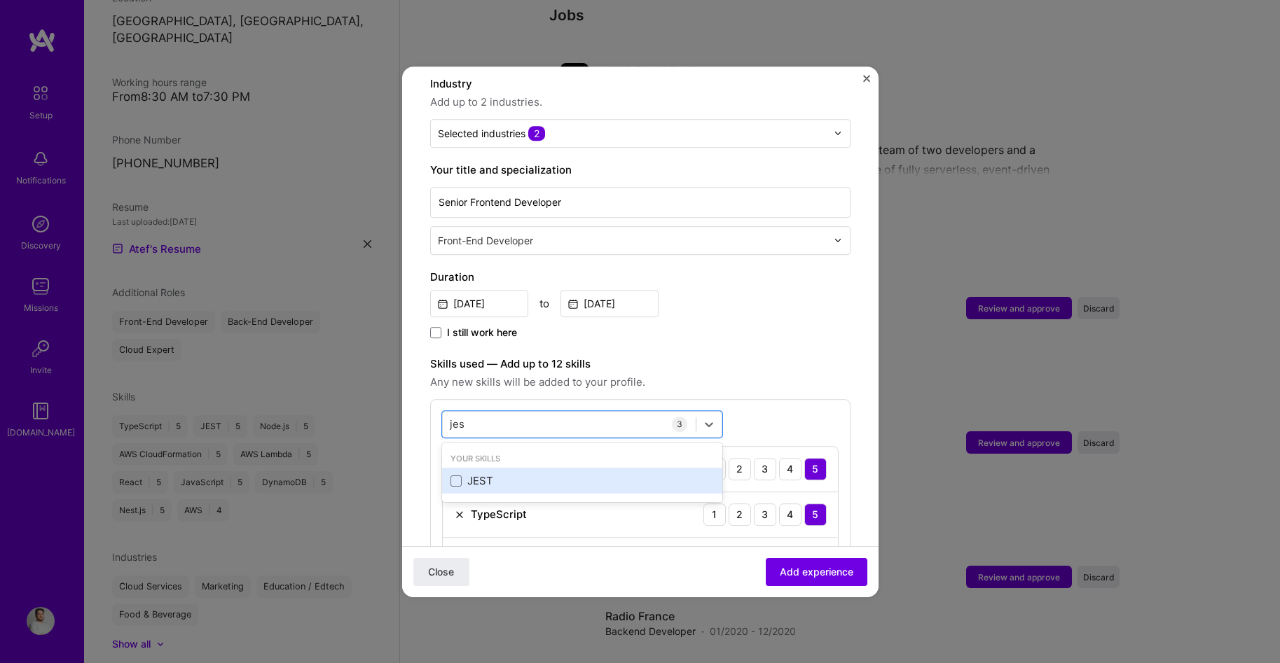
click at [468, 474] on div "JEST" at bounding box center [581, 481] width 263 height 15
type input "jes"
click at [742, 328] on div "Adding suggested job This job is suggested based on your LinkedIn, resume or A.…" at bounding box center [640, 468] width 420 height 1168
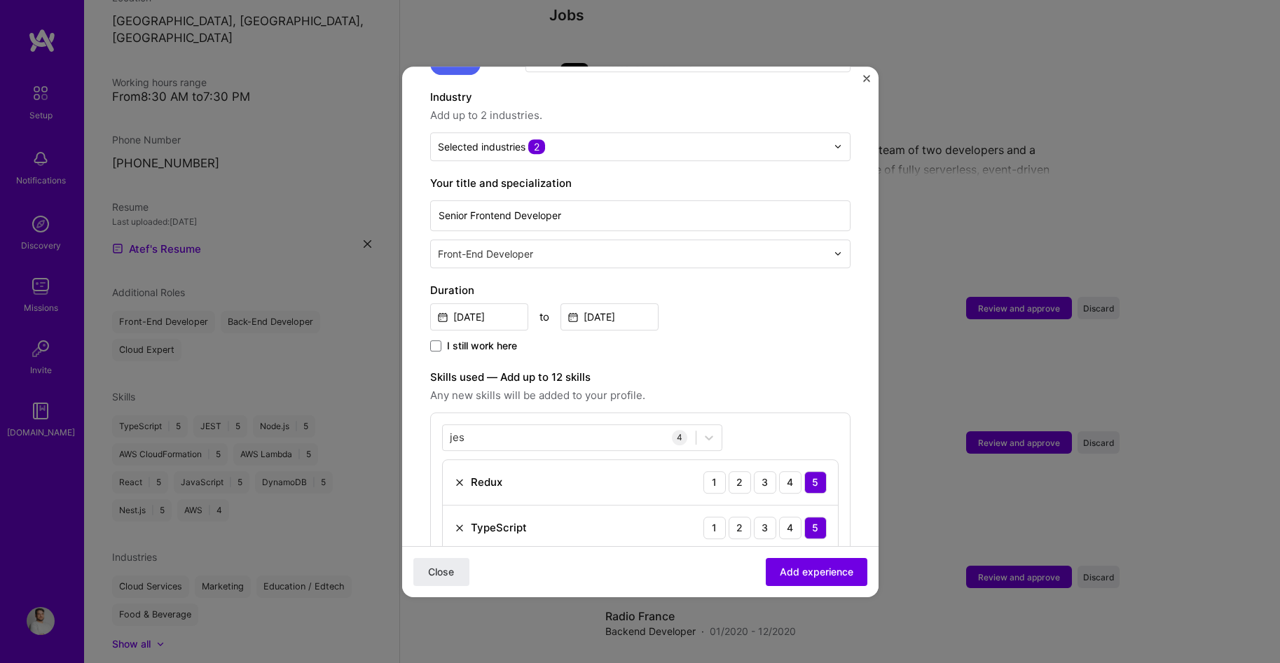
scroll to position [198, 0]
click at [785, 567] on span "Add experience" at bounding box center [817, 572] width 74 height 14
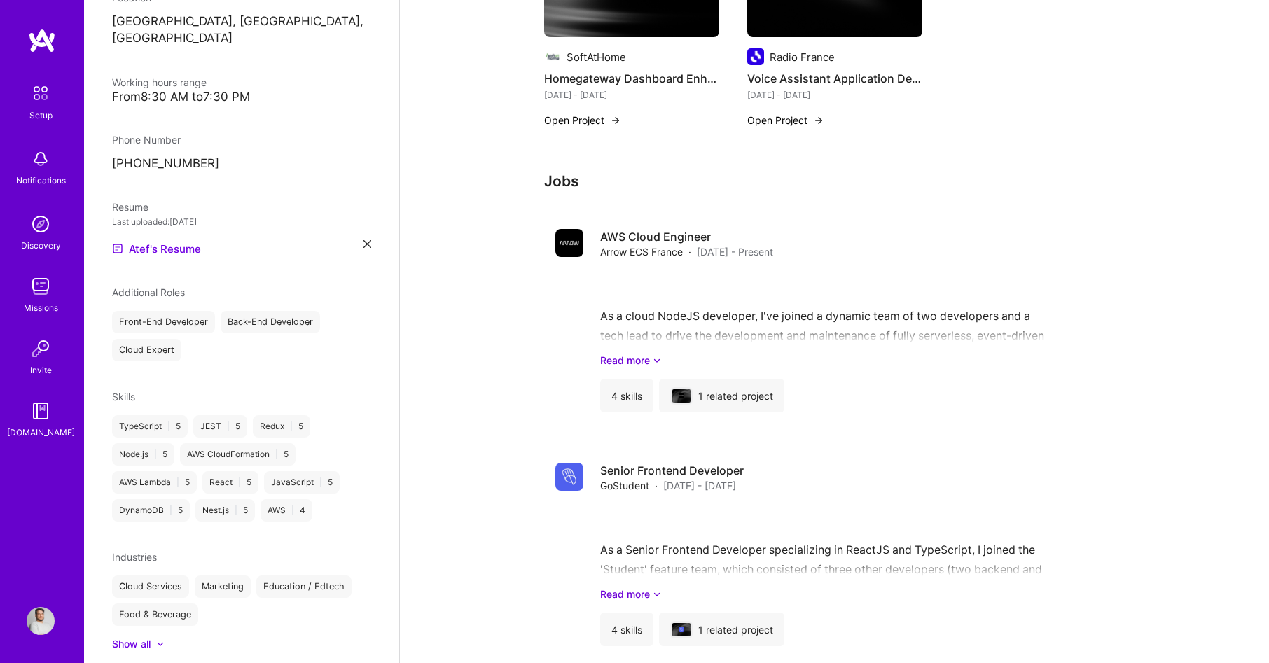
scroll to position [921, 0]
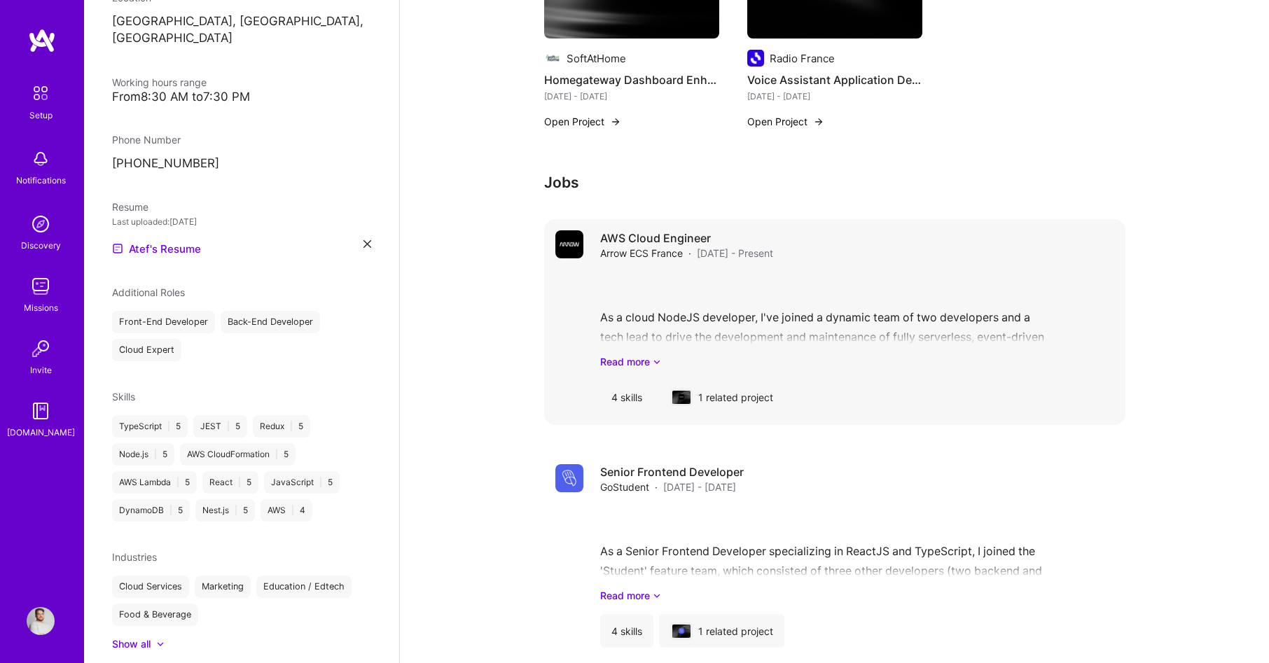
click at [719, 272] on div "As a cloud NodeJS developer, I've joined a dynamic team of two developers and a…" at bounding box center [857, 320] width 514 height 97
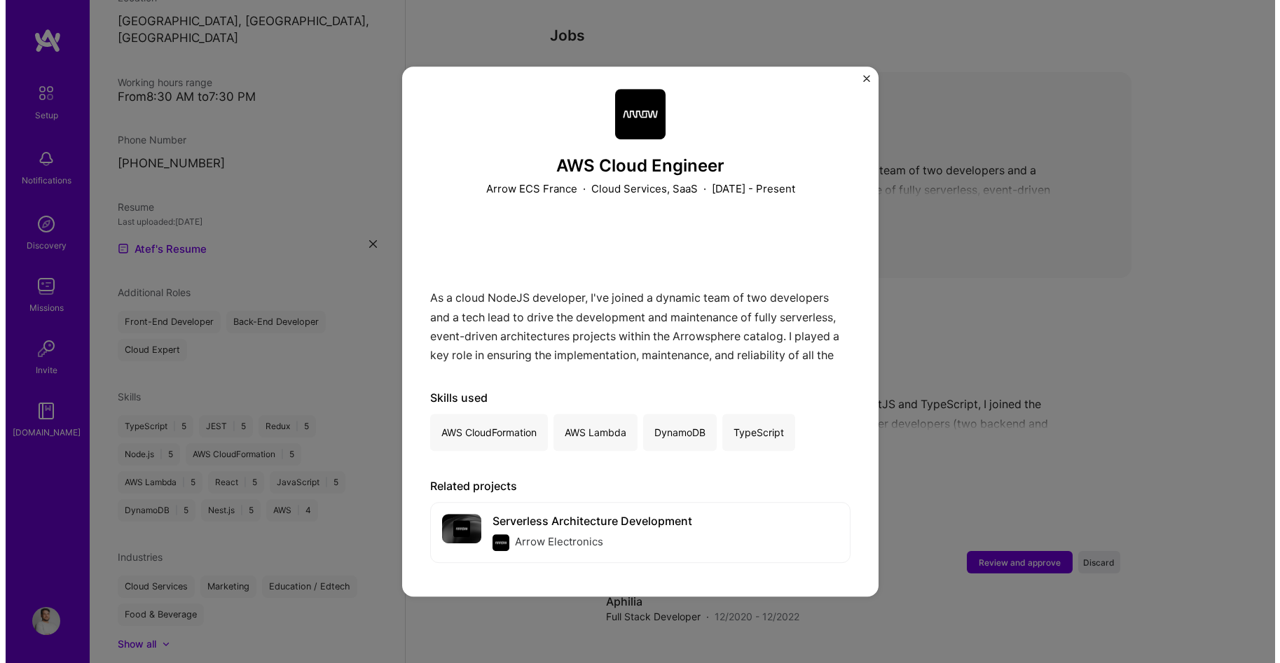
scroll to position [1188, 0]
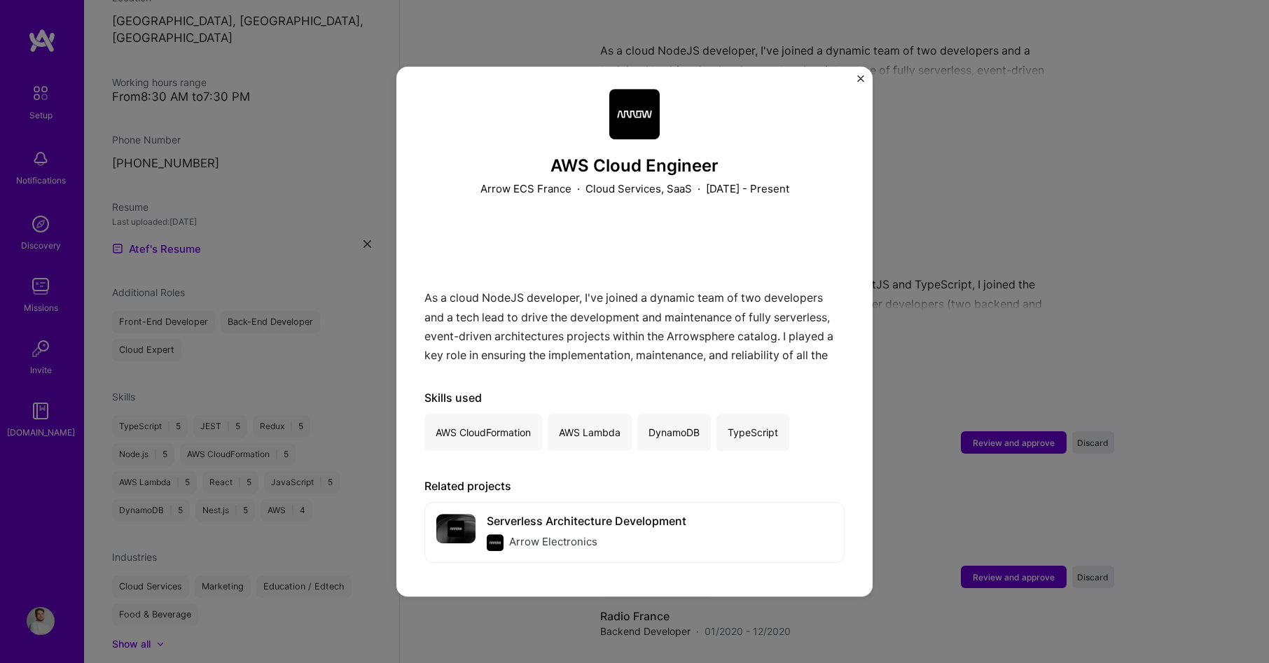
click at [976, 106] on div "AWS Cloud Engineer Arrow ECS France · Cloud Services, SaaS · October 2023 - Pre…" at bounding box center [634, 331] width 1269 height 663
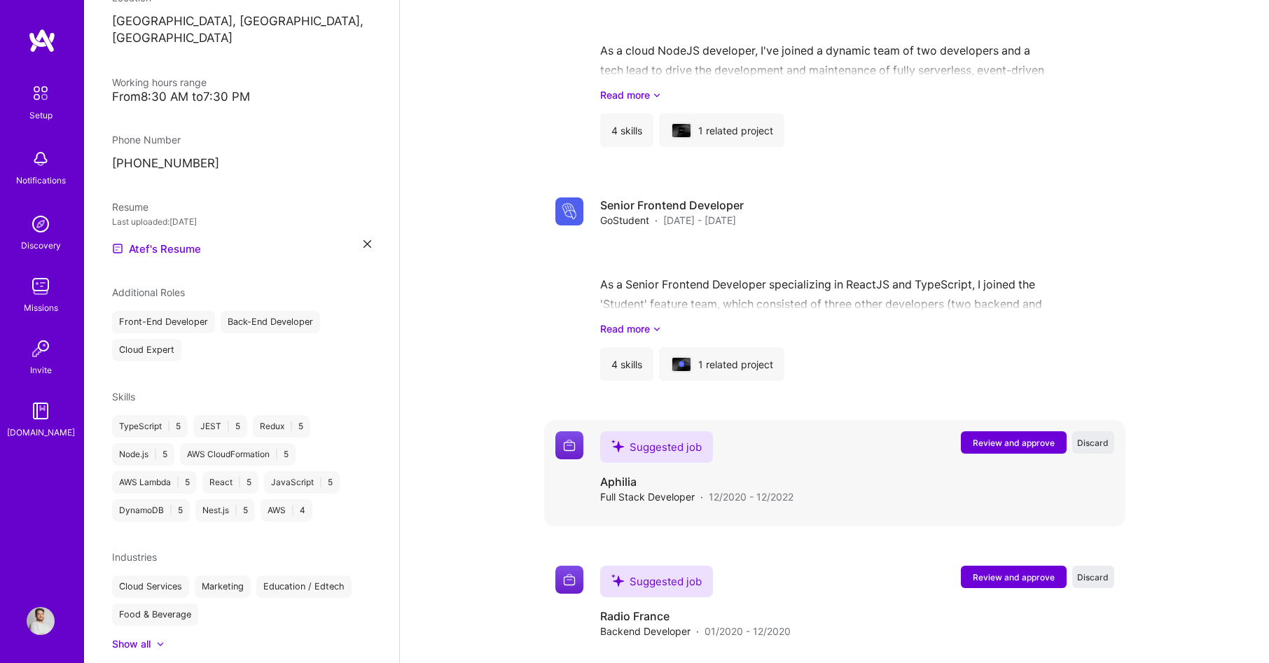
click at [996, 437] on span "Review and approve" at bounding box center [1014, 443] width 82 height 12
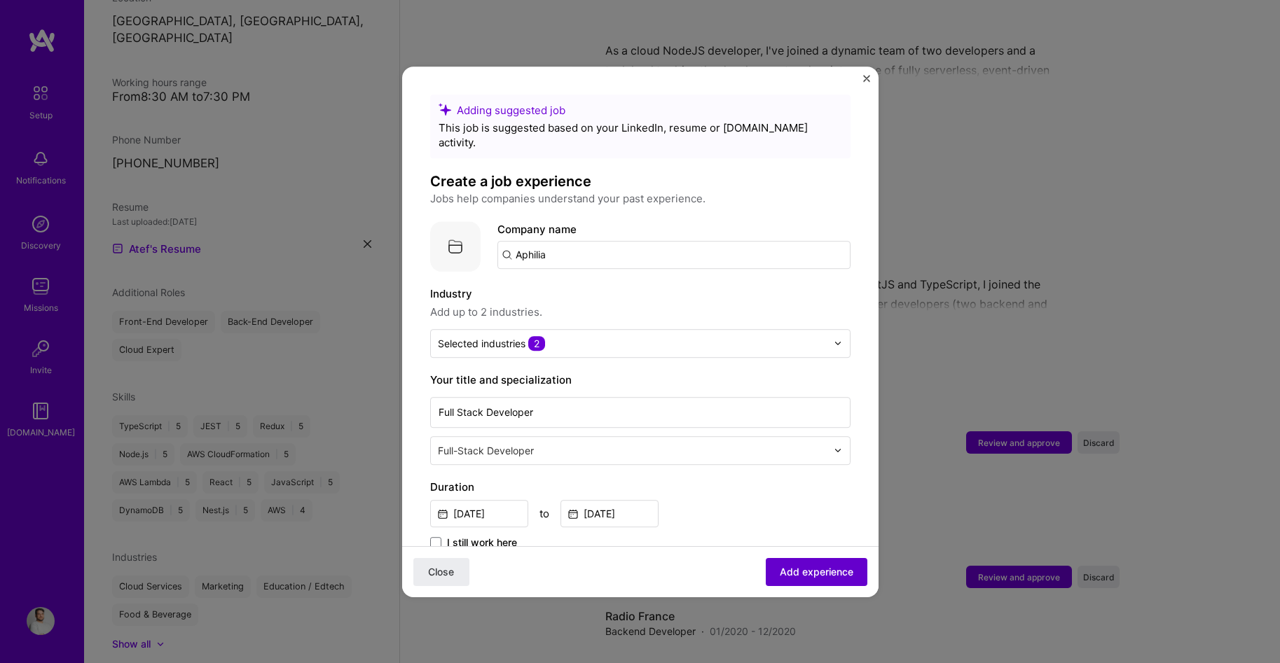
click at [766, 566] on button "Add experience" at bounding box center [817, 572] width 102 height 28
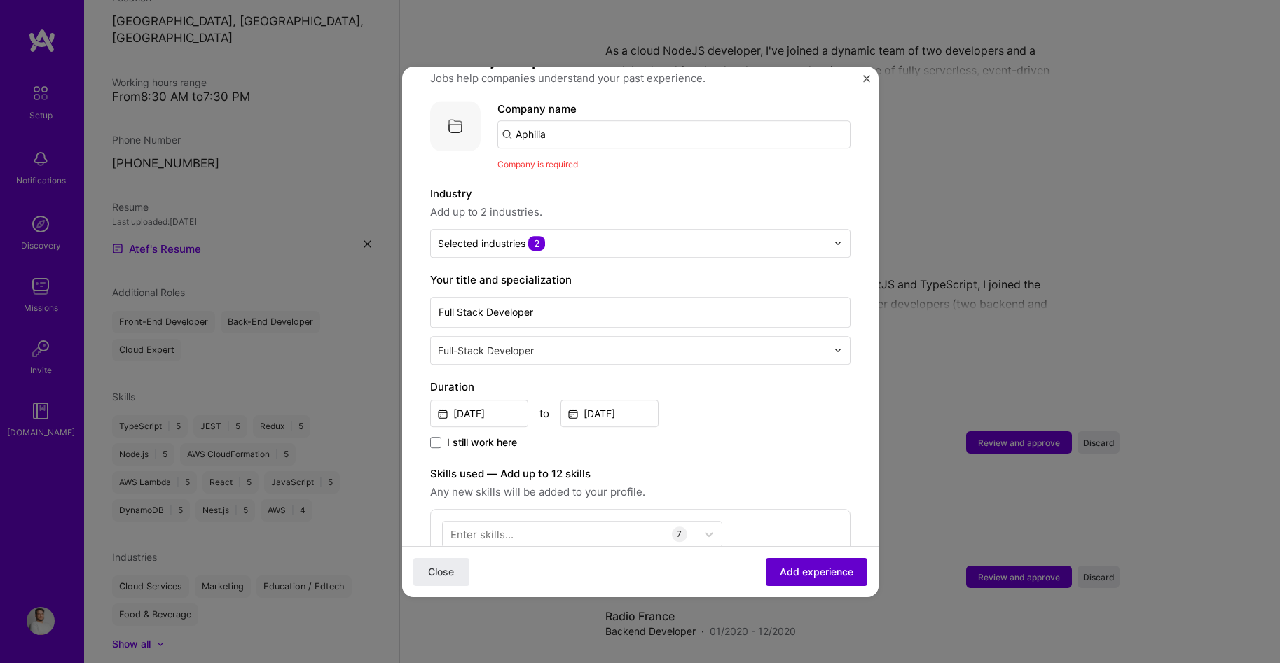
scroll to position [140, 0]
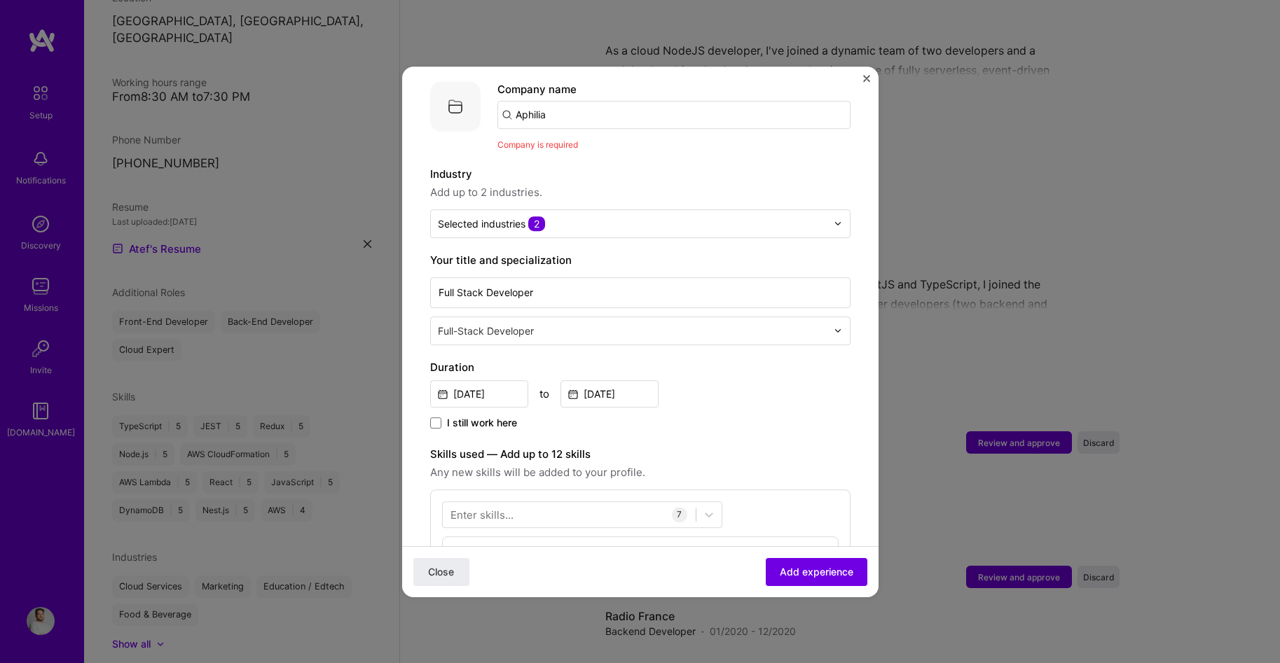
click at [560, 101] on input "Aphilia" at bounding box center [673, 115] width 353 height 28
type input "aphilia"
click at [605, 152] on div "Add company aphilia" at bounding box center [602, 154] width 210 height 36
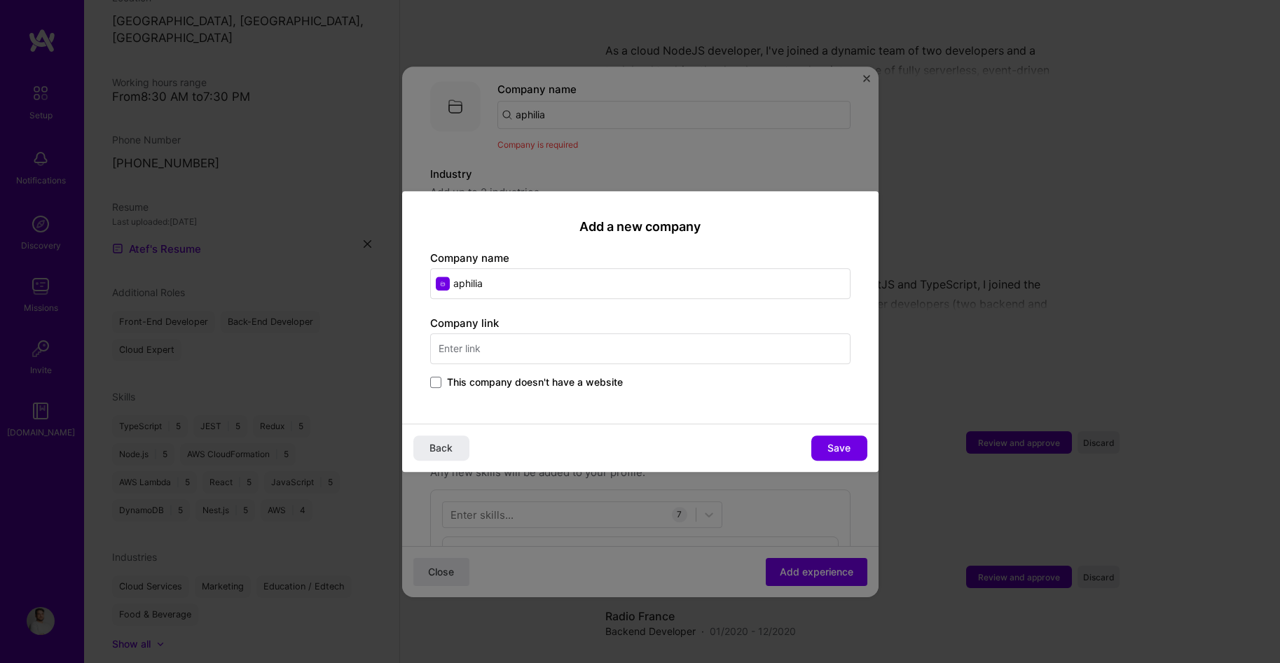
click at [518, 389] on div "This company doesn't have a website" at bounding box center [640, 383] width 420 height 16
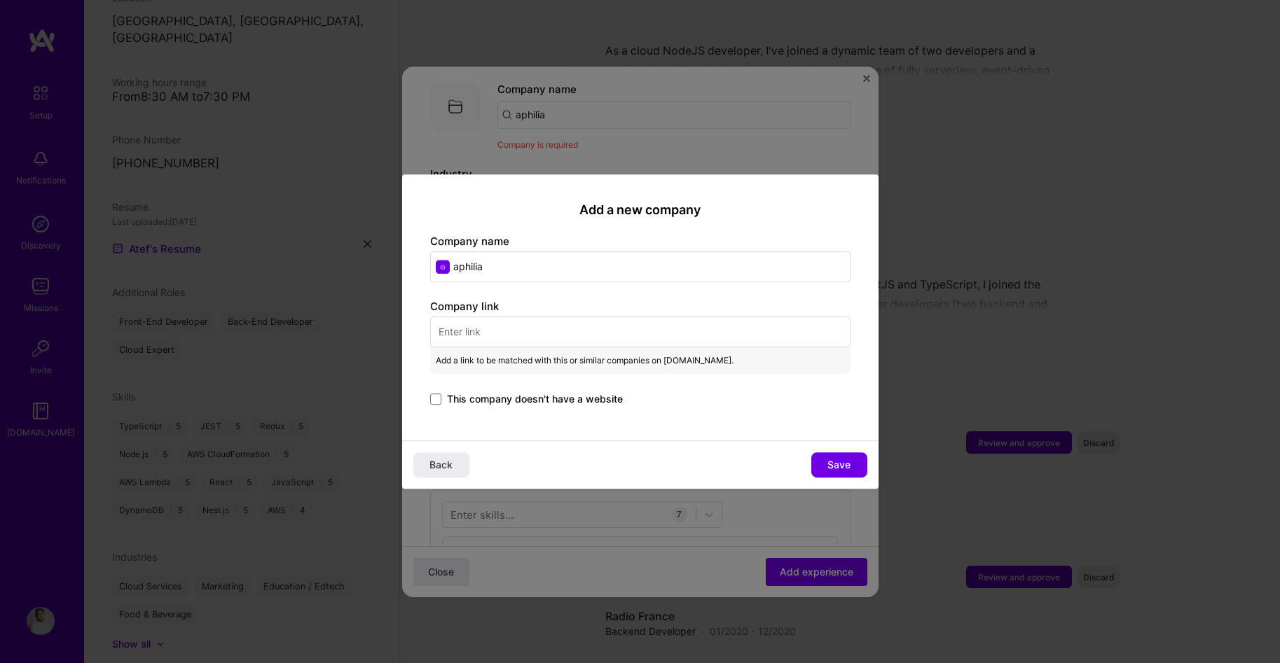
click at [548, 382] on div "Company link Add a link to be matched with this or similar companies on A.Team.…" at bounding box center [640, 353] width 420 height 109
click at [543, 394] on span "This company doesn't have a website" at bounding box center [535, 399] width 176 height 14
click at [0, 0] on input "This company doesn't have a website" at bounding box center [0, 0] width 0 height 0
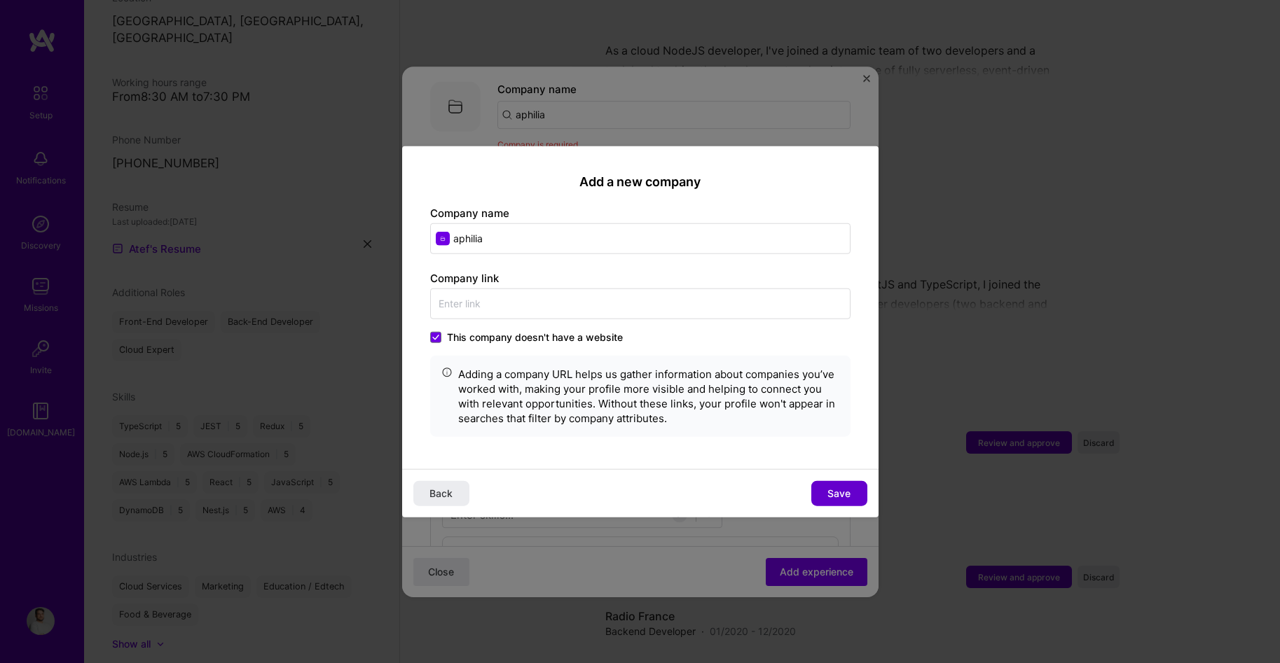
click at [836, 488] on span "Save" at bounding box center [838, 494] width 23 height 14
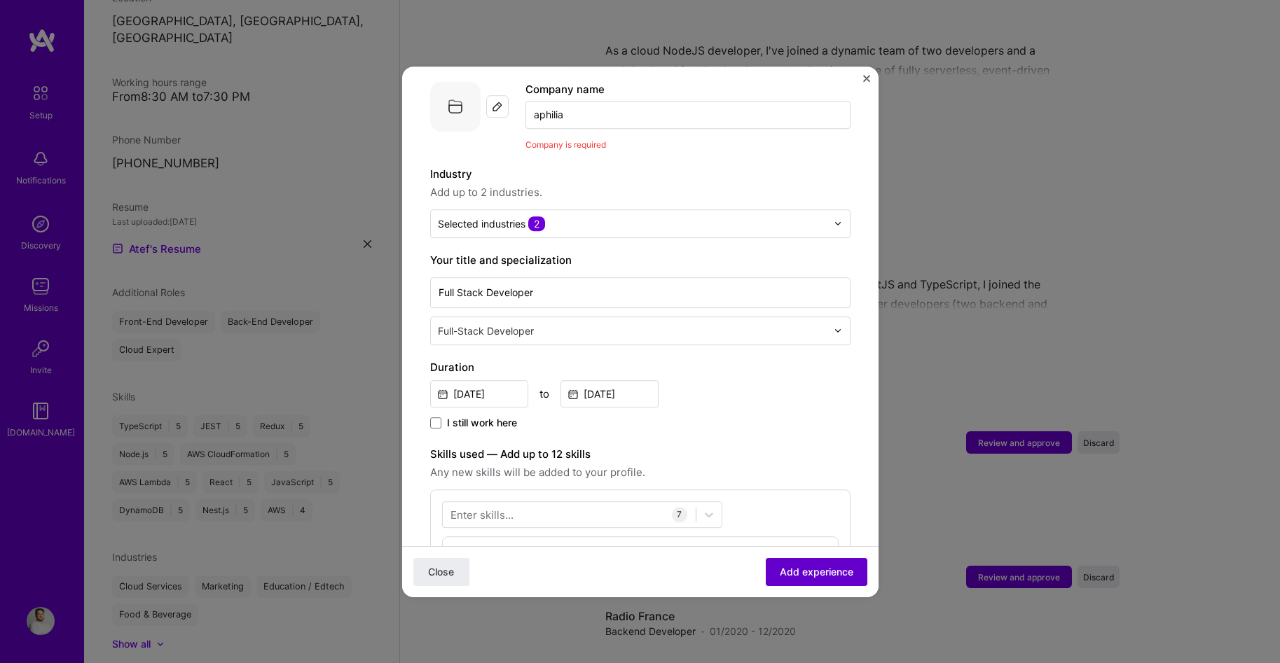
click at [803, 567] on span "Add experience" at bounding box center [817, 572] width 74 height 14
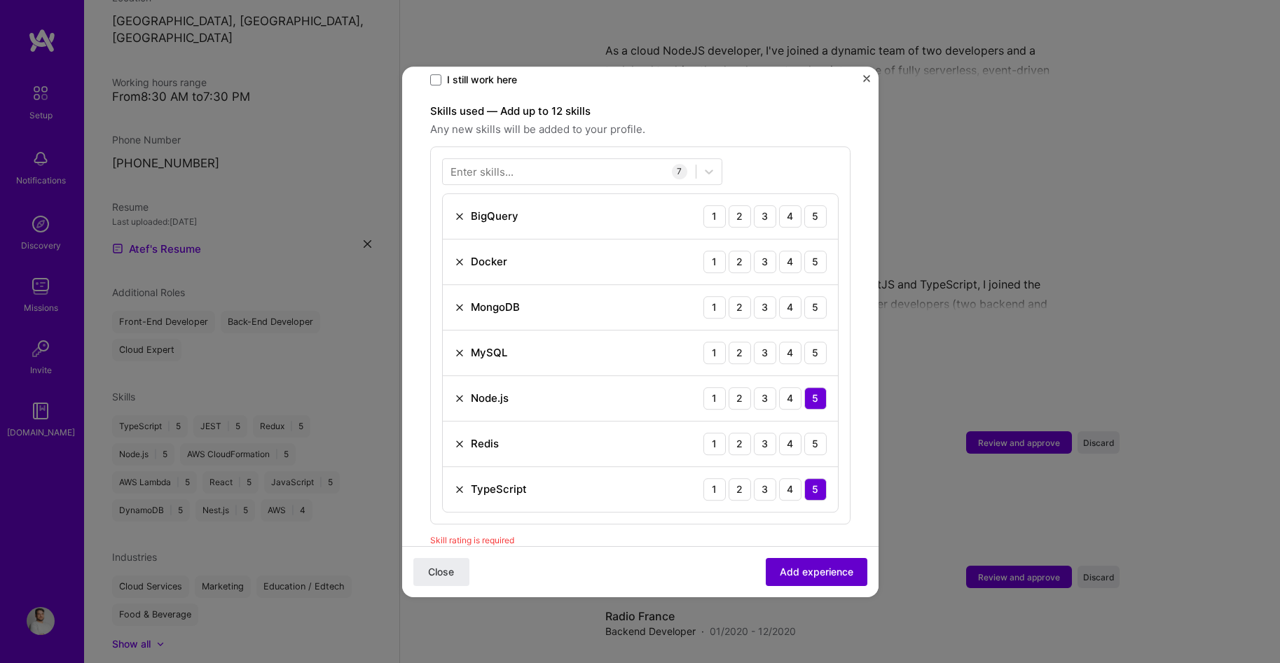
scroll to position [485, 0]
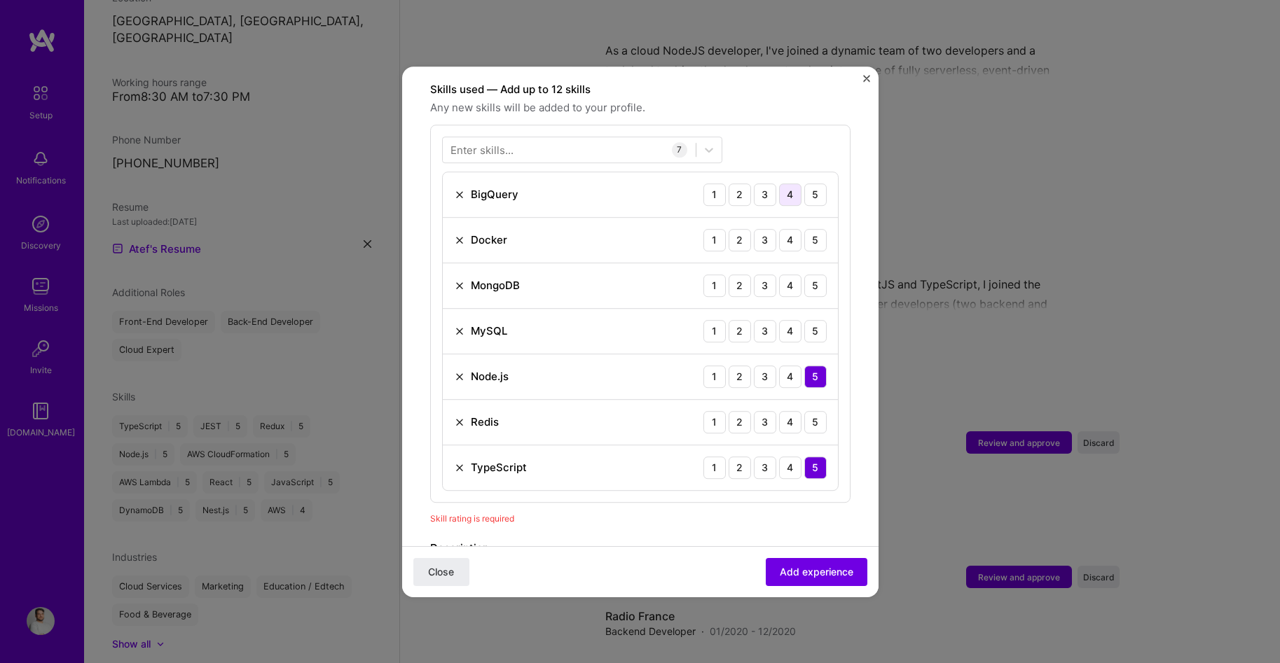
click at [779, 184] on div "4" at bounding box center [790, 195] width 22 height 22
click at [779, 229] on div "4" at bounding box center [790, 240] width 22 height 22
click at [809, 275] on div "5" at bounding box center [815, 286] width 22 height 22
click at [786, 275] on div "4" at bounding box center [790, 286] width 22 height 22
click at [785, 320] on div "4" at bounding box center [790, 331] width 22 height 22
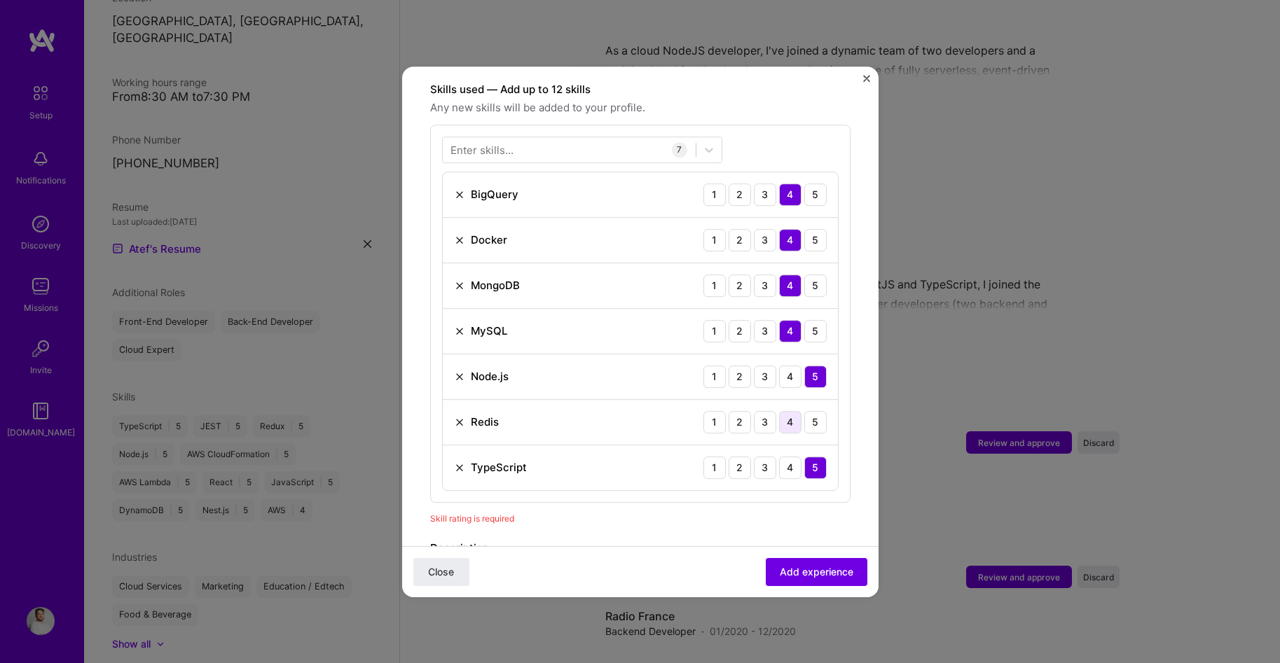
click at [788, 411] on div "4" at bounding box center [790, 422] width 22 height 22
click at [804, 579] on button "Add experience" at bounding box center [817, 572] width 102 height 28
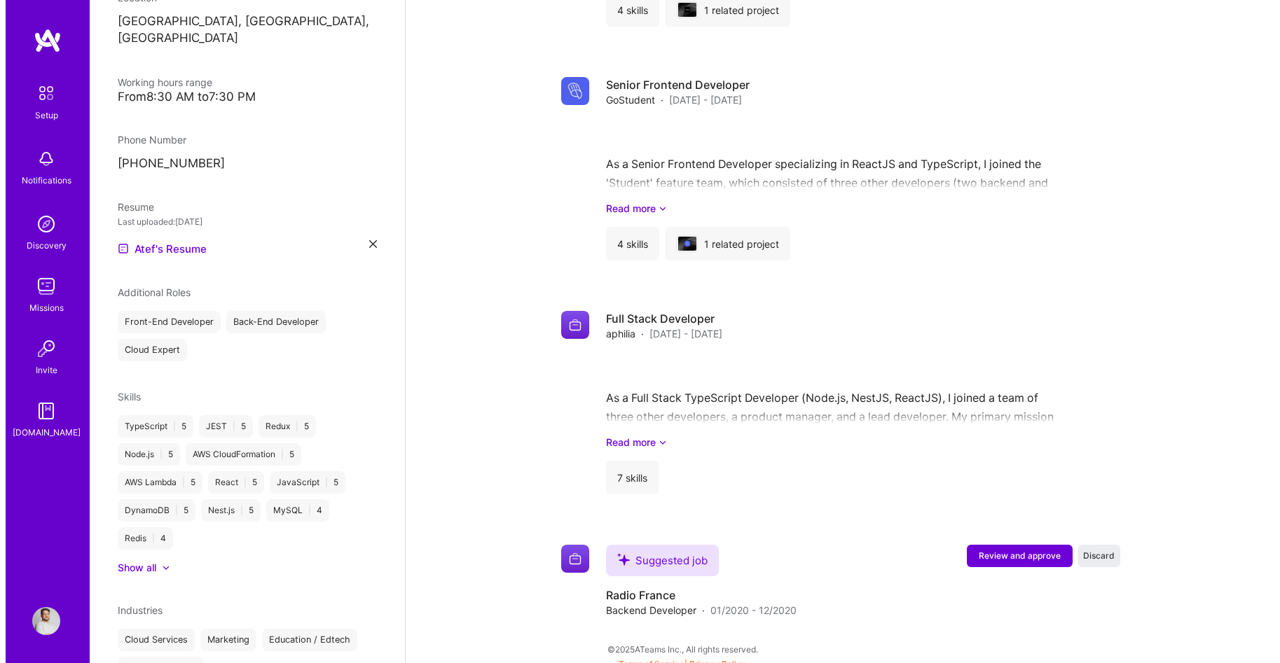
scroll to position [1266, 0]
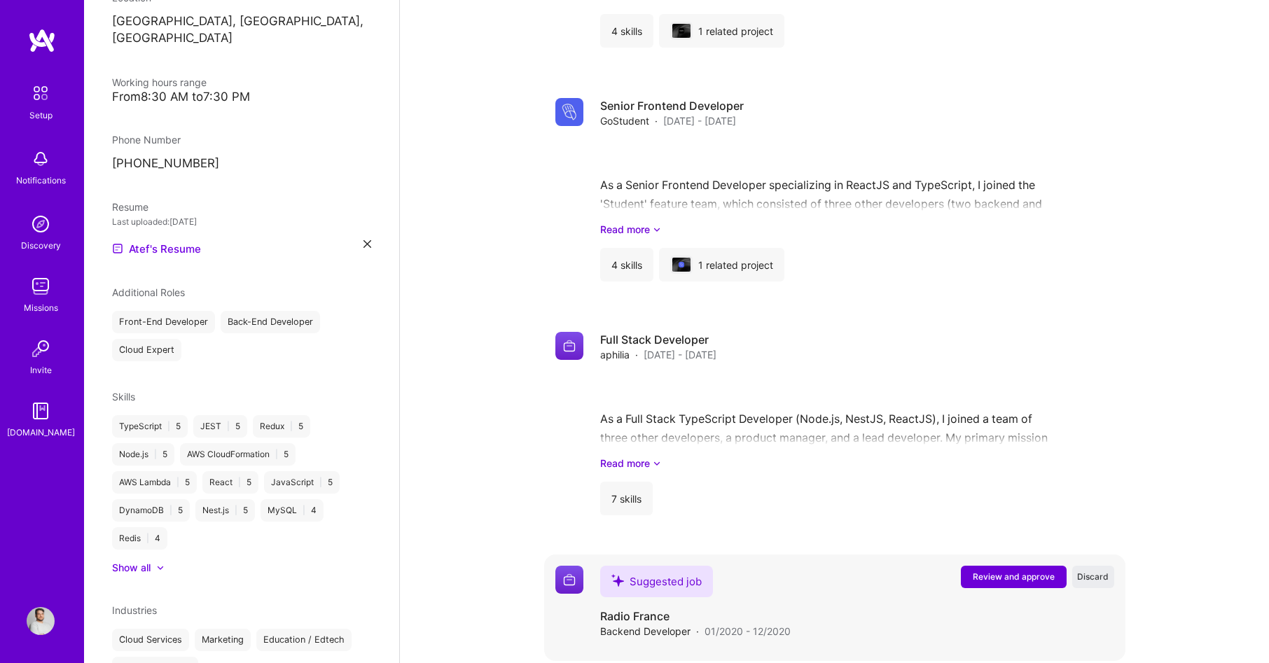
click at [1021, 566] on div "Suggested job Radio France Backend Developer · 01/2020 - 12/2020 Review and app…" at bounding box center [857, 602] width 514 height 73
click at [1009, 571] on span "Review and approve" at bounding box center [1014, 577] width 82 height 12
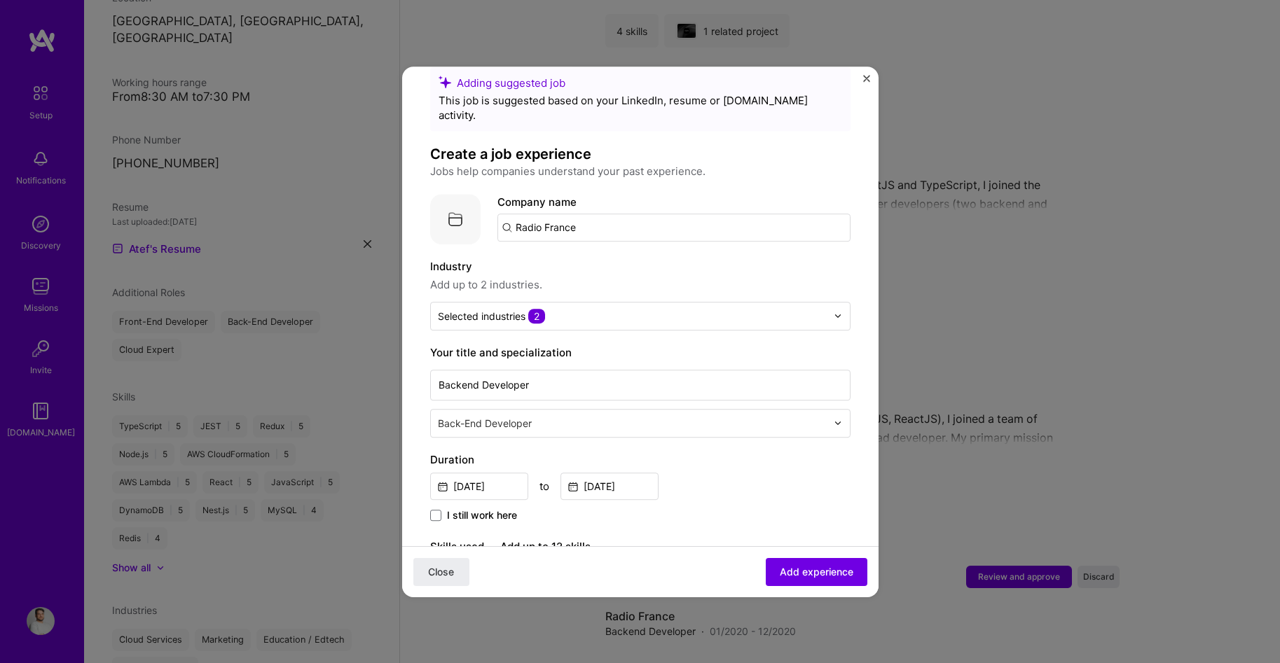
scroll to position [28, 0]
click at [608, 225] on input "Radio France" at bounding box center [673, 227] width 353 height 28
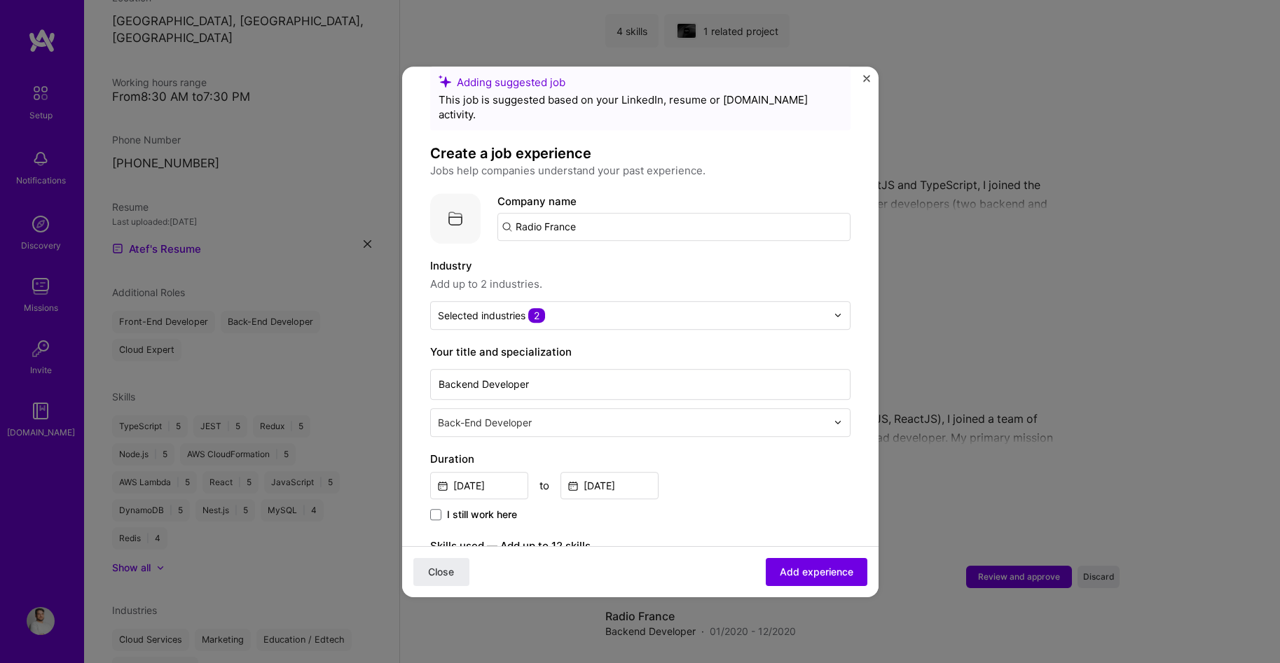
click button "Close" at bounding box center [441, 572] width 56 height 28
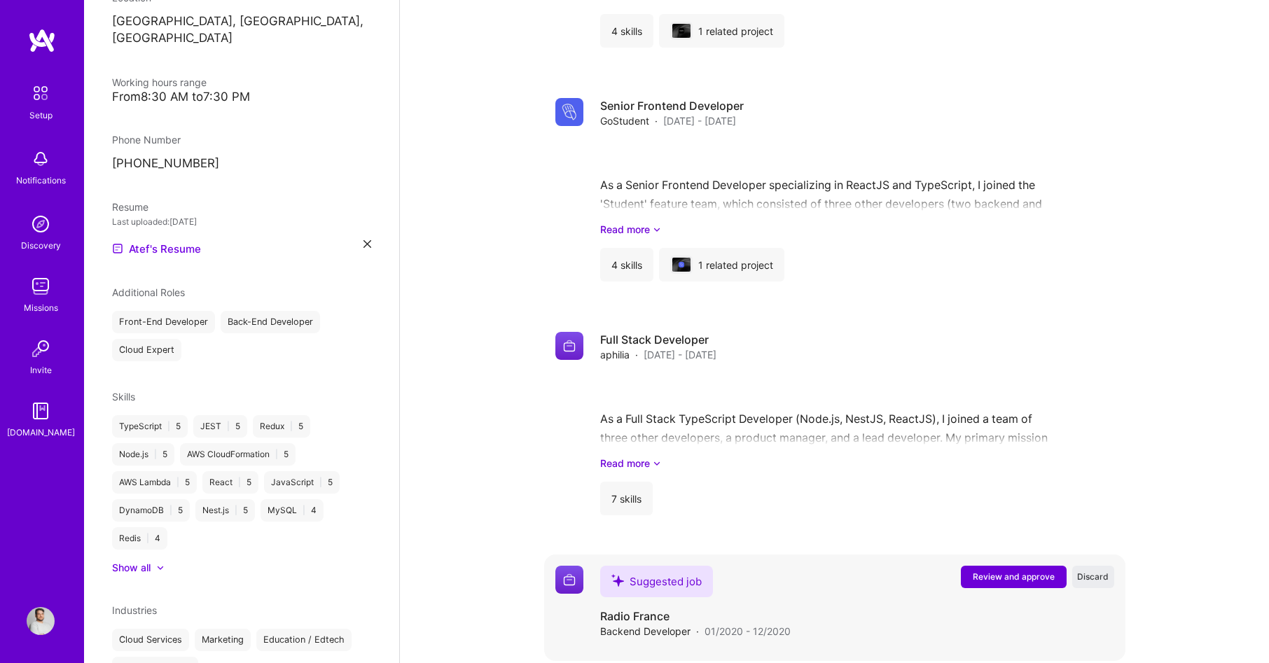
click at [1008, 571] on span "Review and approve" at bounding box center [1014, 577] width 82 height 12
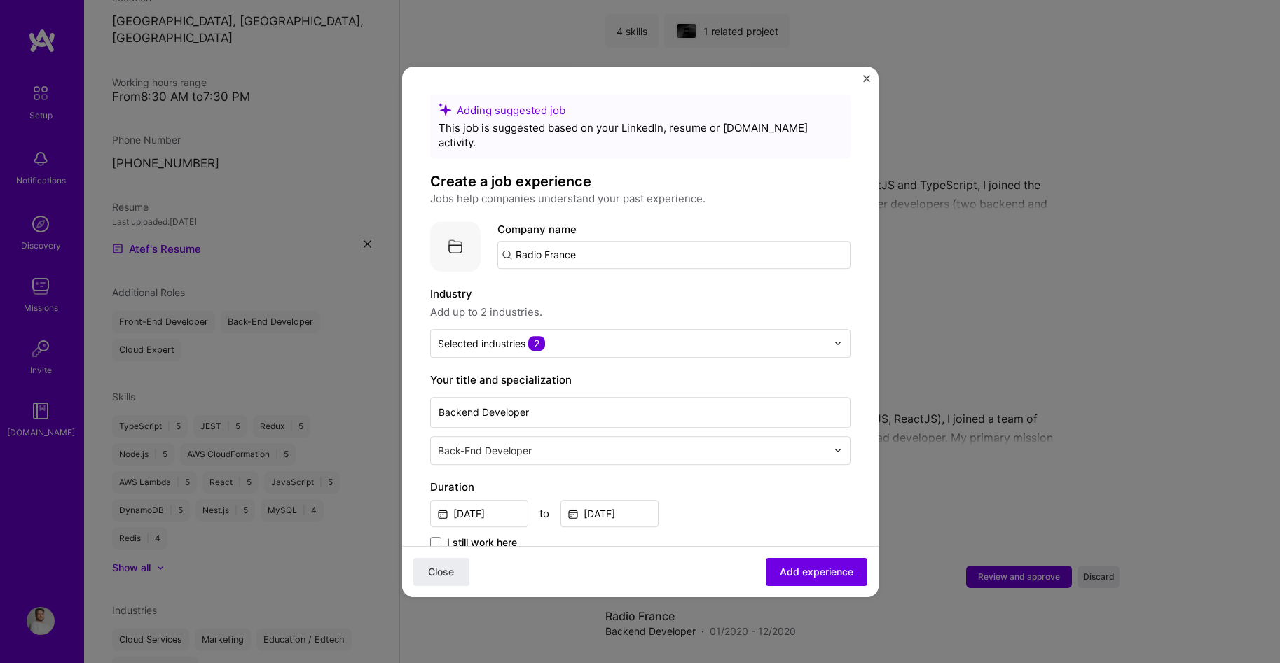
click at [576, 265] on div "Adding suggested job This job is suggested based on your LinkedIn, resume or A.…" at bounding box center [640, 656] width 420 height 1123
click at [595, 241] on input "Radio France" at bounding box center [673, 255] width 353 height 28
click at [602, 295] on div "Radio France radiofrance.fr" at bounding box center [602, 295] width 210 height 39
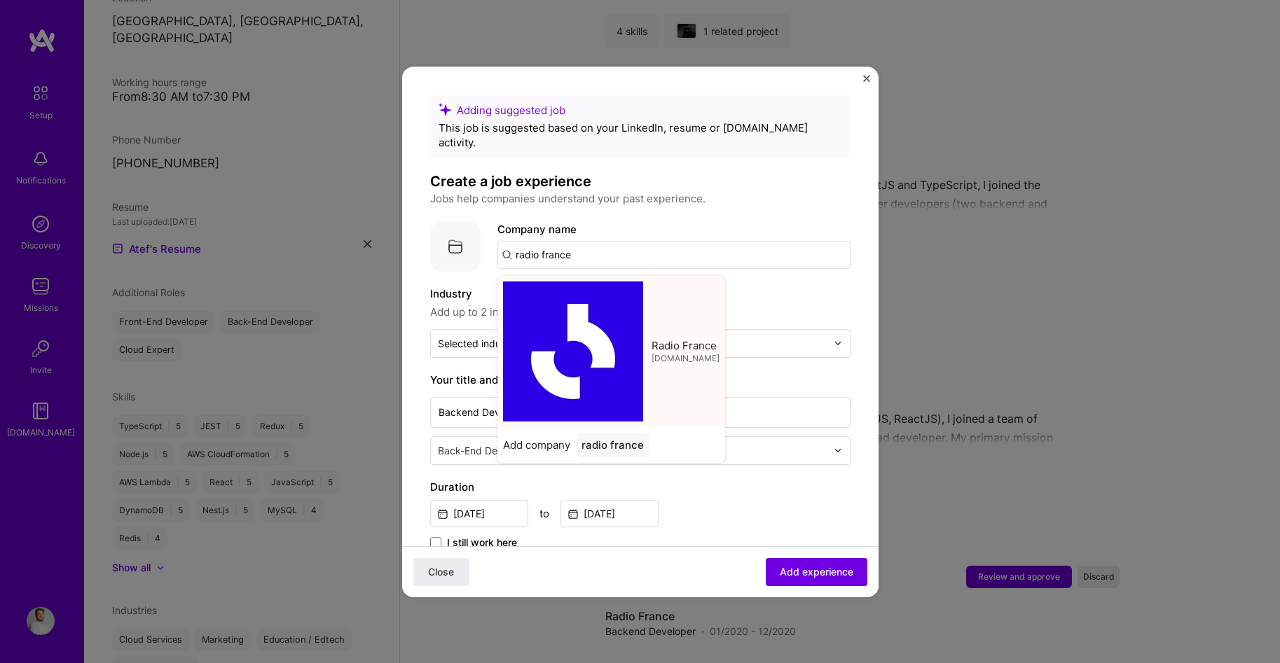
type input "Radio France"
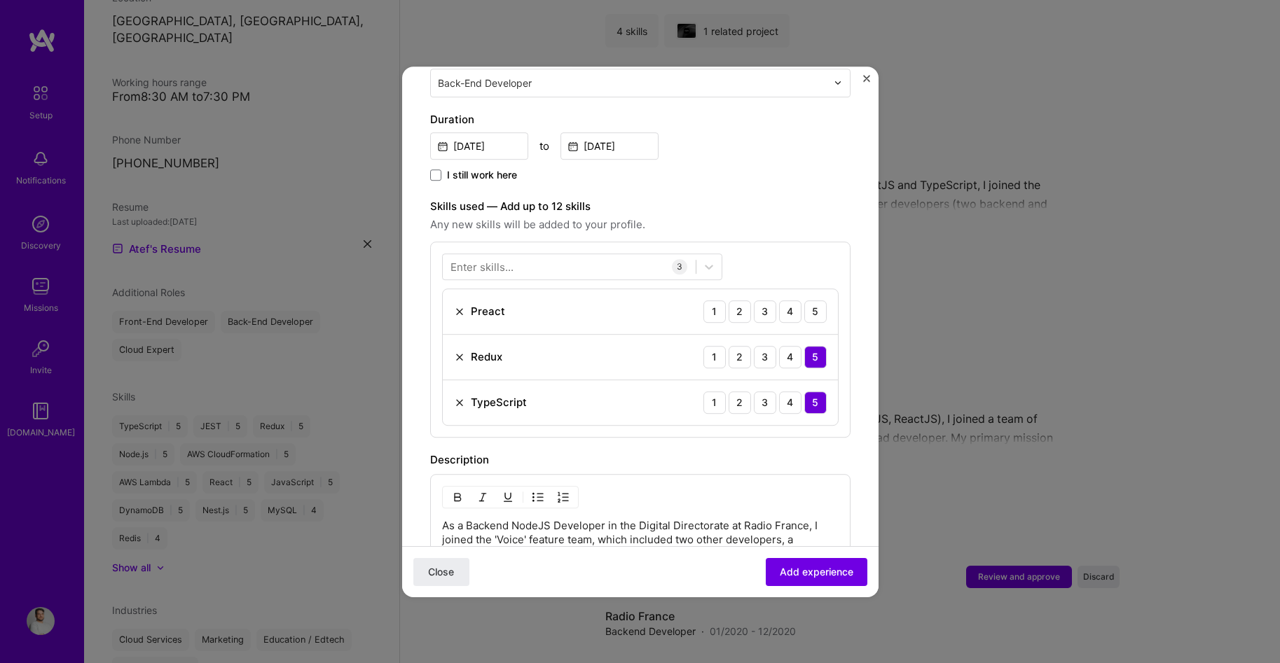
scroll to position [371, 0]
click at [454, 303] on img at bounding box center [459, 308] width 11 height 11
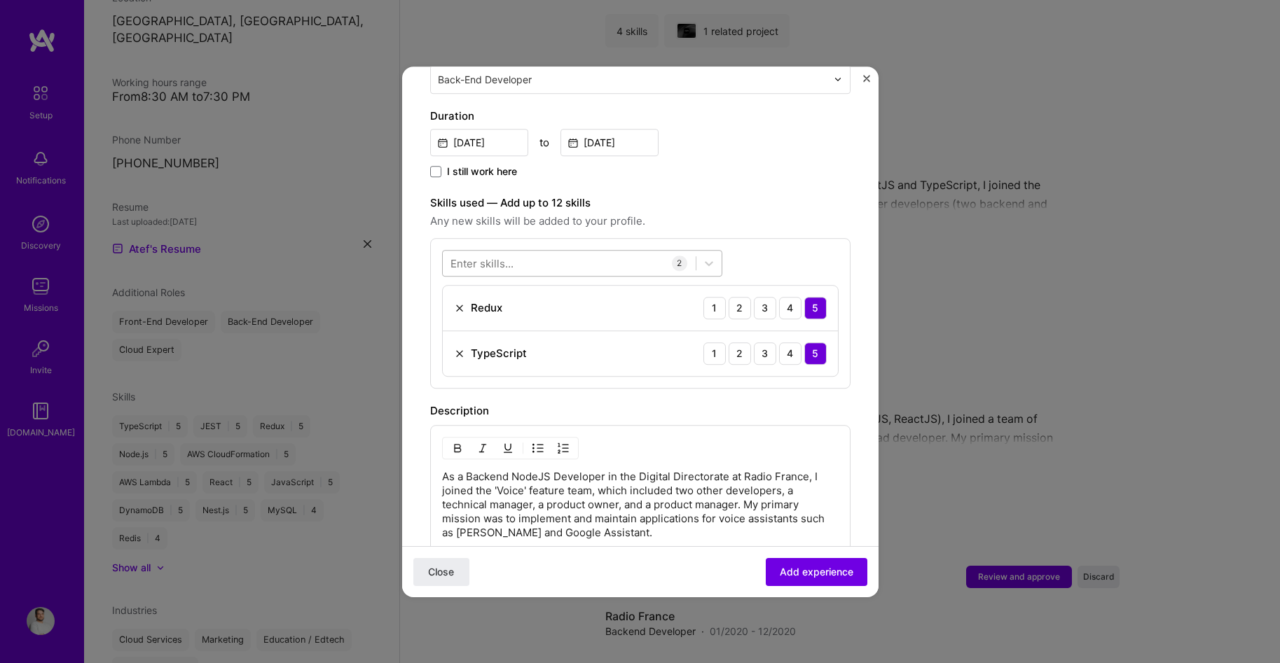
click at [541, 255] on div at bounding box center [569, 262] width 253 height 23
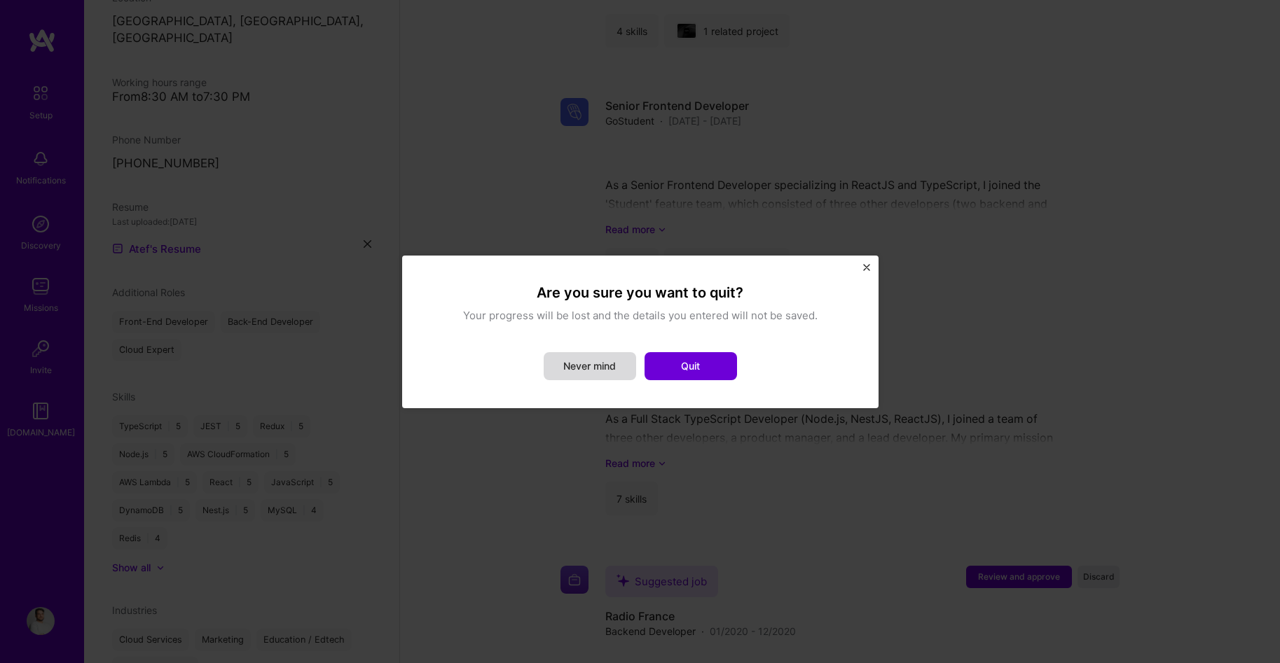
click at [593, 360] on button "Never mind" at bounding box center [590, 366] width 92 height 28
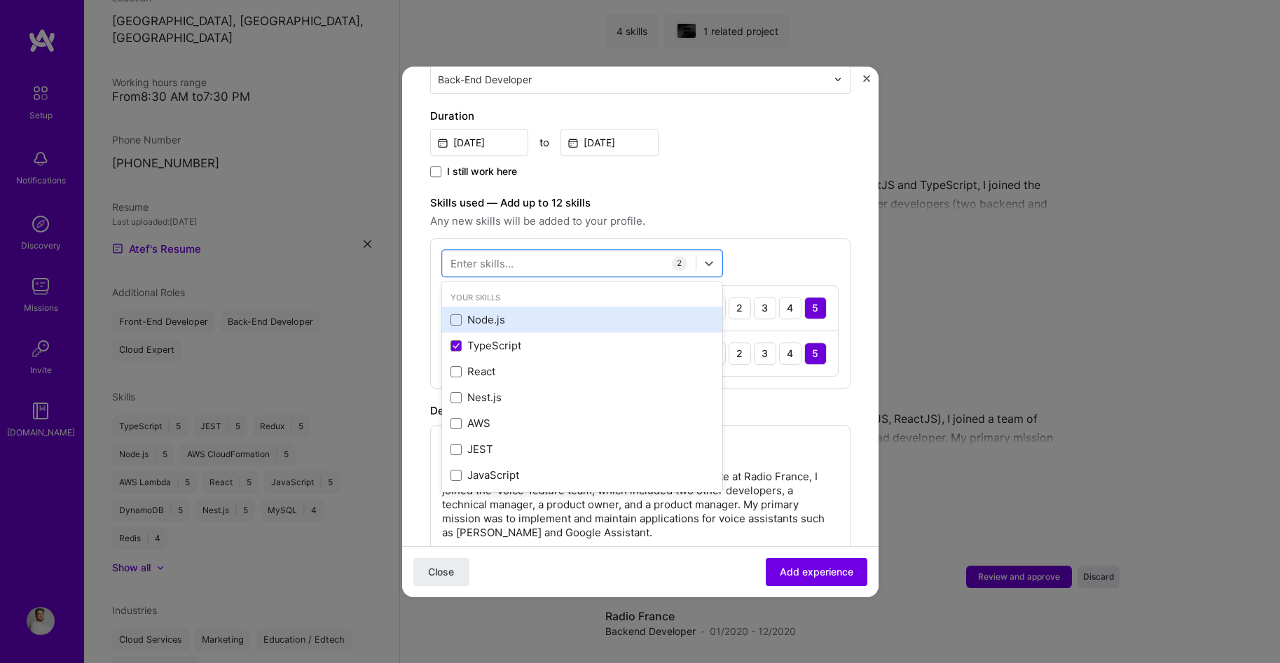
click at [526, 313] on div "Node.js" at bounding box center [581, 320] width 263 height 15
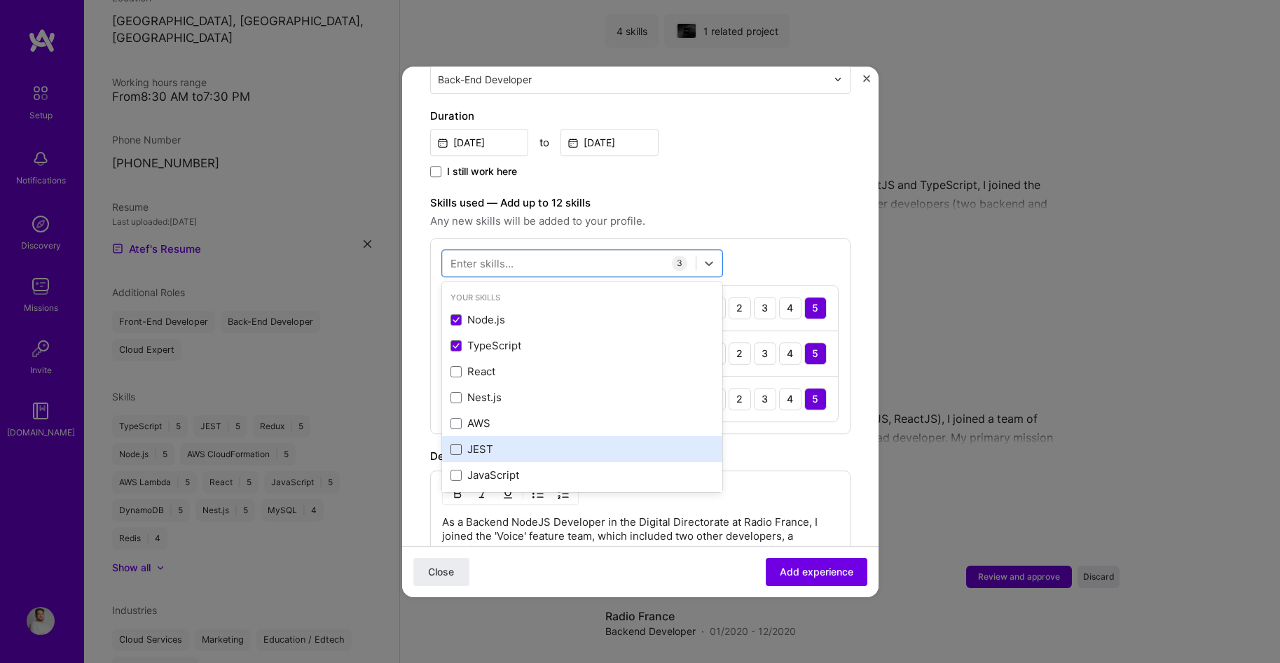
click at [454, 444] on span at bounding box center [455, 449] width 11 height 11
click at [0, 0] on input "checkbox" at bounding box center [0, 0] width 0 height 0
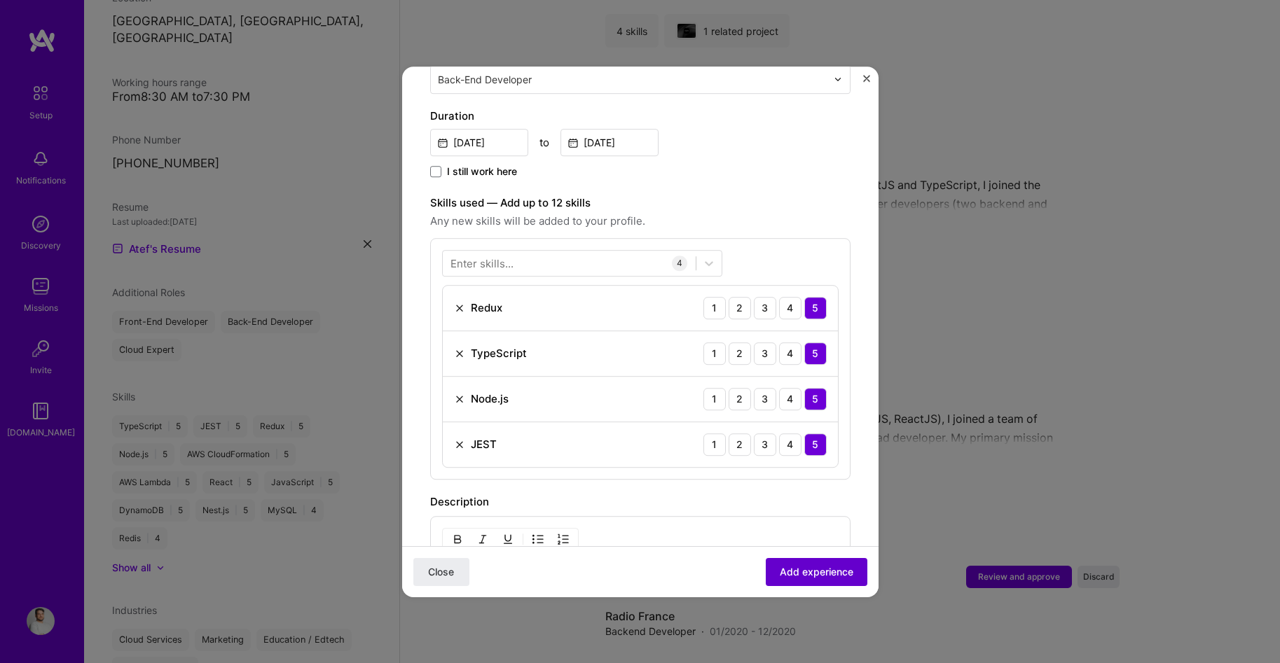
click at [810, 568] on span "Add experience" at bounding box center [817, 572] width 74 height 14
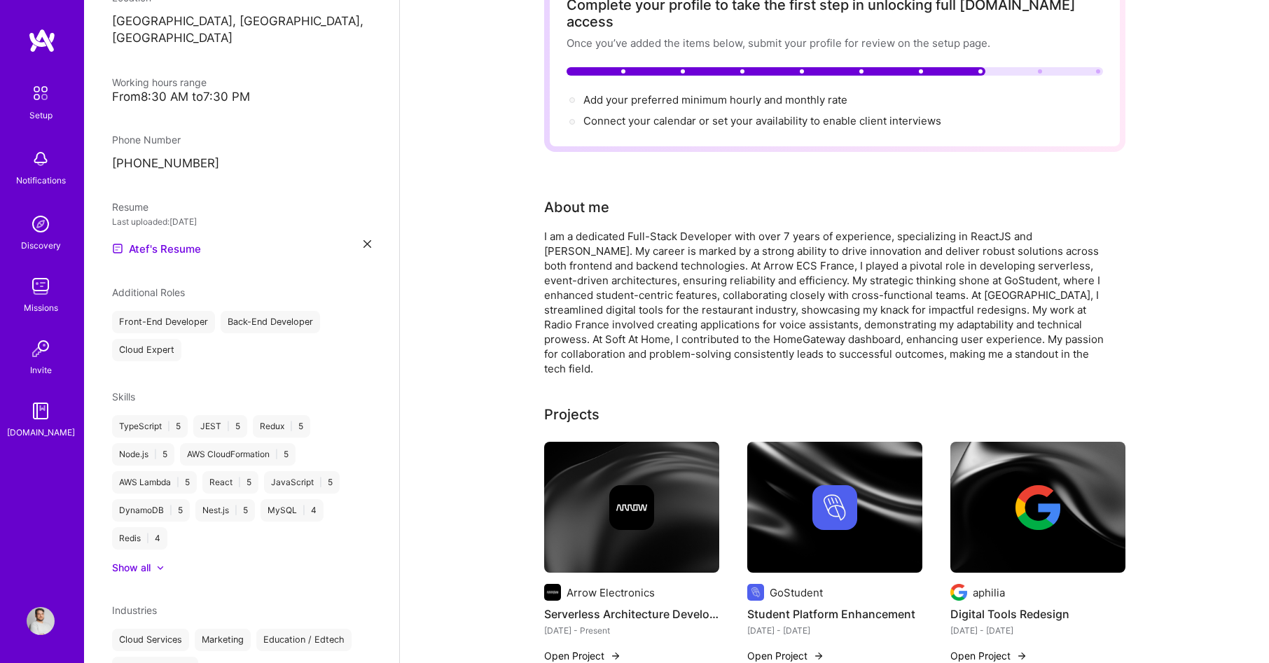
scroll to position [0, 0]
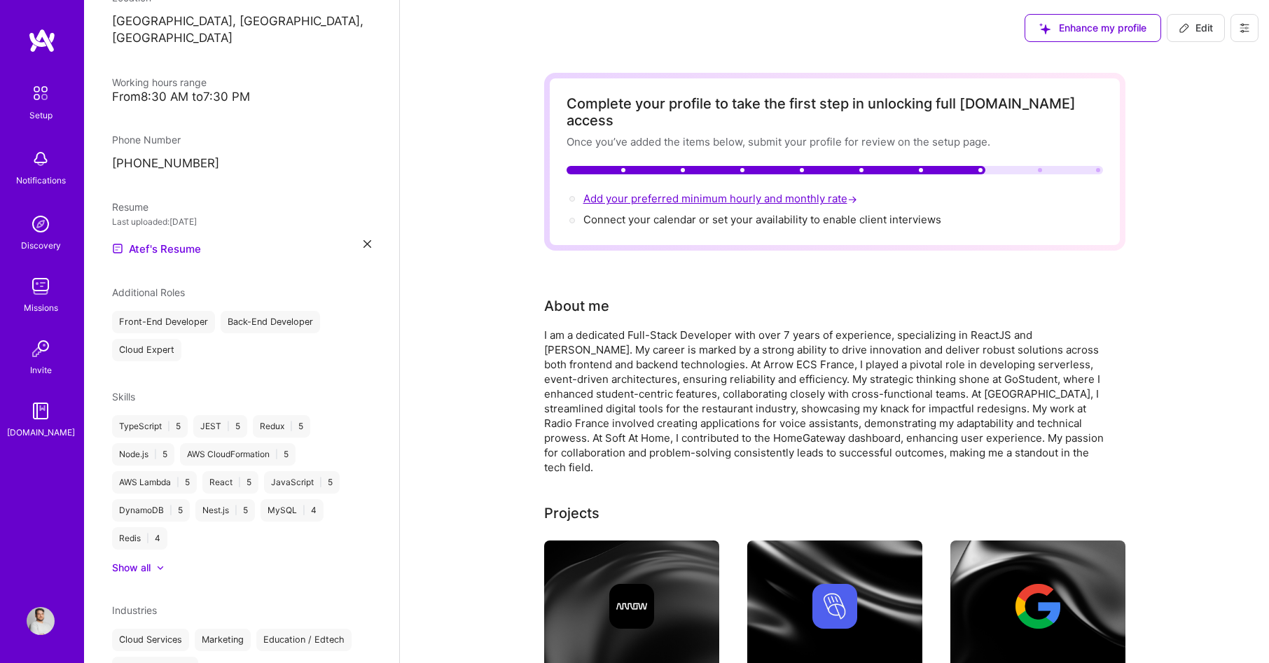
click at [662, 192] on span "Add your preferred minimum hourly and monthly rate →" at bounding box center [721, 198] width 277 height 13
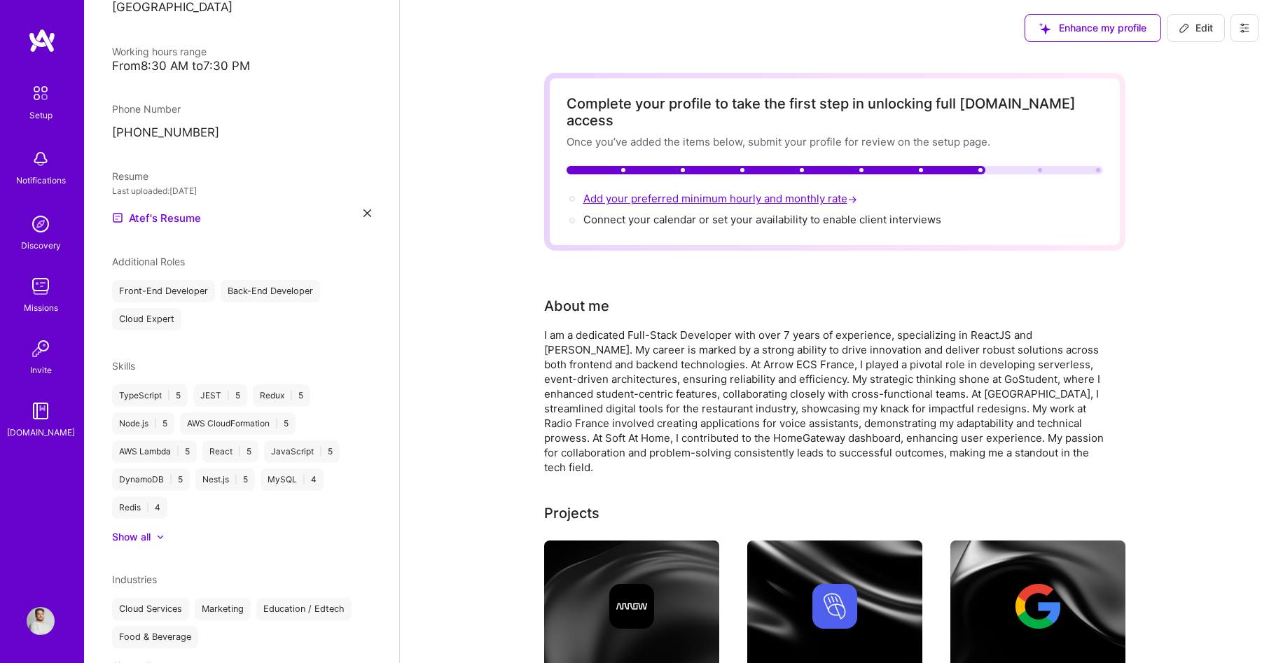
select select "FR"
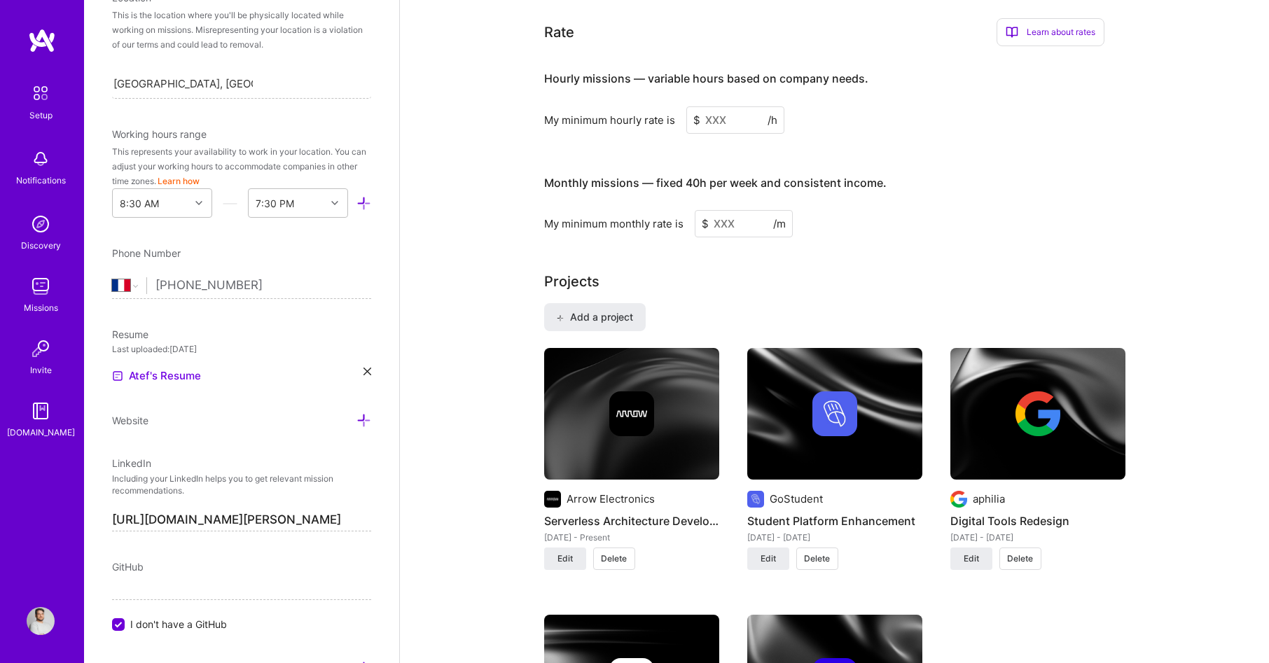
scroll to position [869, 0]
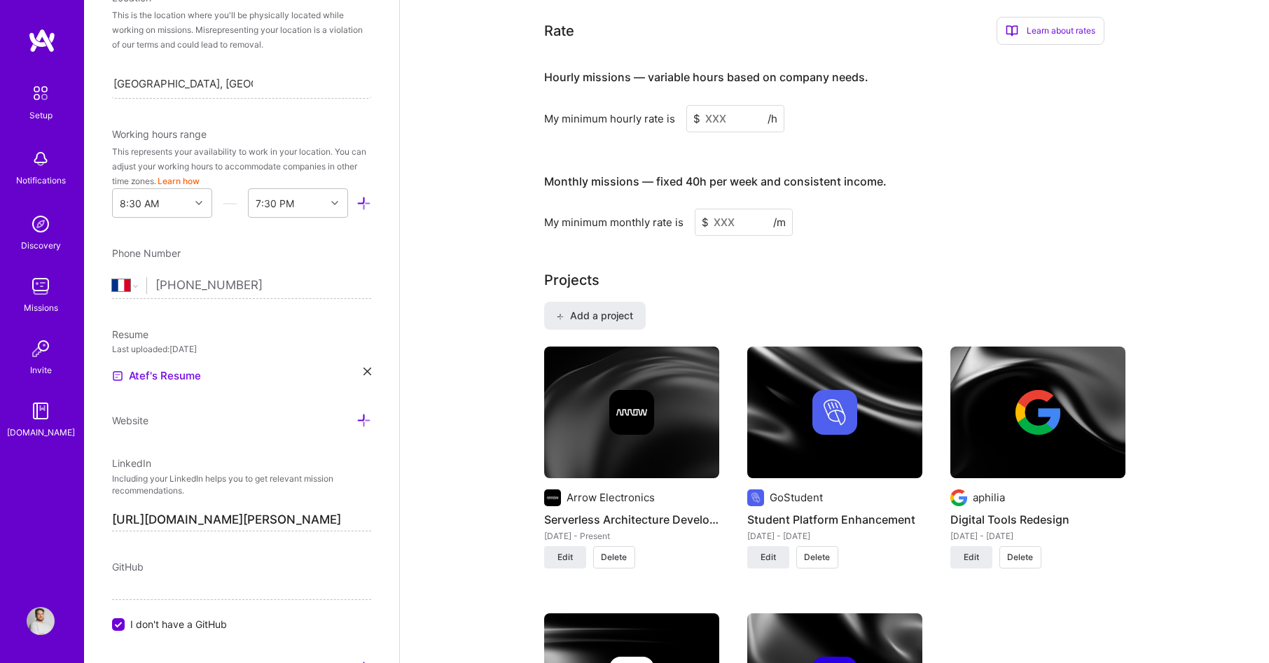
click at [722, 105] on input at bounding box center [735, 118] width 98 height 27
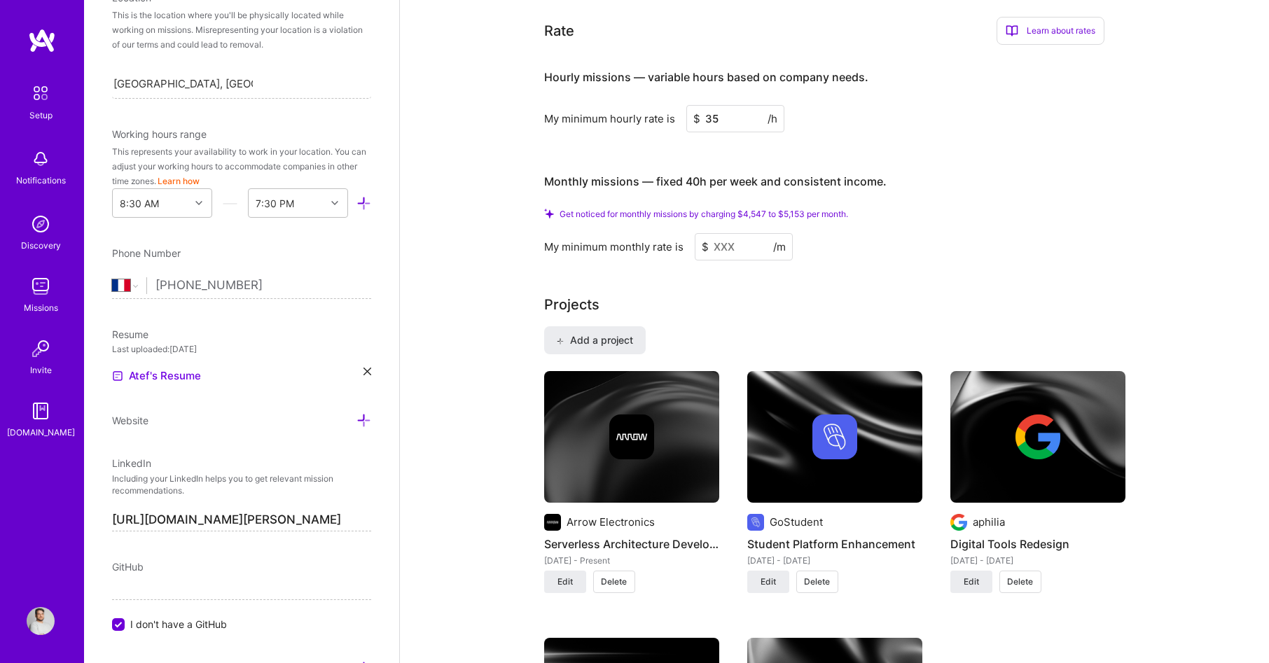
type input "35"
click at [724, 235] on input at bounding box center [744, 246] width 98 height 27
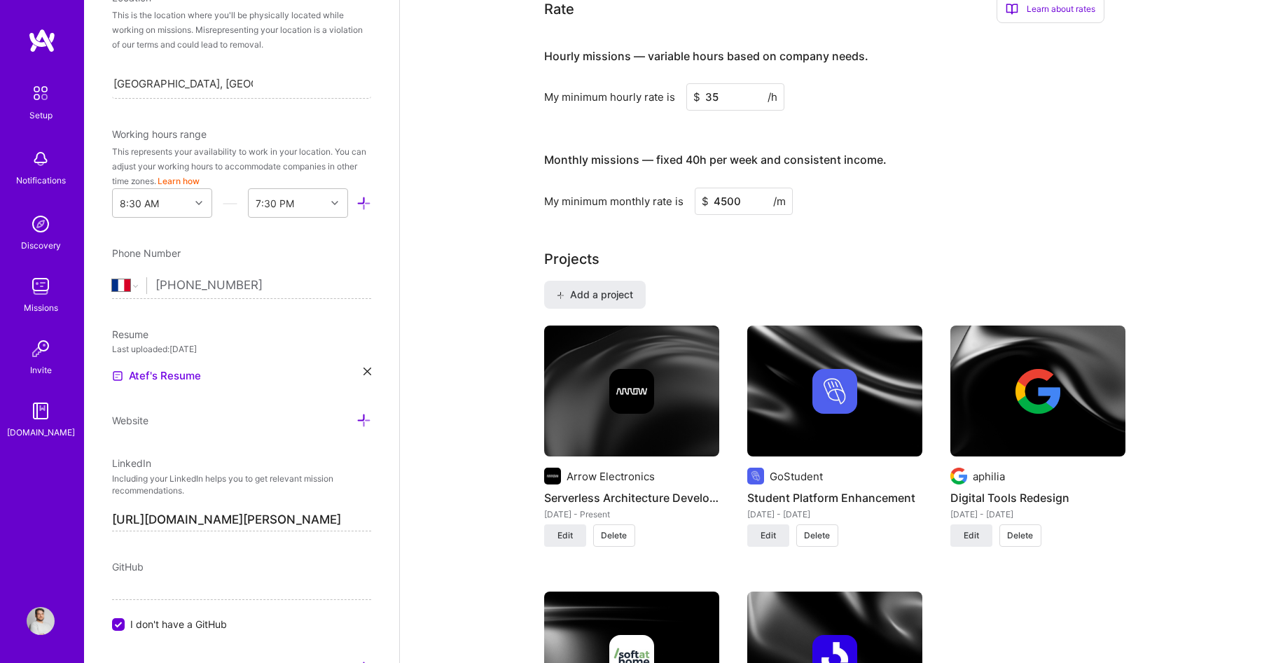
type input "4500"
click at [829, 281] on div "Add a project Arrow Electronics Serverless Architecture Development Oct 2023 - …" at bounding box center [834, 556] width 581 height 550
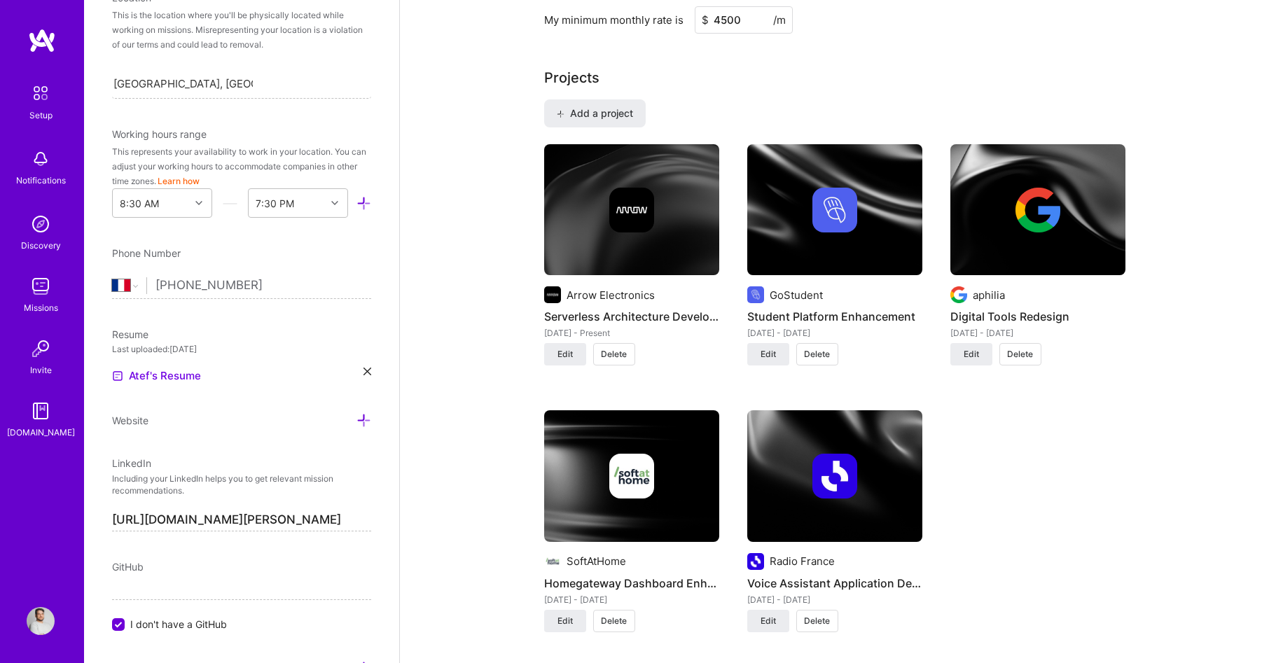
scroll to position [1054, 0]
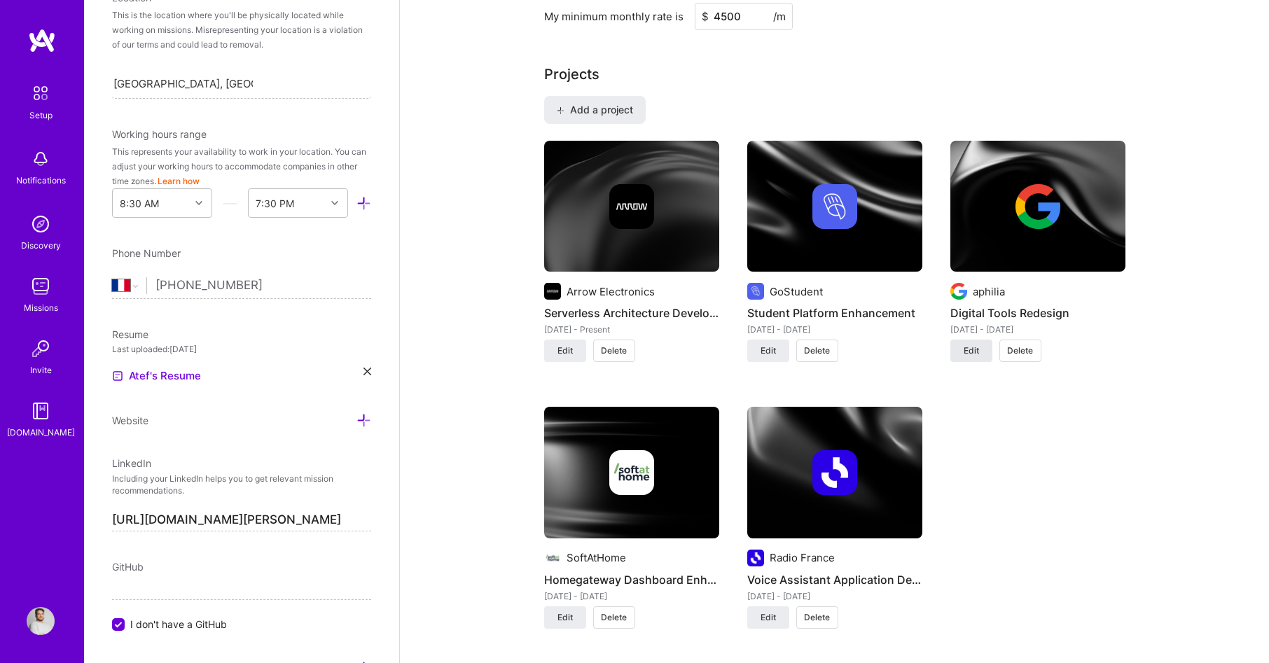
click at [974, 345] on span "Edit" at bounding box center [971, 351] width 15 height 13
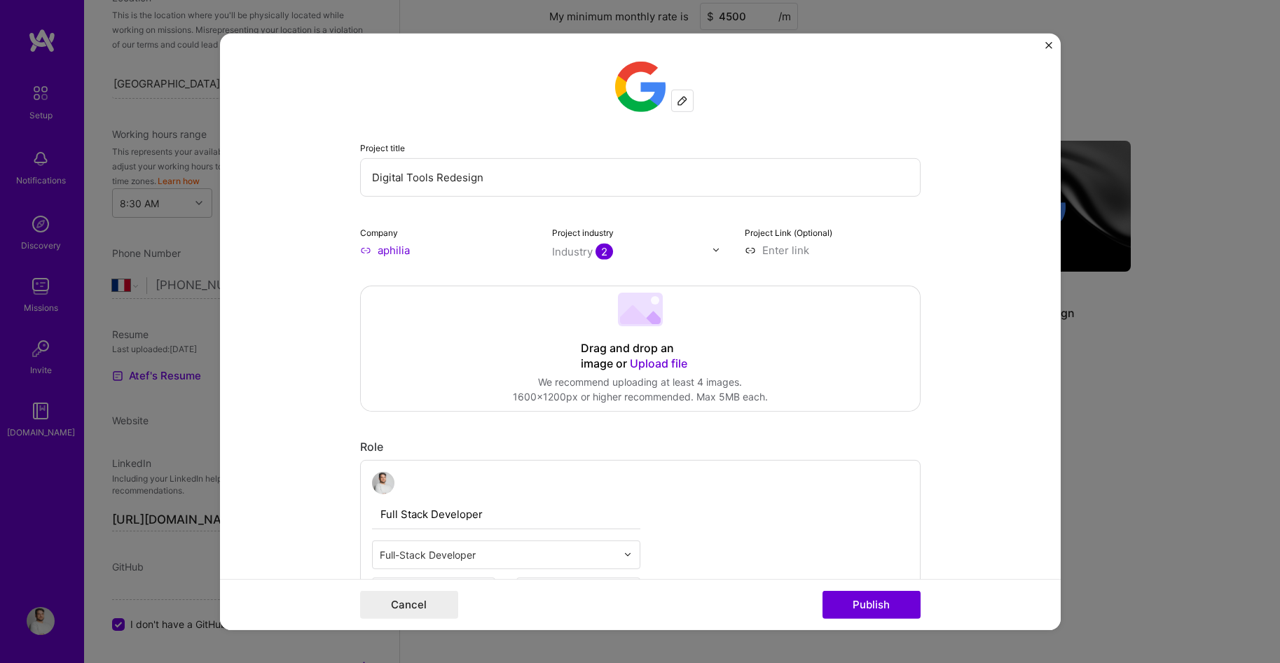
type input "aphilia"
click at [466, 270] on div "aphilia" at bounding box center [460, 282] width 45 height 25
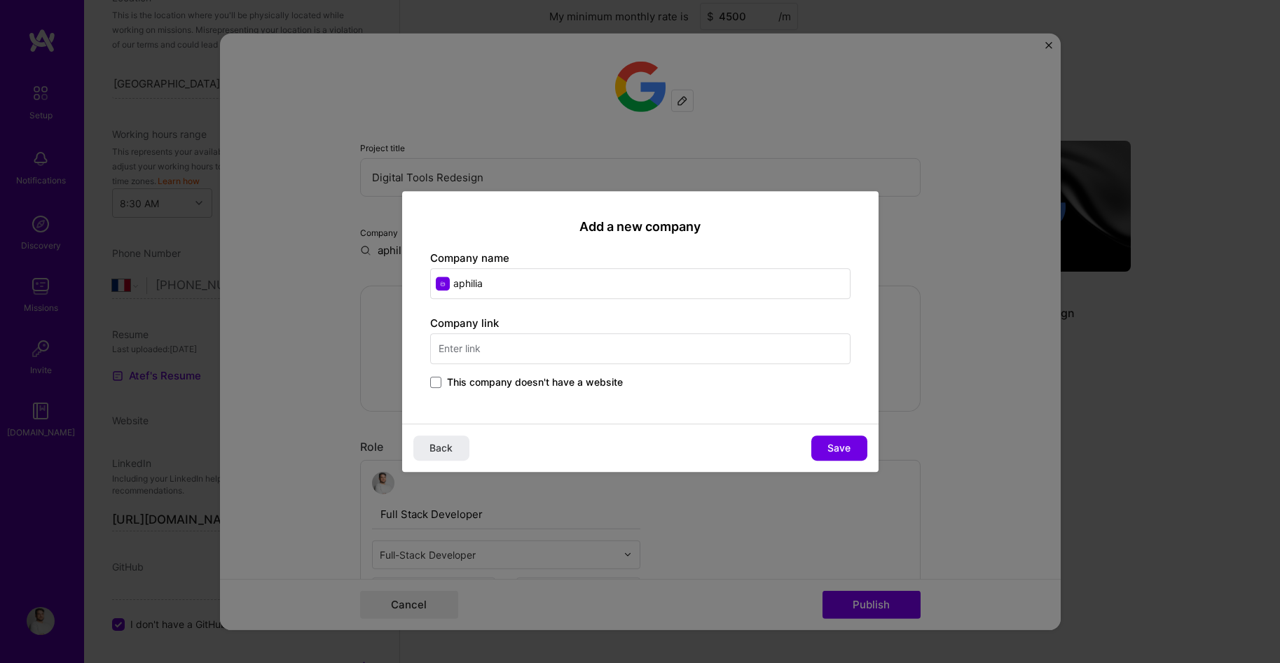
click at [444, 380] on label "This company doesn't have a website" at bounding box center [526, 382] width 193 height 14
click at [0, 0] on input "This company doesn't have a website" at bounding box center [0, 0] width 0 height 0
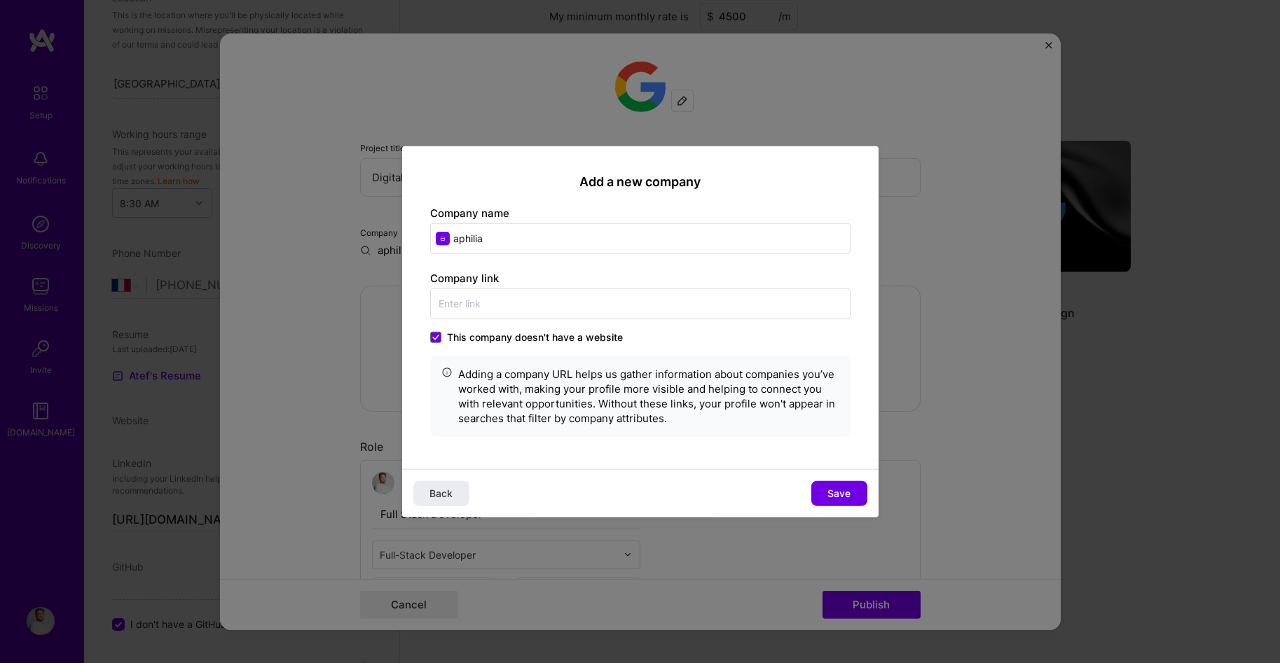
click at [824, 487] on button "Save" at bounding box center [839, 493] width 56 height 25
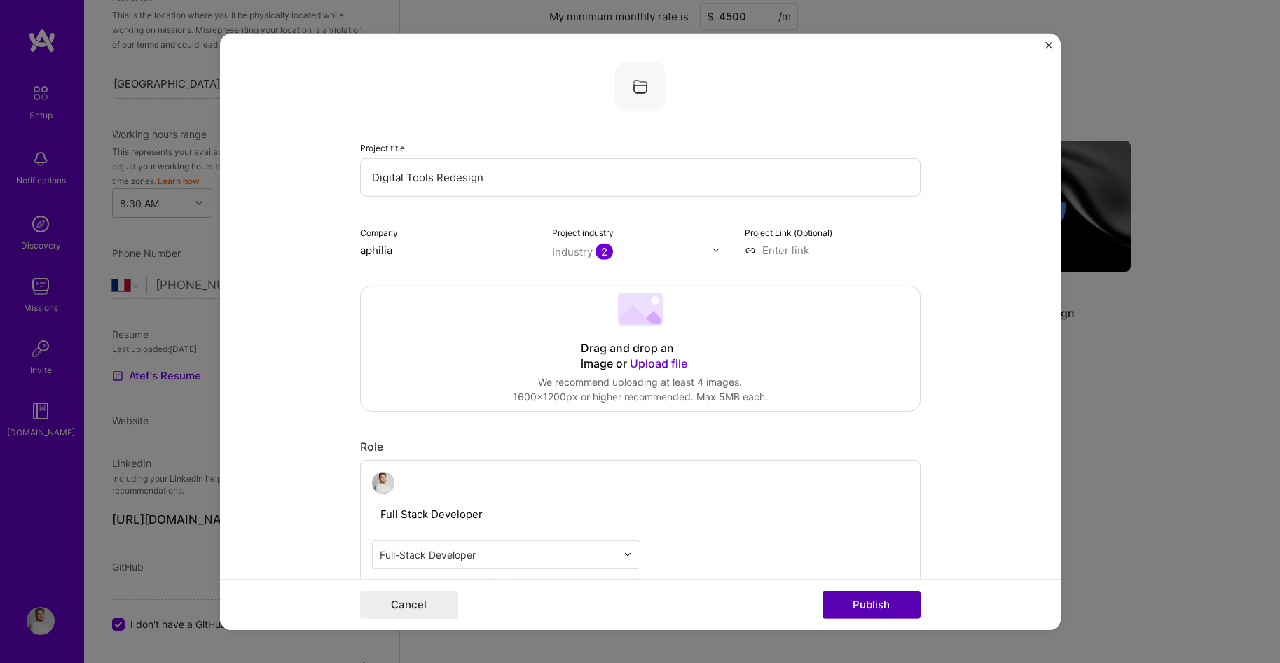
click at [908, 591] on button "Publish" at bounding box center [871, 605] width 98 height 28
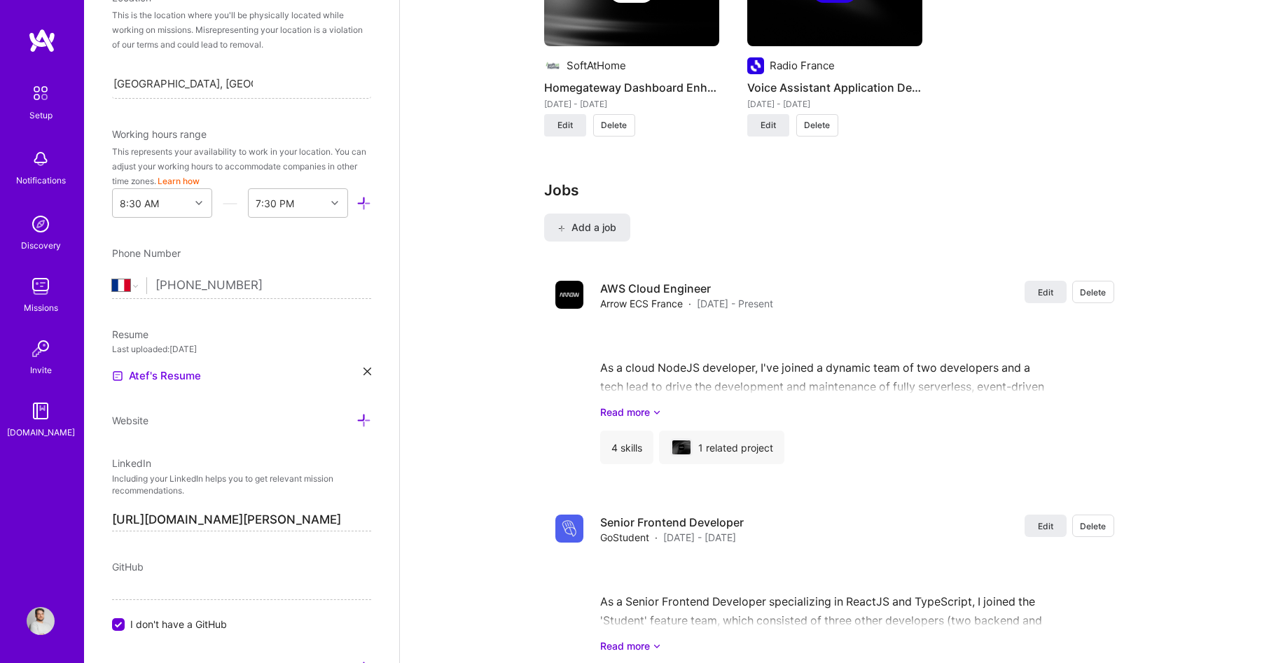
scroll to position [1547, 0]
click at [1042, 280] on button "Edit" at bounding box center [1046, 291] width 42 height 22
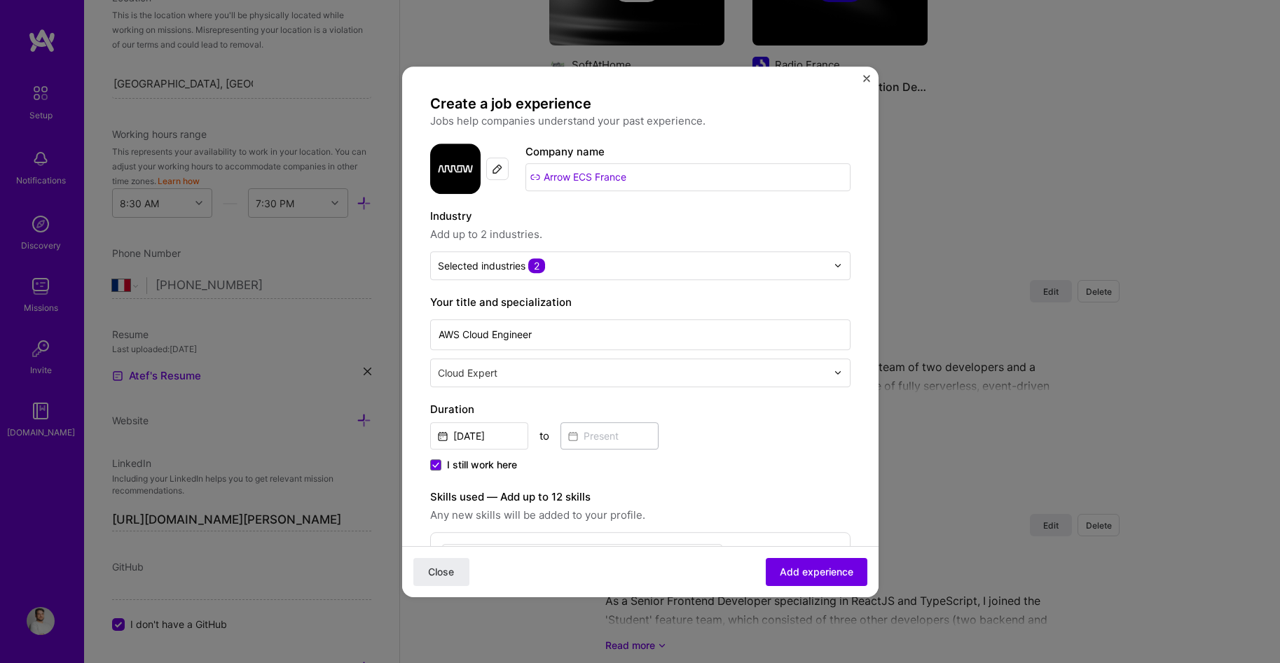
click at [960, 127] on div "Create a job experience Jobs help companies understand your past experience. Co…" at bounding box center [640, 331] width 1280 height 663
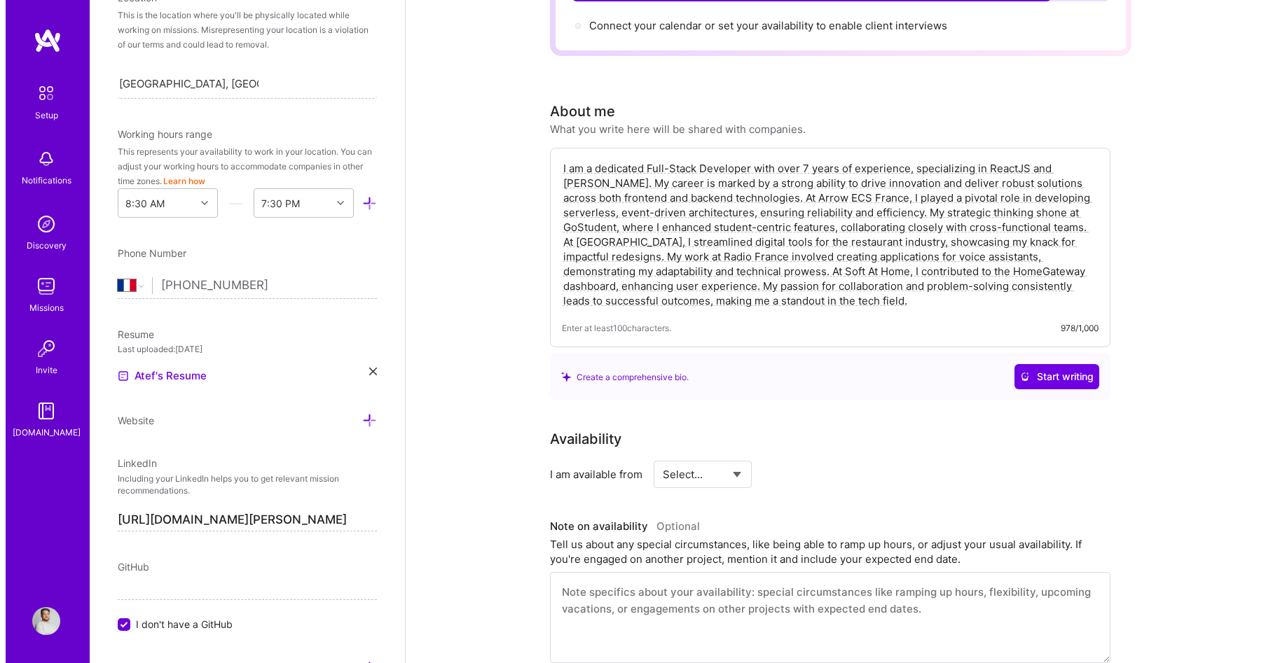
scroll to position [0, 0]
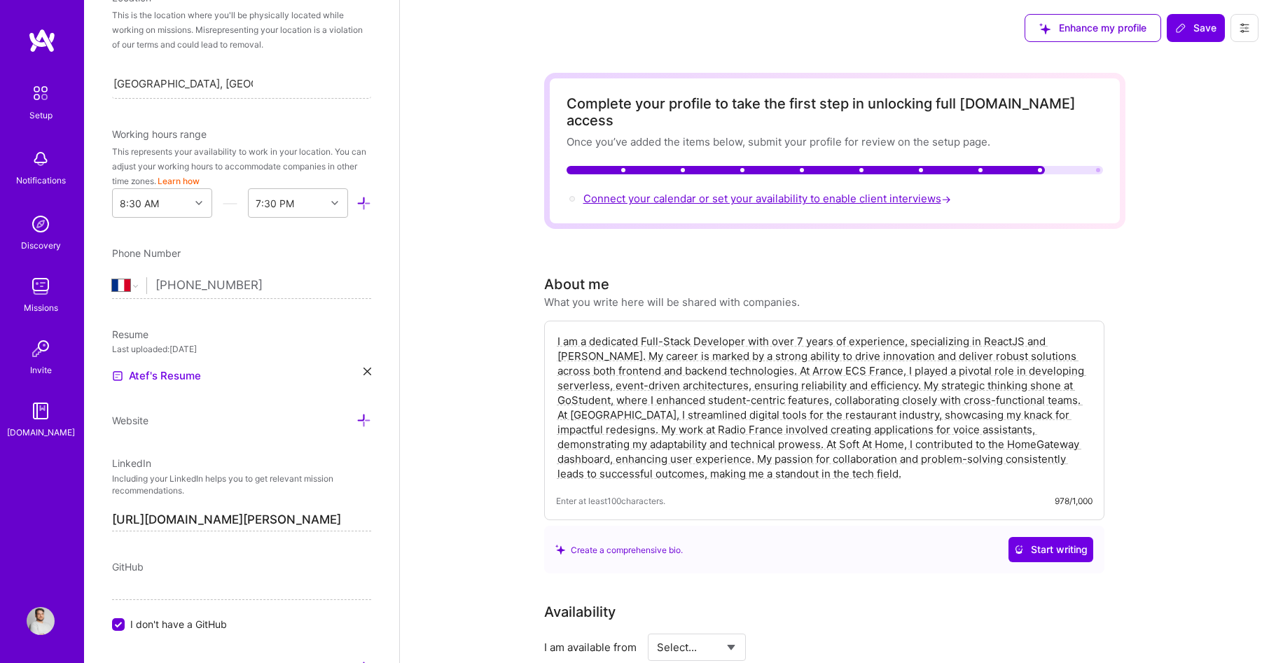
click at [660, 192] on span "Connect your calendar or set your availability to enable client interviews →" at bounding box center [768, 198] width 371 height 13
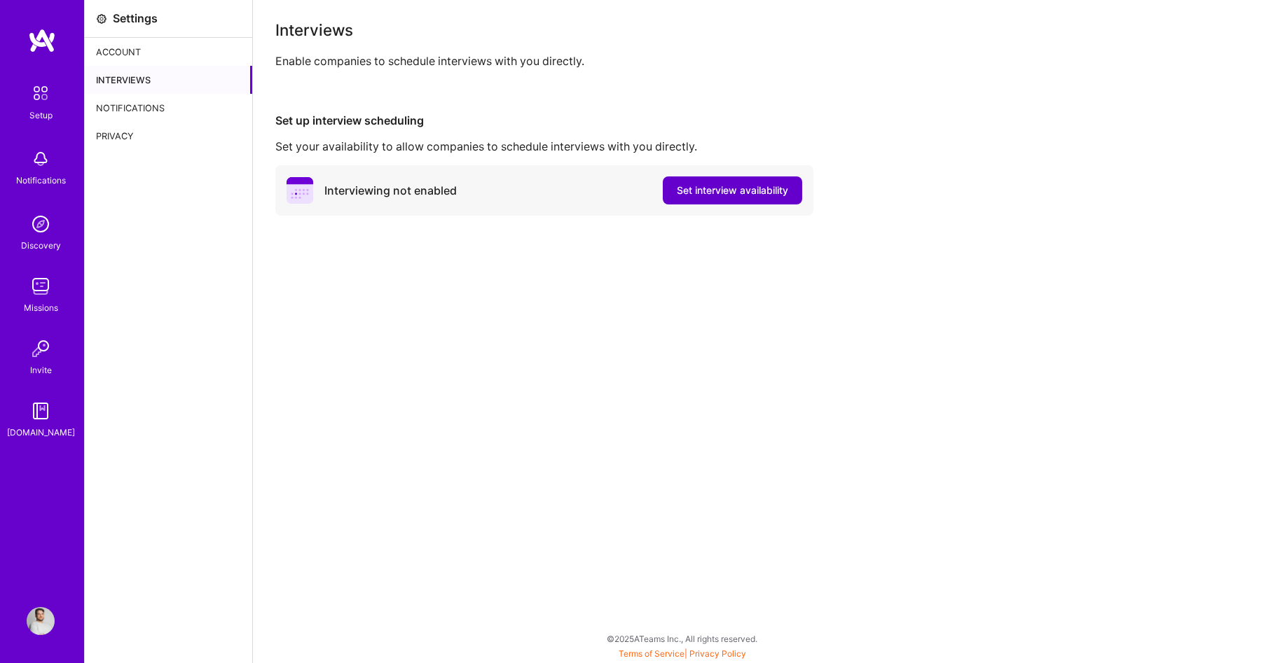
click at [699, 194] on span "Set interview availability" at bounding box center [732, 191] width 111 height 14
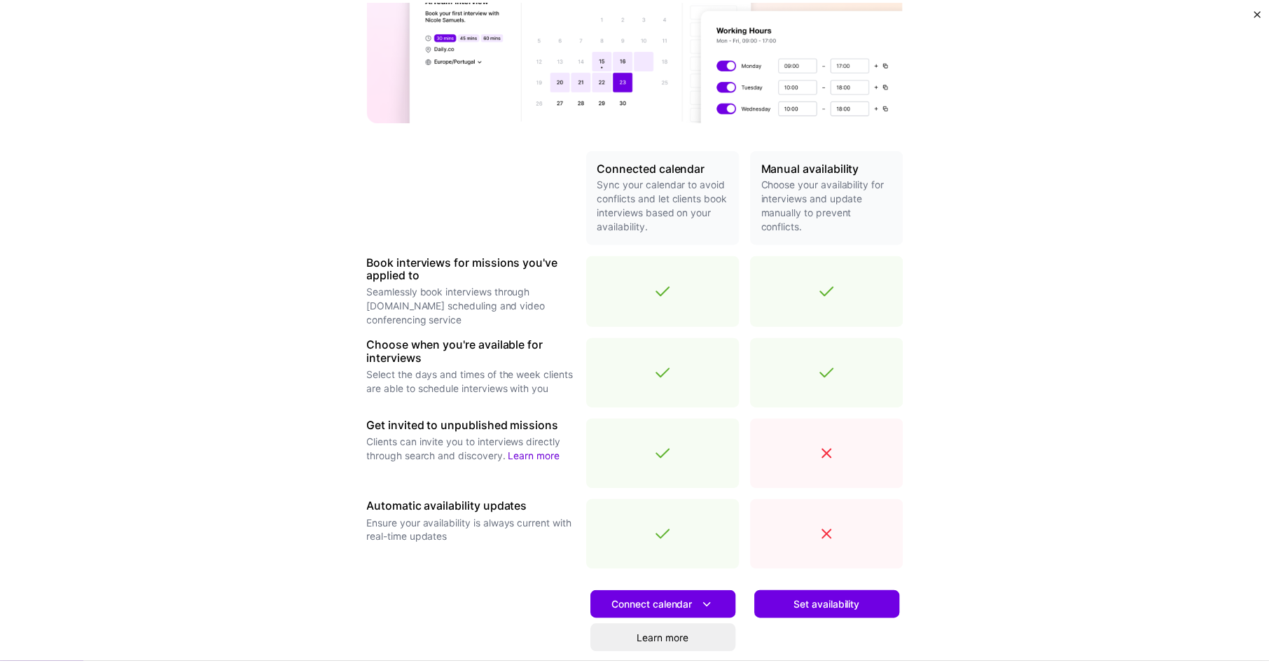
scroll to position [318, 0]
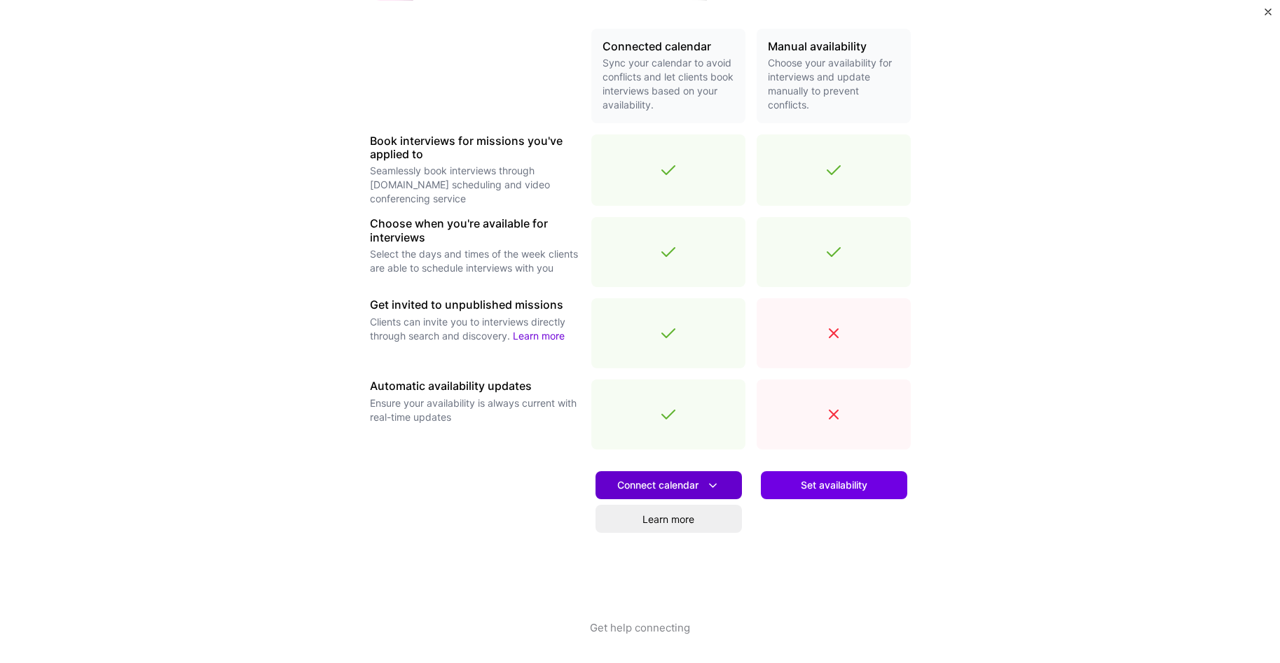
click at [696, 480] on span "Connect calendar" at bounding box center [668, 485] width 103 height 15
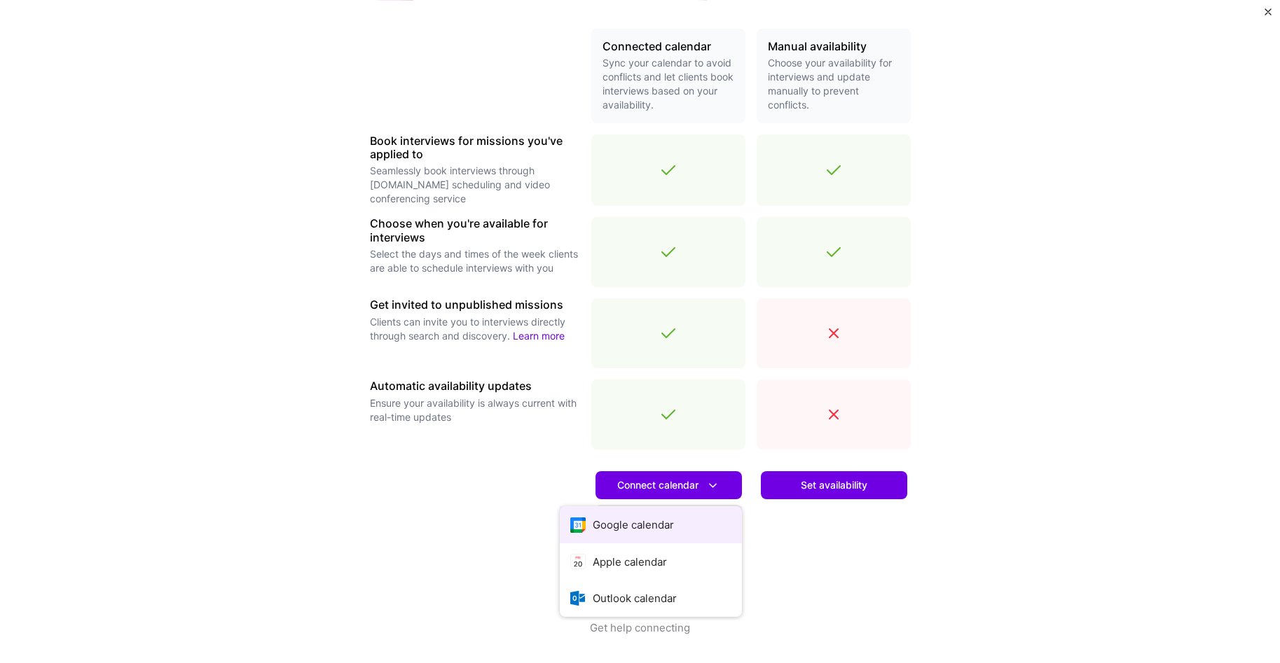
click at [660, 534] on button "Google calendar" at bounding box center [651, 524] width 182 height 37
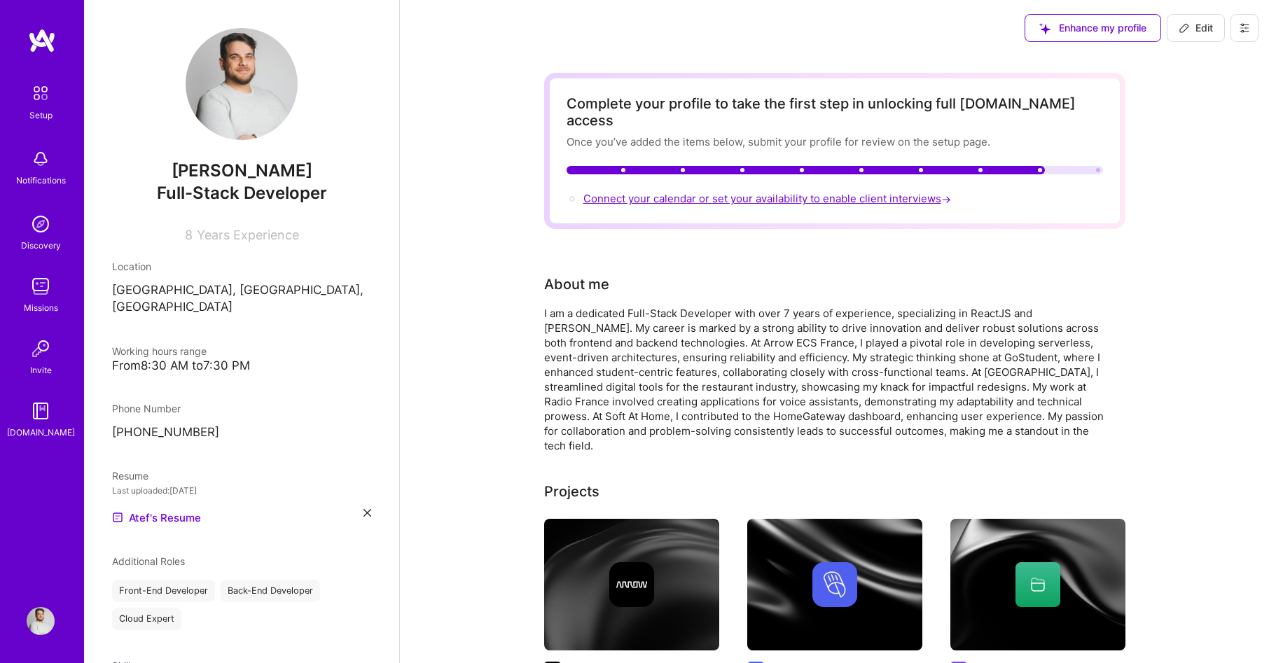
click at [689, 192] on span "Connect your calendar or set your availability to enable client interviews →" at bounding box center [768, 198] width 371 height 13
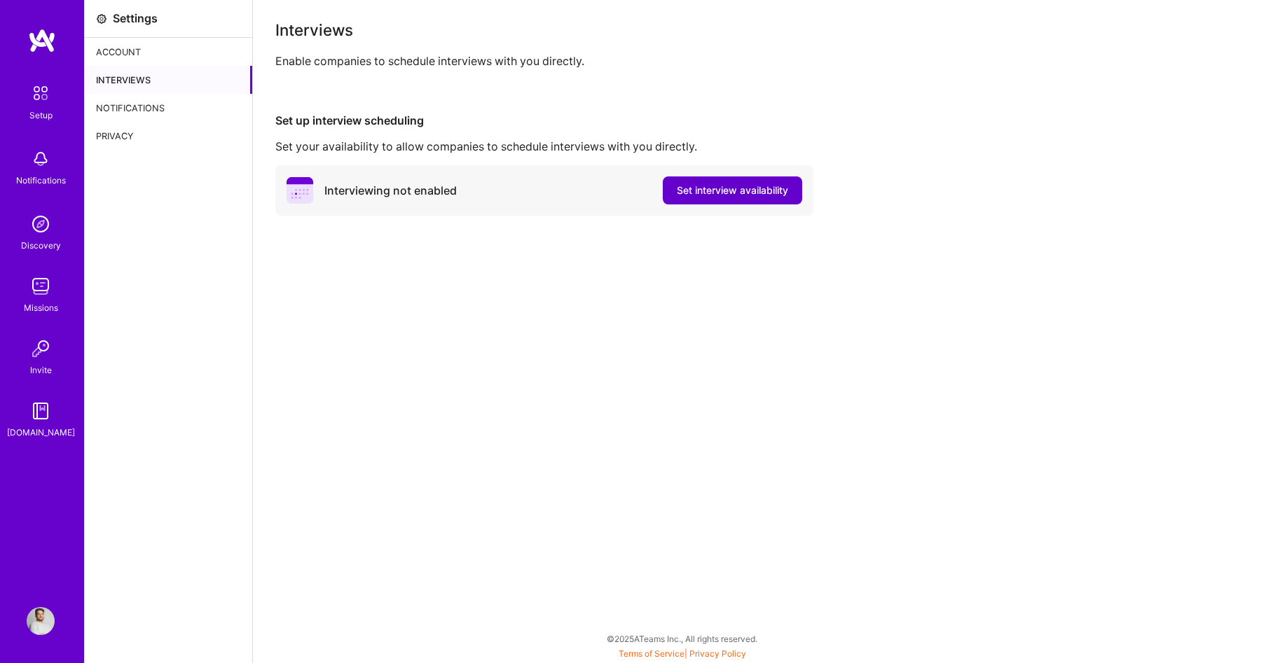
click at [704, 199] on button "Set interview availability" at bounding box center [732, 191] width 139 height 28
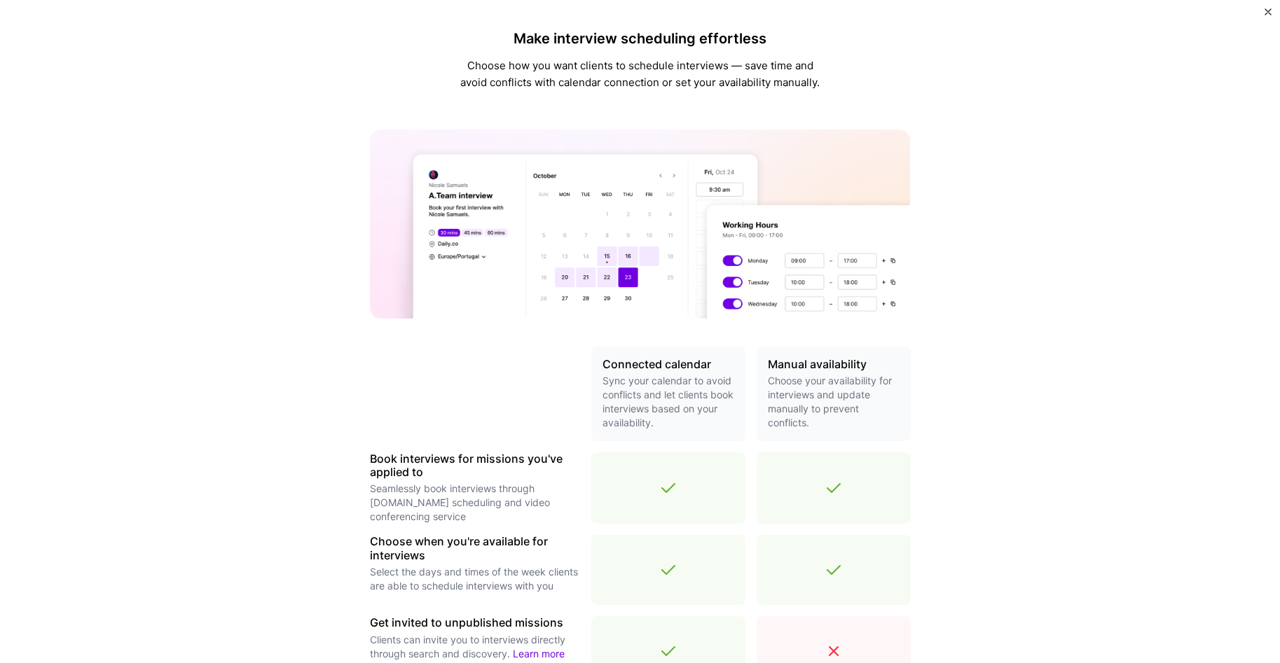
scroll to position [318, 0]
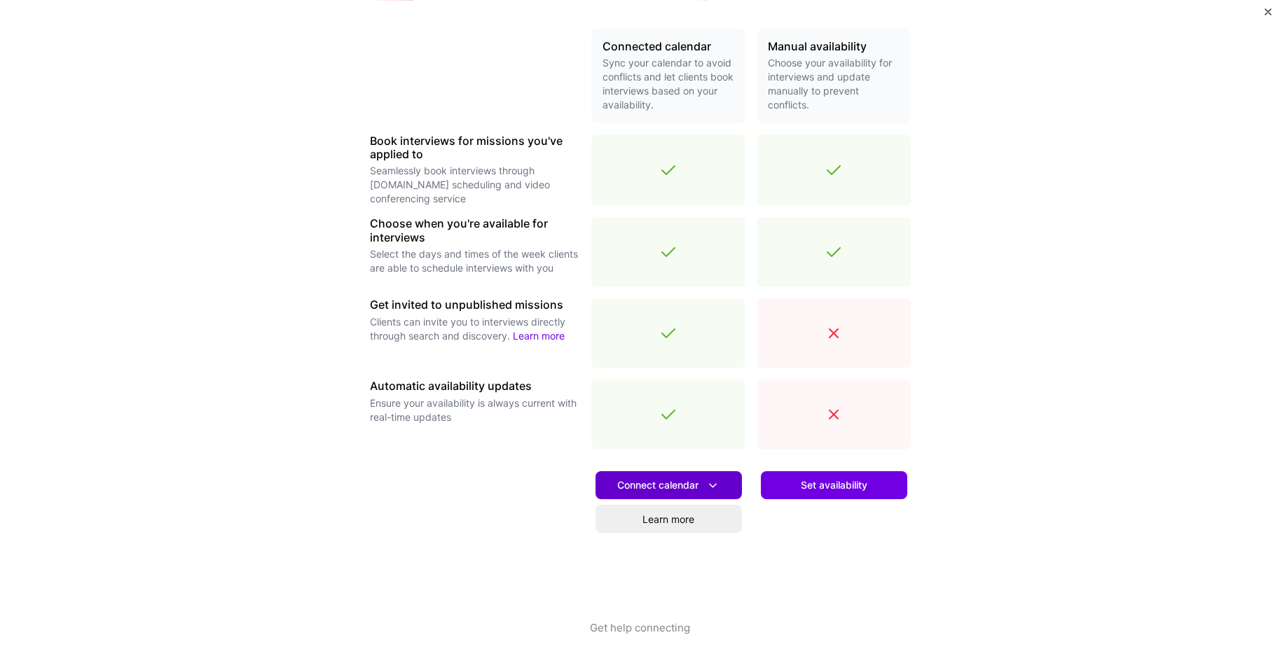
click at [682, 490] on span "Connect calendar" at bounding box center [668, 485] width 103 height 15
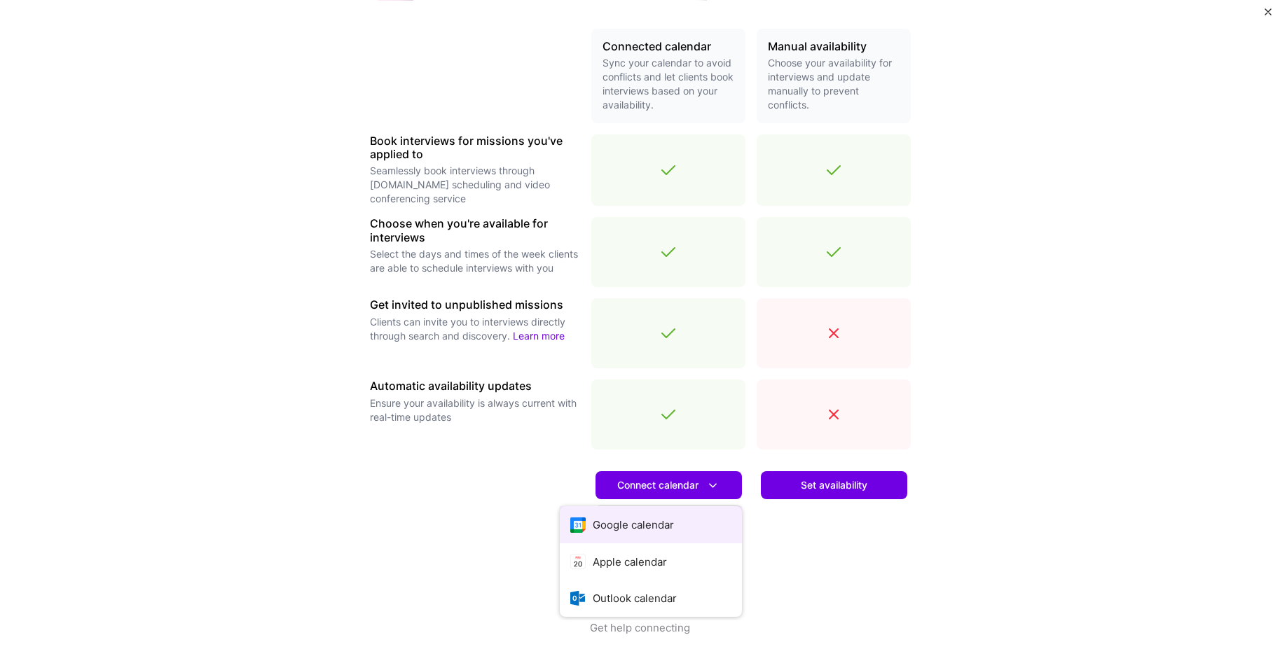
click at [669, 526] on button "Google calendar" at bounding box center [651, 524] width 182 height 37
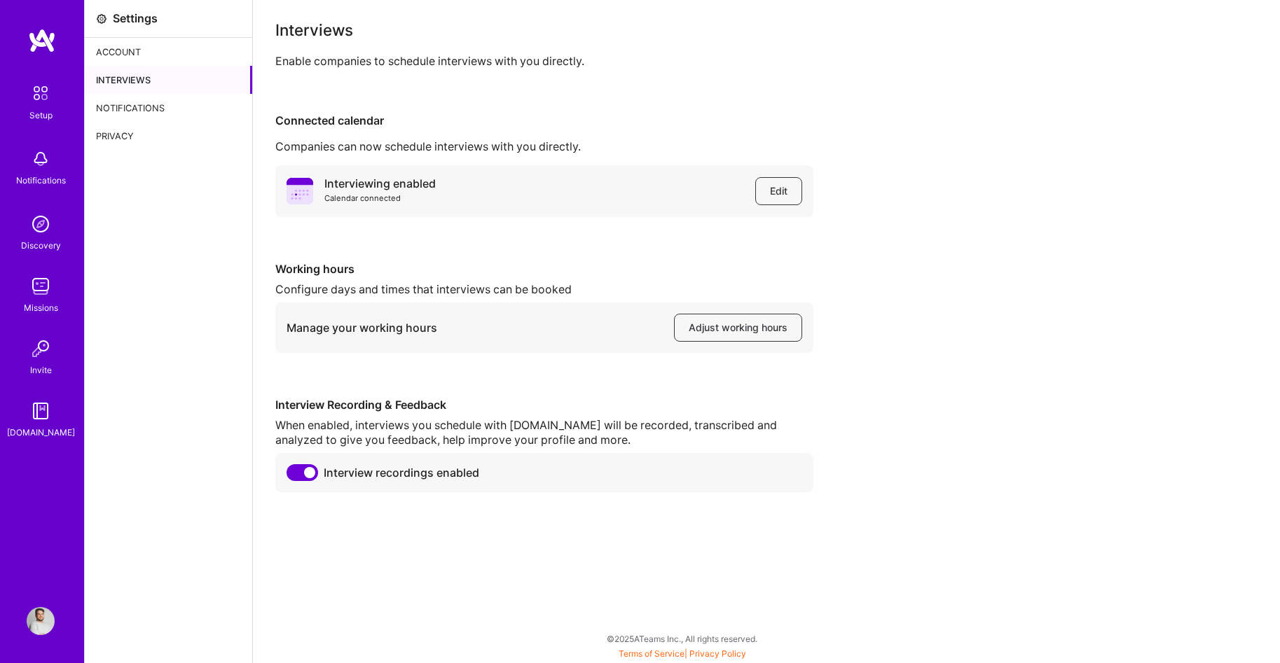
click at [47, 43] on img at bounding box center [42, 40] width 28 height 25
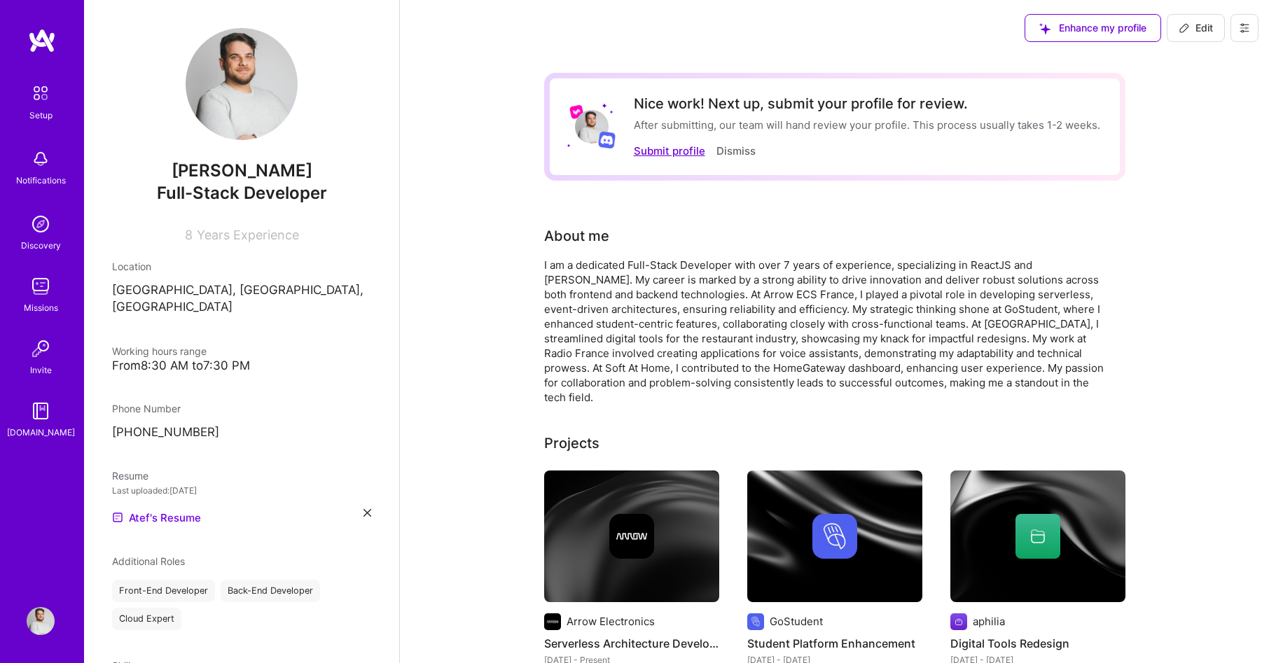
click at [683, 153] on button "Submit profile" at bounding box center [669, 151] width 71 height 15
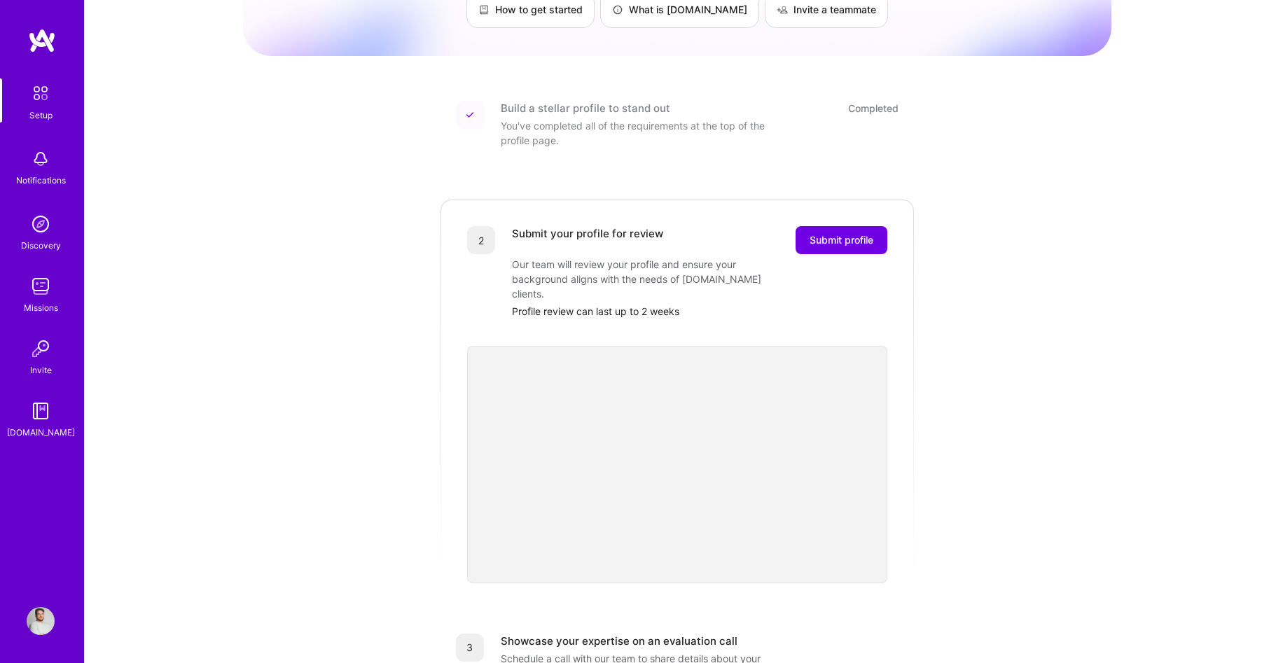
scroll to position [125, 0]
click at [834, 234] on span "Submit profile" at bounding box center [842, 241] width 64 height 14
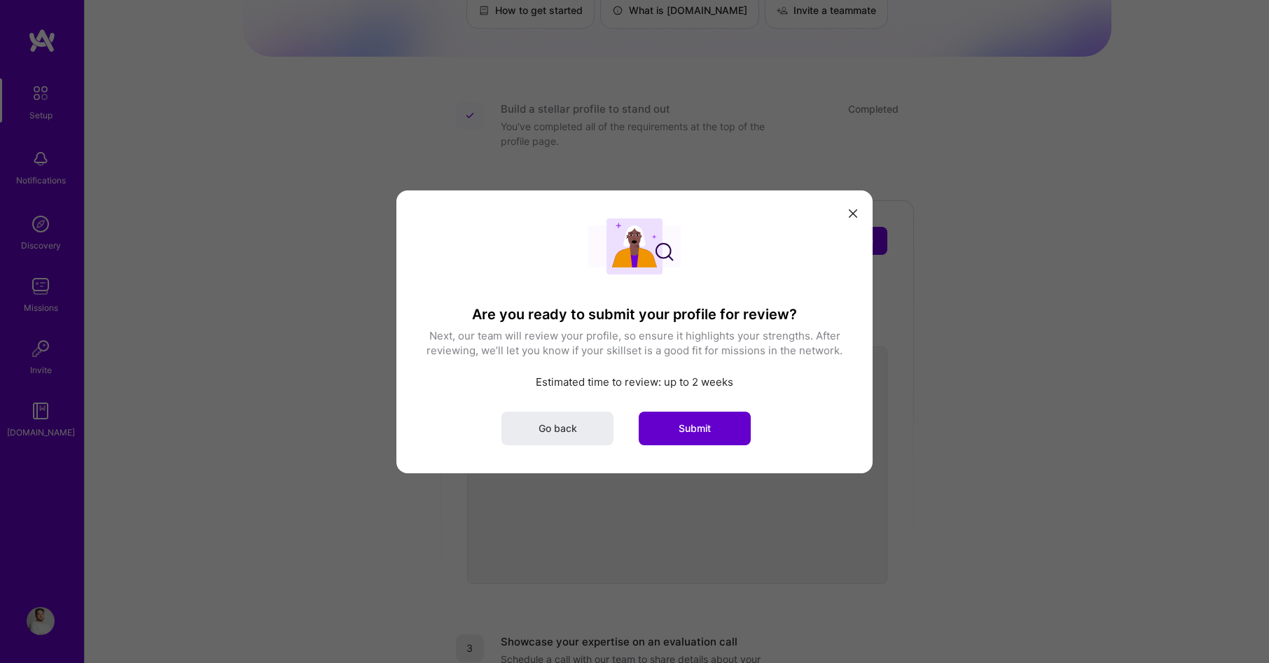
click at [717, 436] on button "Submit" at bounding box center [695, 428] width 112 height 34
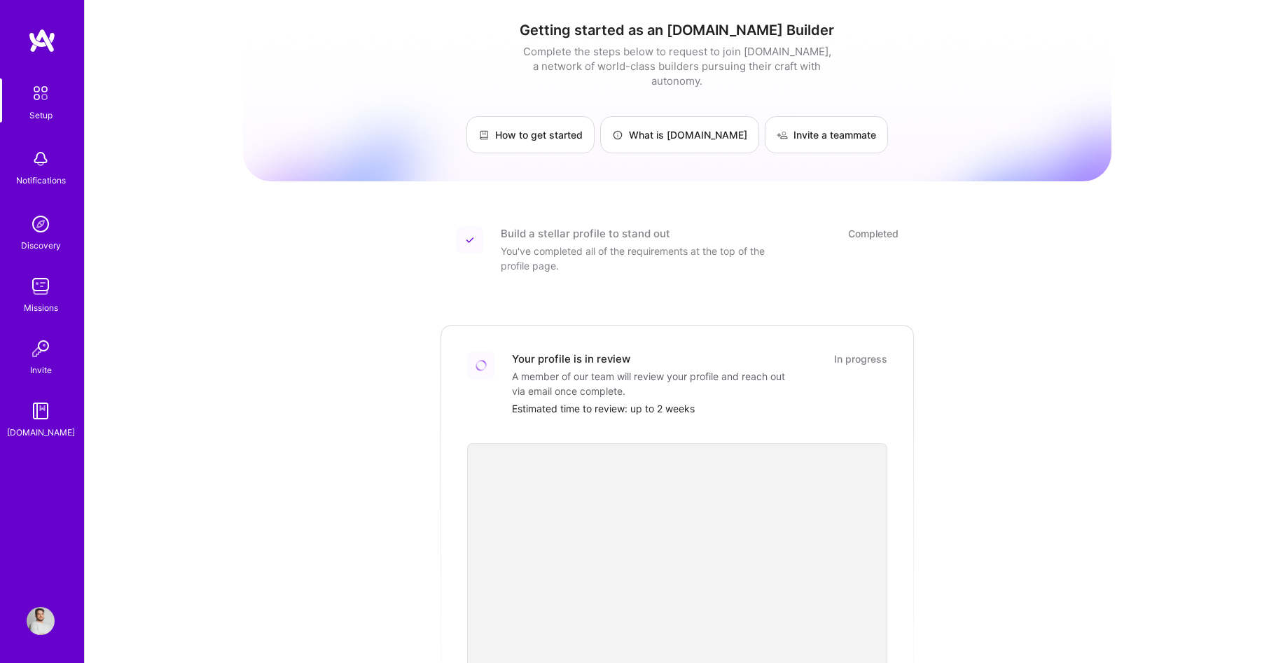
scroll to position [42, 0]
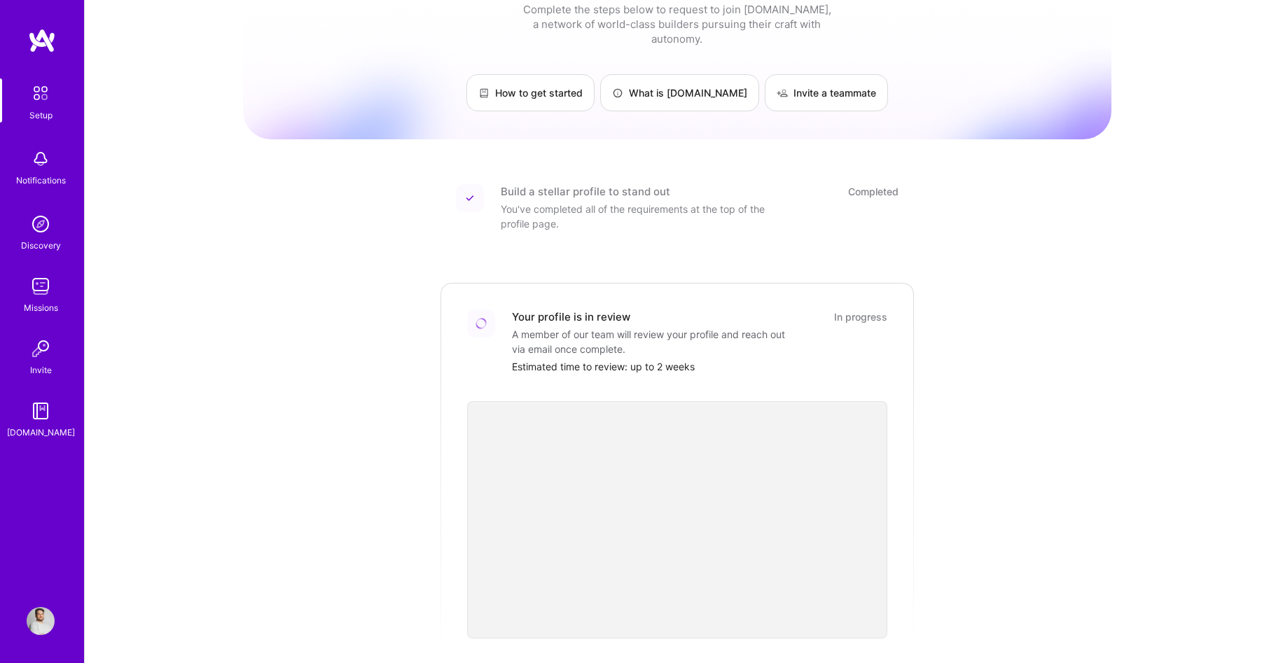
click at [48, 288] on img at bounding box center [41, 286] width 28 height 28
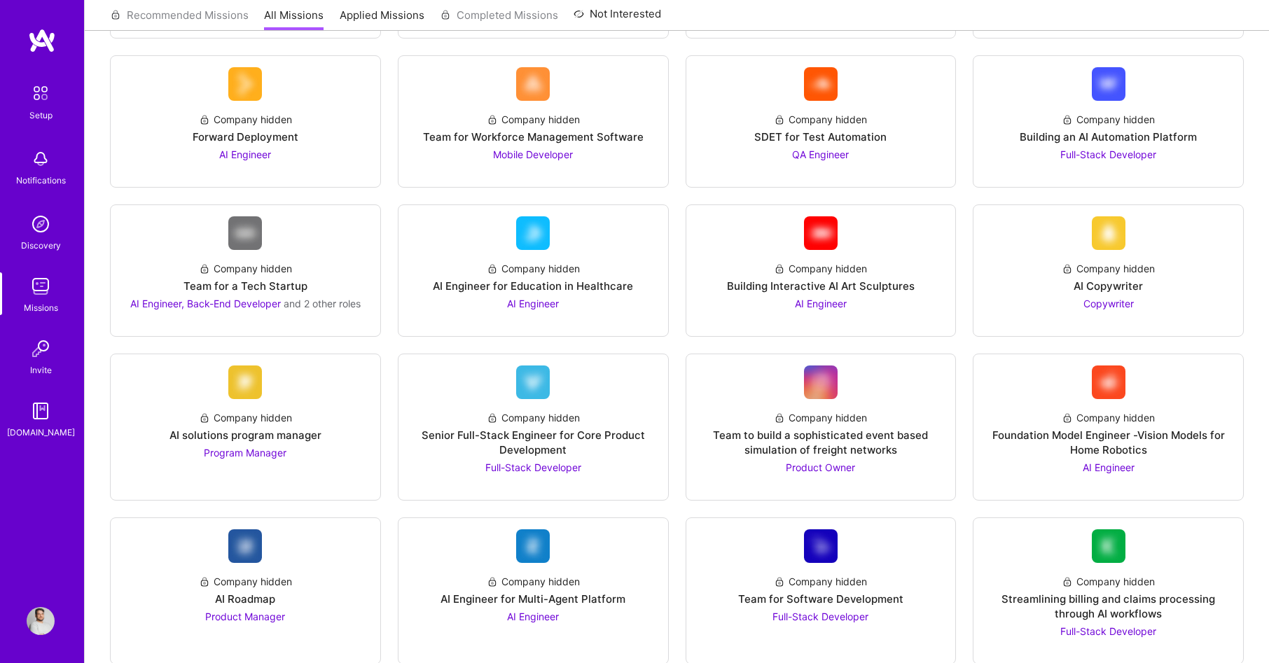
scroll to position [354, 0]
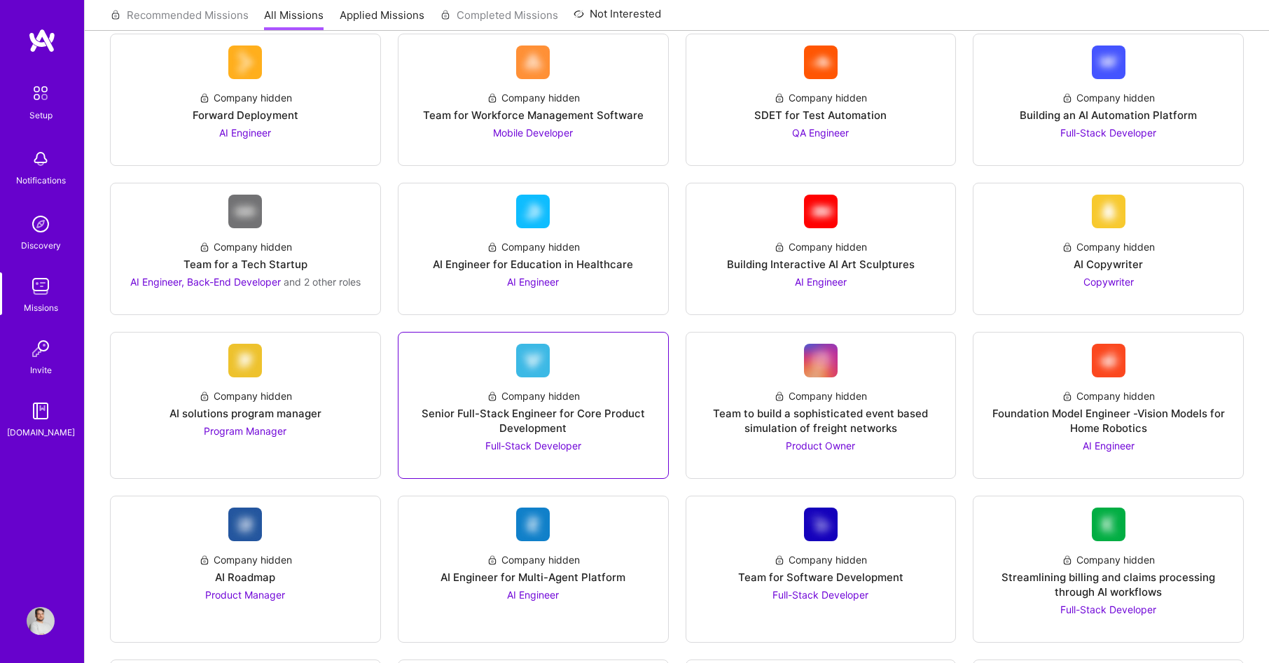
click at [539, 422] on div "Senior Full-Stack Engineer for Core Product Development" at bounding box center [533, 420] width 247 height 29
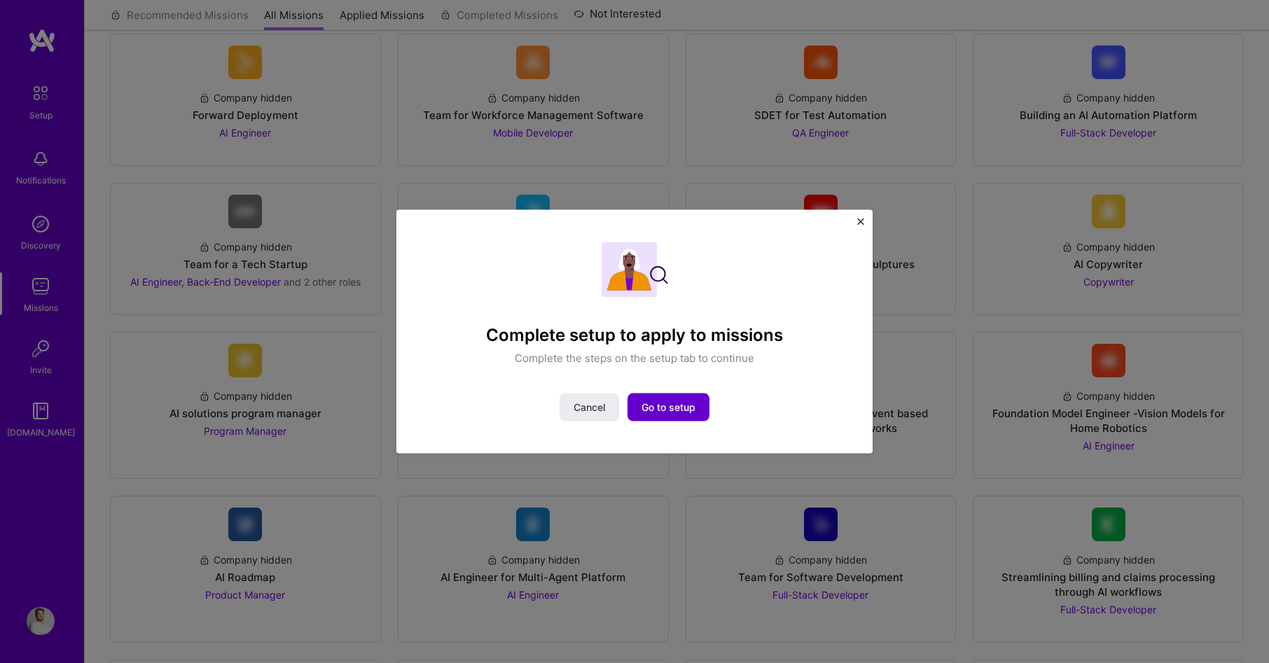
click at [690, 412] on span "Go to setup" at bounding box center [669, 408] width 54 height 14
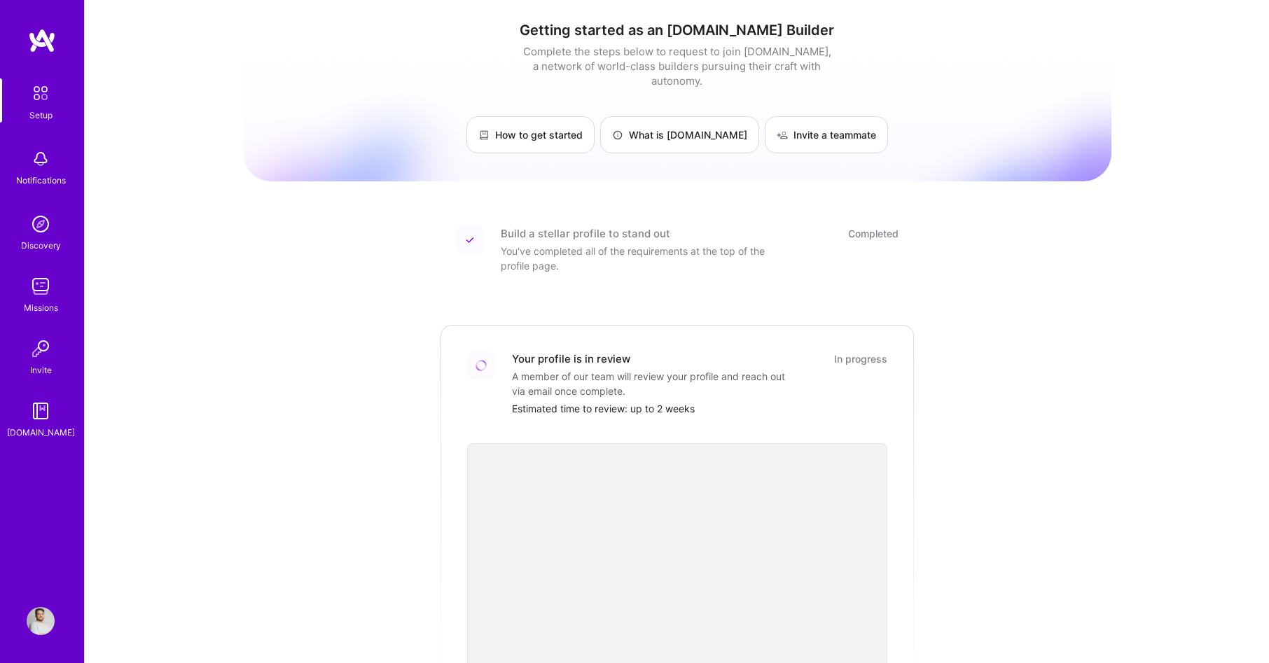
click at [55, 174] on div "Notifications" at bounding box center [41, 180] width 50 height 15
click at [50, 216] on img at bounding box center [41, 224] width 28 height 28
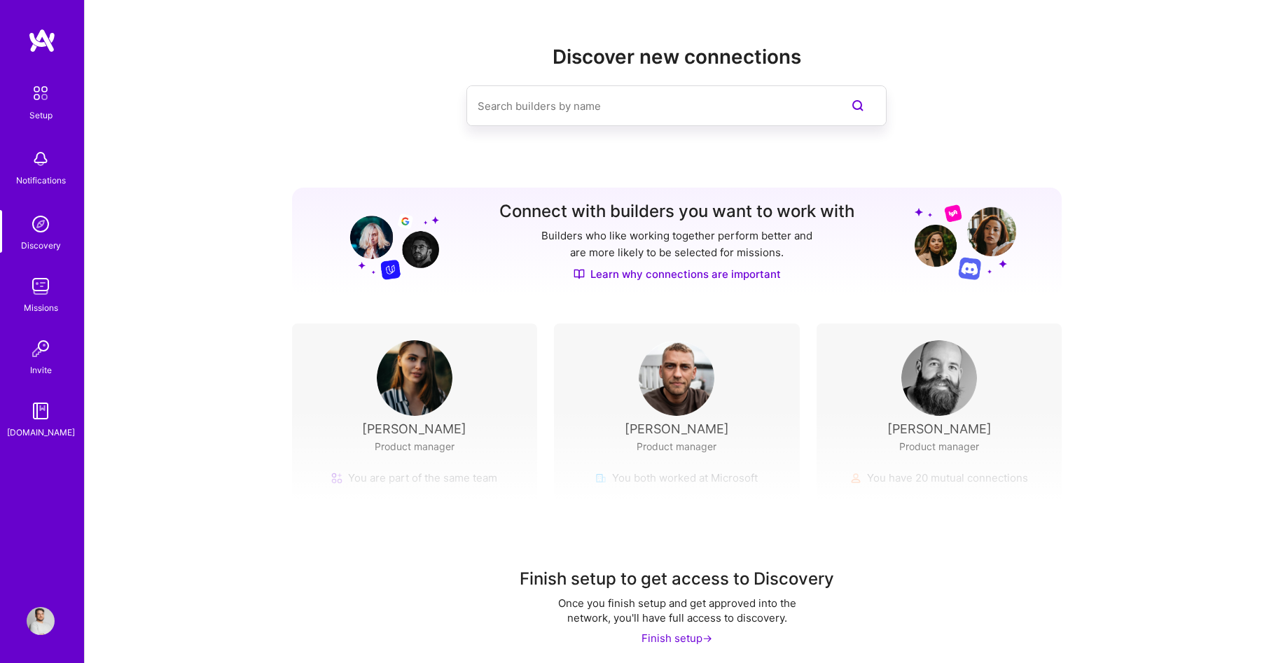
click at [50, 366] on div "Invite" at bounding box center [41, 370] width 22 height 15
